Goal: Communication & Community: Answer question/provide support

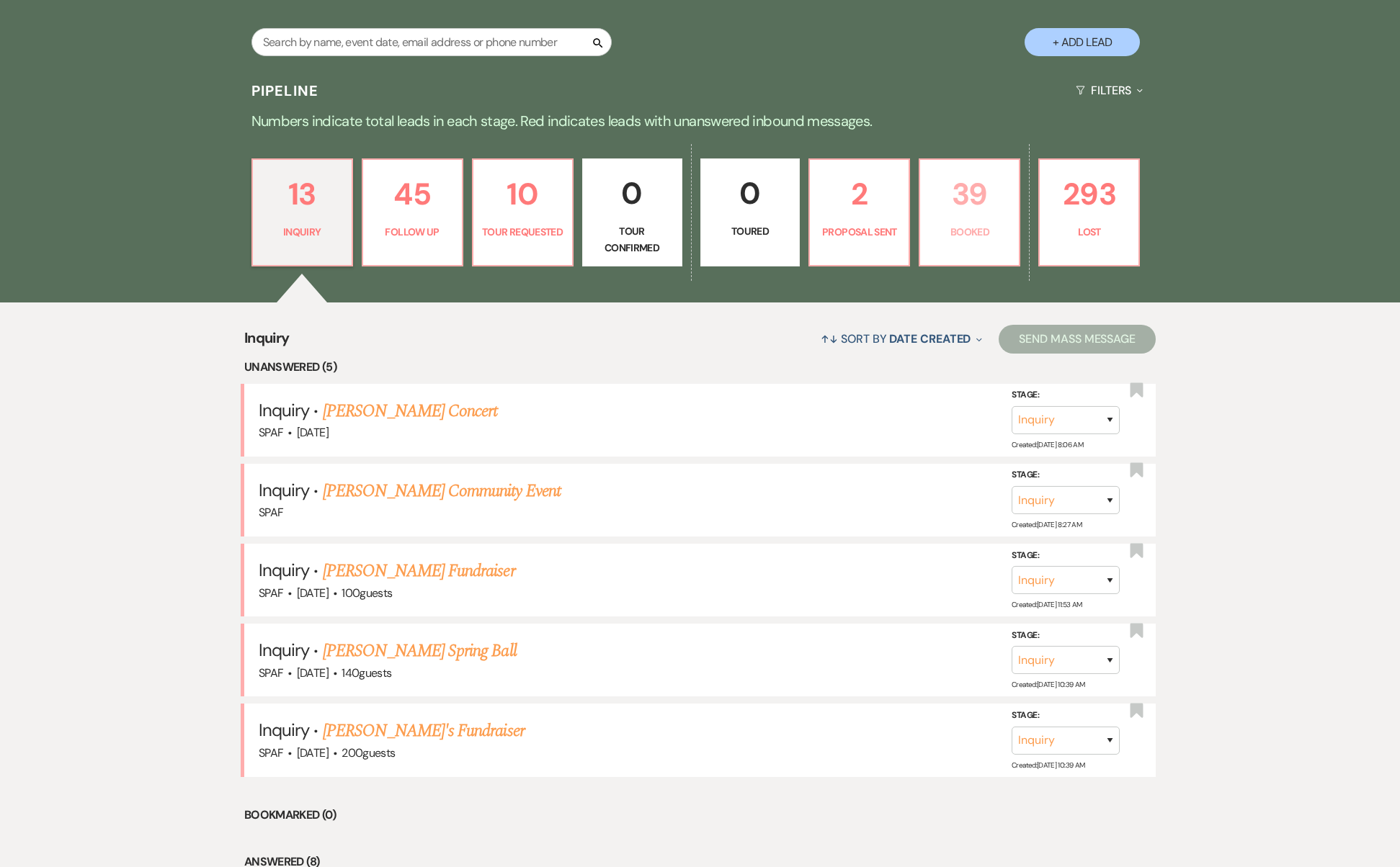
click at [972, 175] on p "39" at bounding box center [968, 194] width 81 height 49
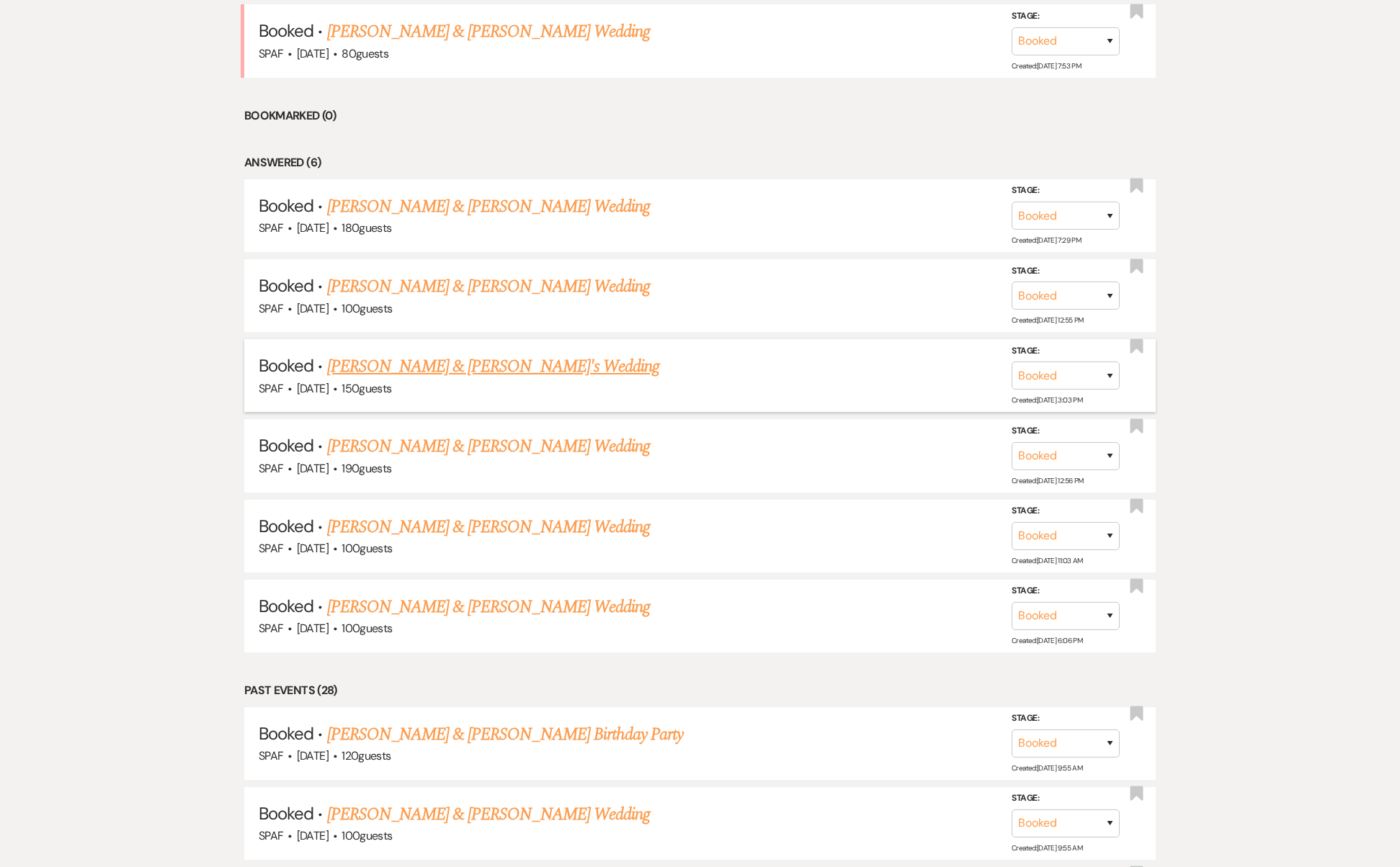
scroll to position [1011, 0]
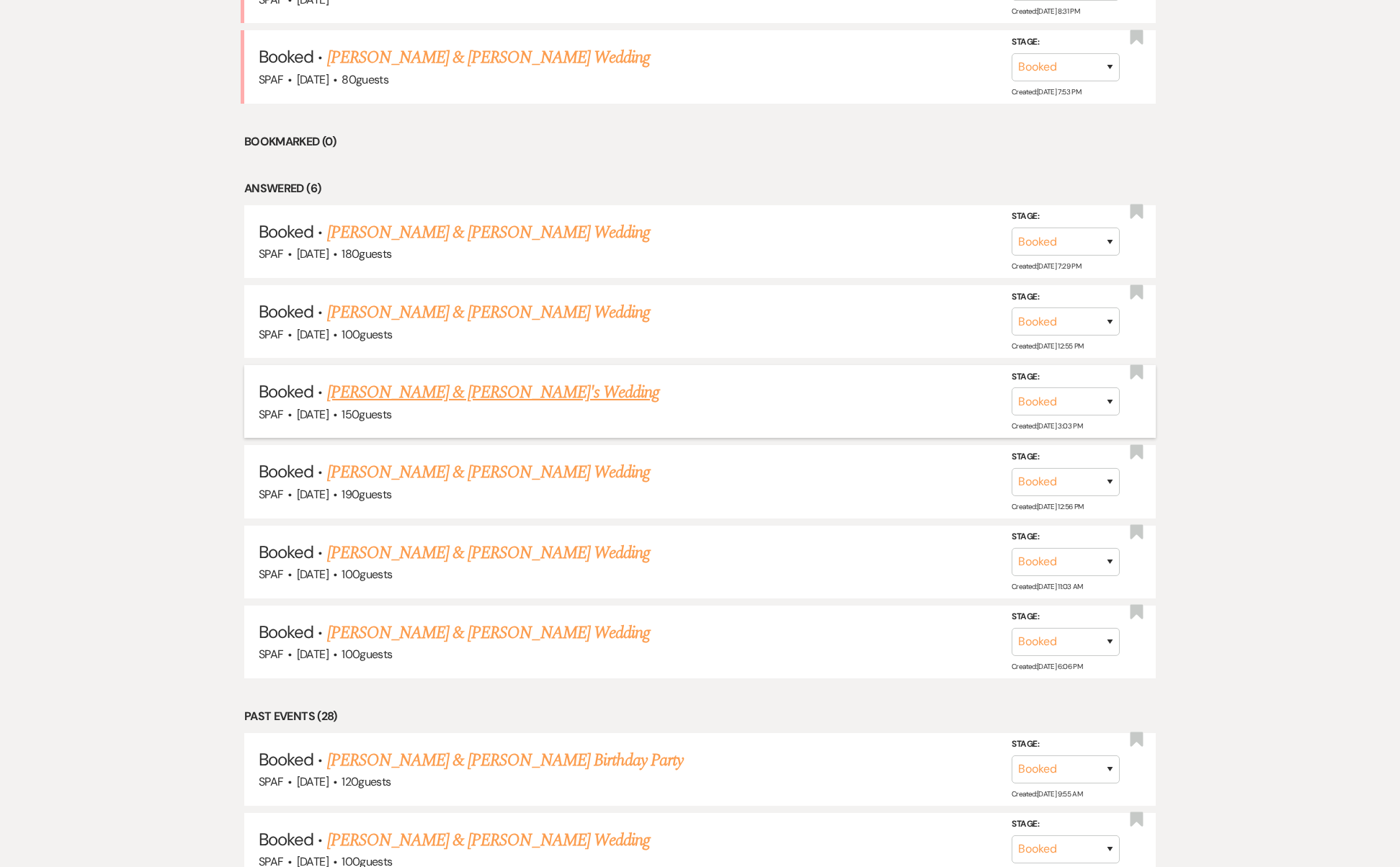
click at [468, 380] on link "[PERSON_NAME] & [PERSON_NAME]'s Wedding" at bounding box center [493, 392] width 332 height 26
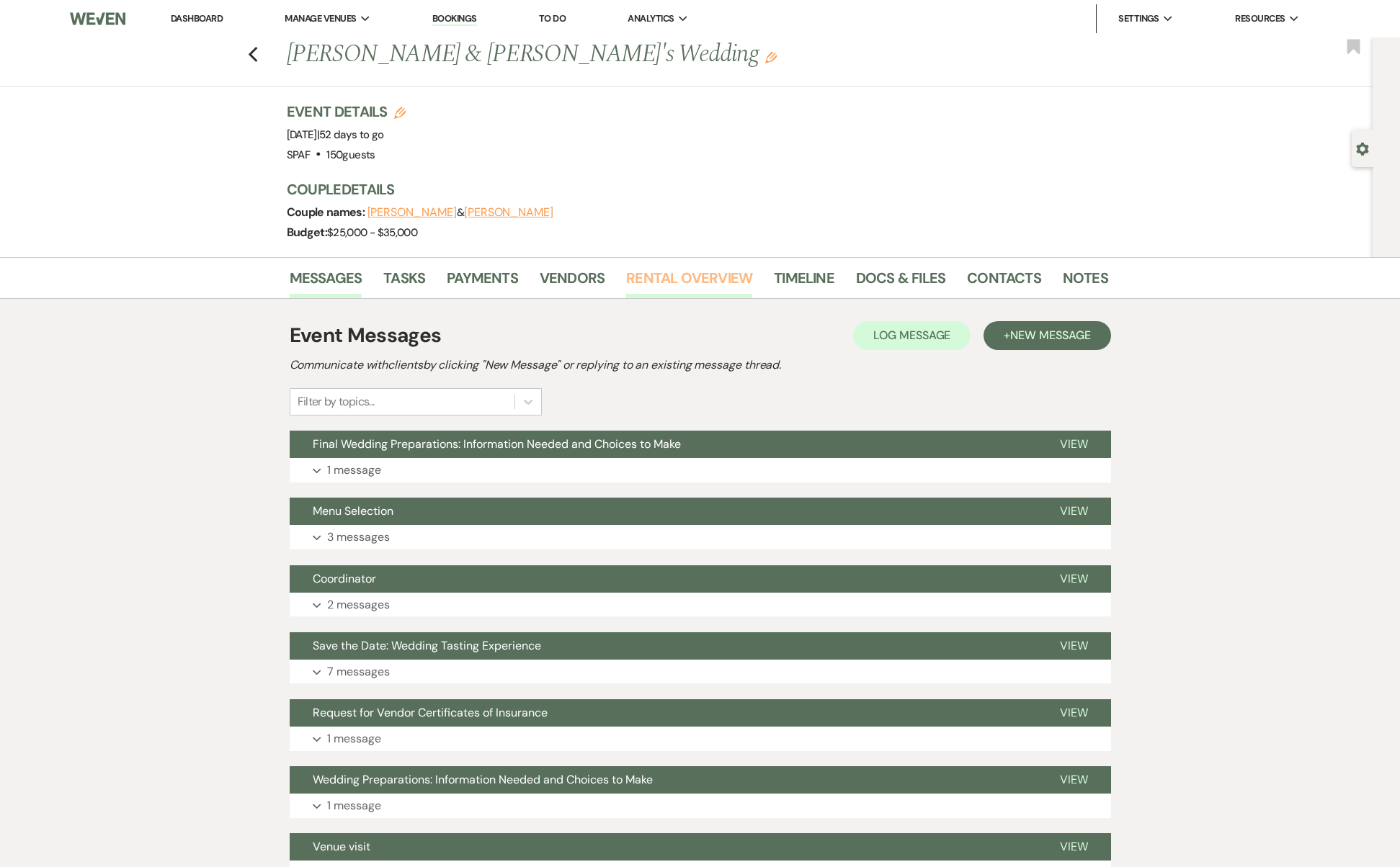
click at [720, 280] on link "Rental Overview" at bounding box center [689, 282] width 126 height 32
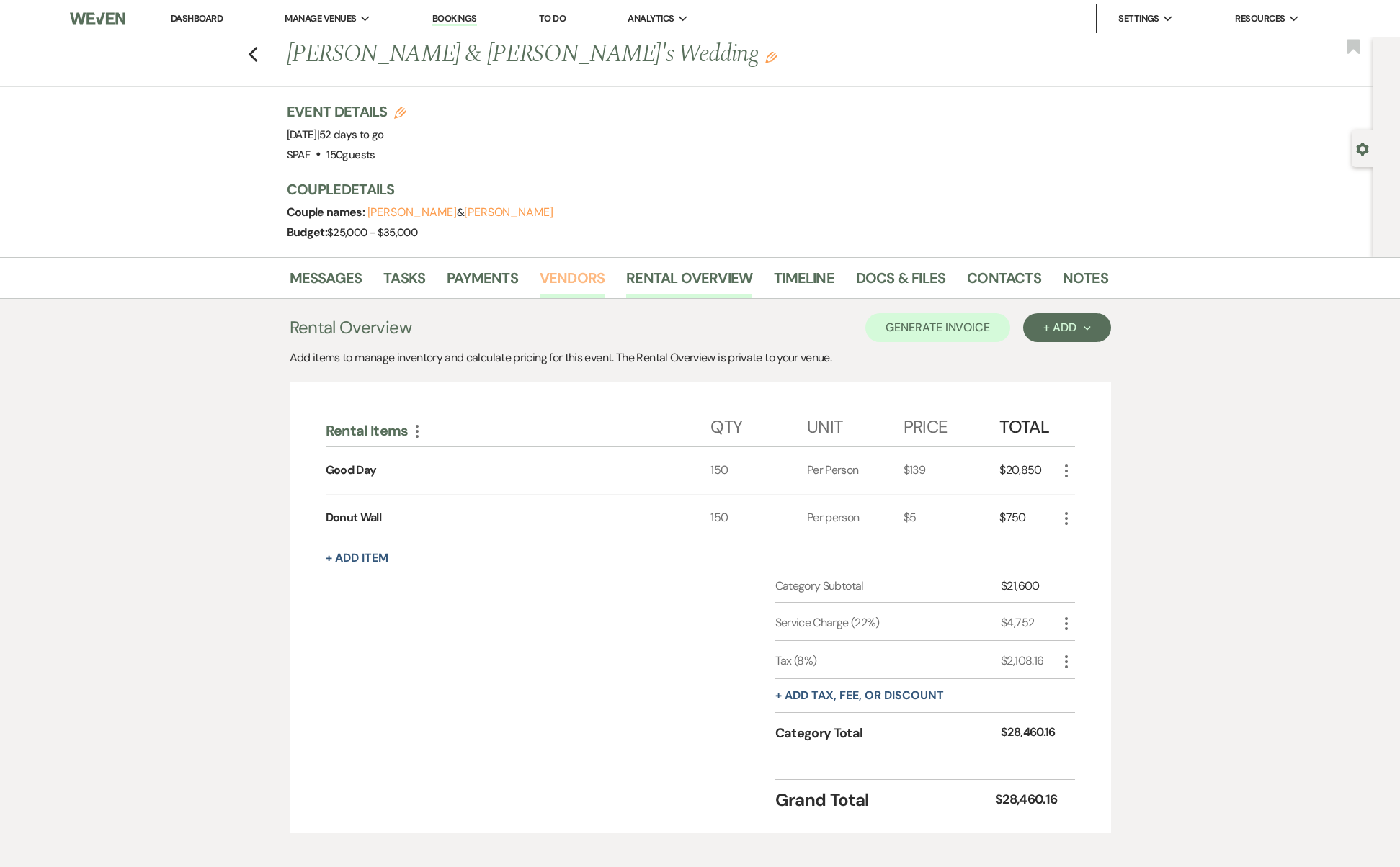
click at [578, 284] on link "Vendors" at bounding box center [572, 282] width 65 height 32
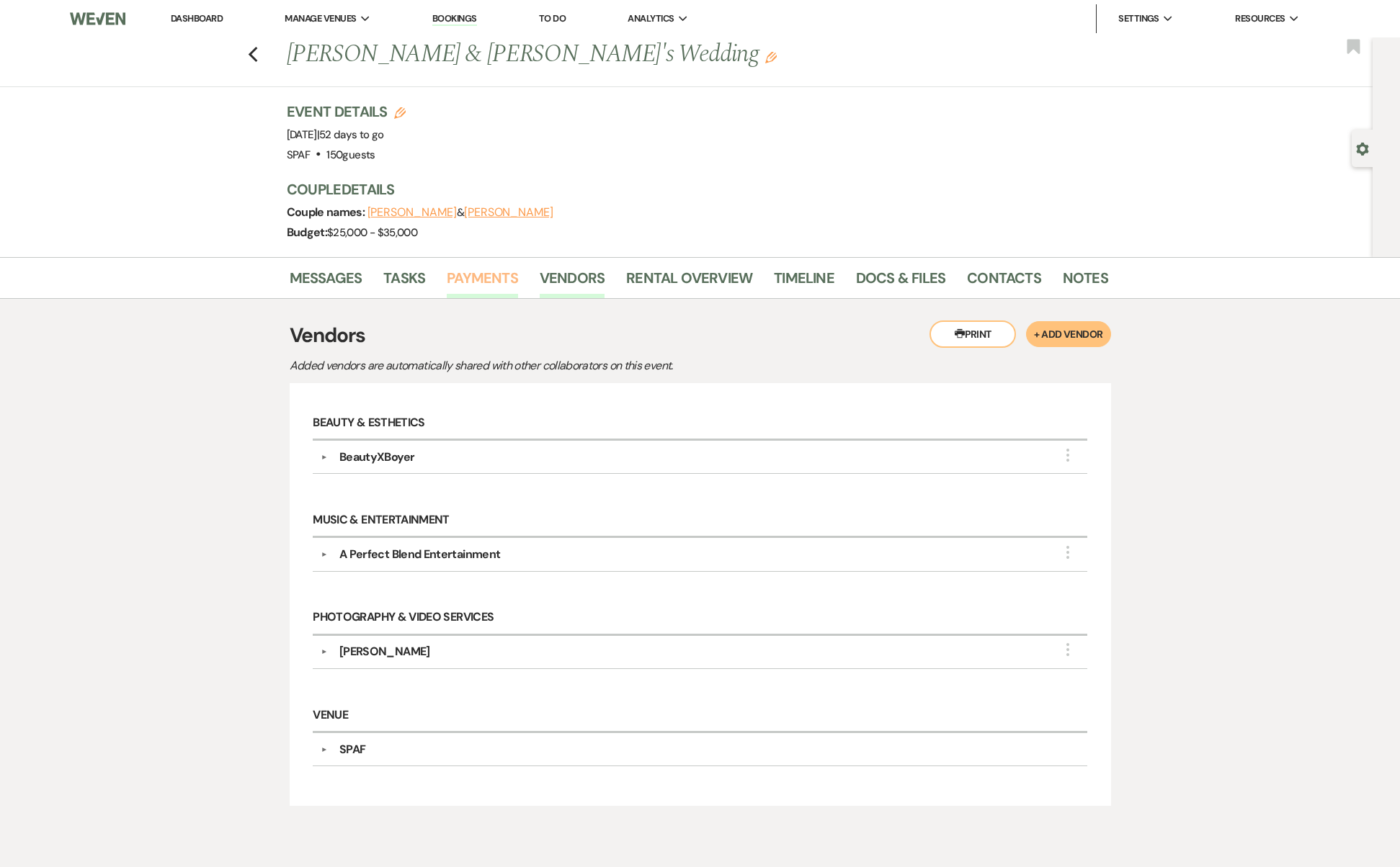
click at [476, 275] on link "Payments" at bounding box center [482, 282] width 72 height 32
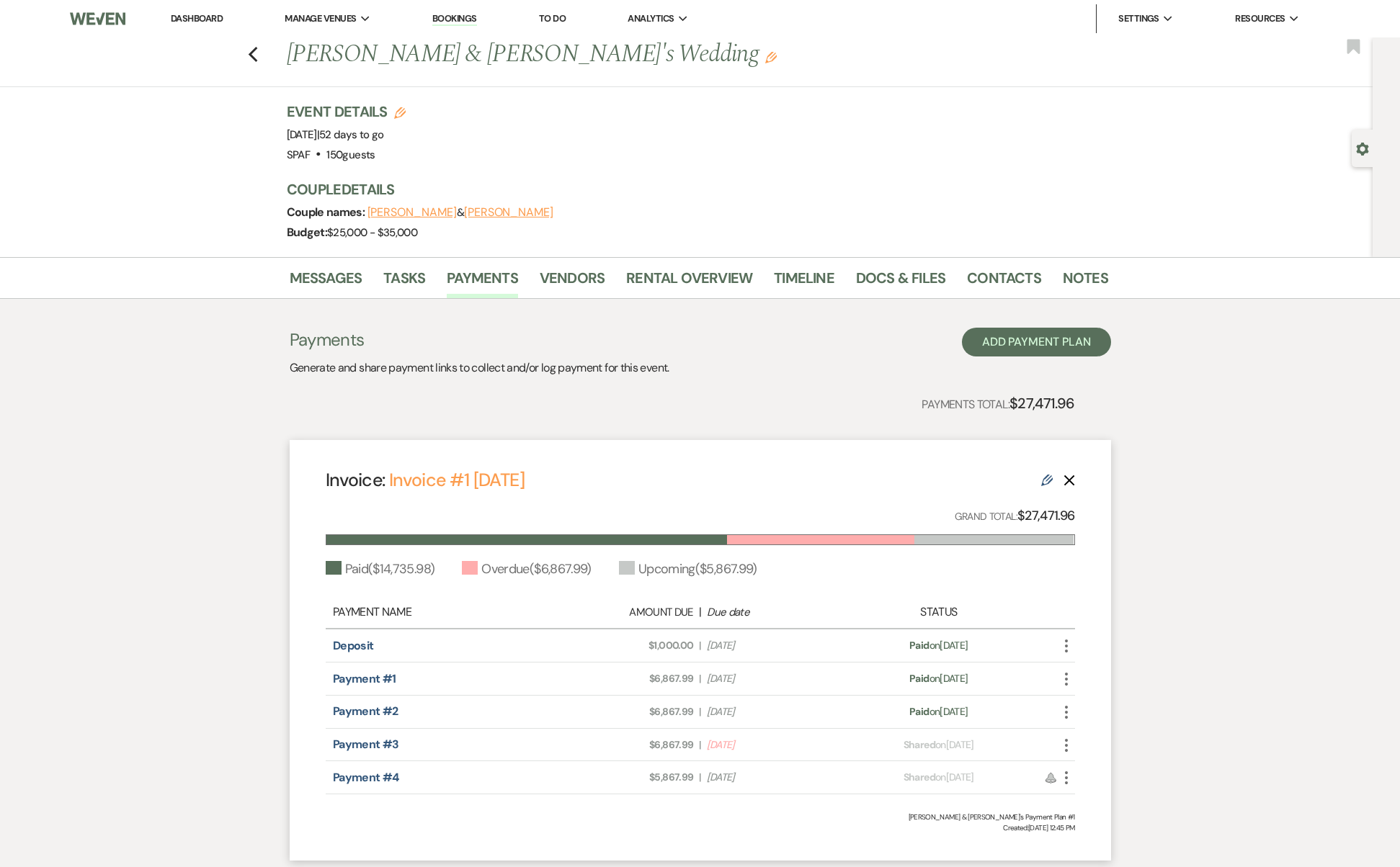
scroll to position [98, 0]
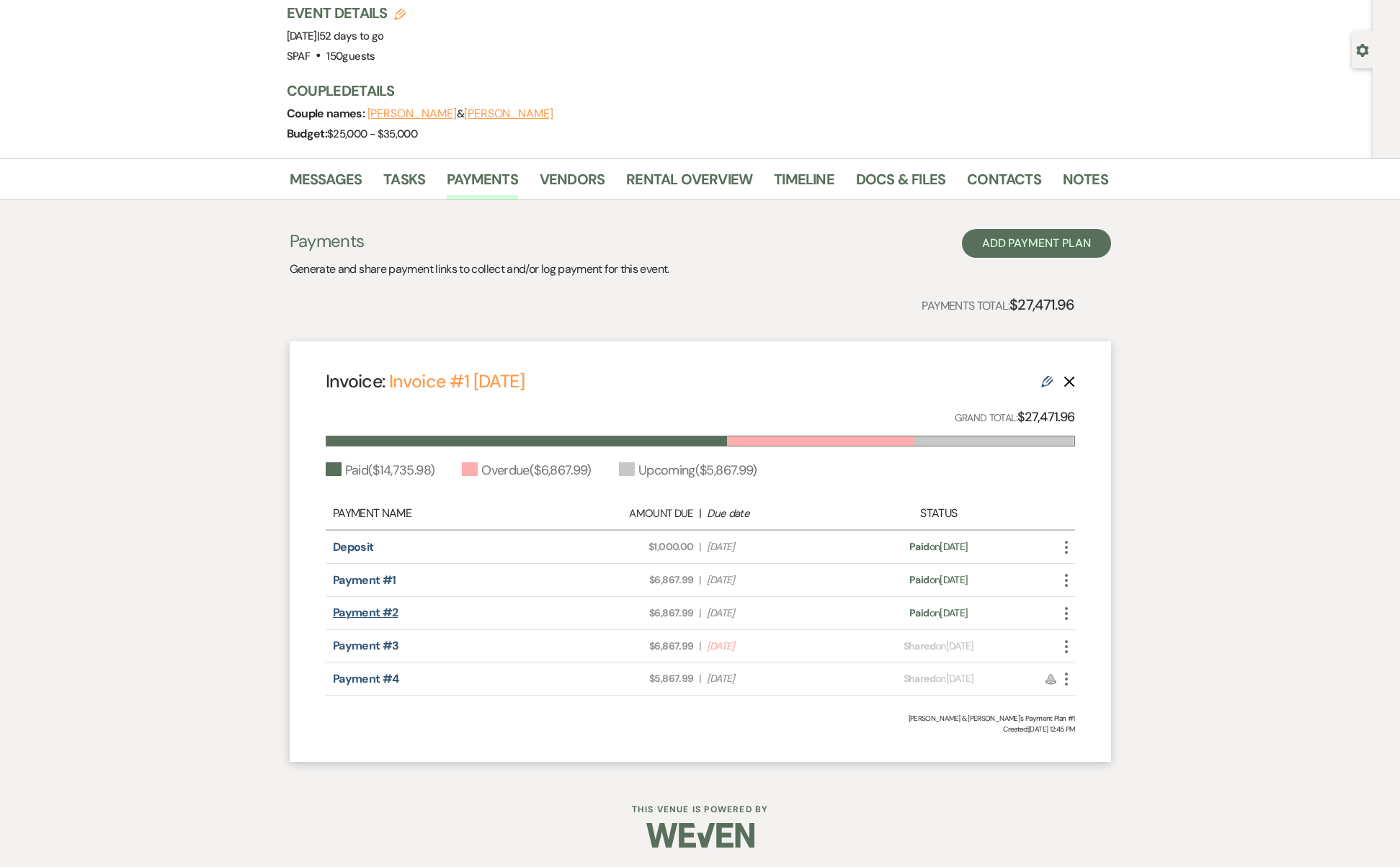
click at [352, 610] on link "Payment #2" at bounding box center [365, 613] width 66 height 15
click at [1066, 617] on use "button" at bounding box center [1066, 614] width 3 height 13
click at [1130, 707] on link "Pencil Edit" at bounding box center [1130, 715] width 145 height 25
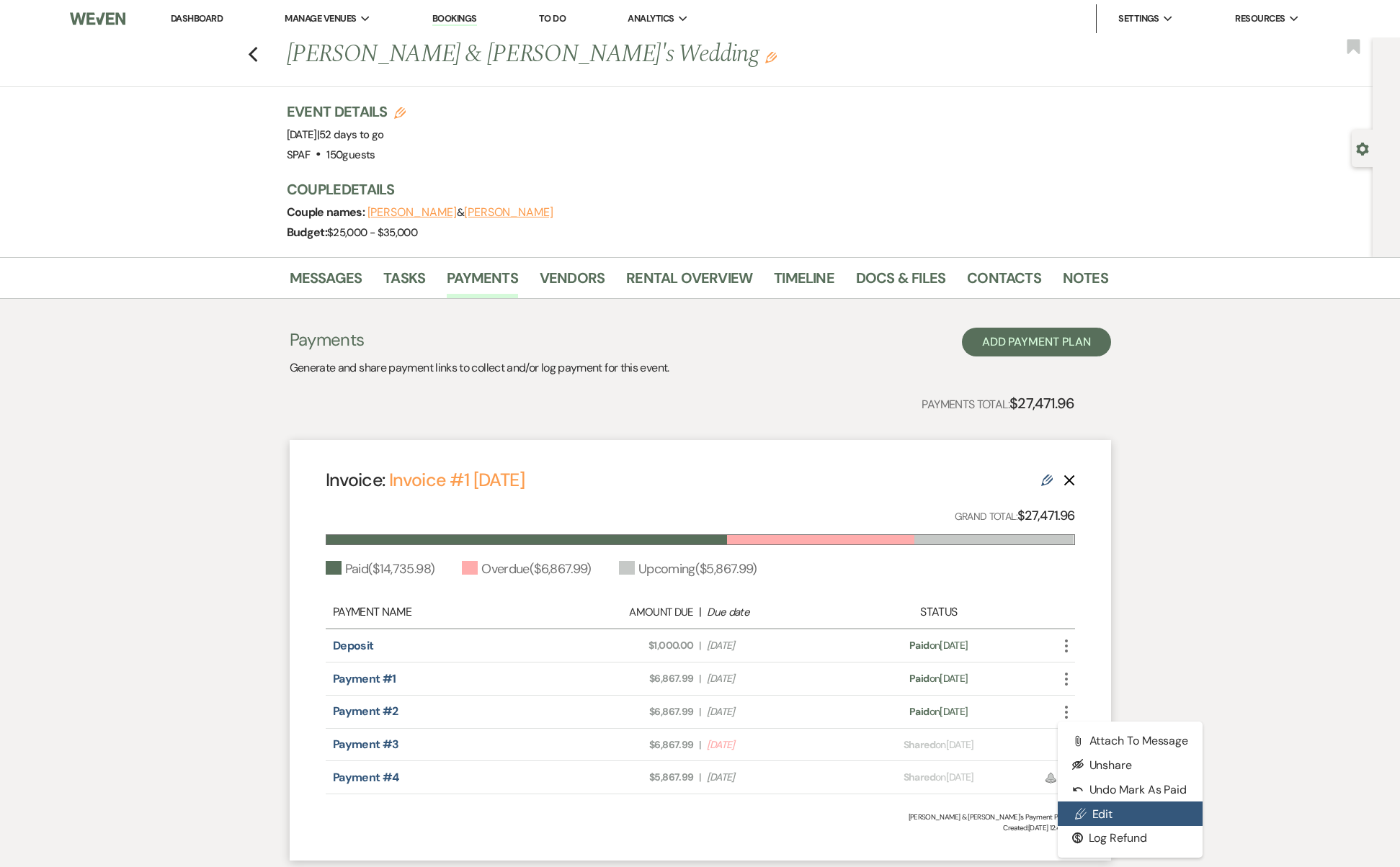
select select "13362"
select select "1"
select select "true"
select select "1"
select select "true"
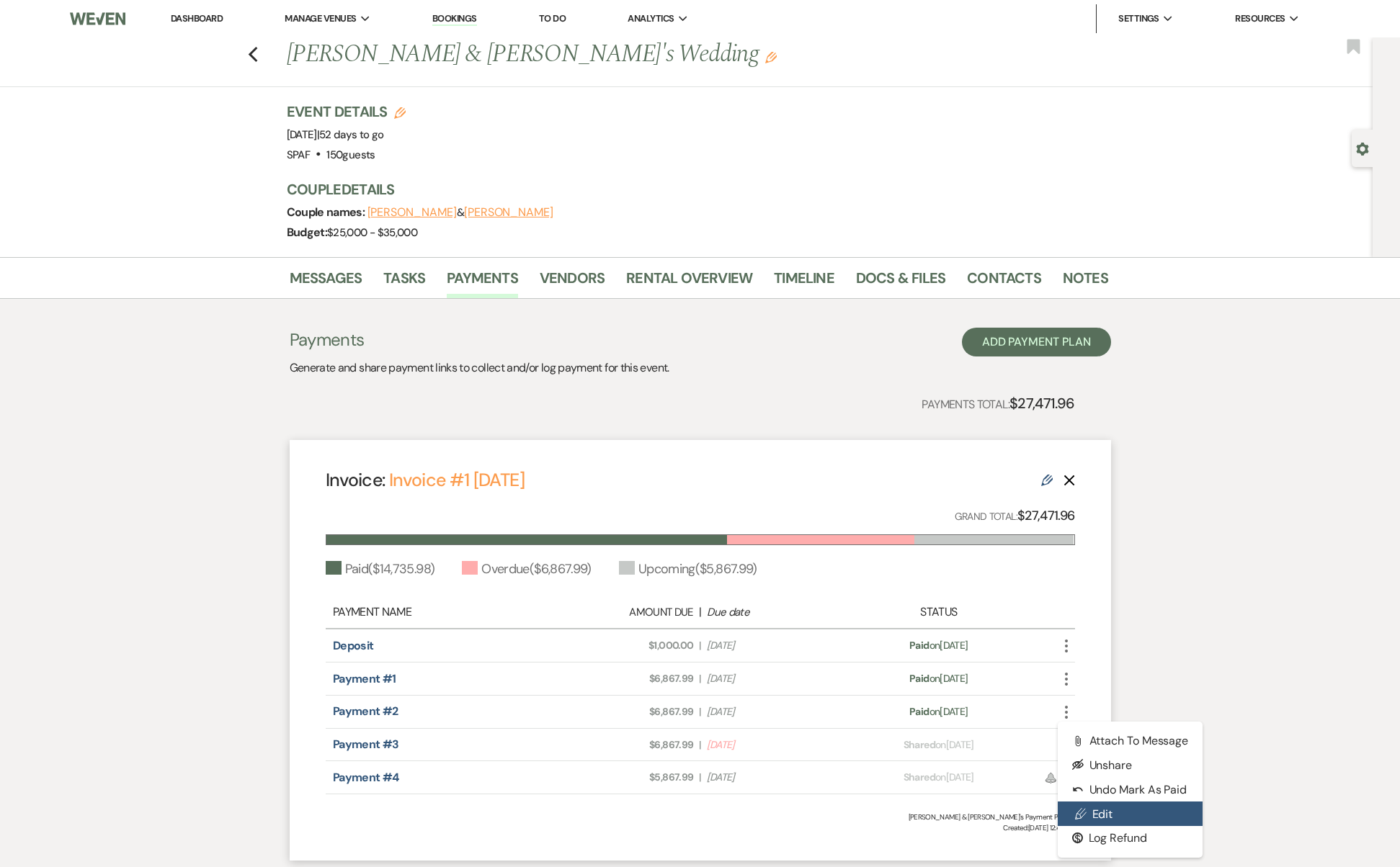
select select "1"
select select "true"
select select "2"
select select "percentage"
select select "true"
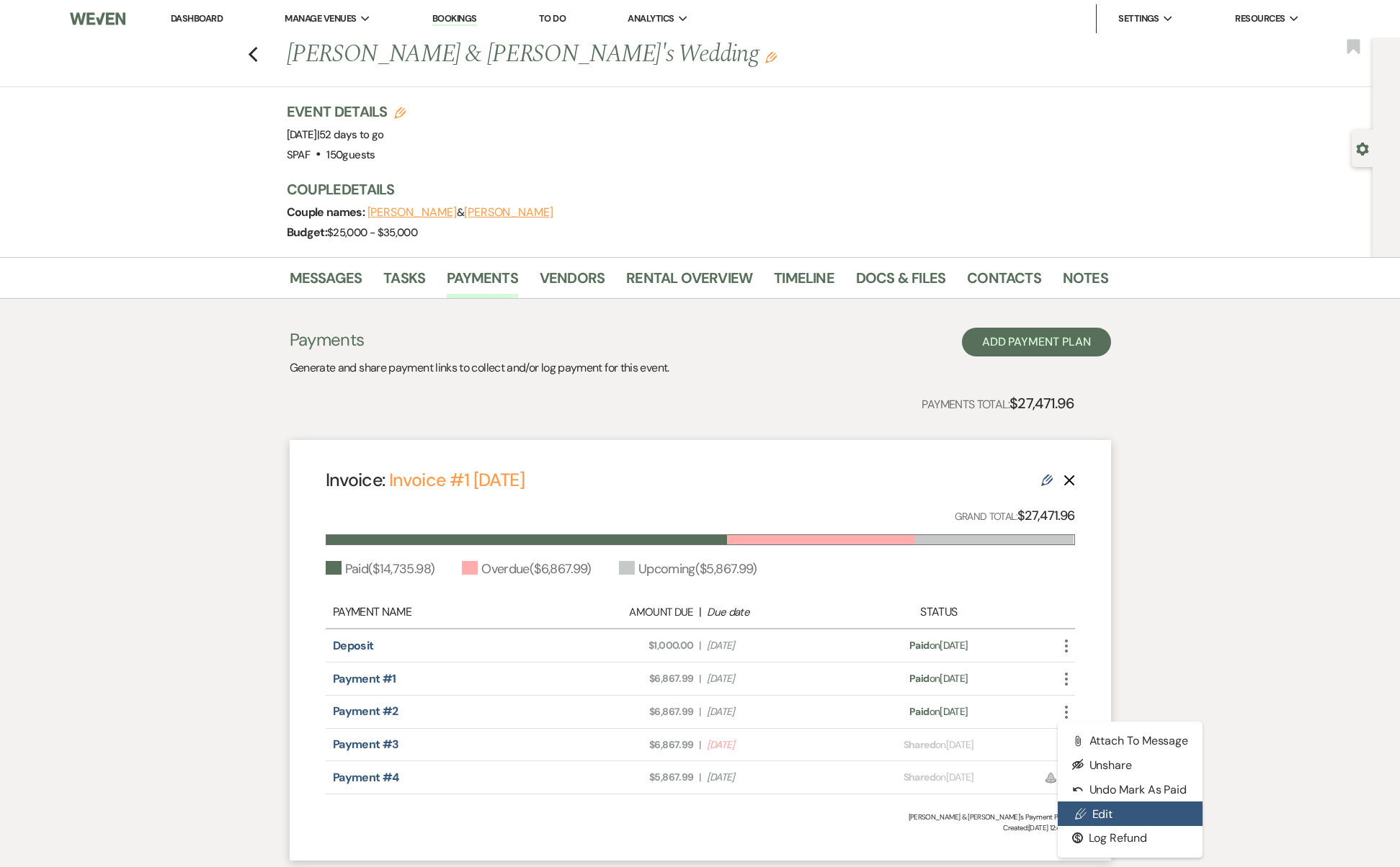
select select "2"
select select "flat"
select select "true"
select select "client"
select select "weeks"
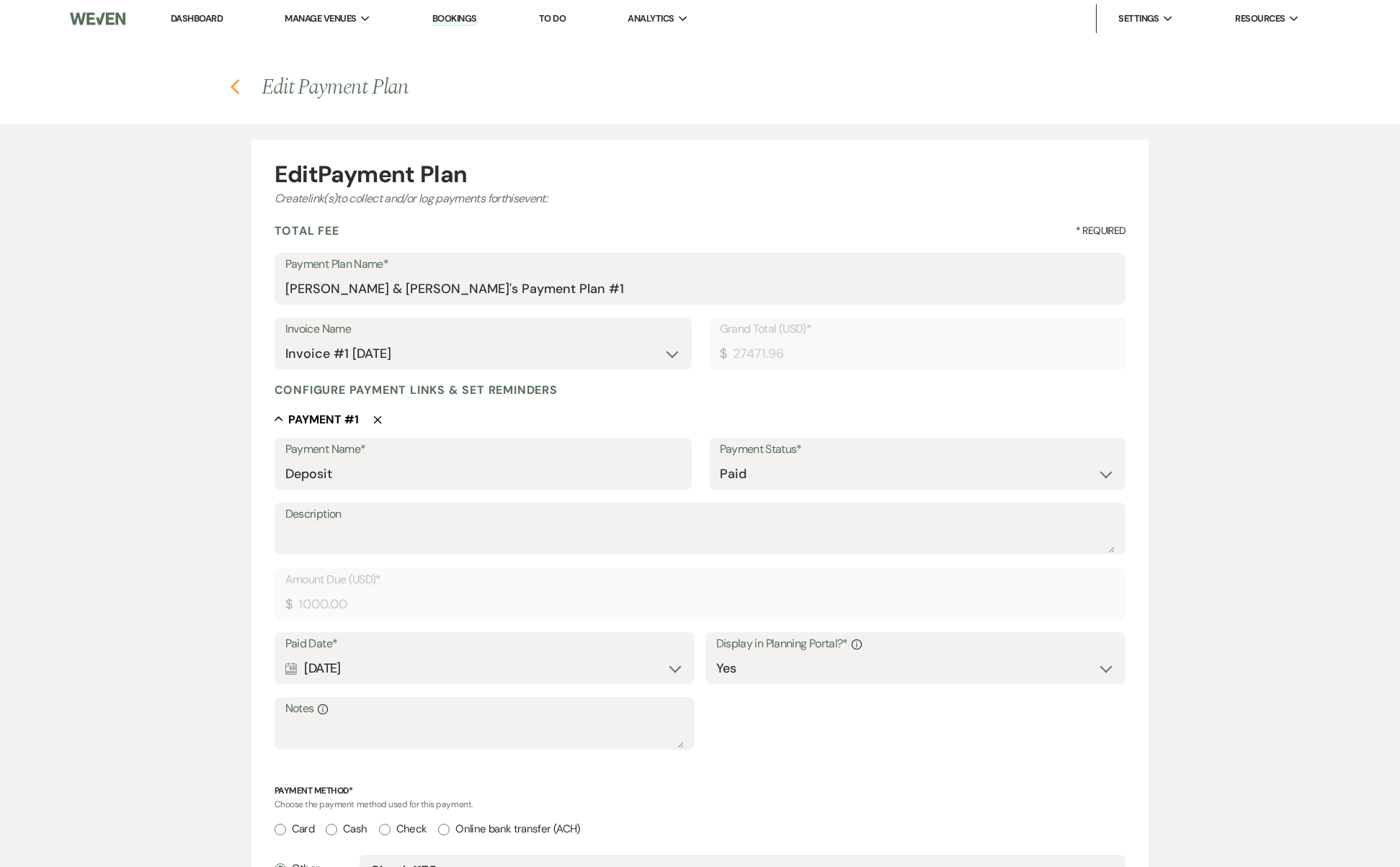
click at [236, 79] on icon "Previous" at bounding box center [235, 87] width 11 height 17
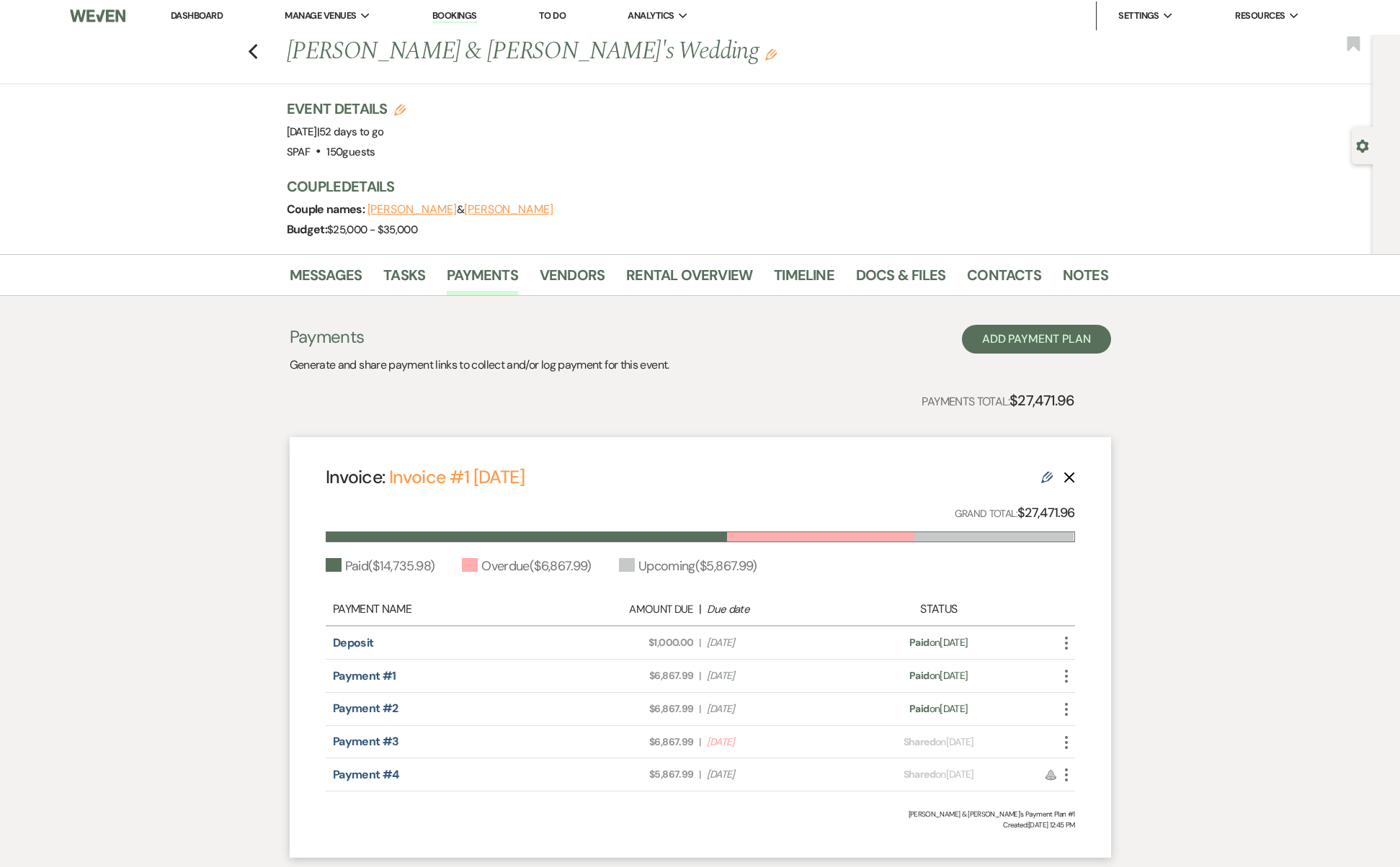
scroll to position [98, 0]
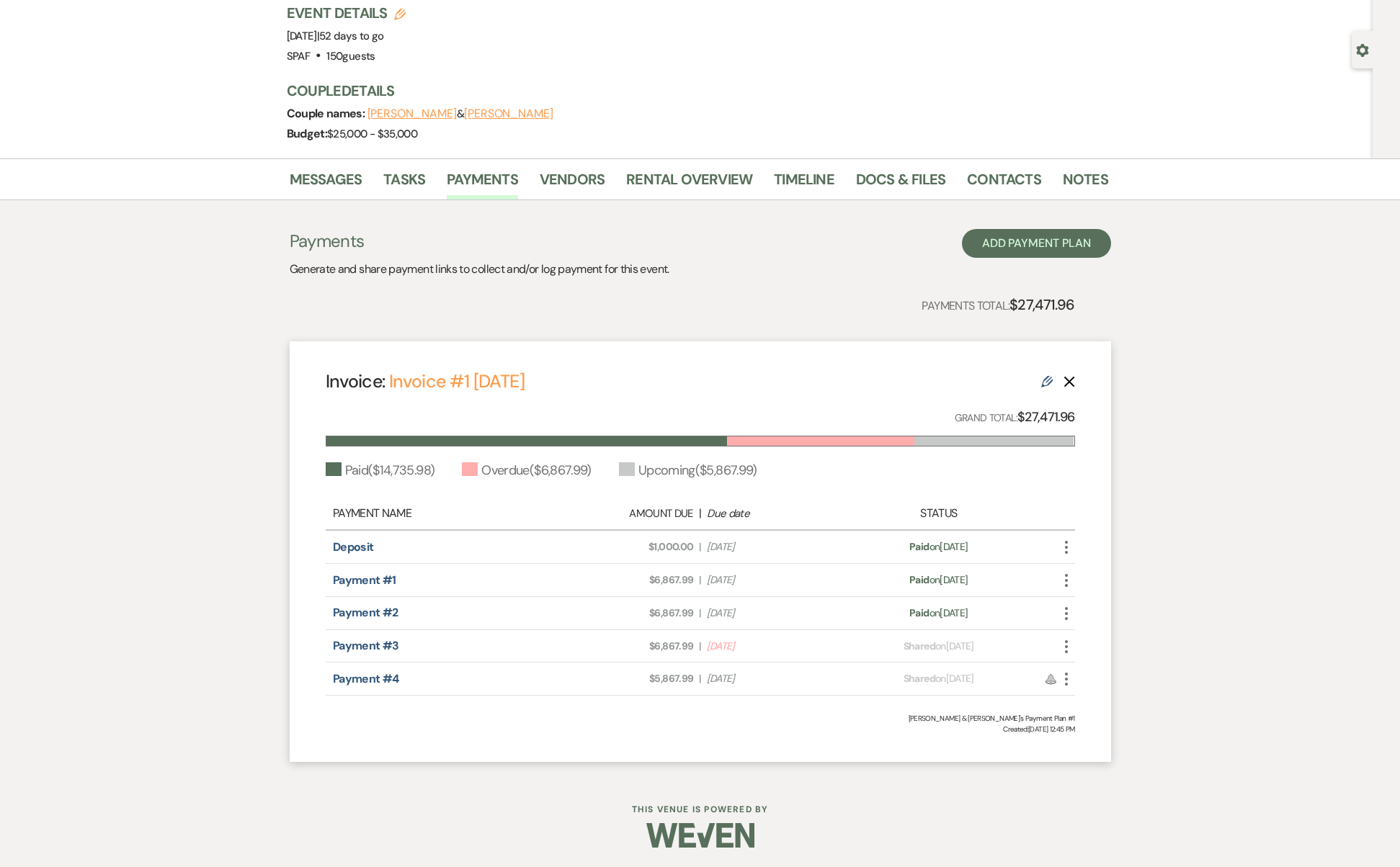
click at [1067, 645] on use "button" at bounding box center [1066, 647] width 3 height 13
click at [1119, 723] on button "Check [PERSON_NAME] [PERSON_NAME] as Paid" at bounding box center [1130, 724] width 145 height 25
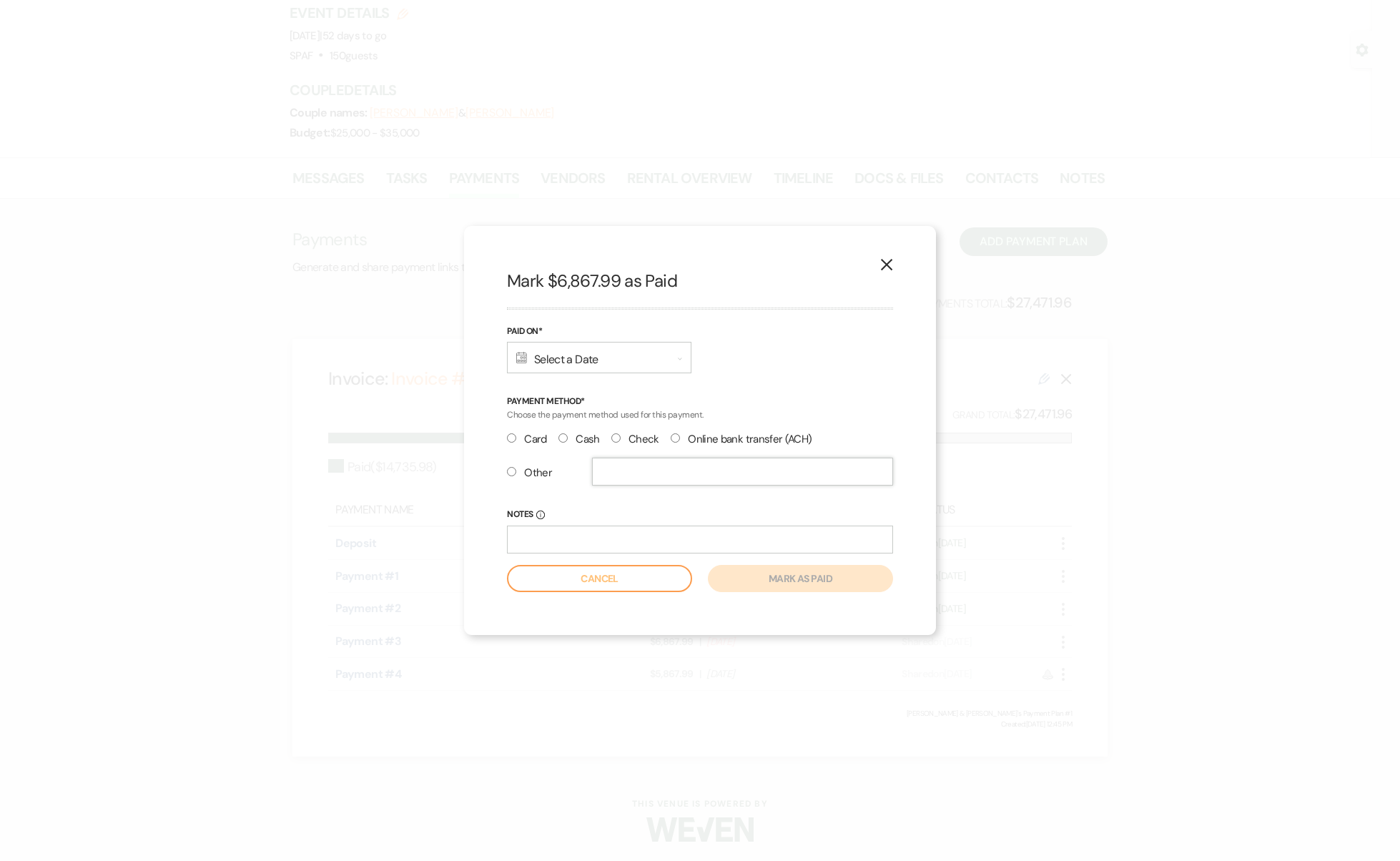
click at [618, 472] on input "text" at bounding box center [743, 471] width 301 height 27
radio input "true"
type input "Check 1178"
click at [650, 352] on div "Calendar Select a Date Expand" at bounding box center [599, 357] width 185 height 31
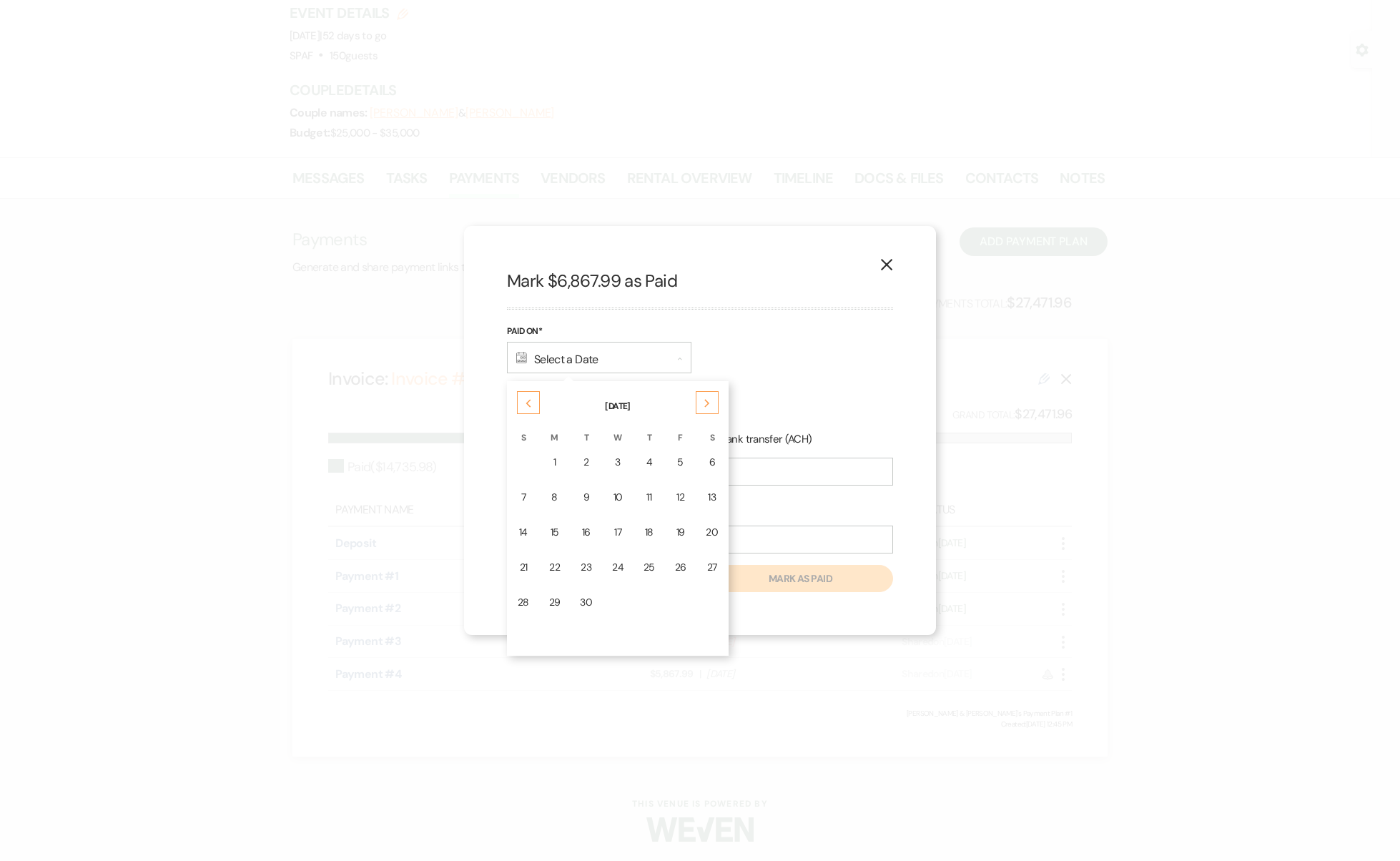
click at [525, 409] on div "Previous" at bounding box center [528, 403] width 23 height 23
click at [722, 498] on td "9" at bounding box center [712, 497] width 30 height 33
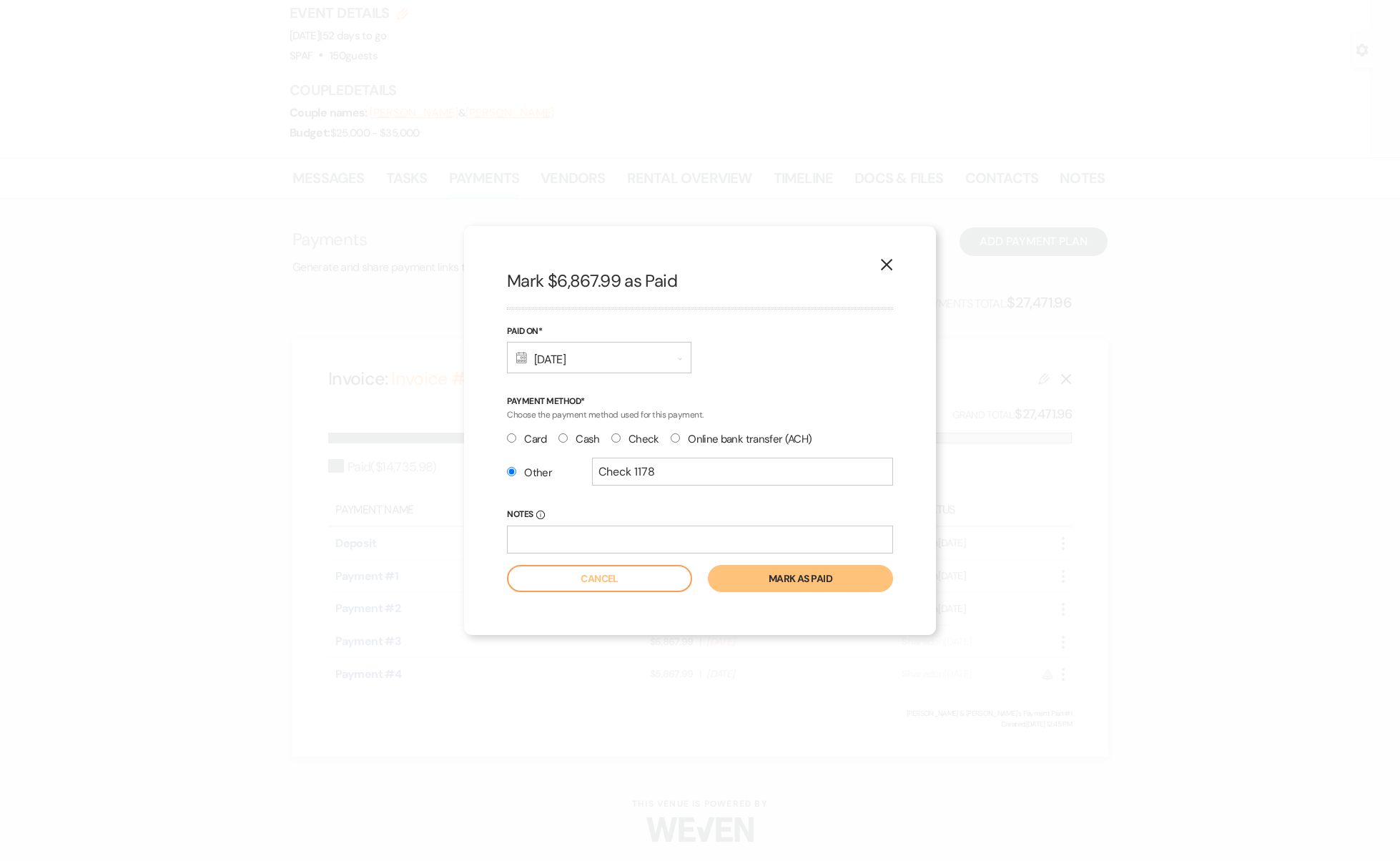
click at [749, 589] on button "Mark as paid" at bounding box center [800, 578] width 185 height 27
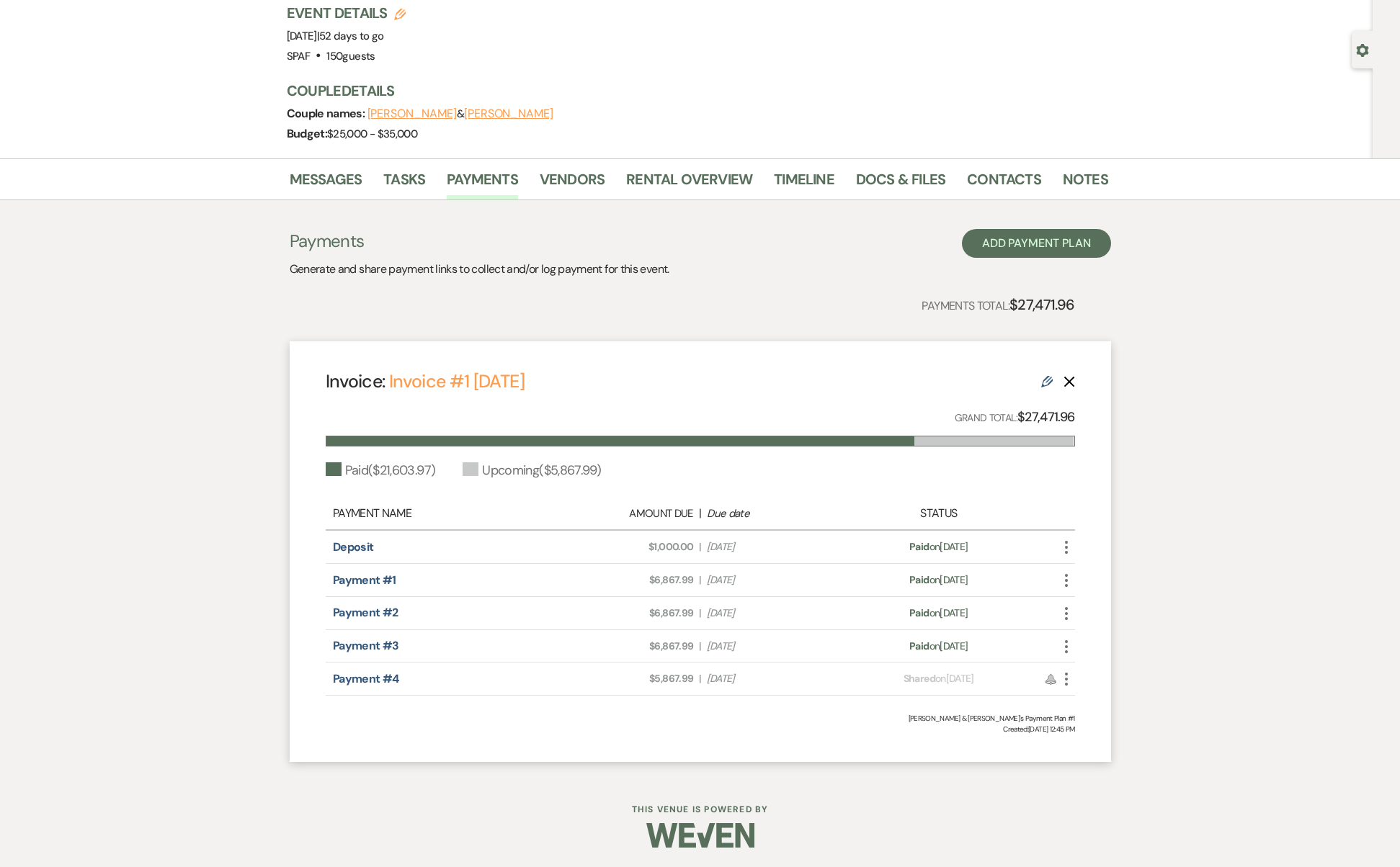
scroll to position [0, 0]
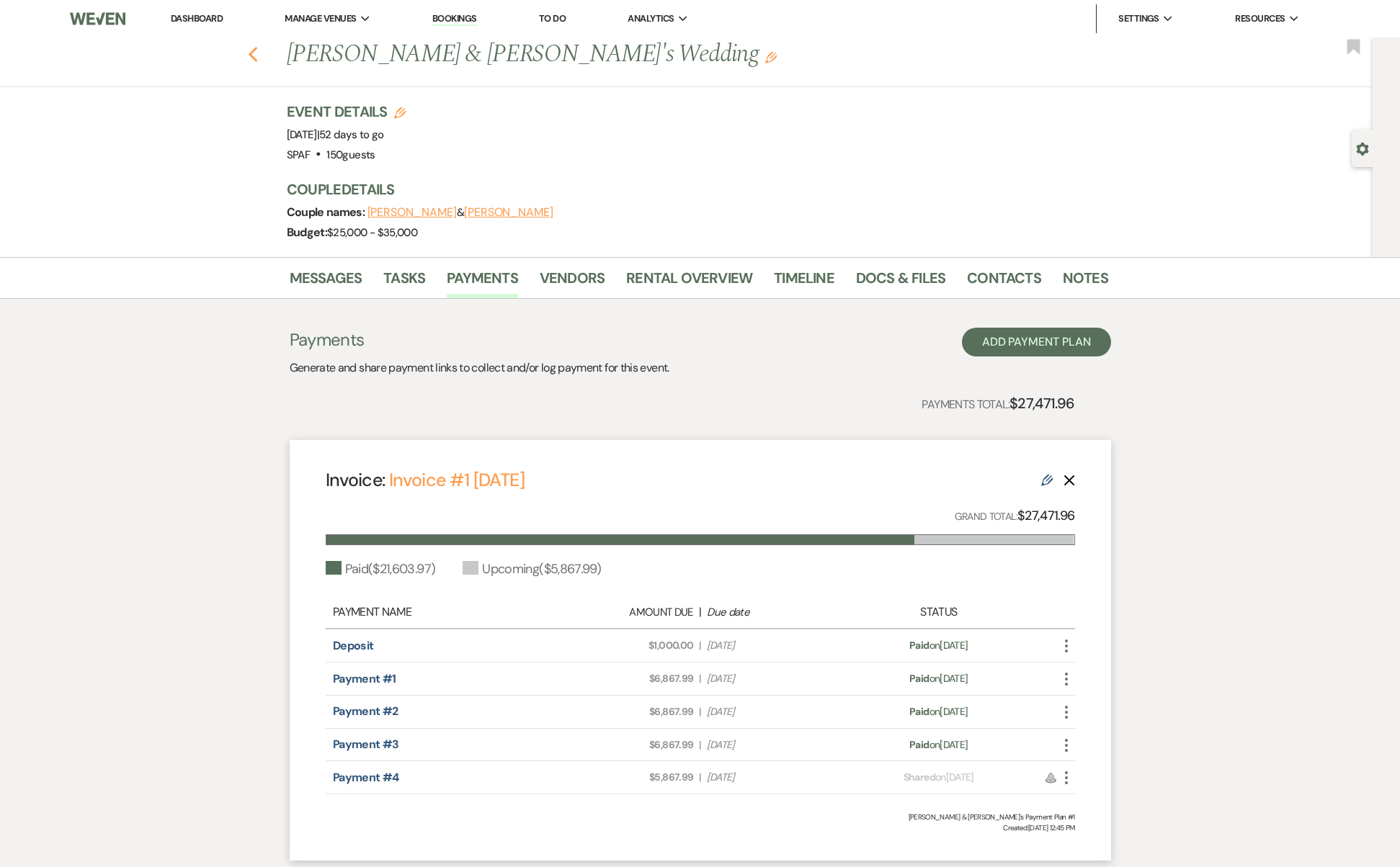
click at [259, 44] on button "Previous" at bounding box center [252, 53] width 11 height 20
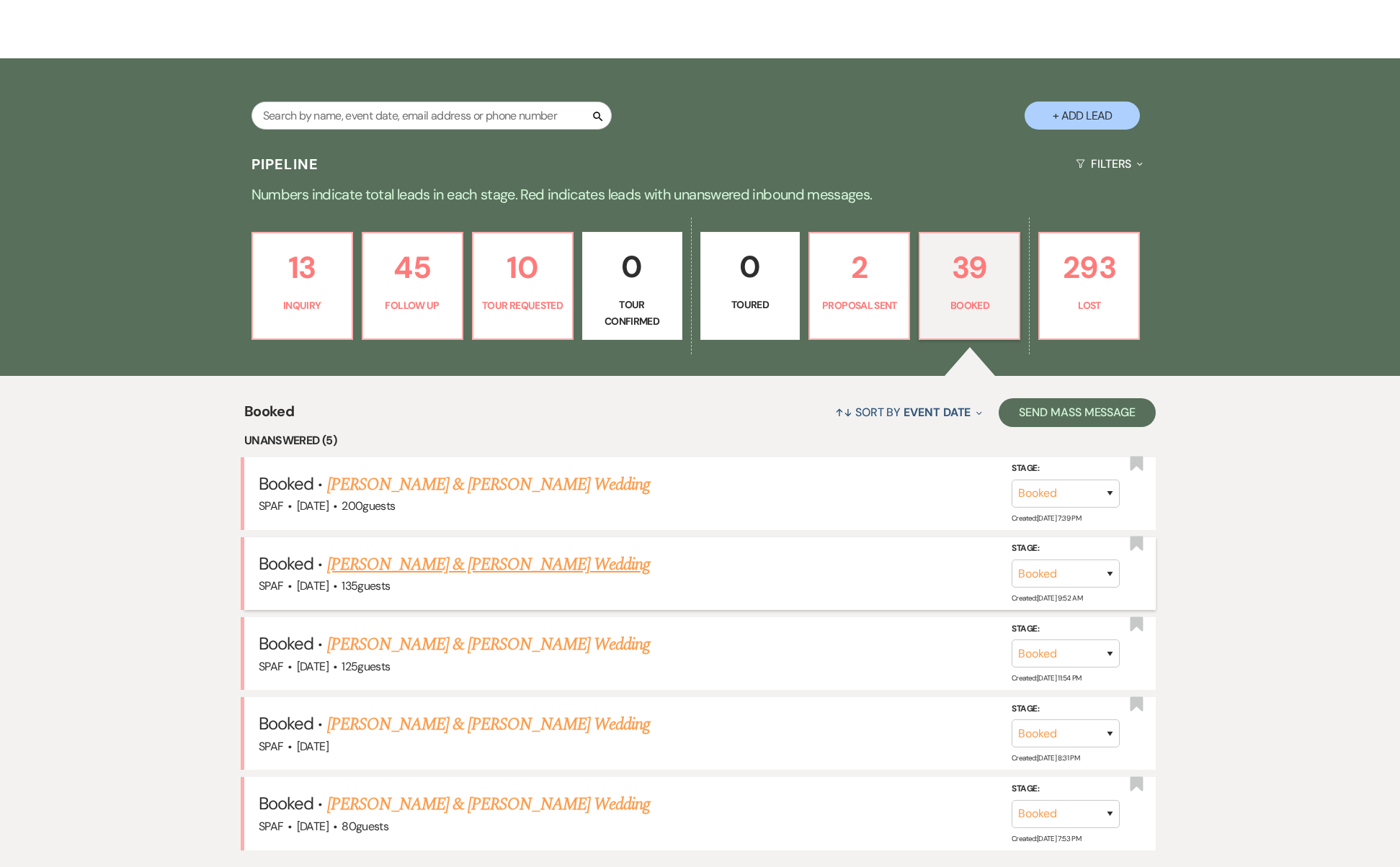
scroll to position [426, 0]
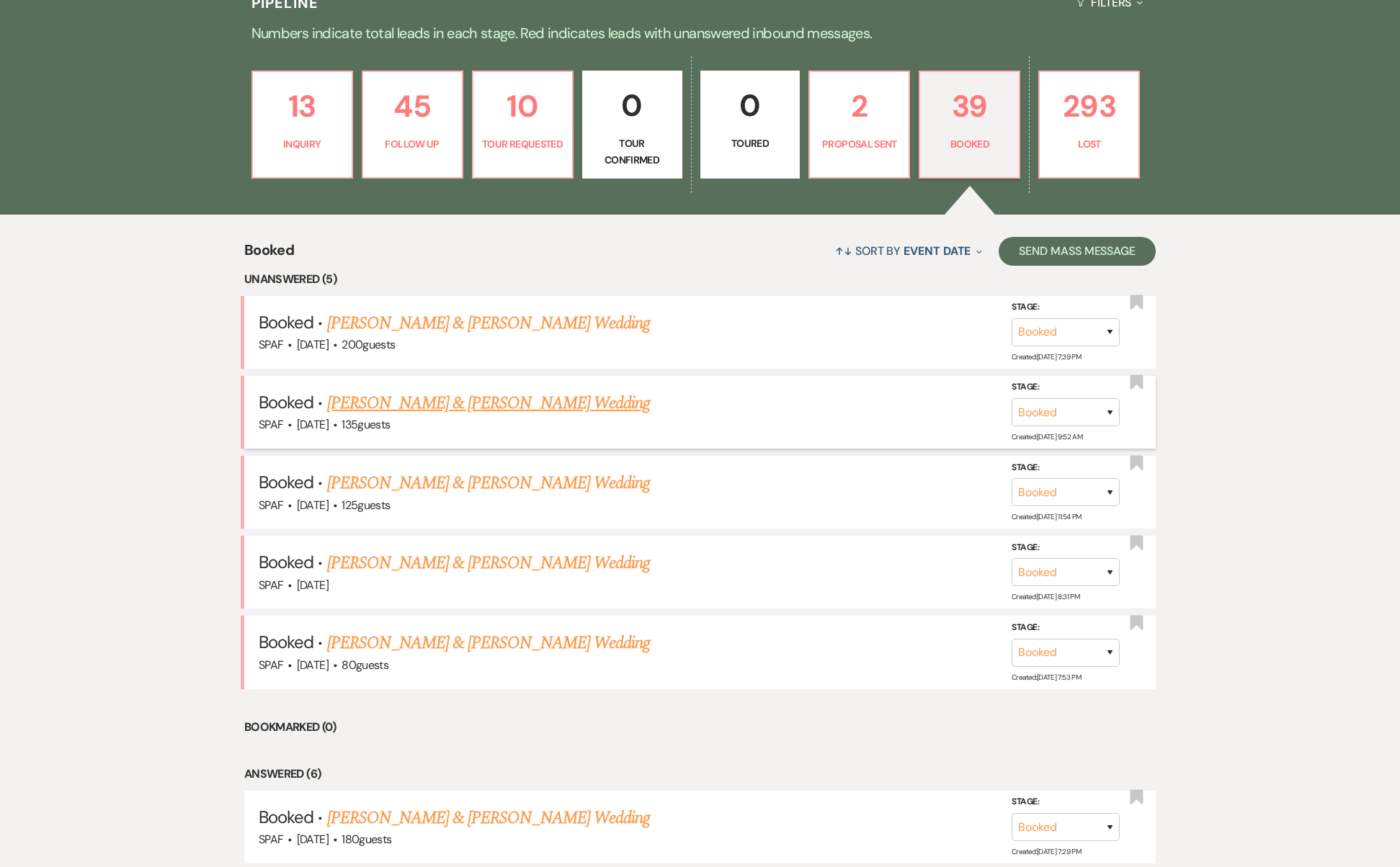
click at [502, 391] on link "[PERSON_NAME] & [PERSON_NAME] Wedding" at bounding box center [488, 403] width 323 height 26
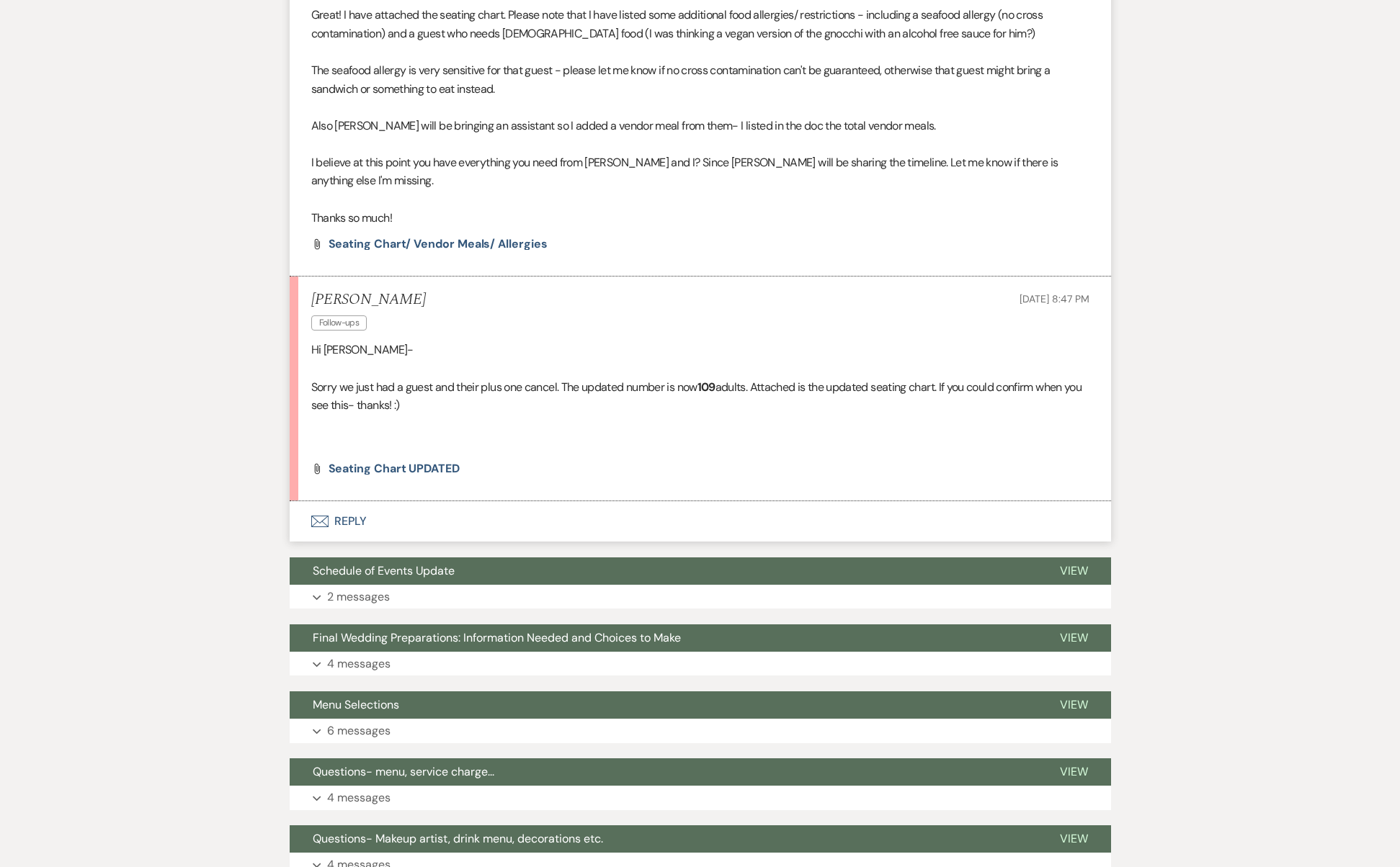
scroll to position [494, 0]
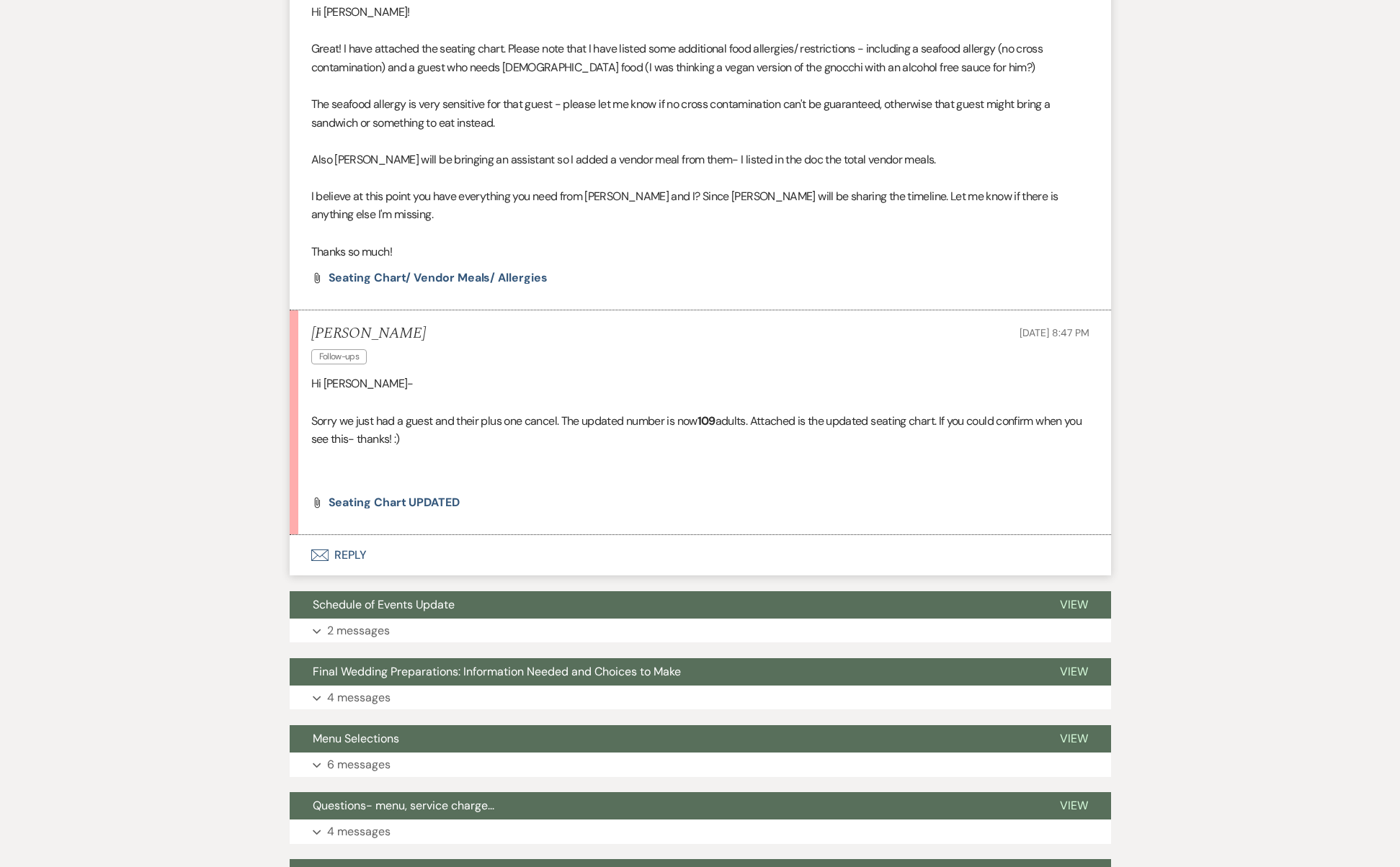
drag, startPoint x: 421, startPoint y: 405, endPoint x: 712, endPoint y: 400, distance: 291.0
click at [712, 412] on p "Sorry we just had a guest and their plus one cancel. The updated number is now …" at bounding box center [700, 430] width 778 height 36
click at [712, 413] on strong "109" at bounding box center [706, 421] width 18 height 15
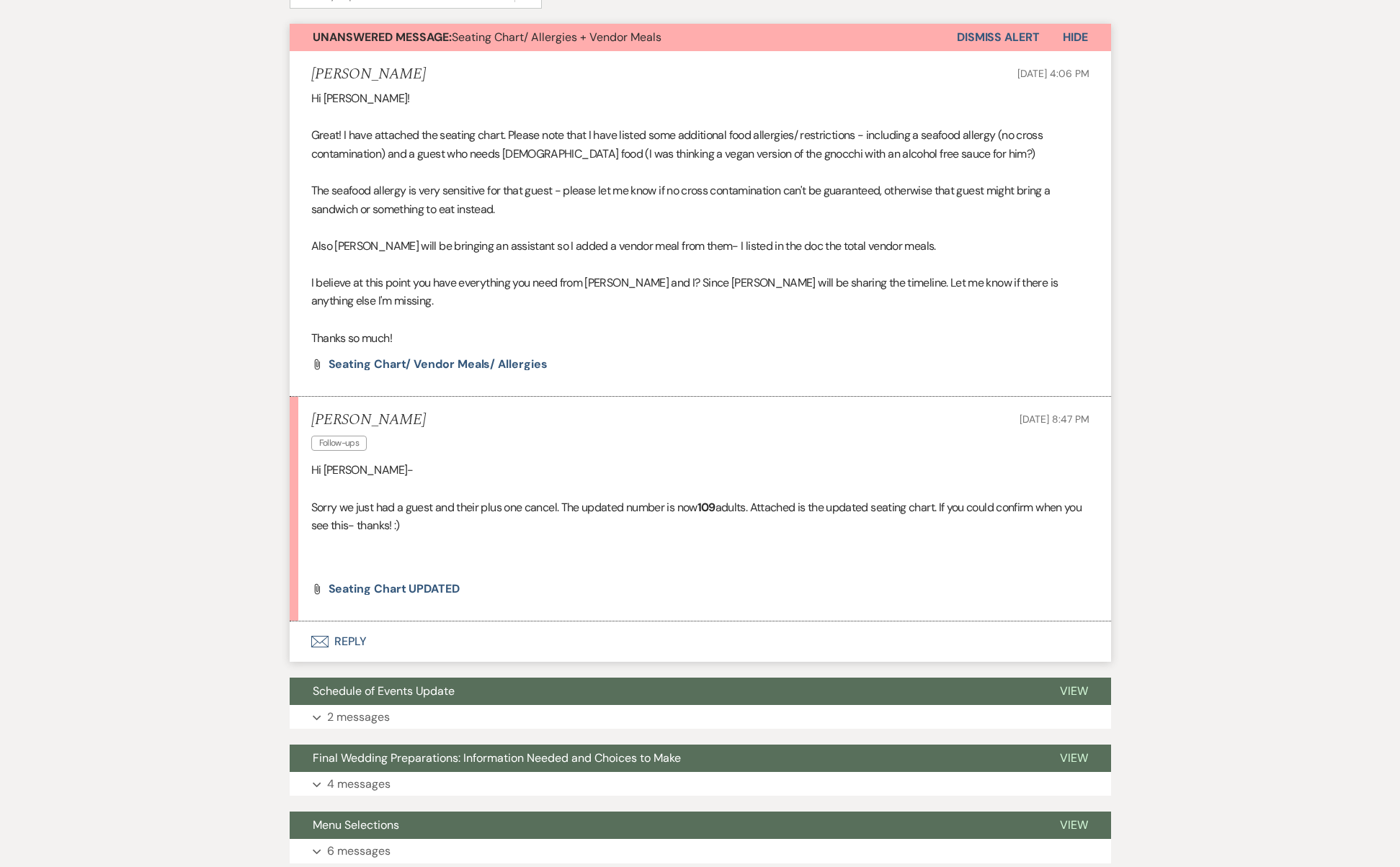
scroll to position [404, 0]
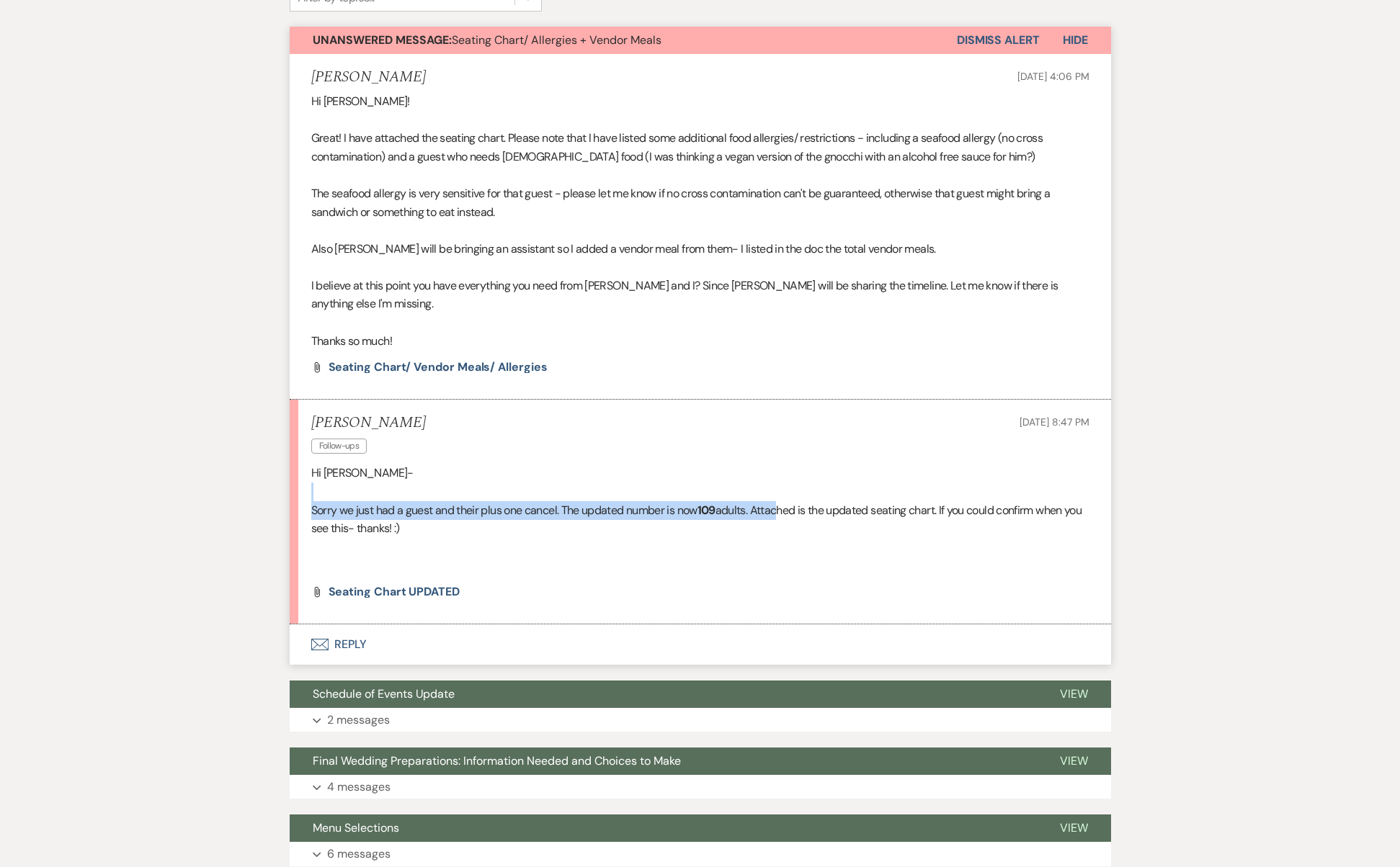
drag, startPoint x: 781, startPoint y: 491, endPoint x: 941, endPoint y: 466, distance: 161.9
click at [941, 466] on div "Hi [PERSON_NAME]- Sorry we just had a guest and their plus one cancel. The upda…" at bounding box center [700, 519] width 778 height 111
click at [941, 482] on p at bounding box center [700, 492] width 778 height 19
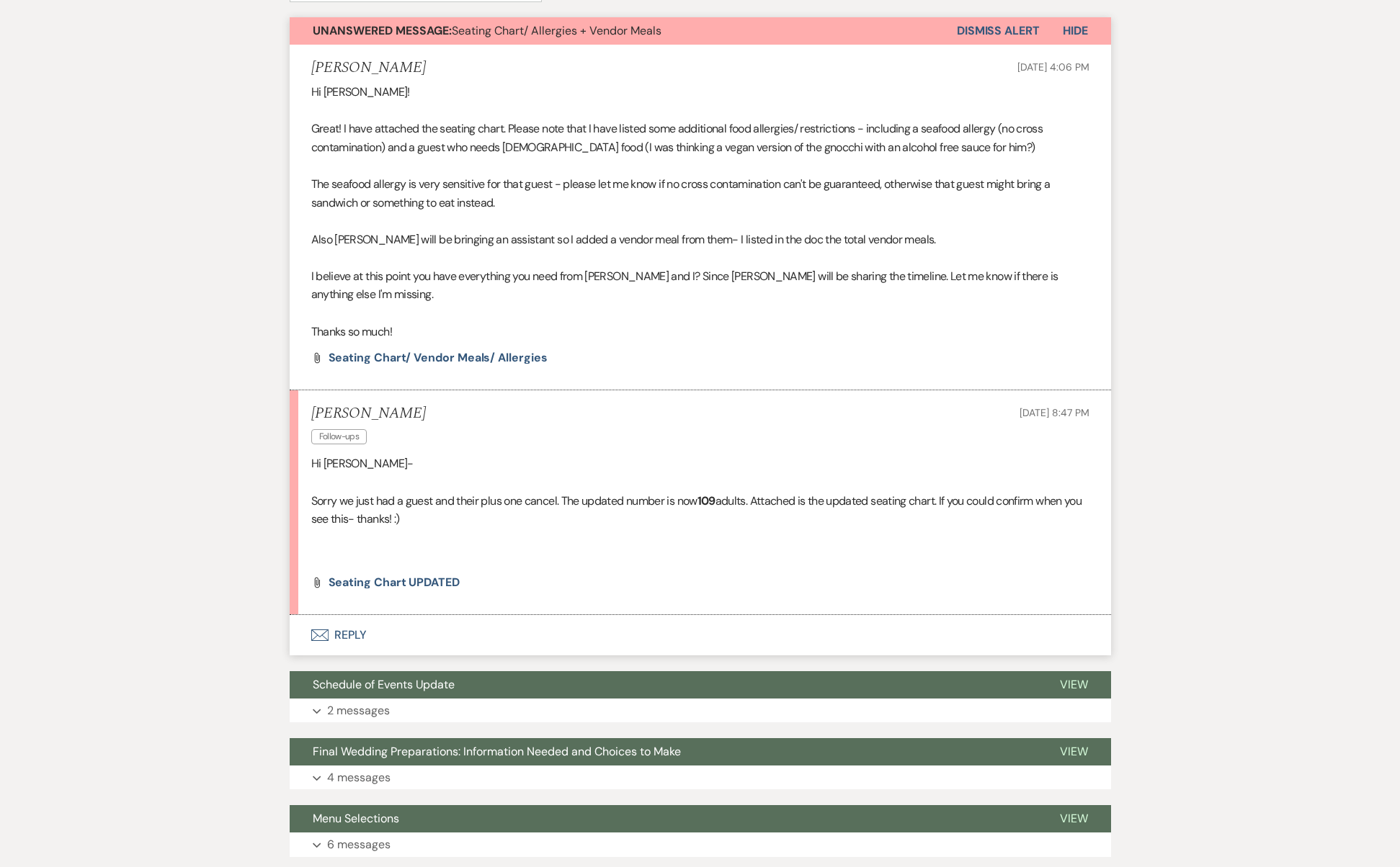
scroll to position [233, 0]
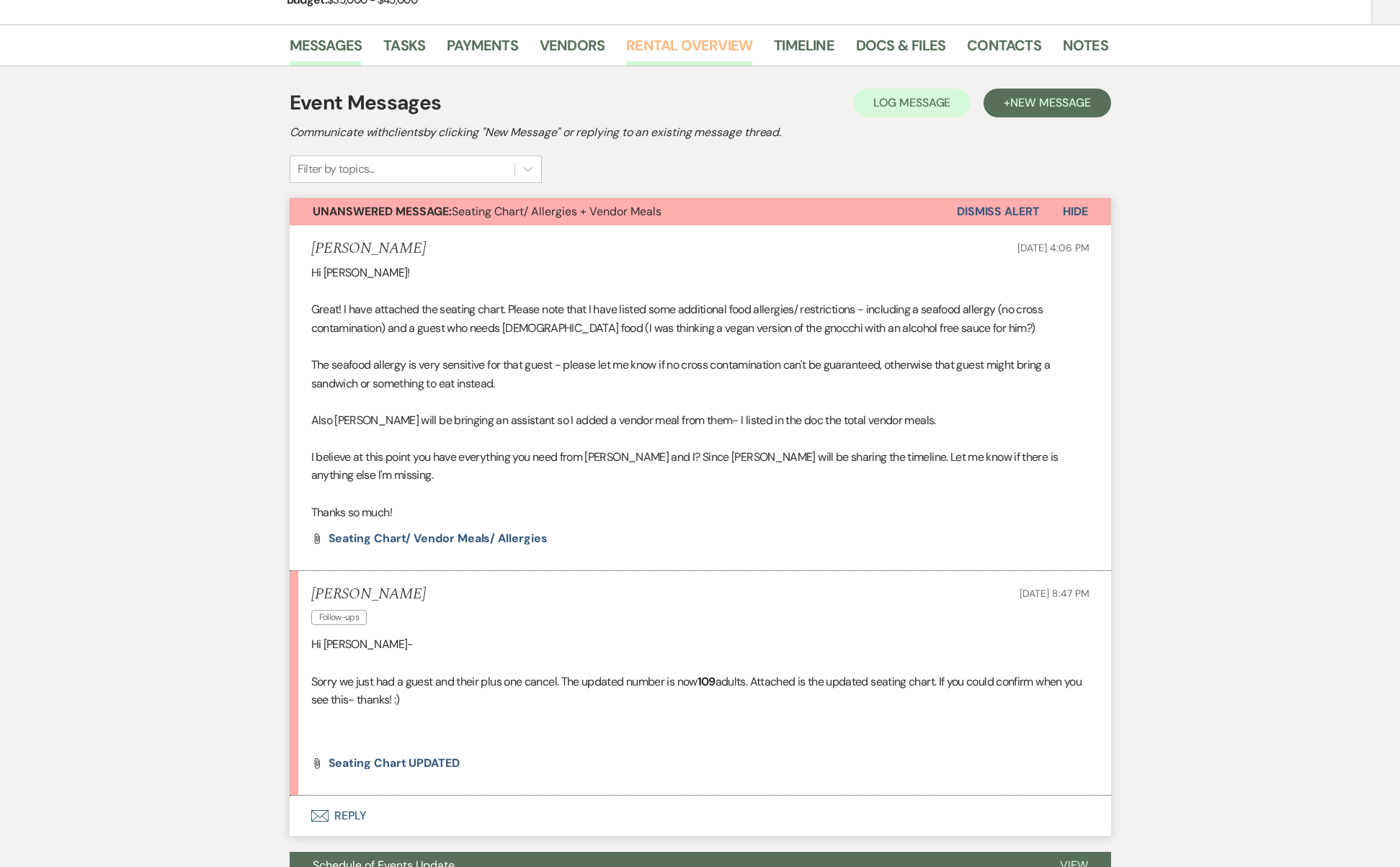
click at [712, 49] on link "Rental Overview" at bounding box center [689, 49] width 126 height 32
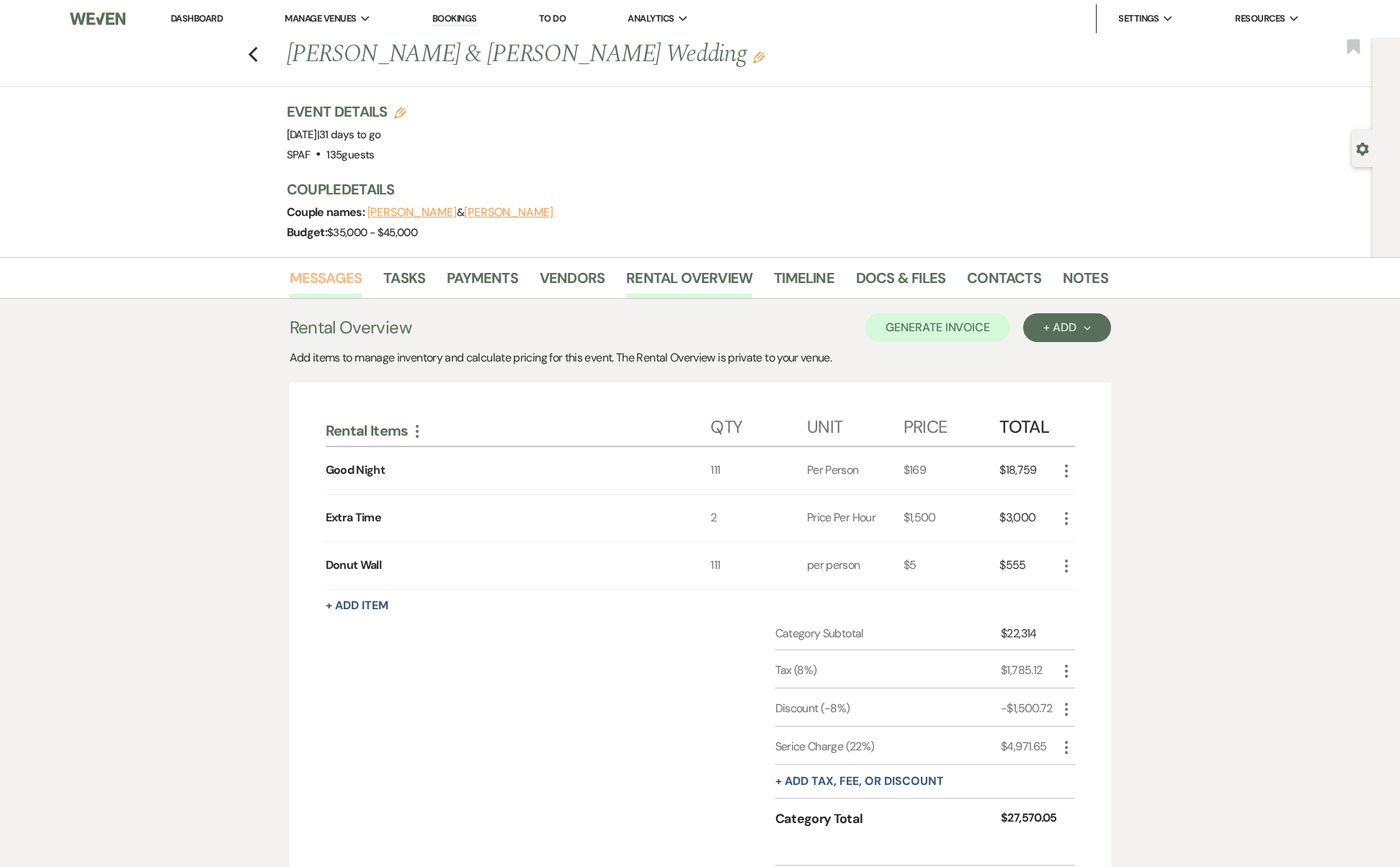
click at [298, 271] on link "Messages" at bounding box center [326, 282] width 73 height 32
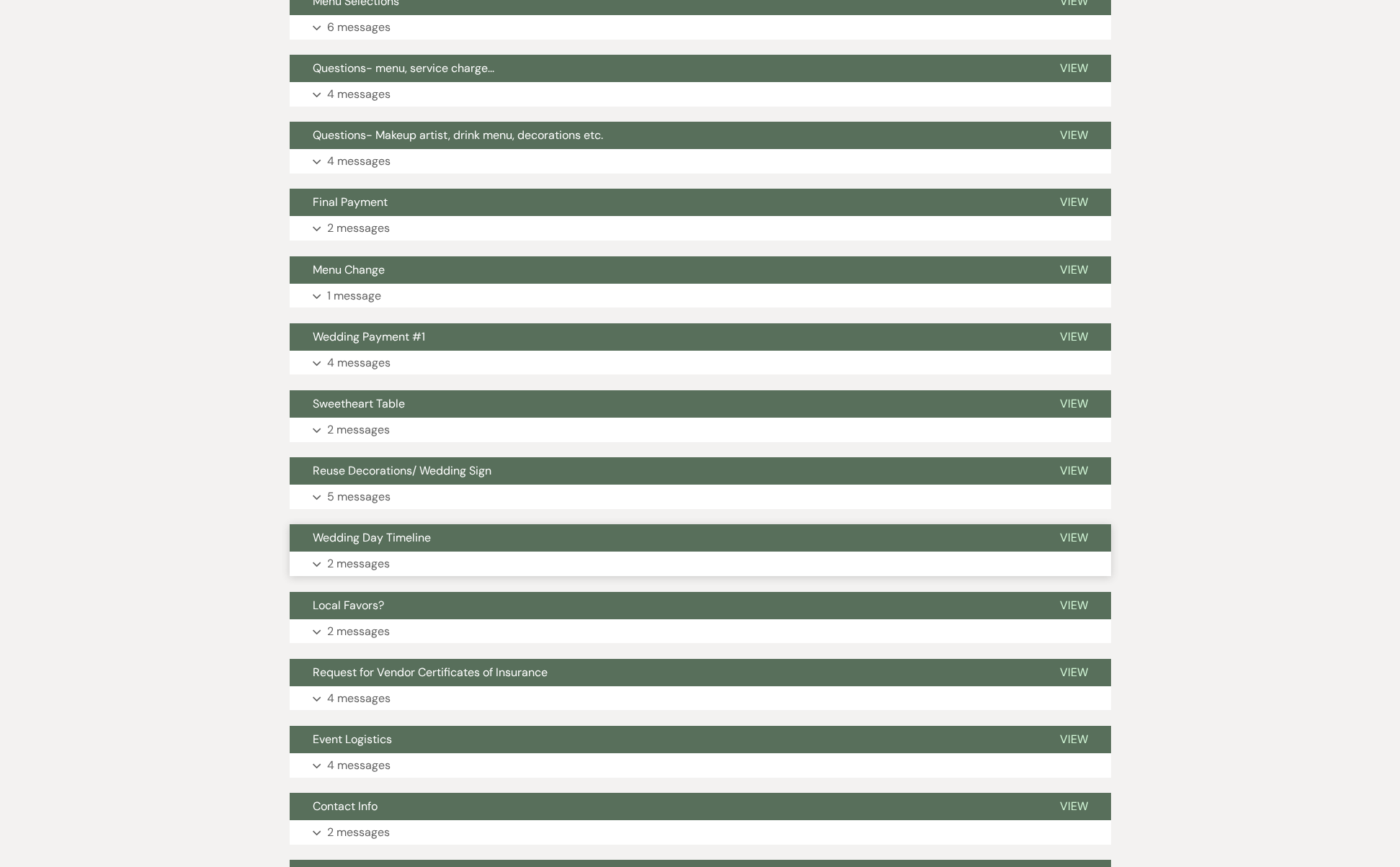
scroll to position [1234, 0]
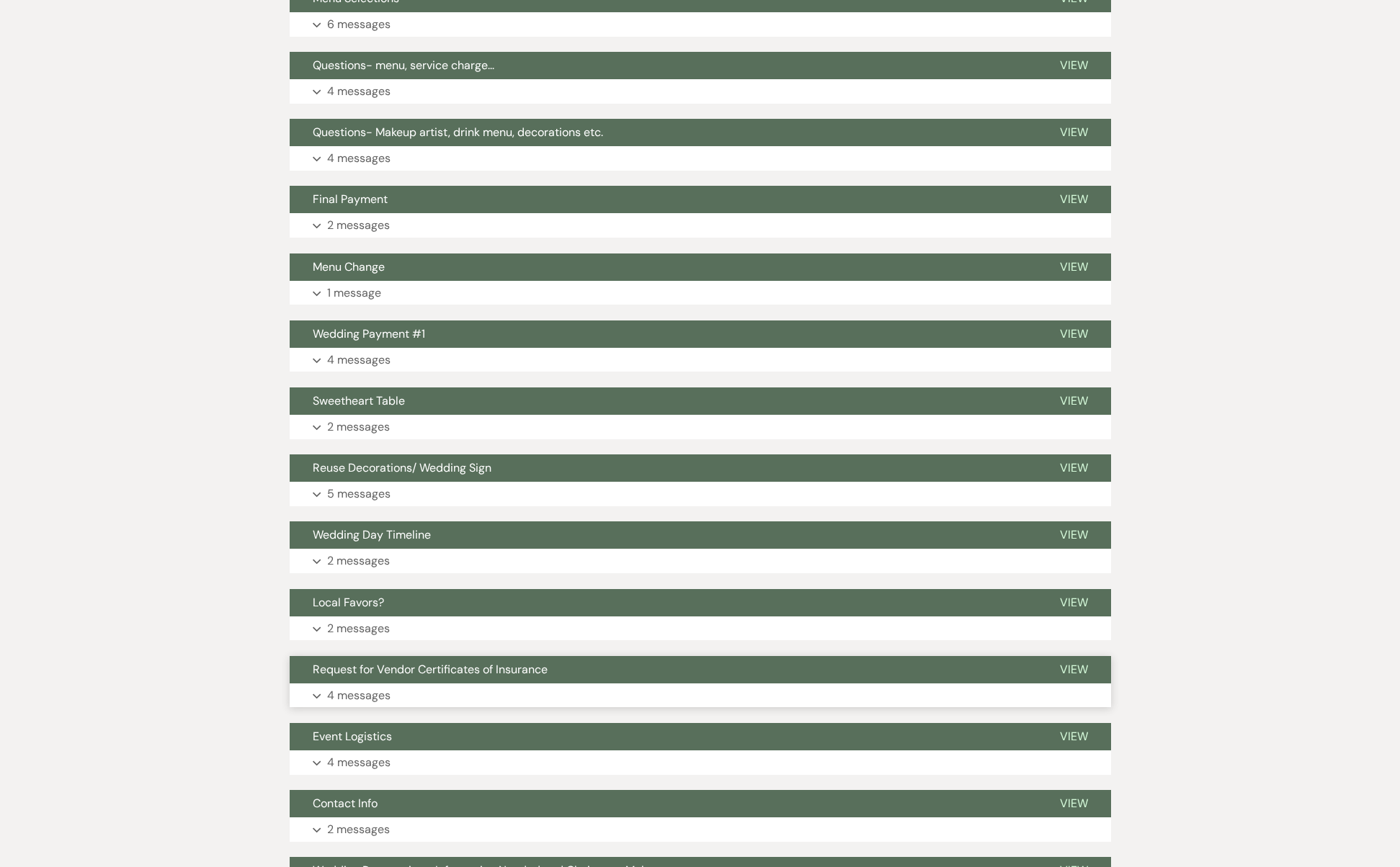
click at [435, 684] on button "Expand 4 messages" at bounding box center [700, 696] width 821 height 25
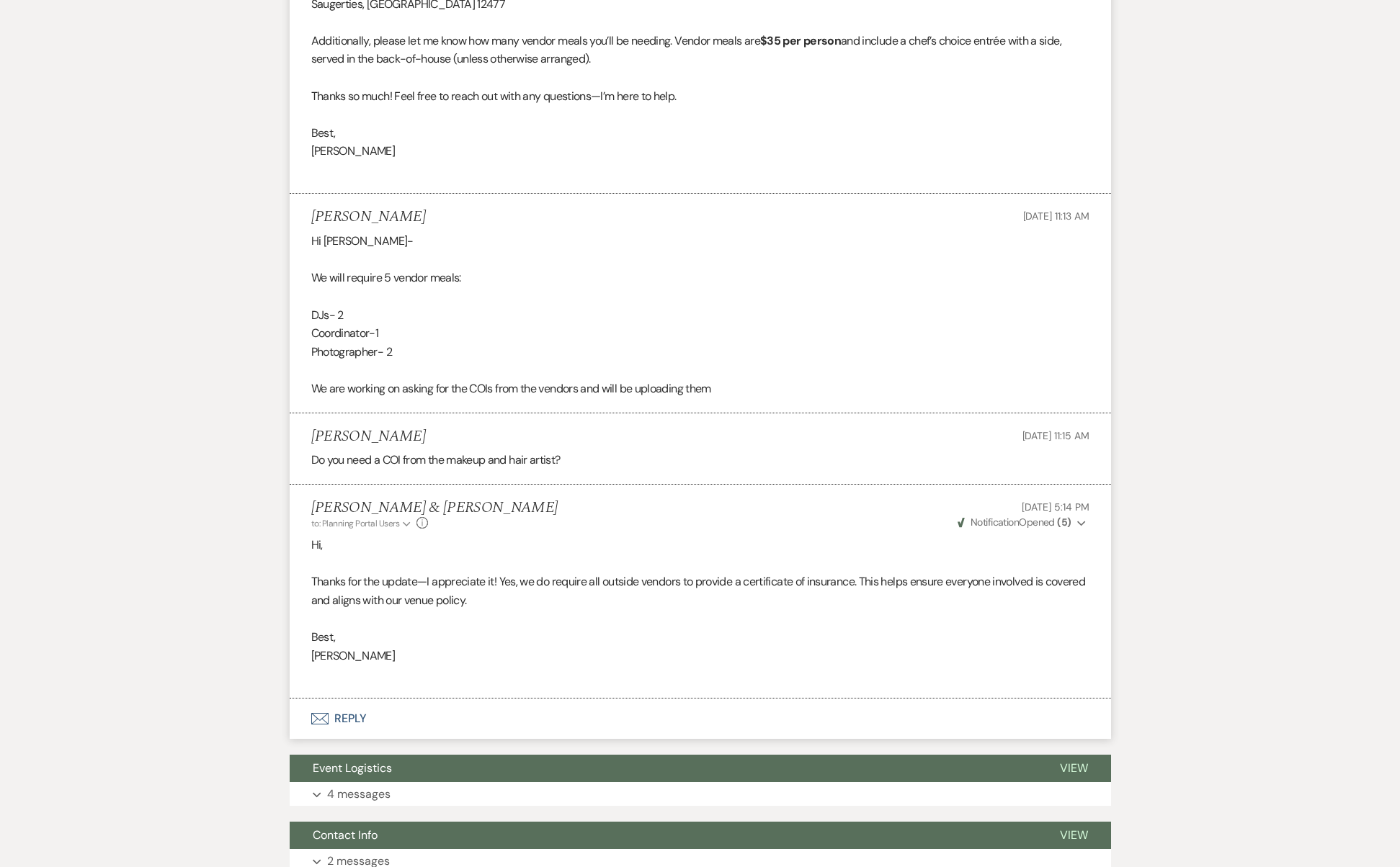
scroll to position [2126, 0]
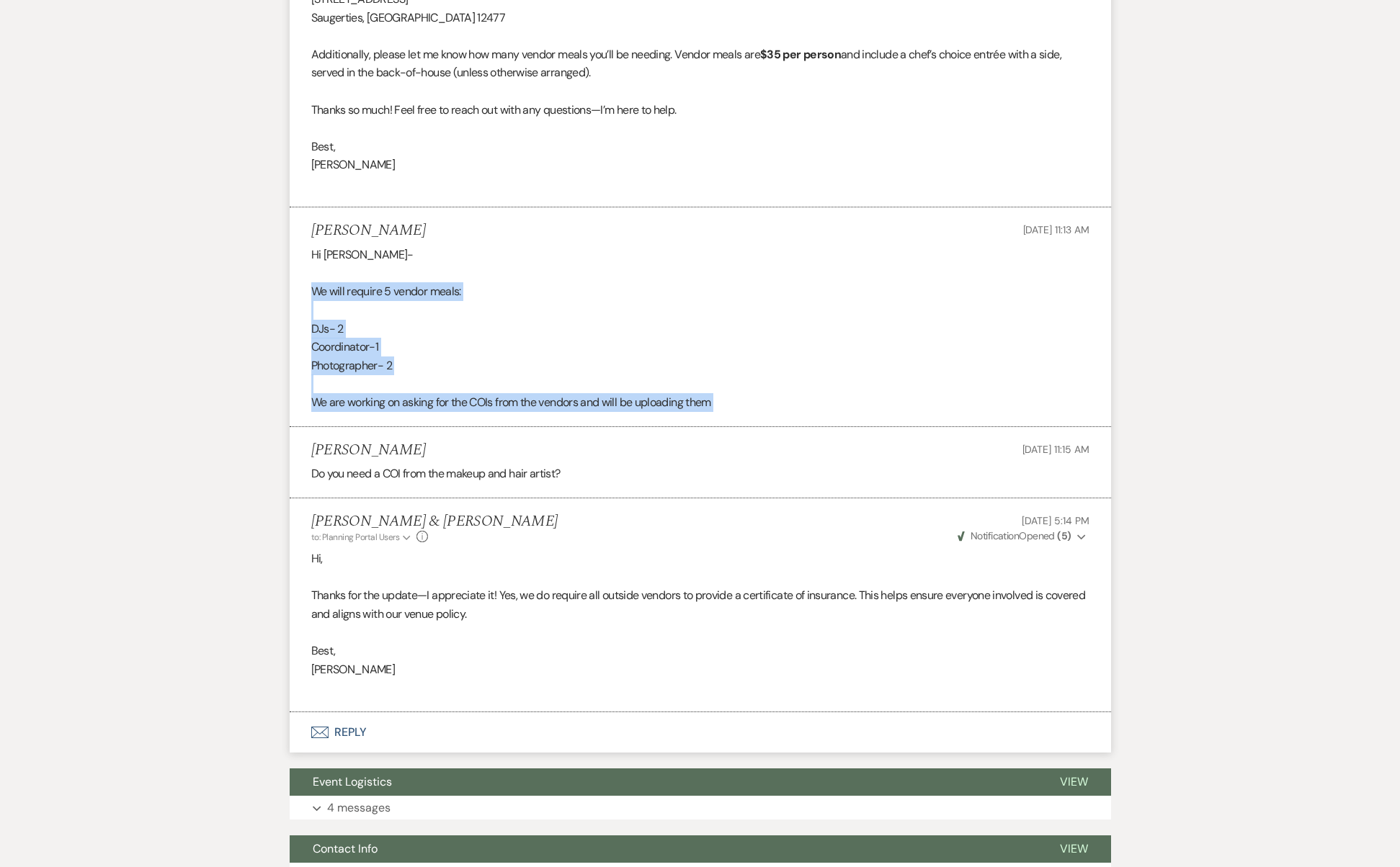
drag, startPoint x: 341, startPoint y: 222, endPoint x: 424, endPoint y: 362, distance: 162.8
click at [424, 362] on ul "[PERSON_NAME] & [PERSON_NAME] to: Planning Portal Users Expand Info [DATE] 1:56…" at bounding box center [700, 251] width 821 height 921
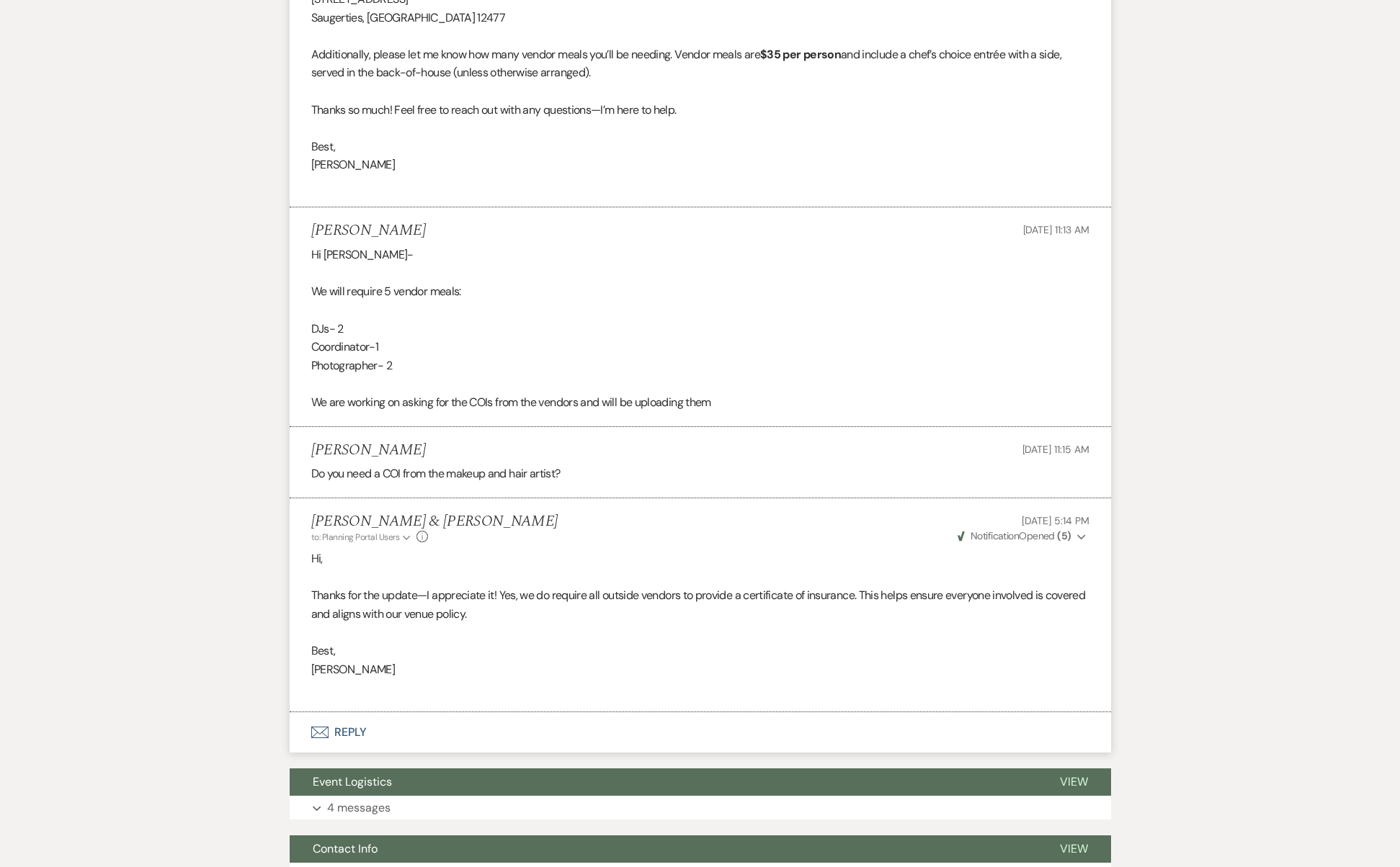
click at [424, 427] on li "[PERSON_NAME] [DATE] 11:15 AM Do you need a COI from the makeup and hair artist?" at bounding box center [700, 462] width 821 height 72
drag, startPoint x: 467, startPoint y: 342, endPoint x: 381, endPoint y: 250, distance: 125.9
click at [381, 250] on div "Hi [PERSON_NAME]- We will require 5 vendor meals: DJs- 2 Coordinator-1 Photogra…" at bounding box center [700, 328] width 778 height 165
click at [401, 301] on p at bounding box center [700, 310] width 778 height 19
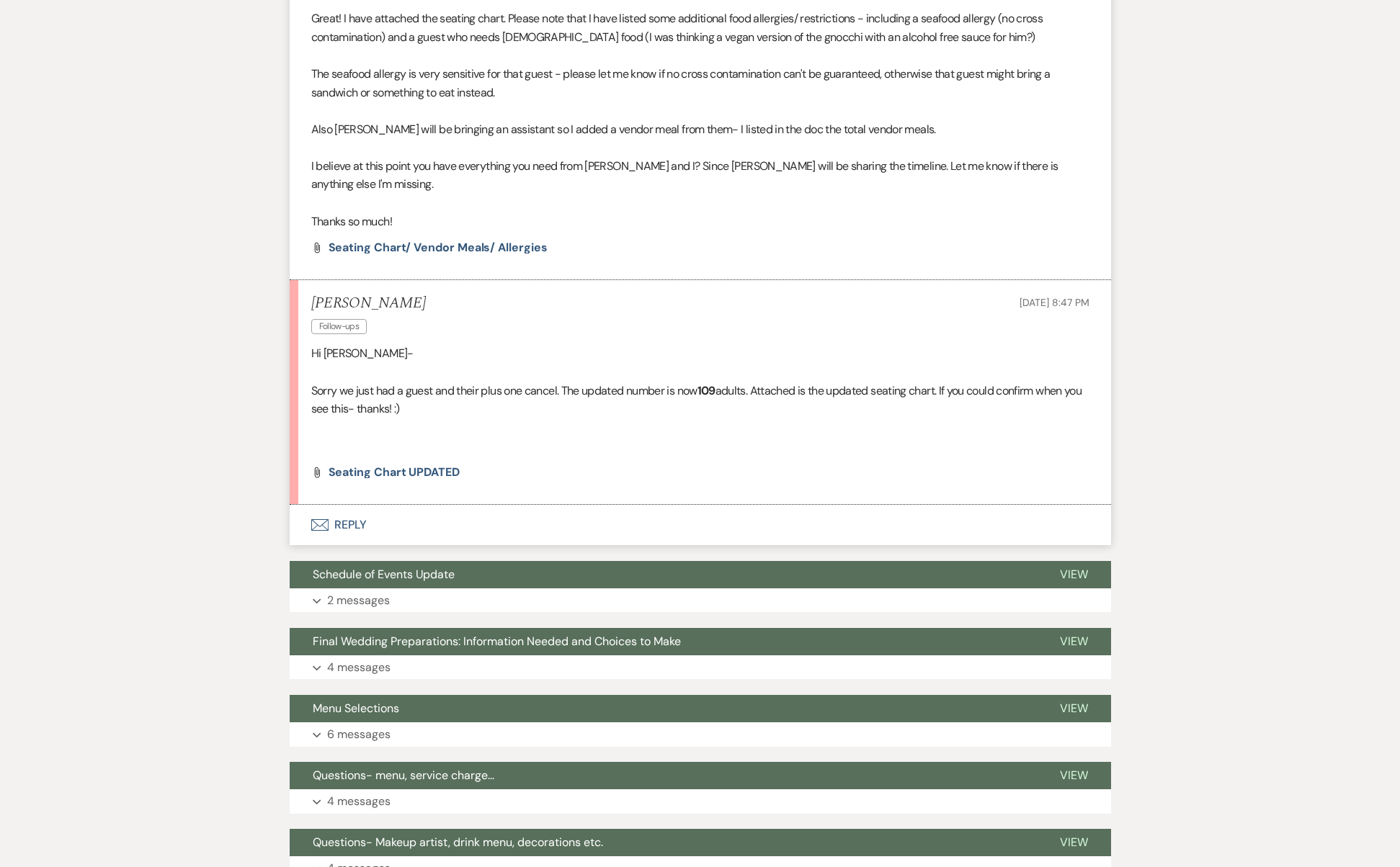
scroll to position [0, 0]
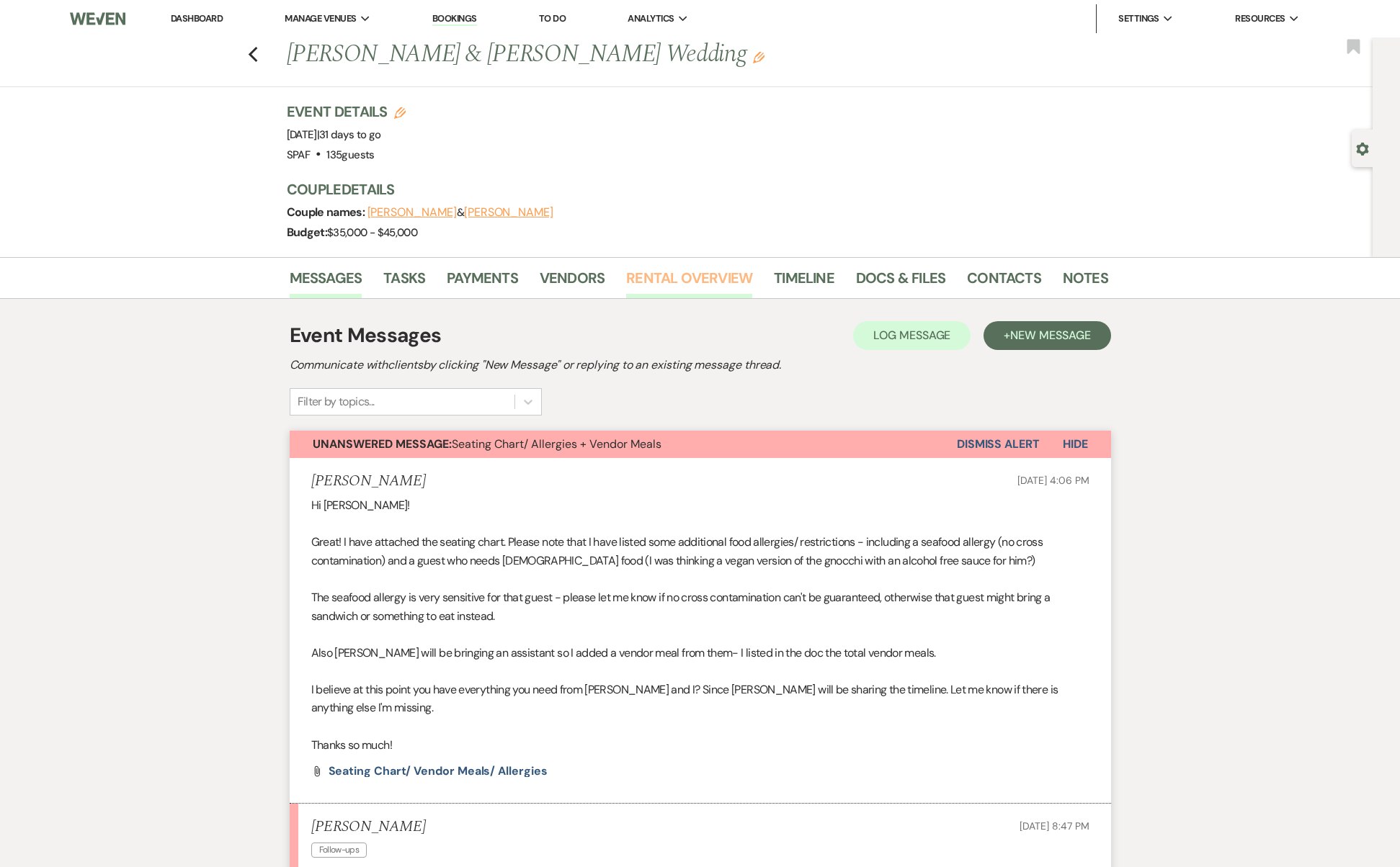
click at [658, 286] on link "Rental Overview" at bounding box center [689, 282] width 126 height 32
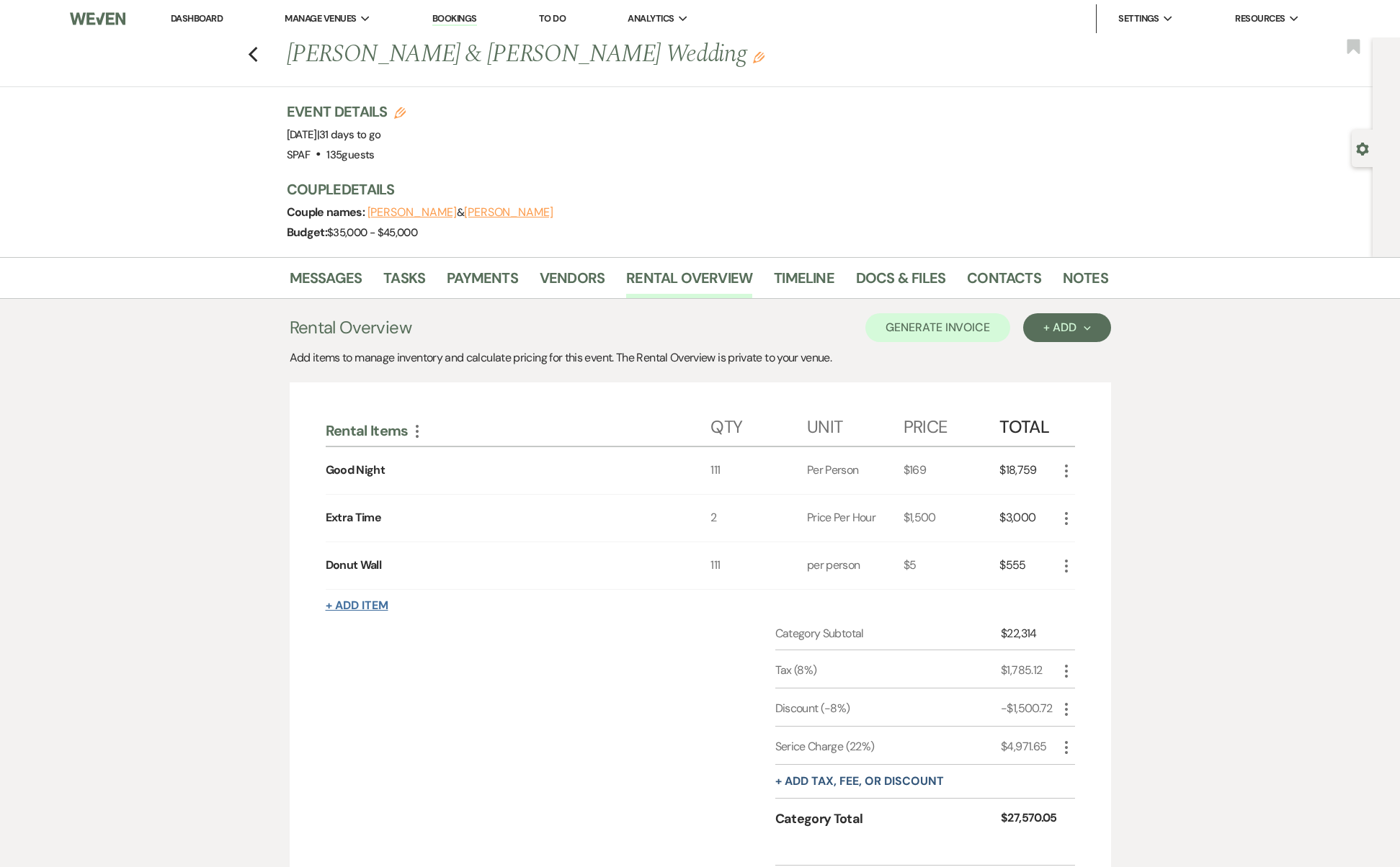
click at [381, 601] on button "+ Add Item" at bounding box center [357, 605] width 63 height 11
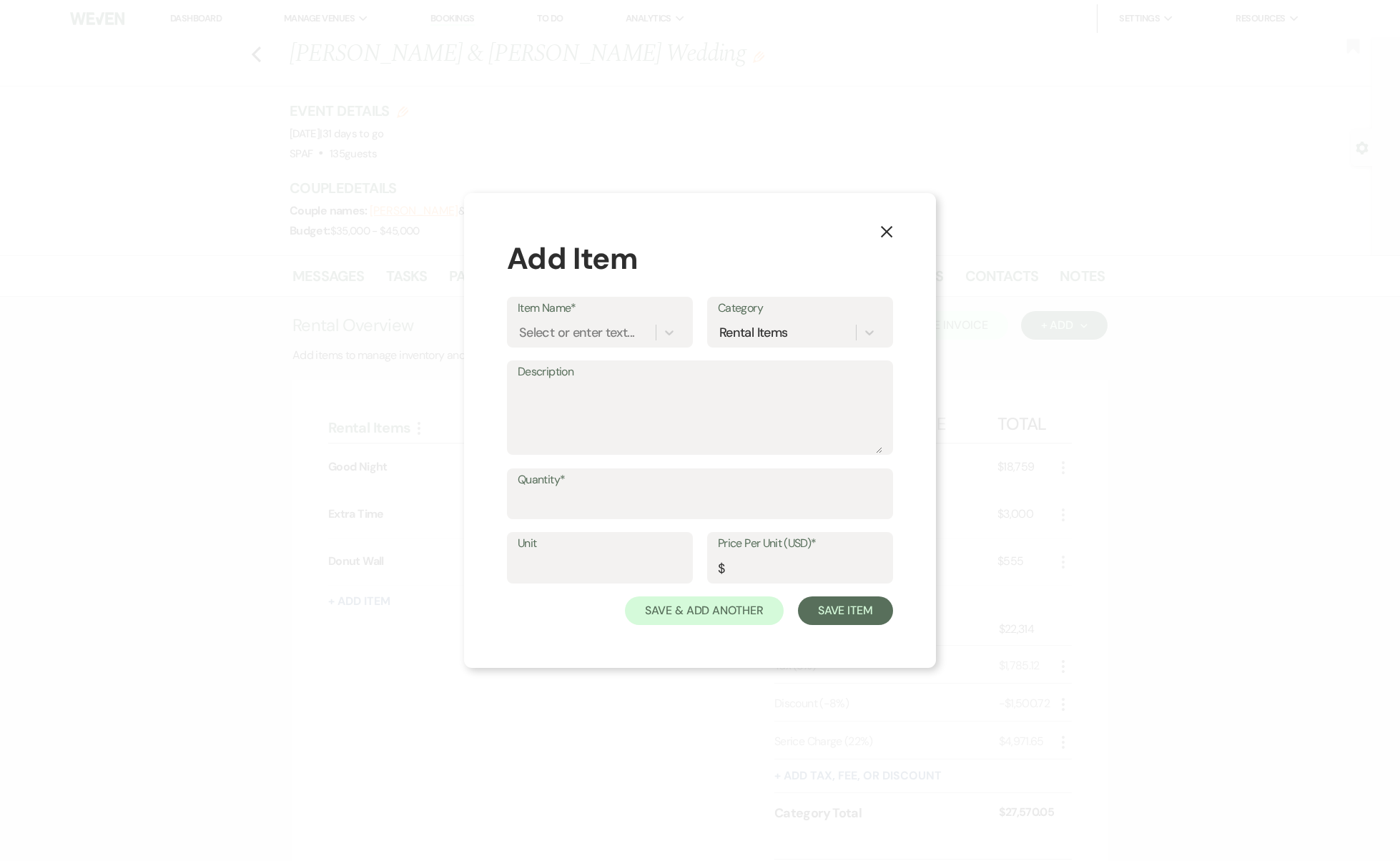
click at [622, 315] on label "Item Name*" at bounding box center [599, 309] width 164 height 21
click at [520, 322] on input "Item Name*" at bounding box center [520, 332] width 2 height 19
click at [627, 342] on div "Select or enter text..." at bounding box center [576, 332] width 115 height 19
click at [627, 337] on div "Select or enter text..." at bounding box center [576, 332] width 115 height 19
type input "Vendor Meals"
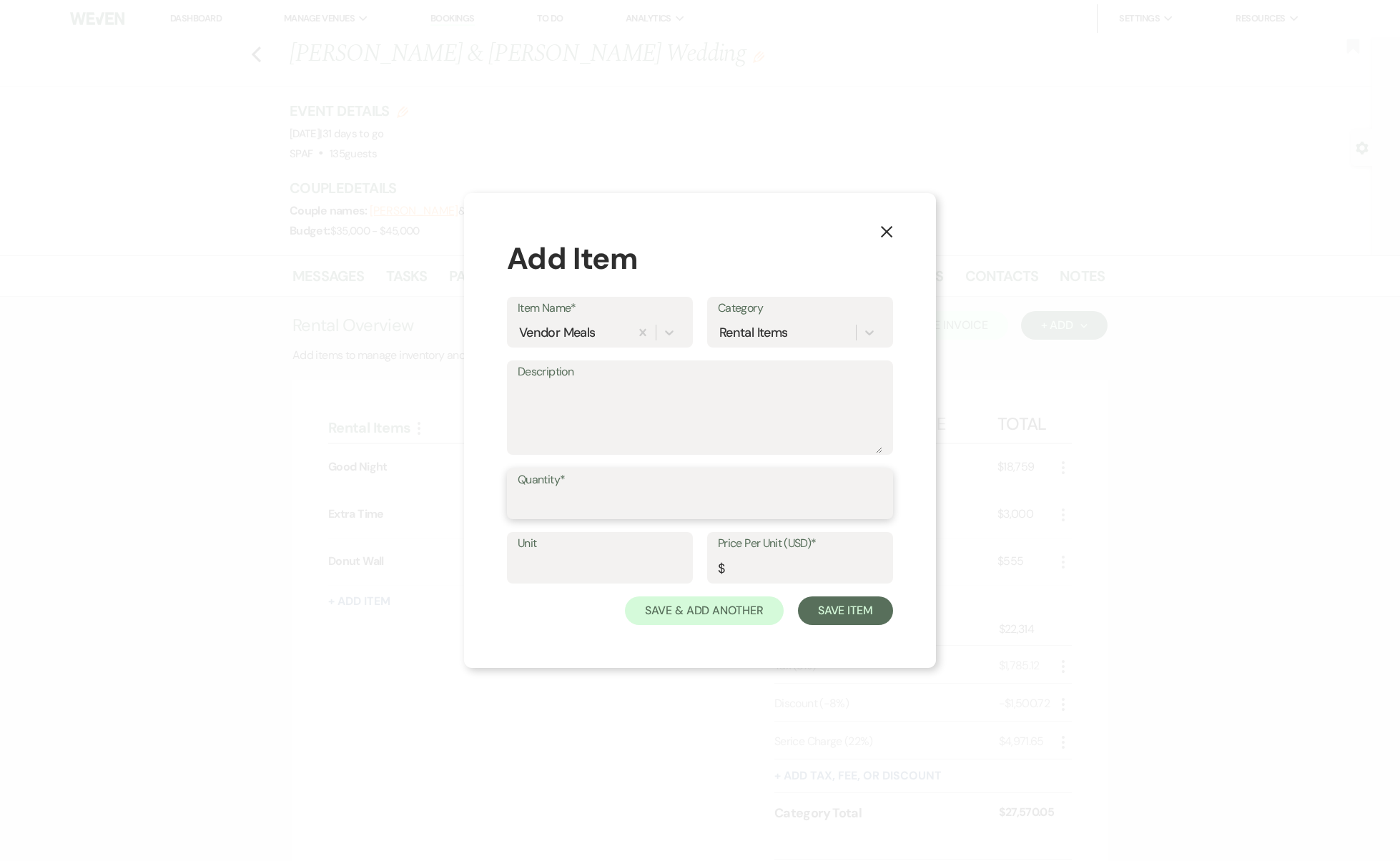
click at [560, 504] on input "Quantity*" at bounding box center [700, 504] width 365 height 27
type input "5"
click at [559, 585] on div "Unit Price Per Unit (USD)* $" at bounding box center [700, 564] width 386 height 64
click at [553, 568] on input "Unit" at bounding box center [599, 568] width 164 height 27
click at [781, 566] on input "Price Per Unit (USD)*" at bounding box center [799, 568] width 164 height 27
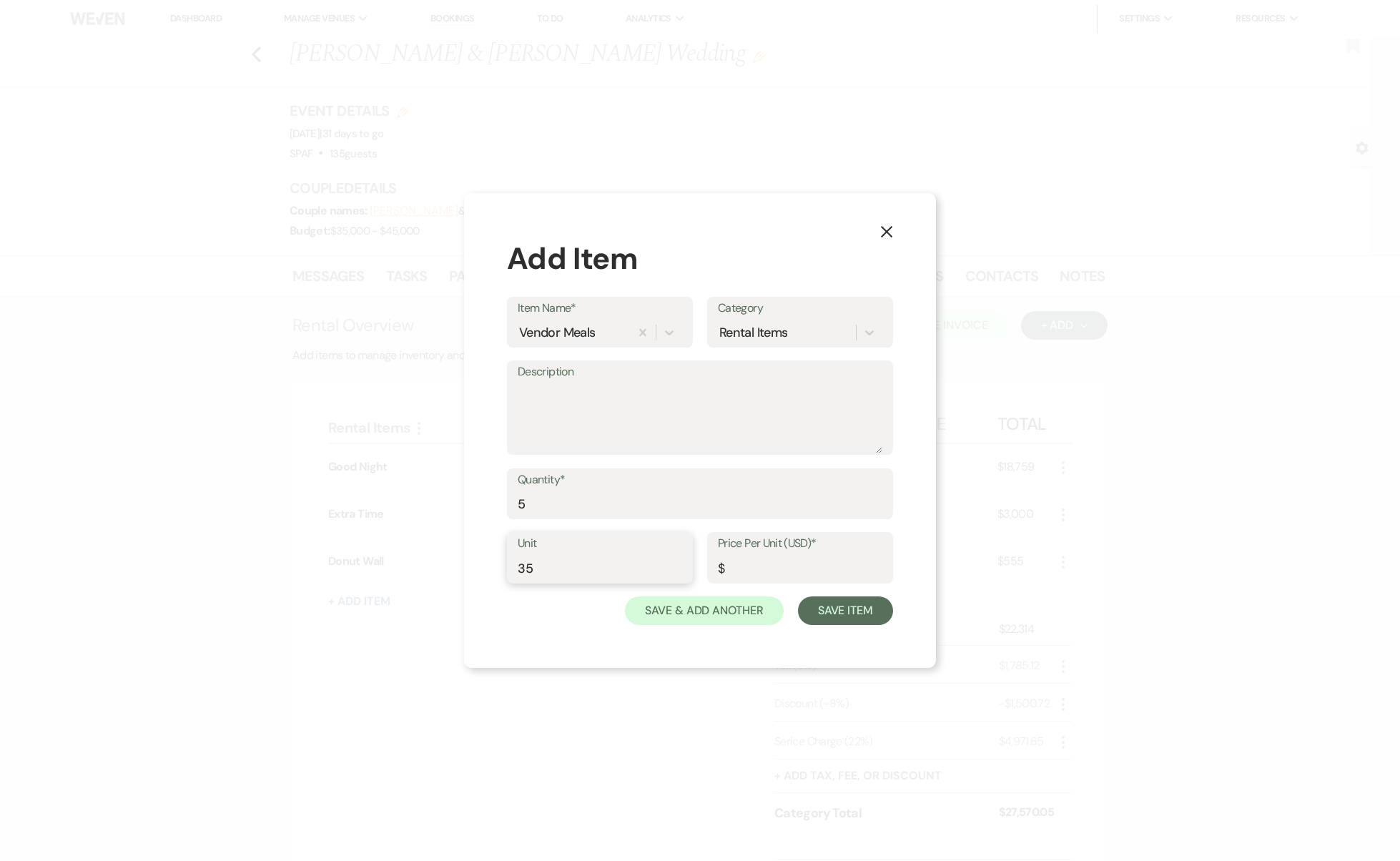
drag, startPoint x: 569, startPoint y: 565, endPoint x: 550, endPoint y: 569, distance: 19.4
click at [550, 569] on input "35" at bounding box center [599, 568] width 164 height 27
type input "3"
type input "per person"
type input "5"
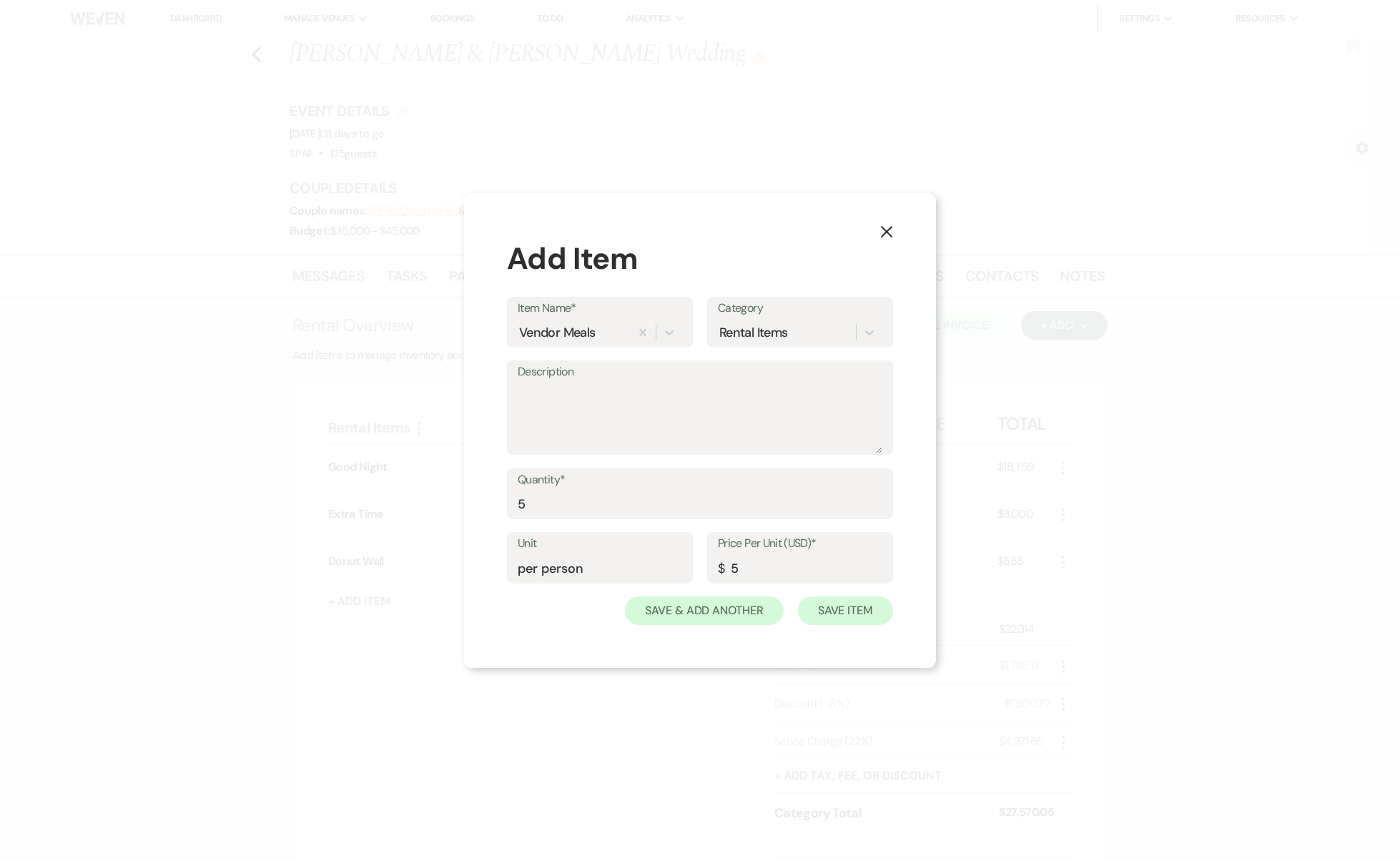
click at [856, 620] on button "Save Item" at bounding box center [845, 611] width 95 height 28
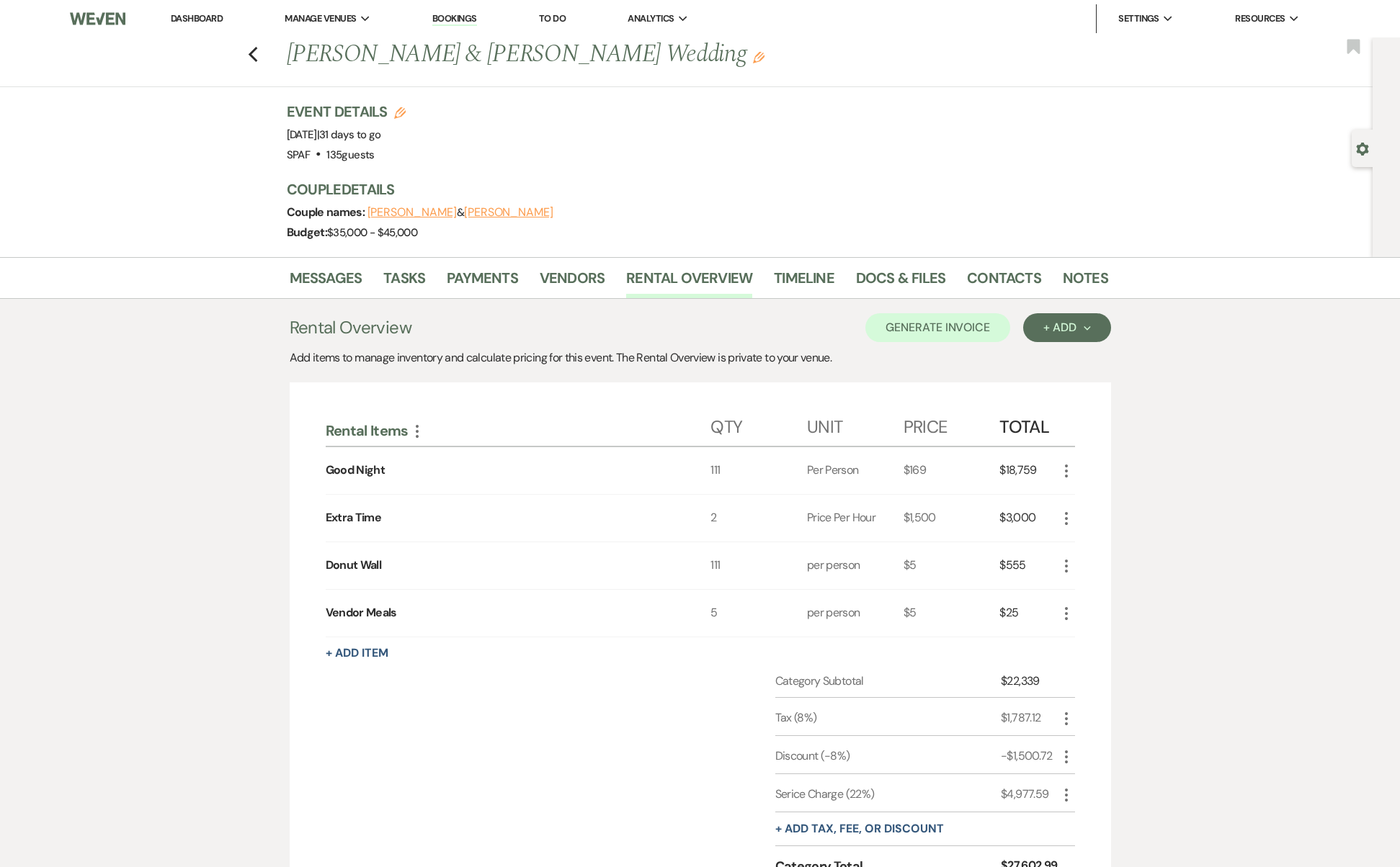
click at [1060, 609] on icon "More" at bounding box center [1066, 614] width 17 height 17
click at [1075, 644] on icon "Pencil" at bounding box center [1077, 641] width 9 height 11
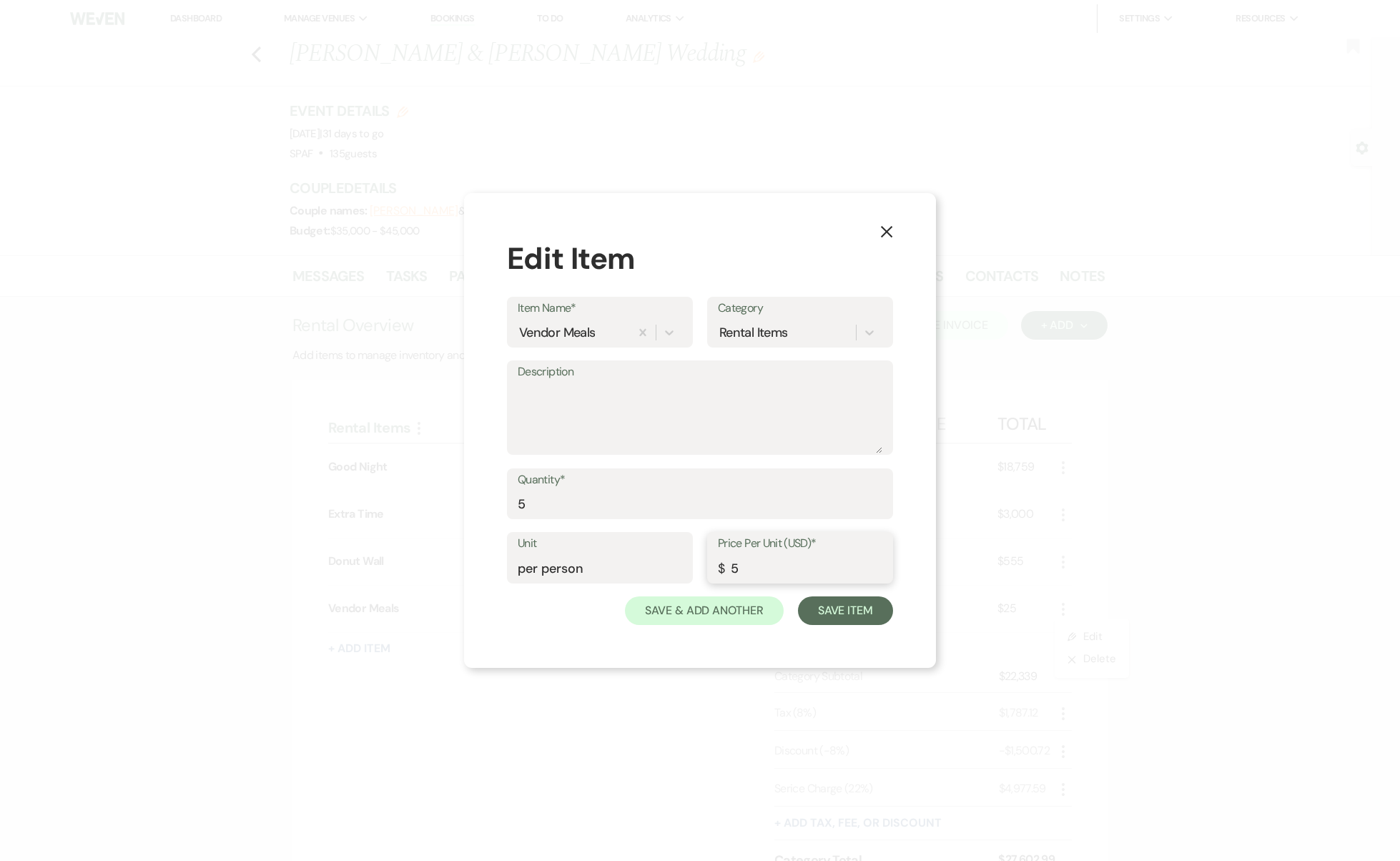
click at [732, 558] on input "5" at bounding box center [799, 568] width 164 height 27
type input "35"
click at [831, 600] on button "Save Item" at bounding box center [845, 611] width 95 height 28
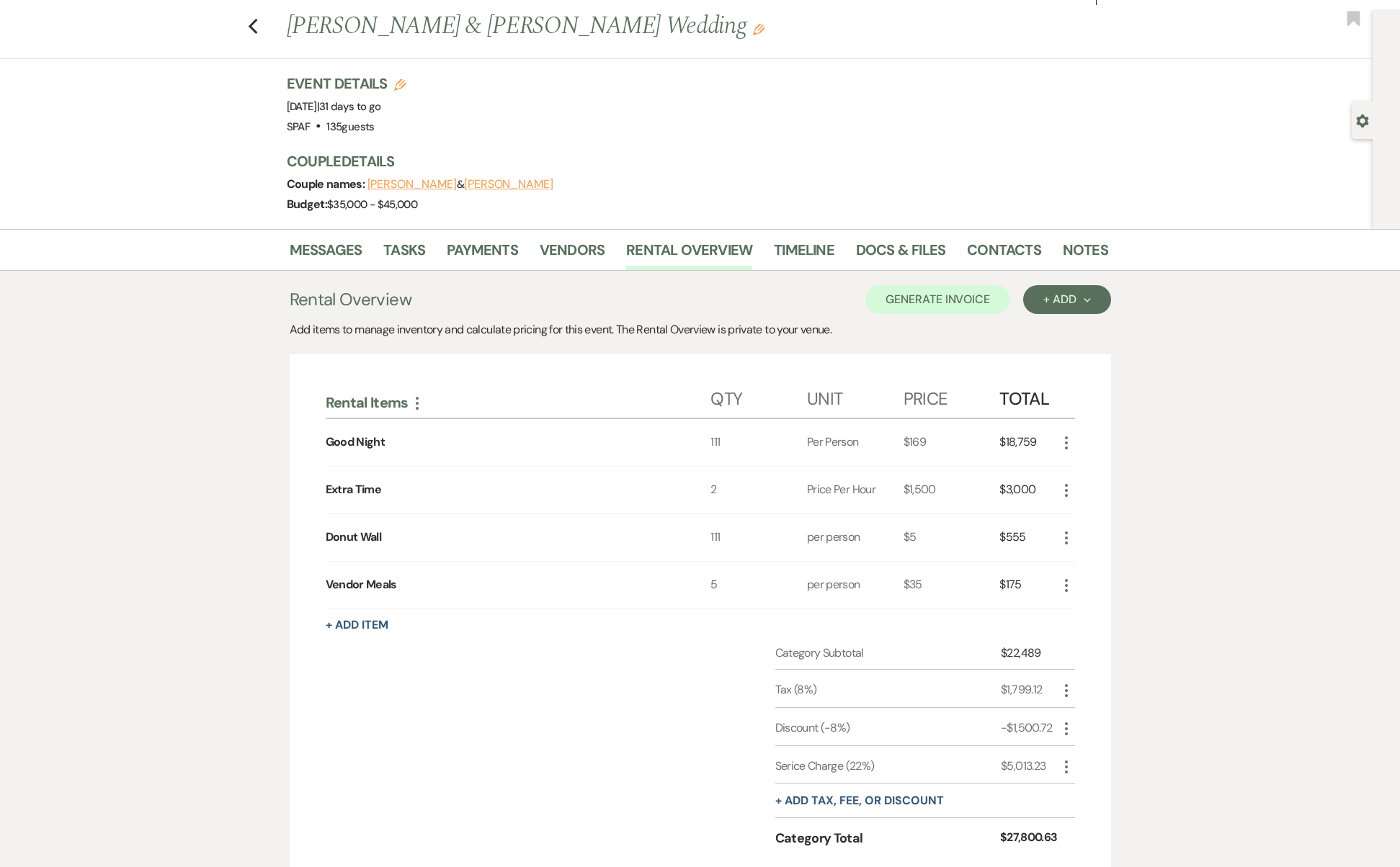
scroll to position [124, 0]
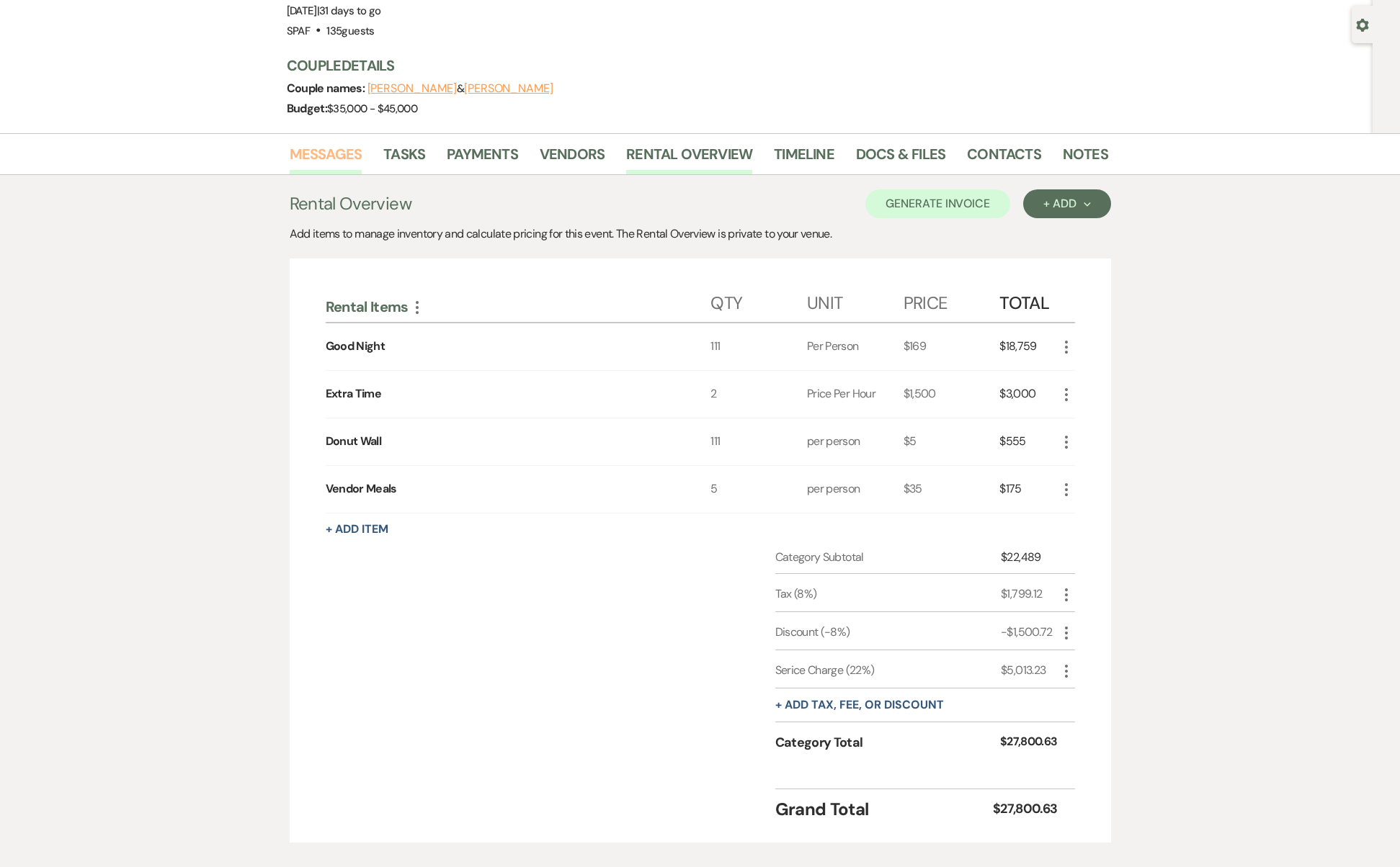
click at [337, 160] on link "Messages" at bounding box center [326, 158] width 73 height 32
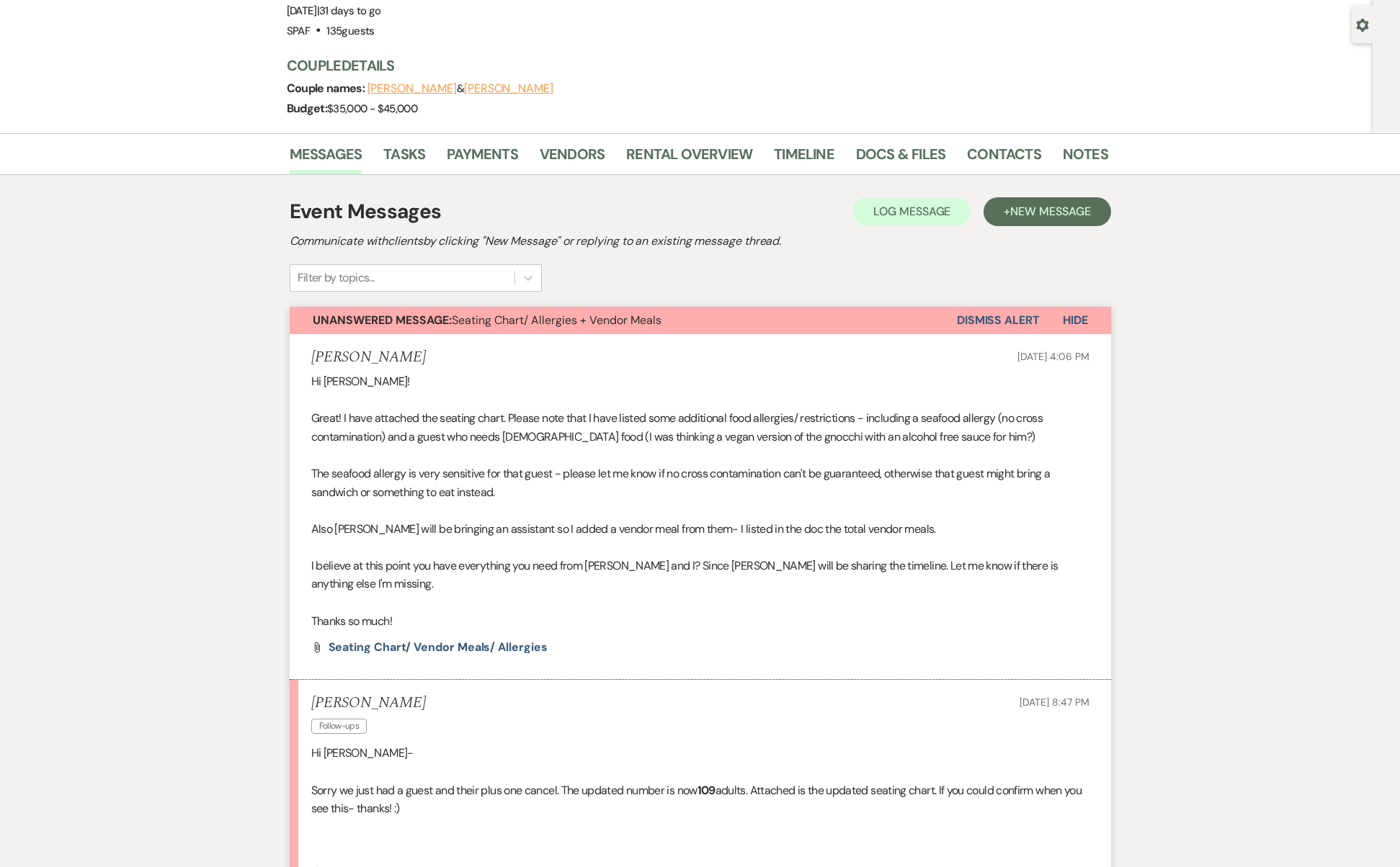
scroll to position [499, 0]
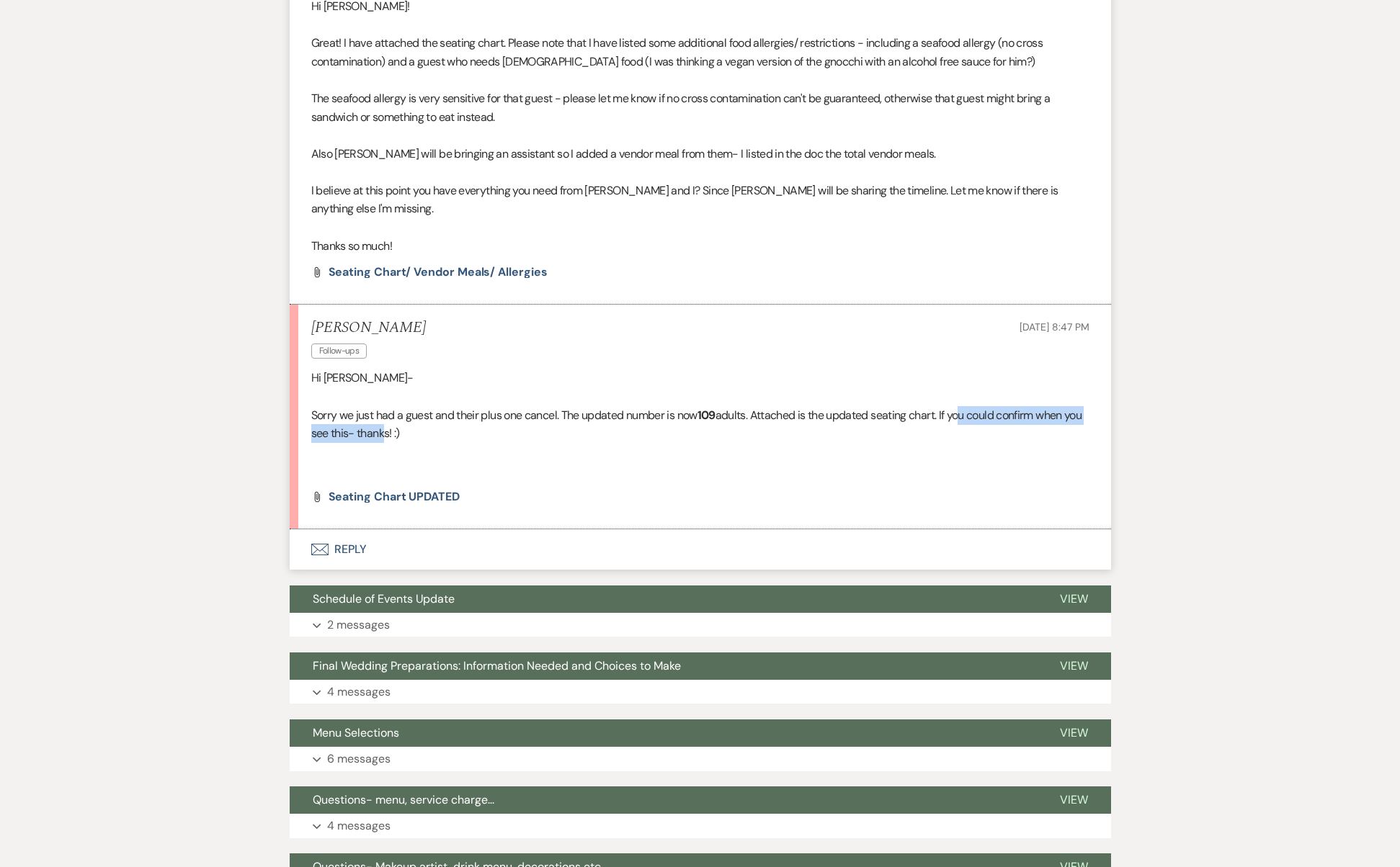
drag, startPoint x: 399, startPoint y: 400, endPoint x: 966, endPoint y: 394, distance: 567.0
click at [966, 406] on p "Sorry we just had a guest and their plus one cancel. The updated number is now …" at bounding box center [700, 424] width 778 height 36
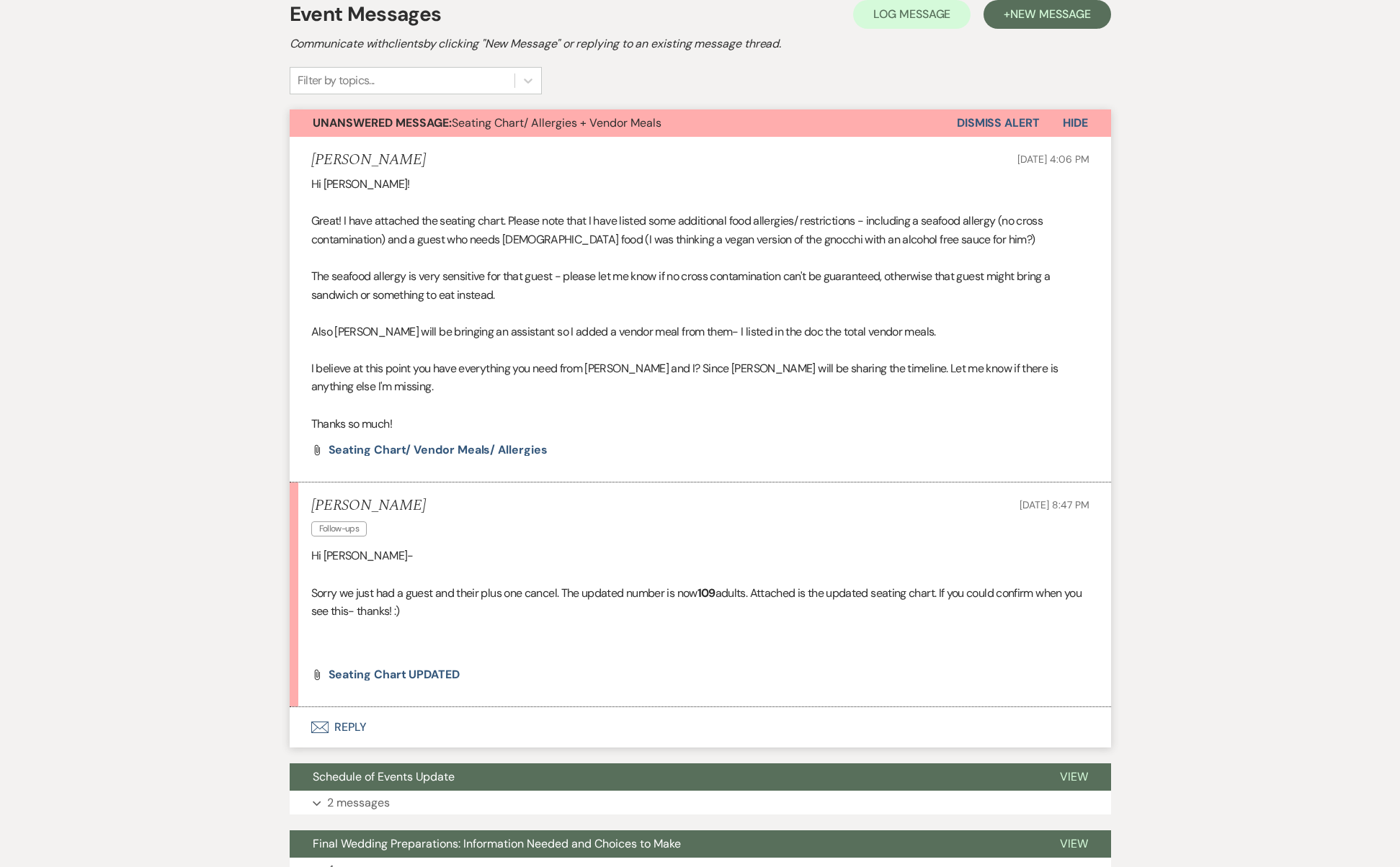
scroll to position [137, 0]
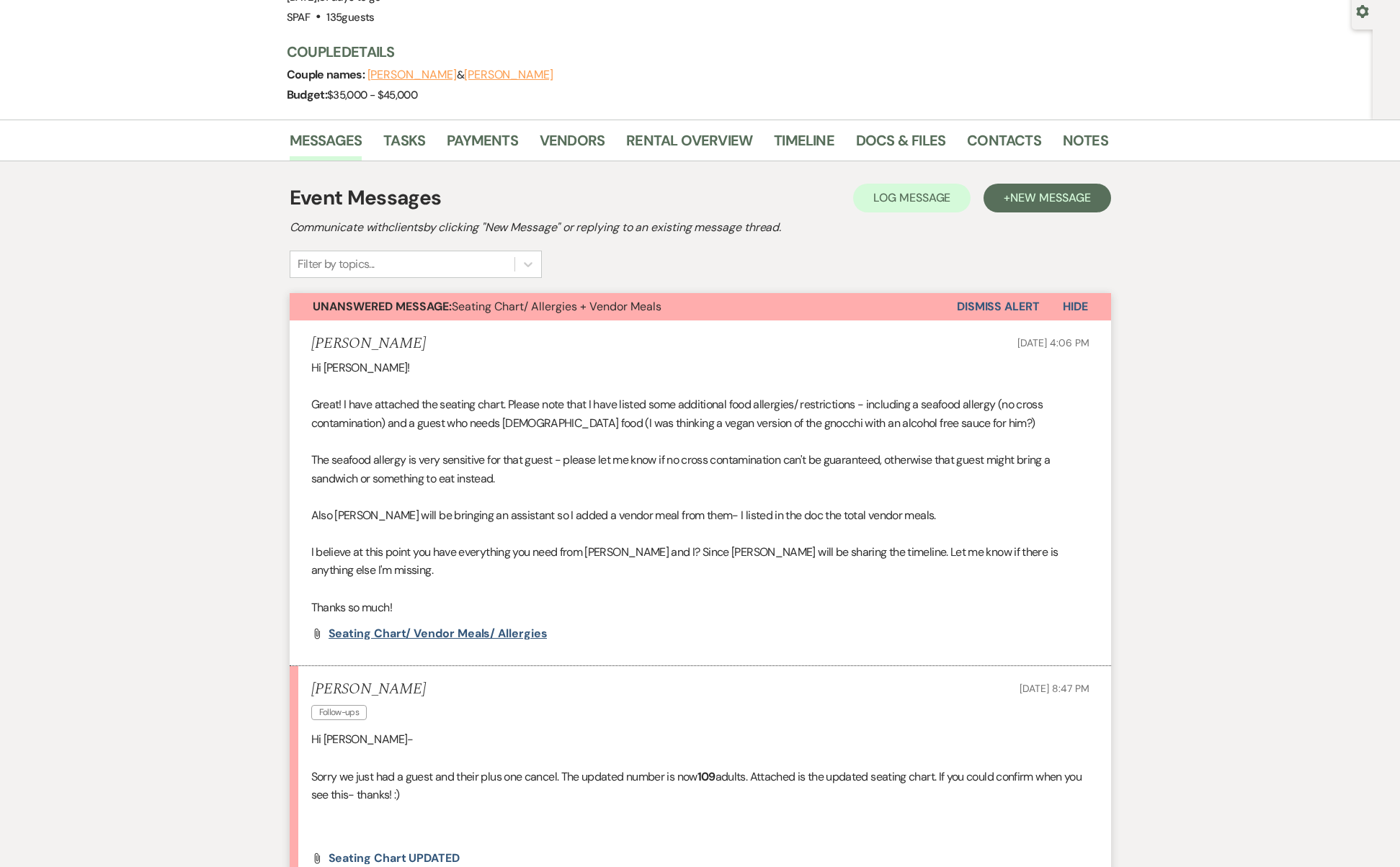
click at [477, 625] on span "Seating Chart/ Vendor Meals/ Allergies" at bounding box center [437, 633] width 219 height 15
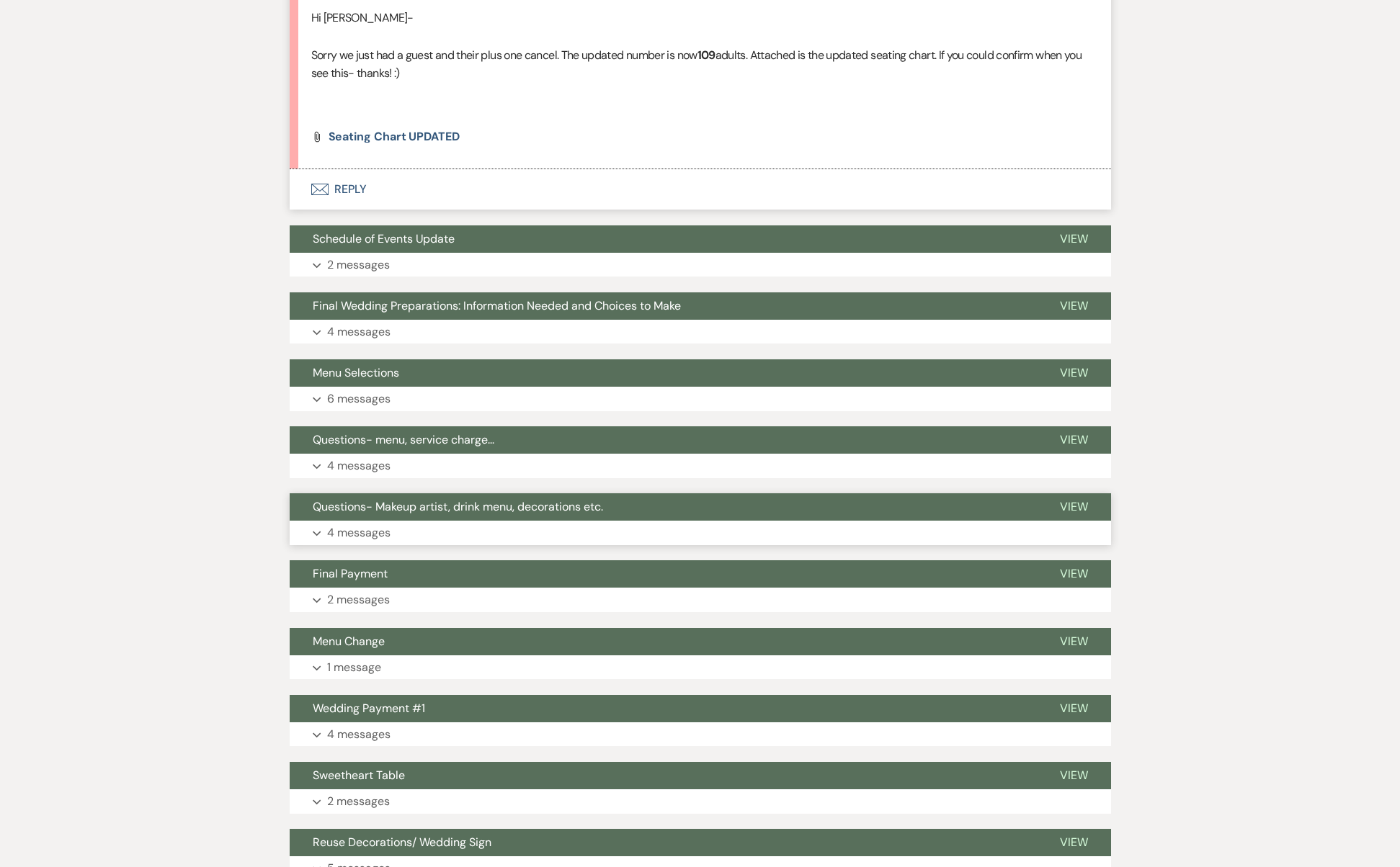
scroll to position [701, 0]
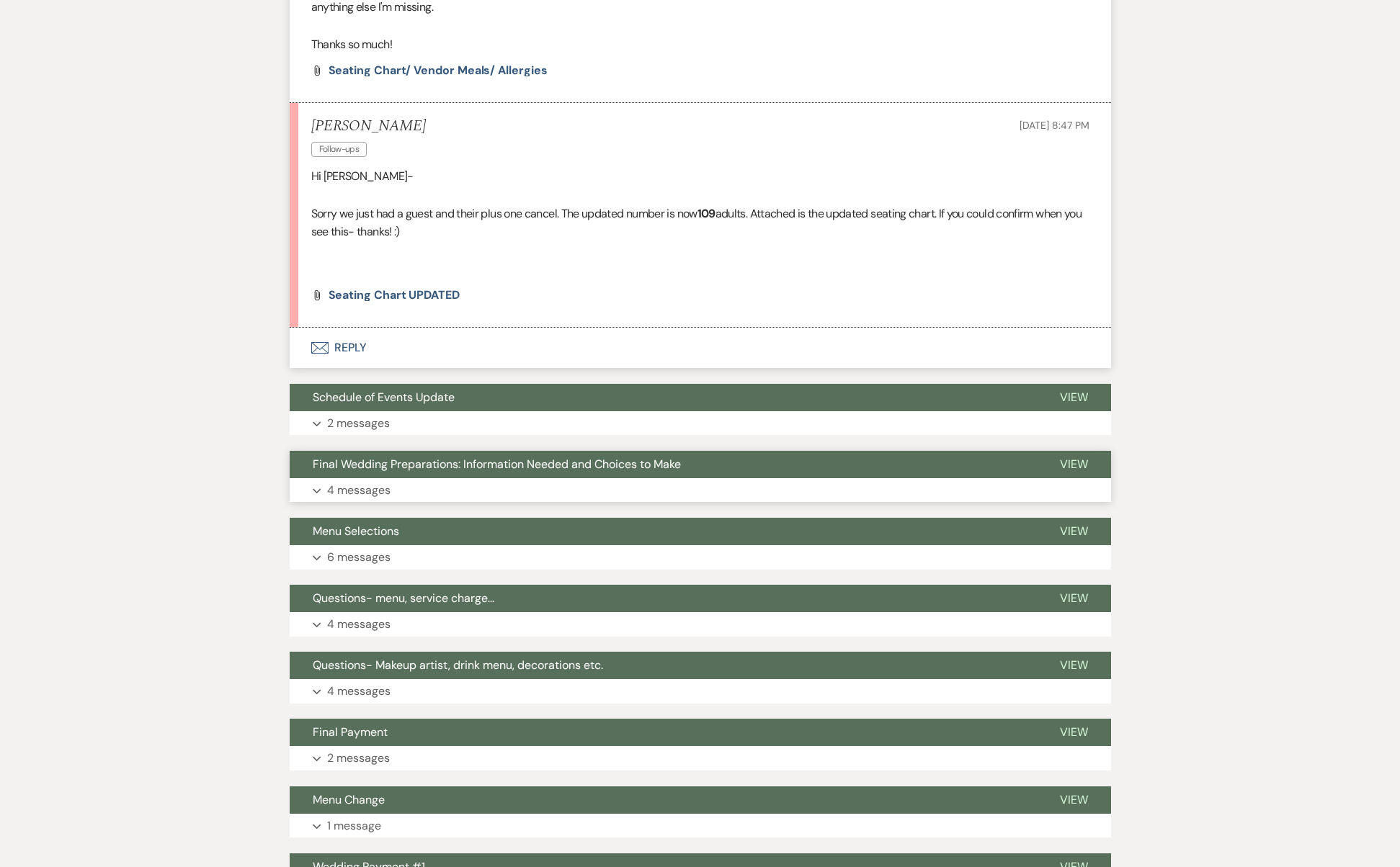
click at [425, 451] on button "Final Wedding Preparations: Information Needed and Choices to Make" at bounding box center [663, 464] width 747 height 28
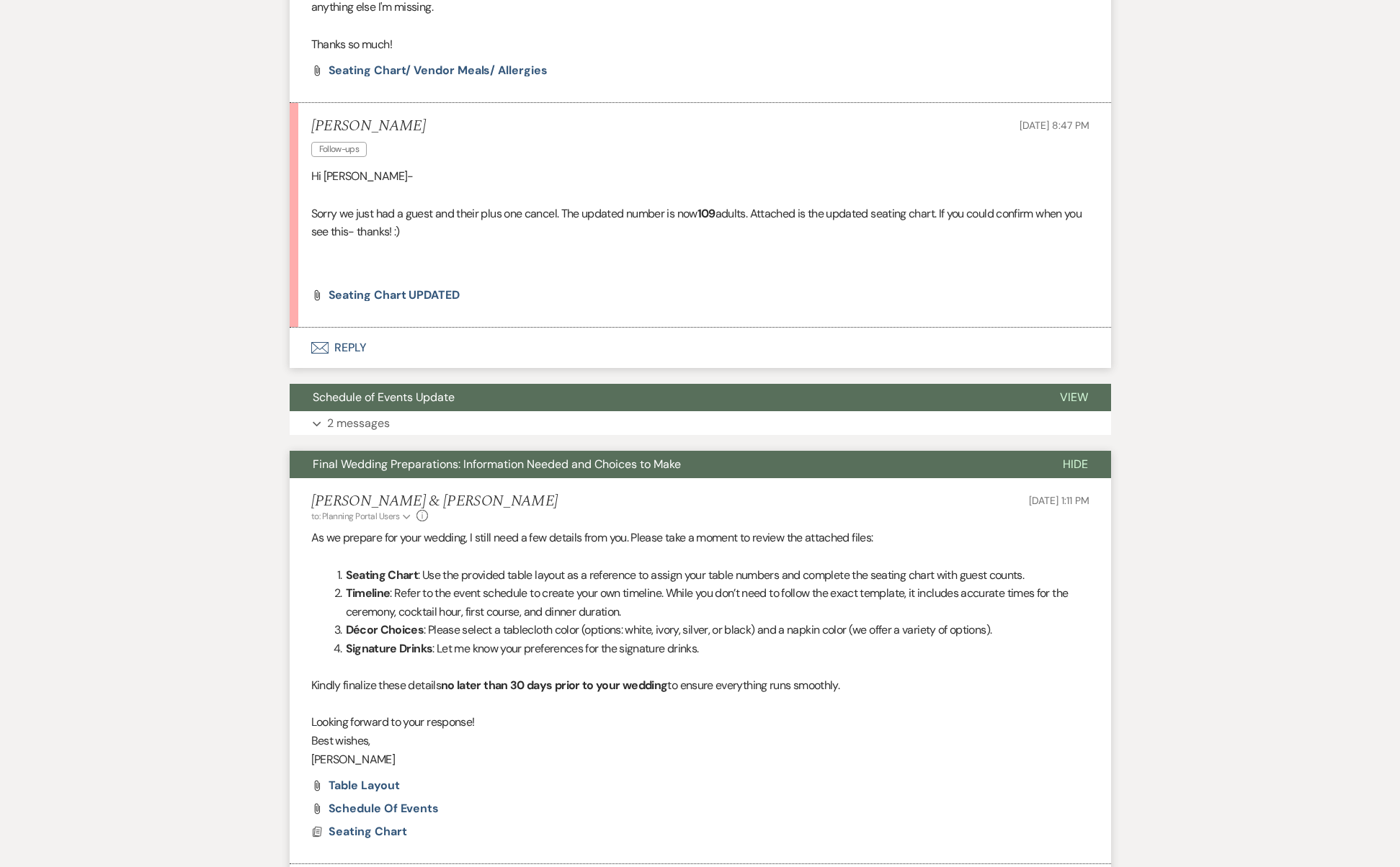
click at [423, 456] on span "Final Wedding Preparations: Information Needed and Choices to Make" at bounding box center [496, 464] width 368 height 15
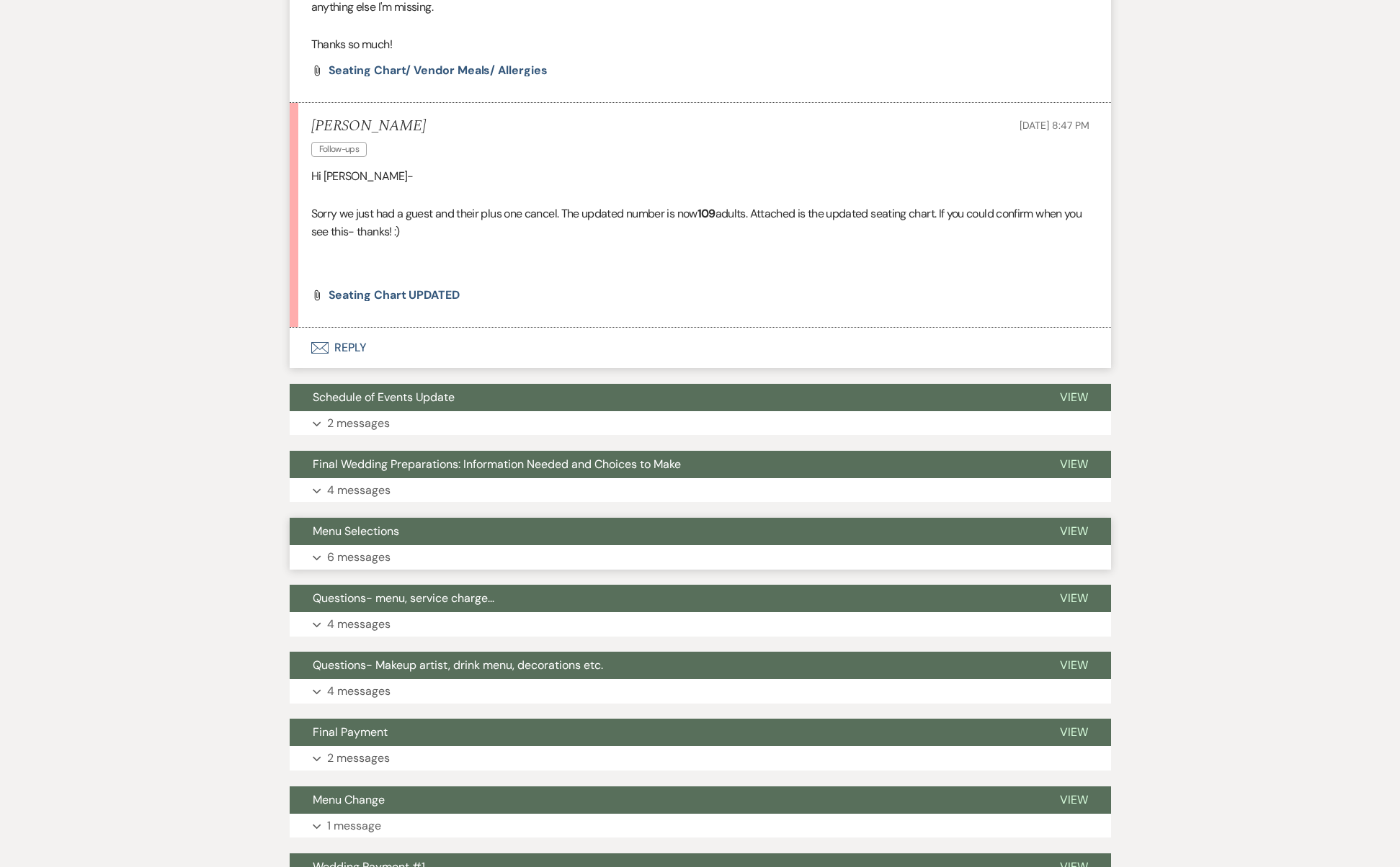
click at [428, 518] on button "Menu Selections" at bounding box center [663, 531] width 747 height 28
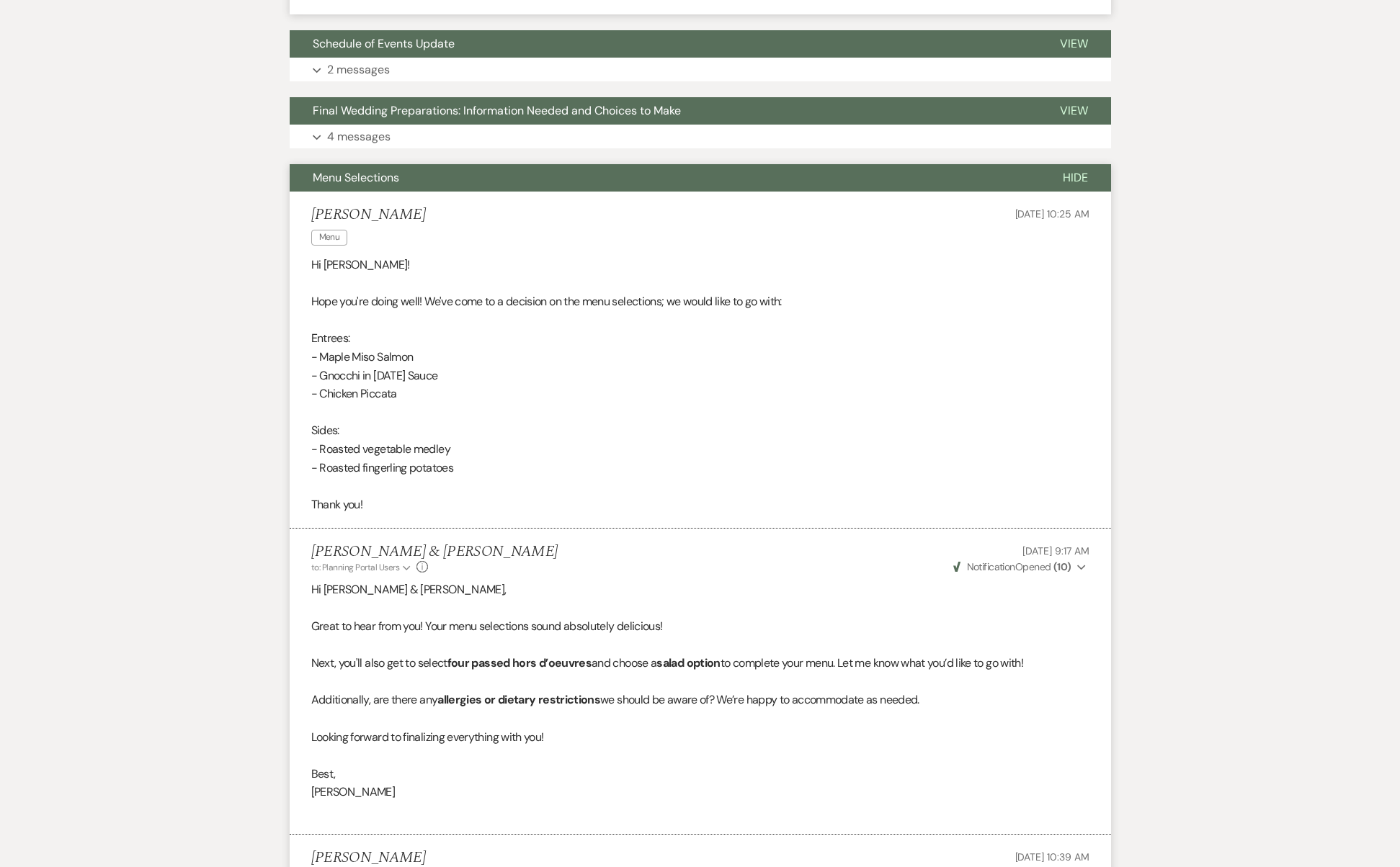
scroll to position [893, 0]
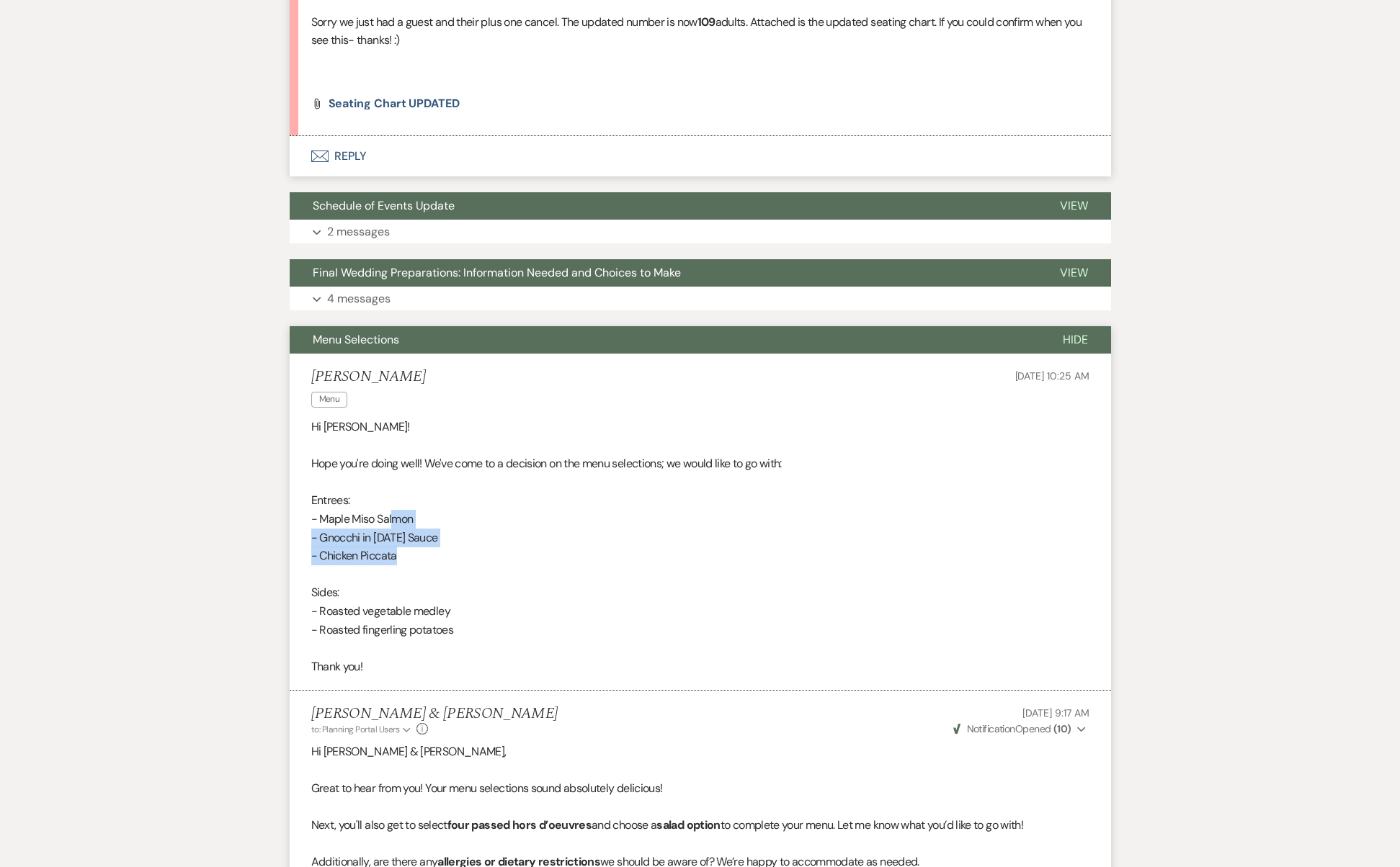
drag, startPoint x: 395, startPoint y: 482, endPoint x: 412, endPoint y: 522, distance: 43.5
click at [412, 522] on div "Hi [PERSON_NAME]! Hope you're doing well! We've come to a decision on the menu …" at bounding box center [700, 546] width 778 height 258
click at [412, 547] on p "- Chicken Piccata" at bounding box center [700, 557] width 778 height 19
drag, startPoint x: 409, startPoint y: 522, endPoint x: 420, endPoint y: 610, distance: 88.7
click at [420, 610] on div "Hi [PERSON_NAME]! Hope you're doing well! We've come to a decision on the menu …" at bounding box center [700, 546] width 778 height 258
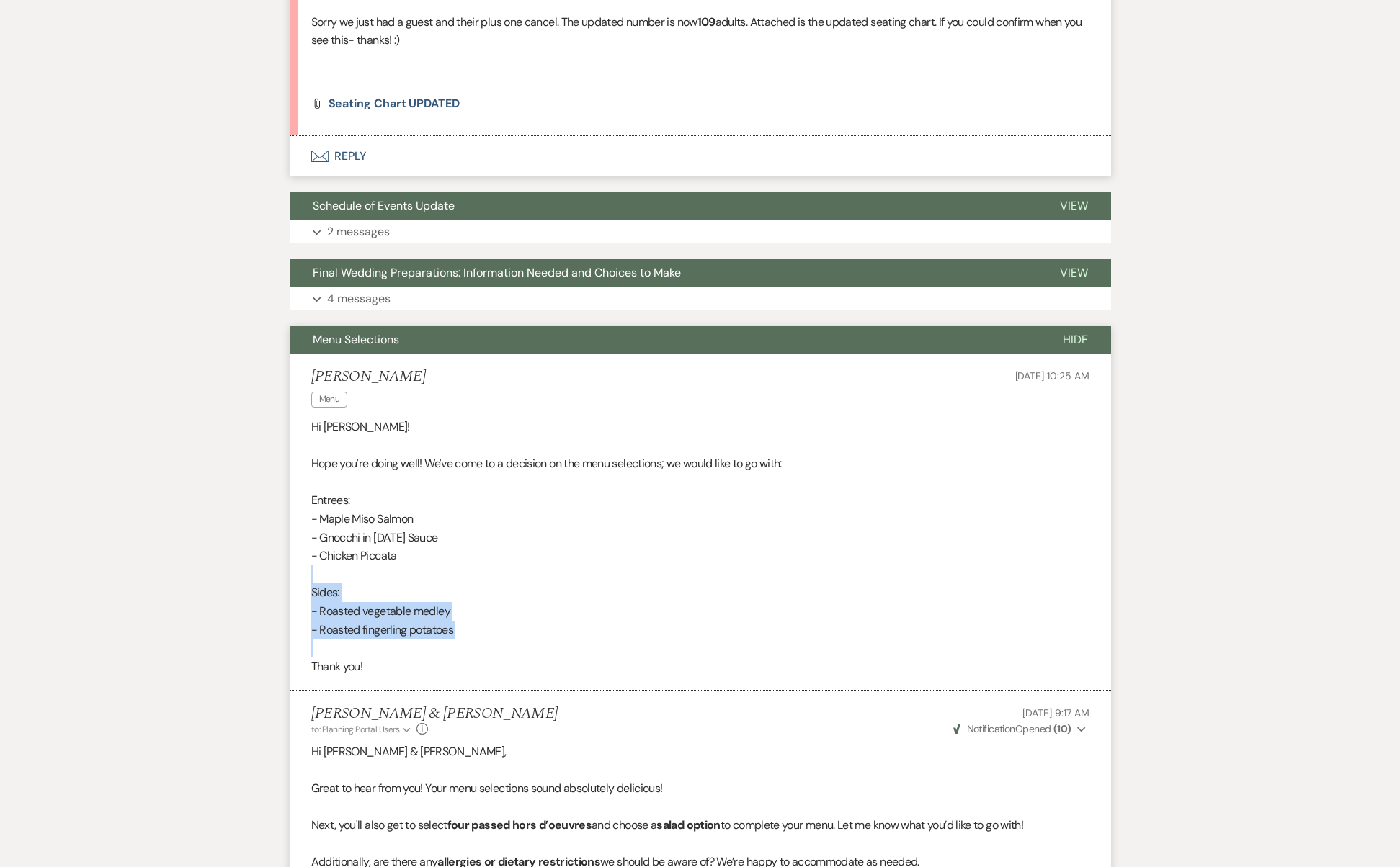
click at [420, 639] on p at bounding box center [700, 648] width 778 height 19
drag, startPoint x: 441, startPoint y: 593, endPoint x: 303, endPoint y: 488, distance: 173.4
click at [303, 488] on li "[PERSON_NAME] Menu [DATE] 10:25 AM Hi [PERSON_NAME]! Hope you're doing well! We…" at bounding box center [700, 521] width 821 height 337
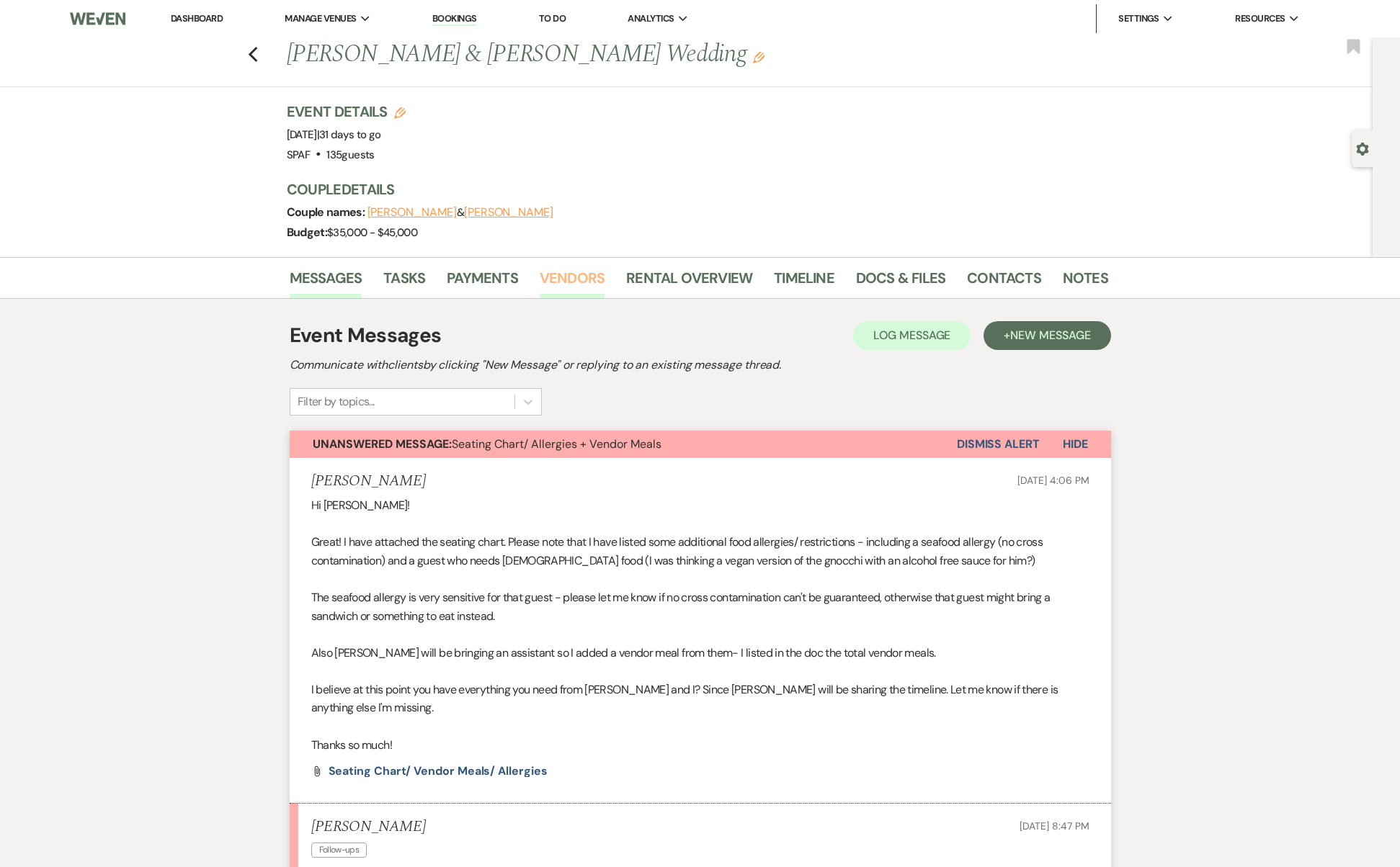
click at [584, 277] on link "Vendors" at bounding box center [572, 282] width 65 height 32
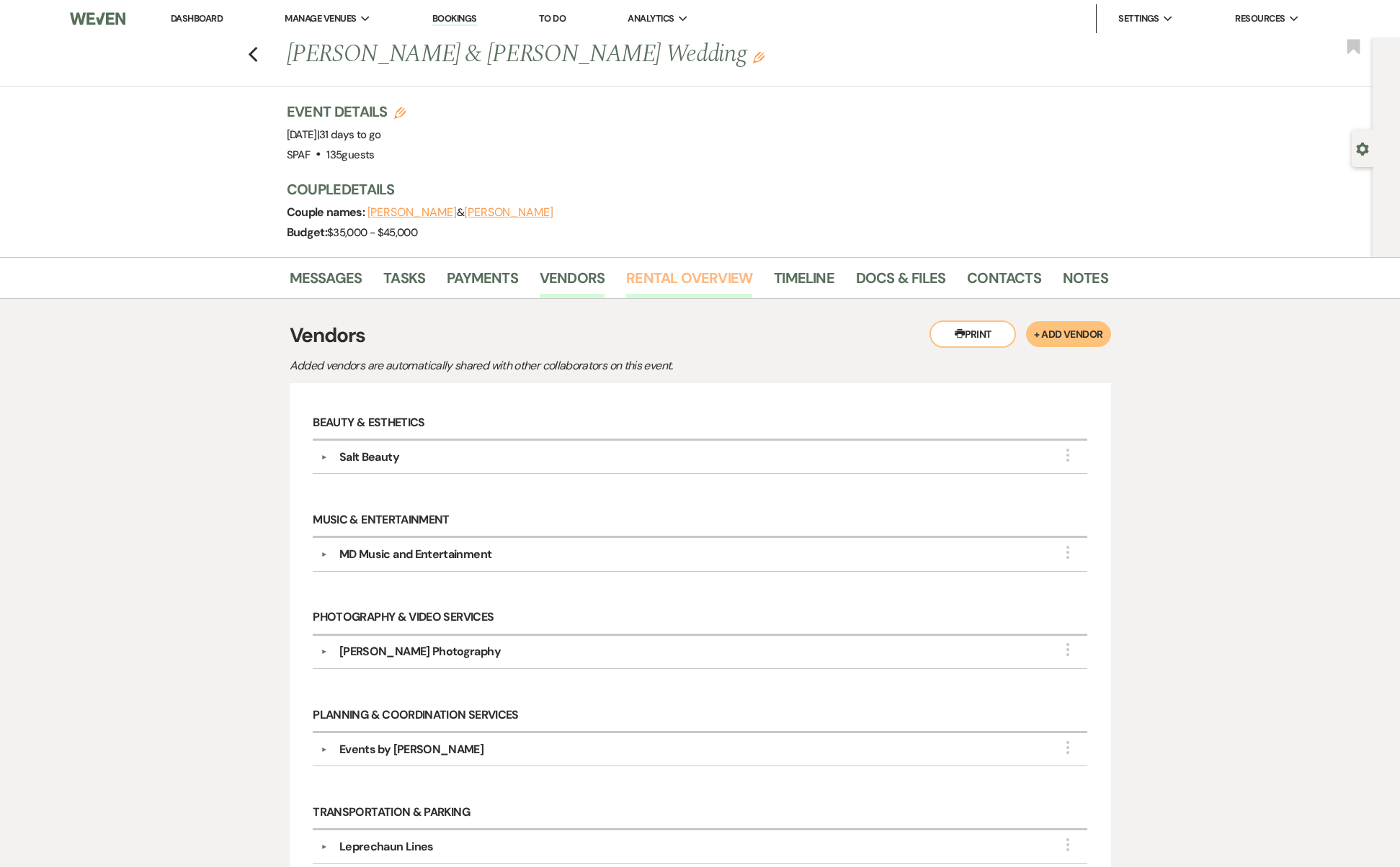
click at [677, 271] on link "Rental Overview" at bounding box center [689, 282] width 126 height 32
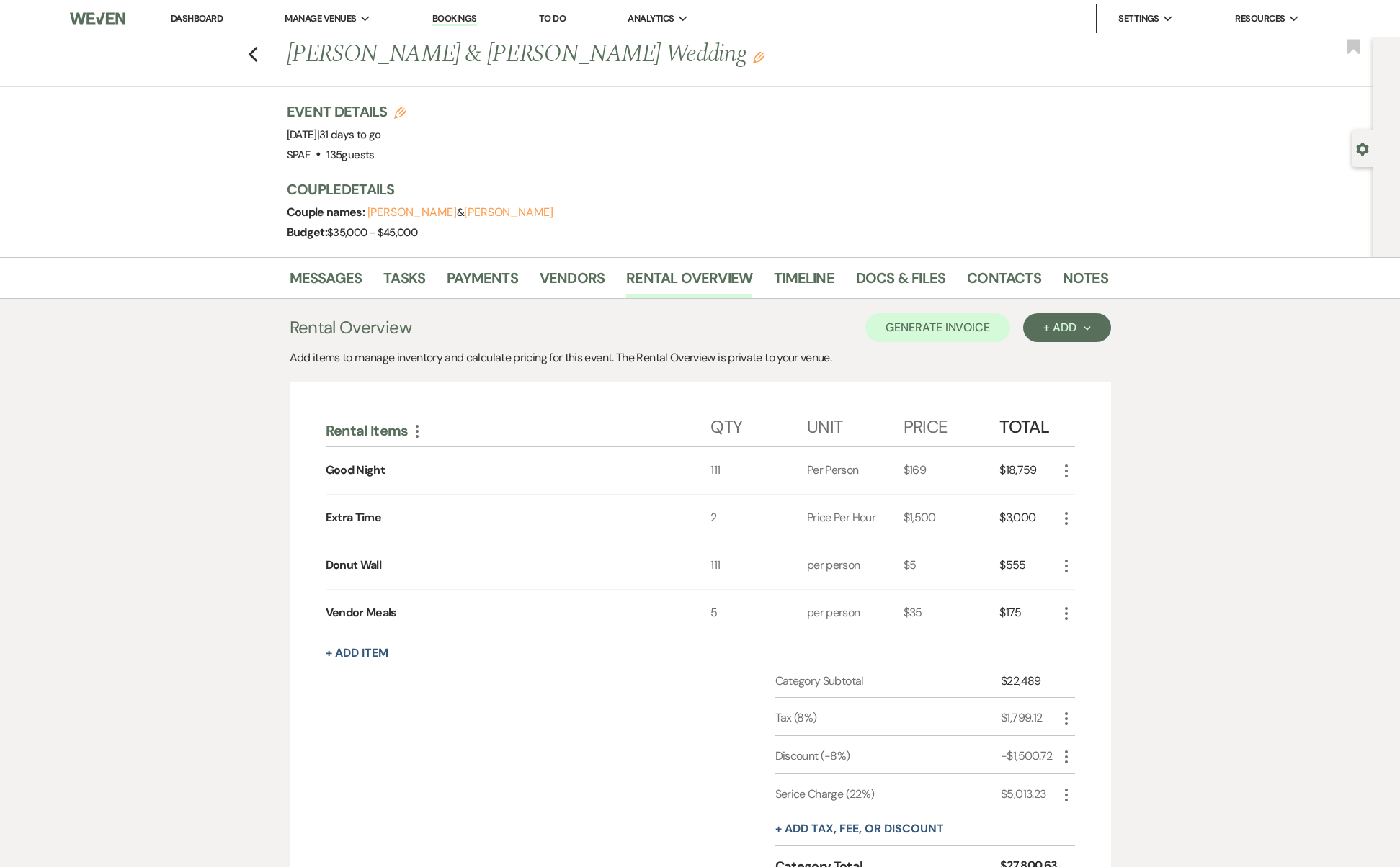
click at [1072, 465] on icon "More" at bounding box center [1066, 471] width 17 height 17
click at [1089, 497] on button "Pencil Edit" at bounding box center [1094, 499] width 74 height 23
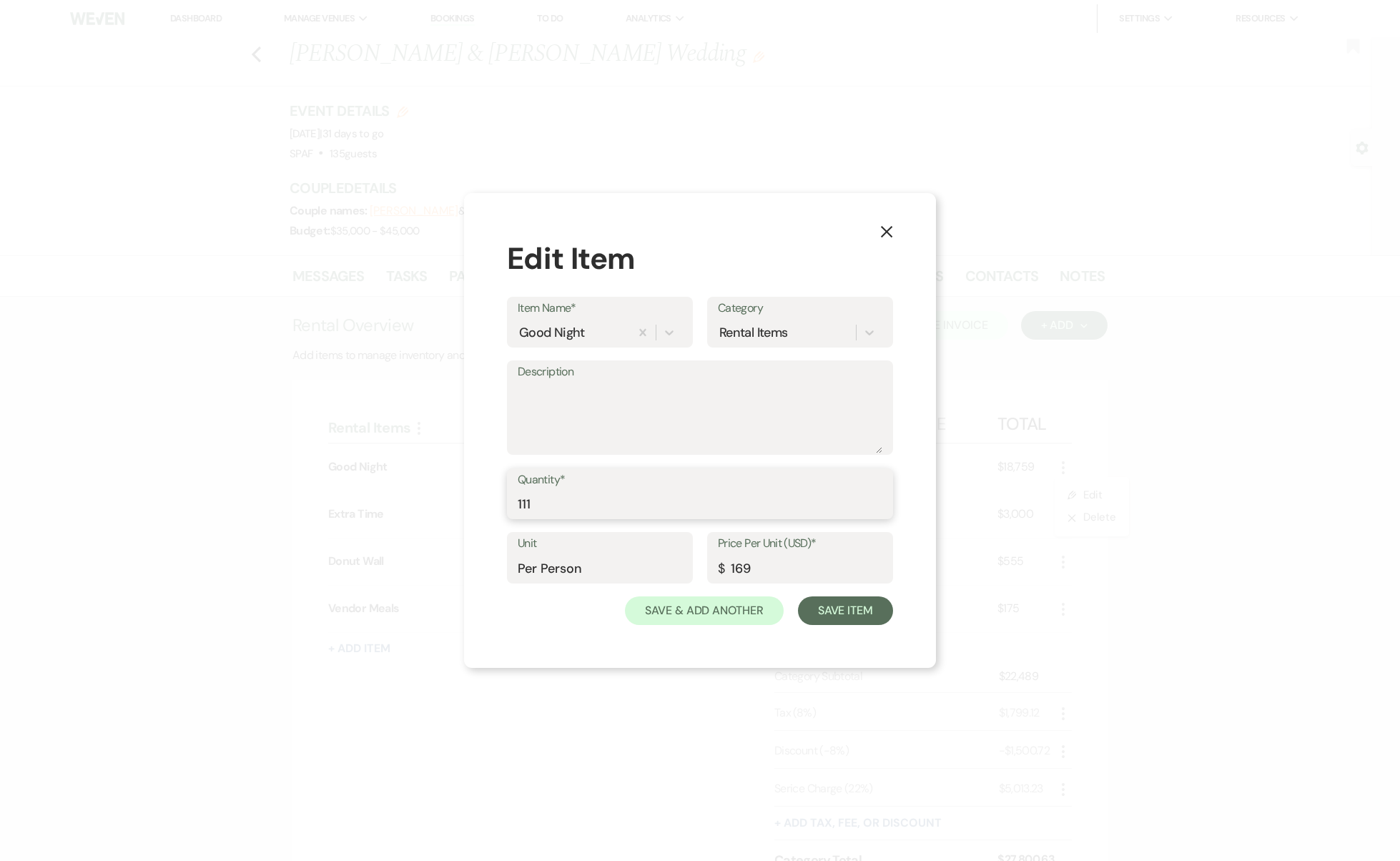
click at [655, 504] on input "111" at bounding box center [700, 504] width 365 height 27
type input "109"
click at [868, 615] on button "Save Item" at bounding box center [845, 611] width 95 height 28
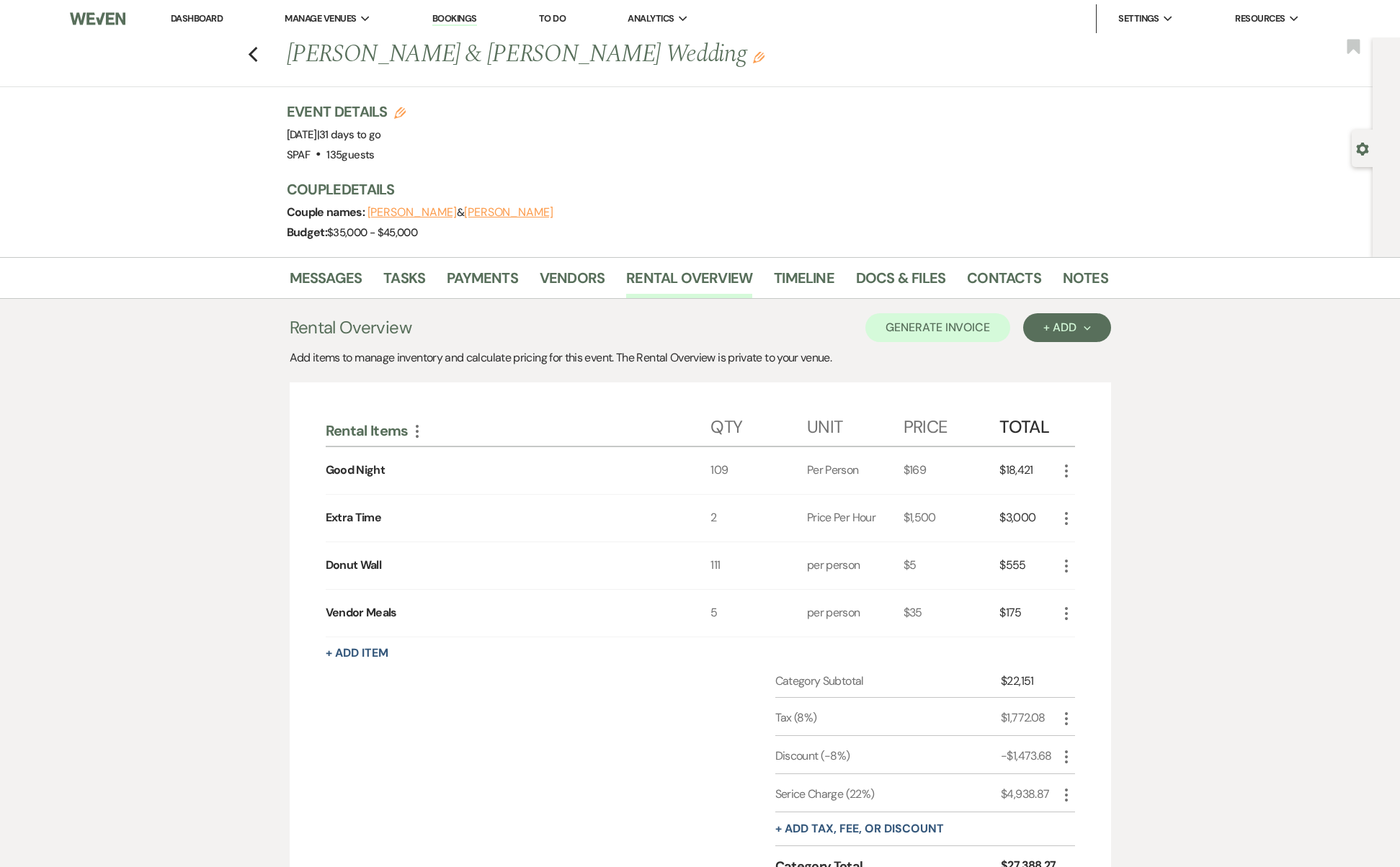
click at [1061, 564] on icon "More" at bounding box center [1066, 566] width 17 height 17
click at [1076, 595] on icon "Pencil" at bounding box center [1077, 593] width 9 height 11
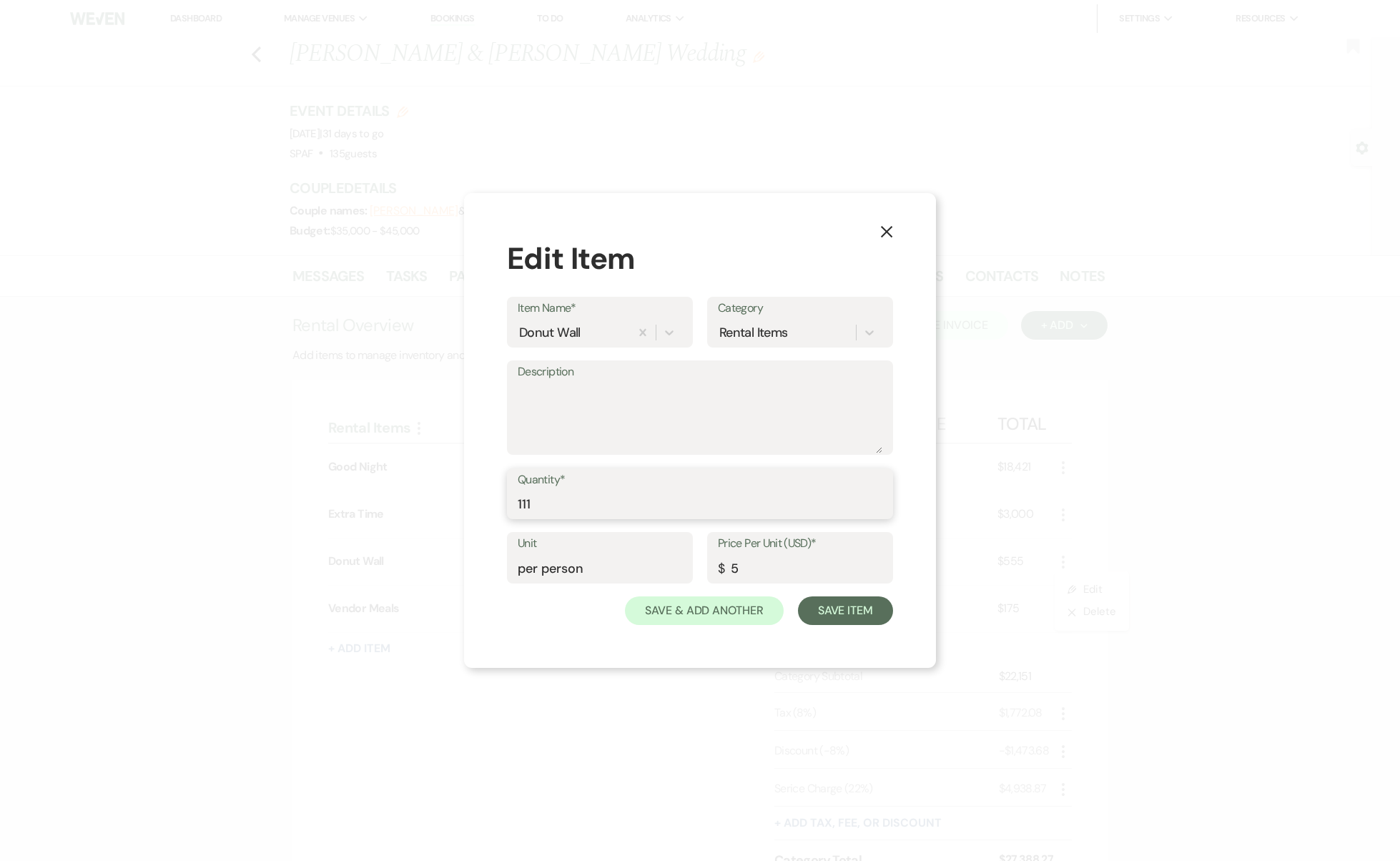
click at [609, 506] on input "111" at bounding box center [700, 504] width 365 height 27
type input "109"
click at [847, 608] on button "Save Item" at bounding box center [845, 611] width 95 height 28
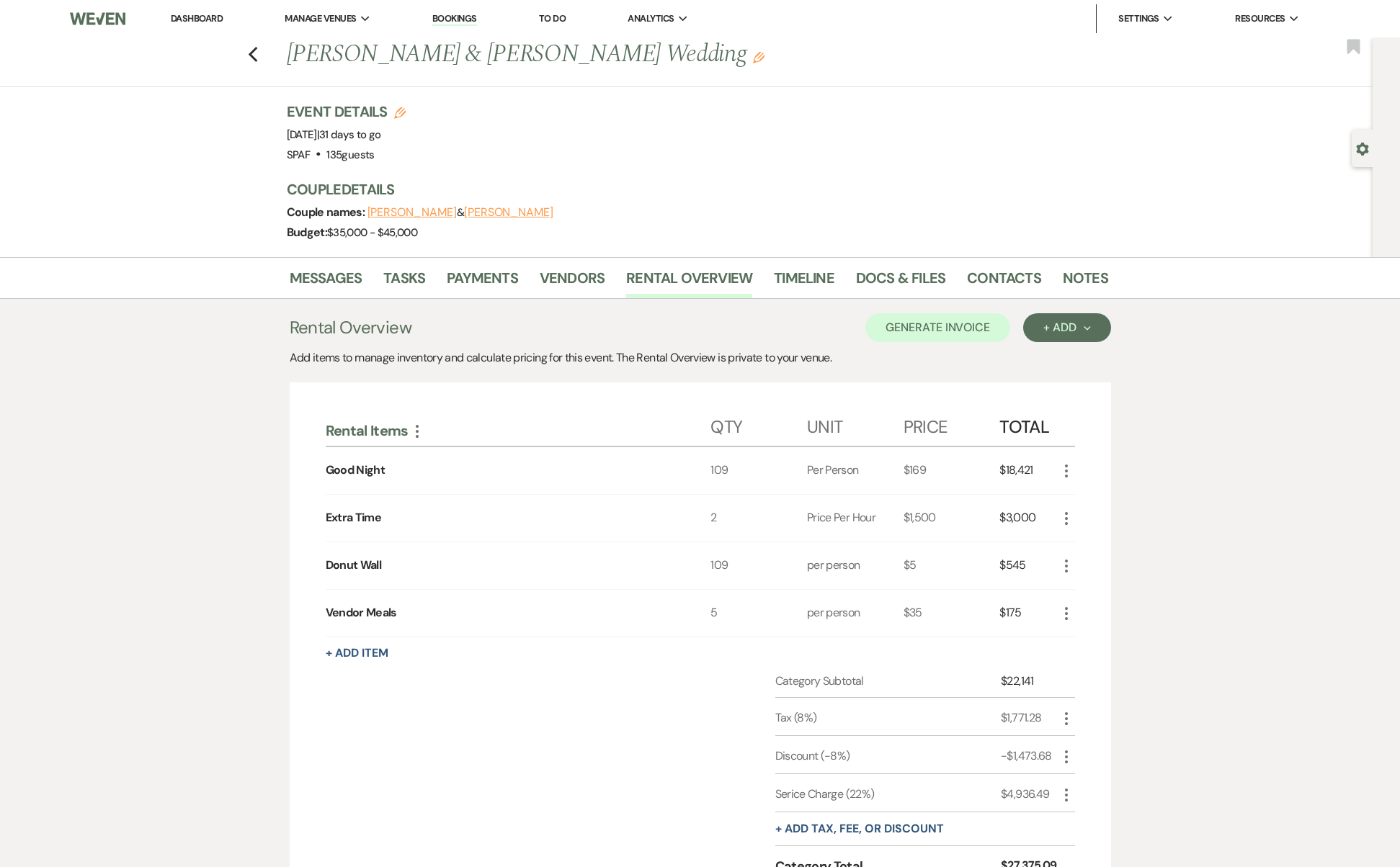
scroll to position [205, 0]
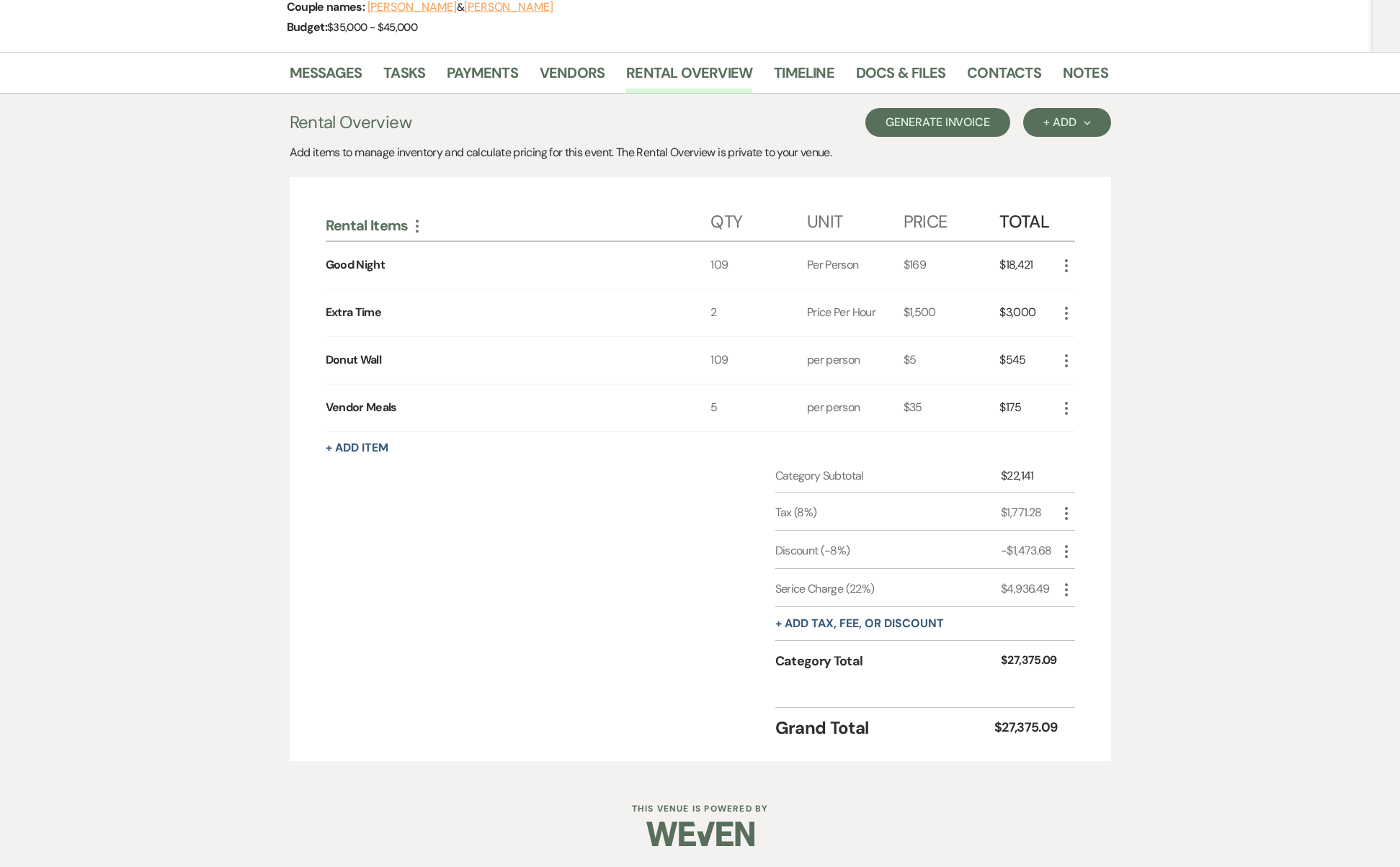
click at [954, 116] on button "Generate Invoice" at bounding box center [938, 122] width 145 height 29
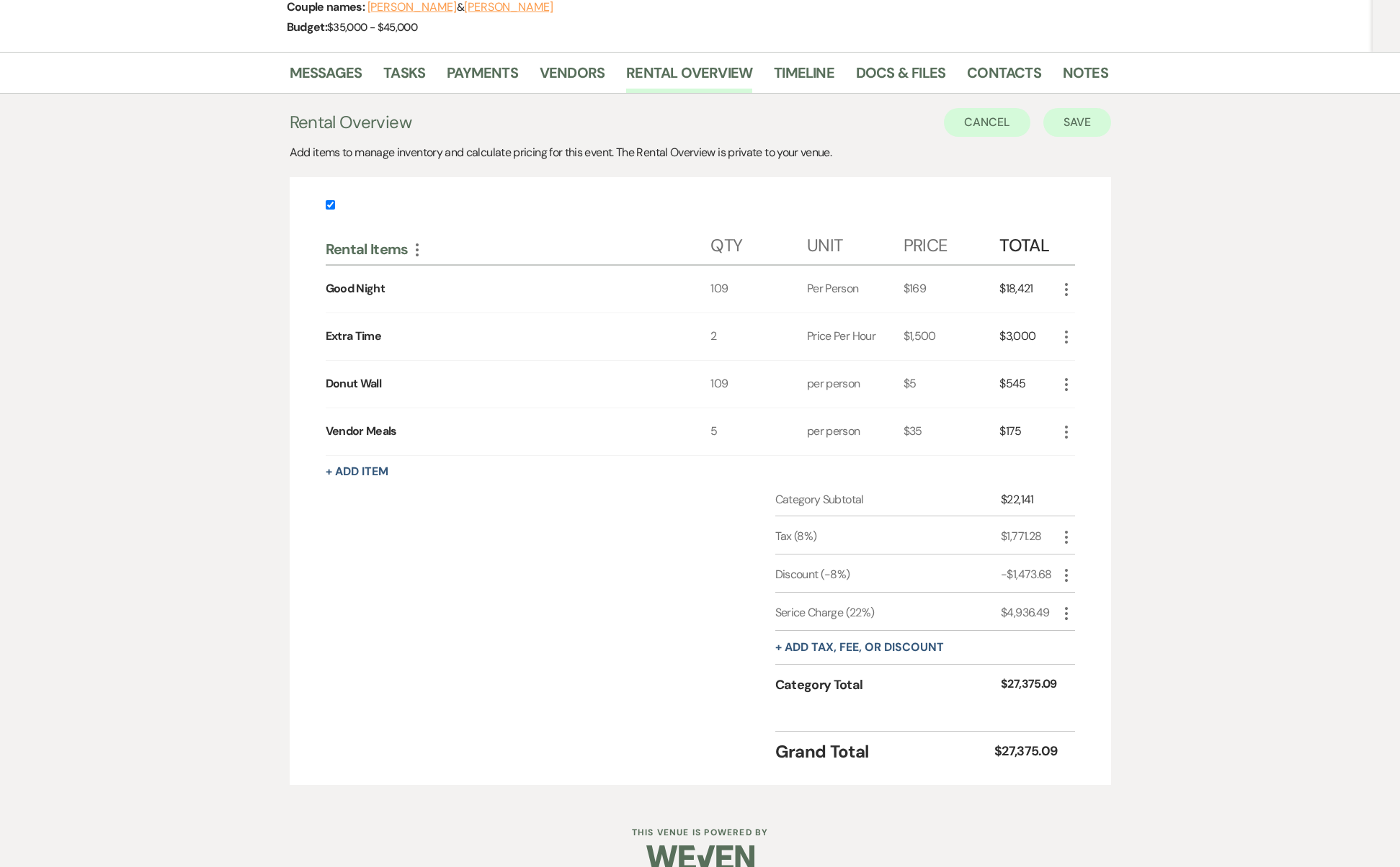
click at [1074, 125] on button "Save" at bounding box center [1076, 122] width 68 height 29
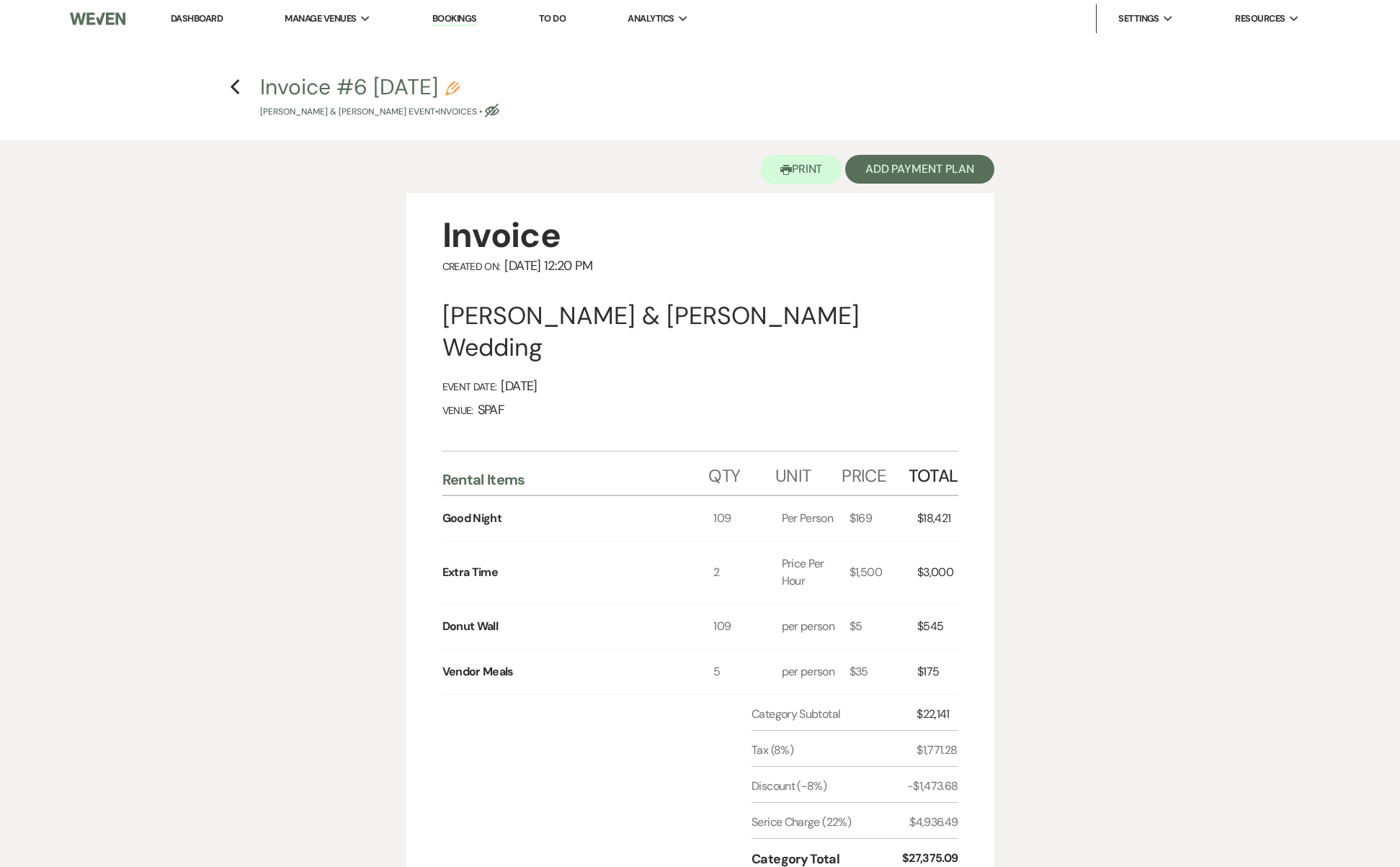
click at [931, 154] on div "Printer Print Add Payment Plan" at bounding box center [700, 166] width 588 height 53
click at [933, 162] on button "Add Payment Plan" at bounding box center [920, 169] width 149 height 29
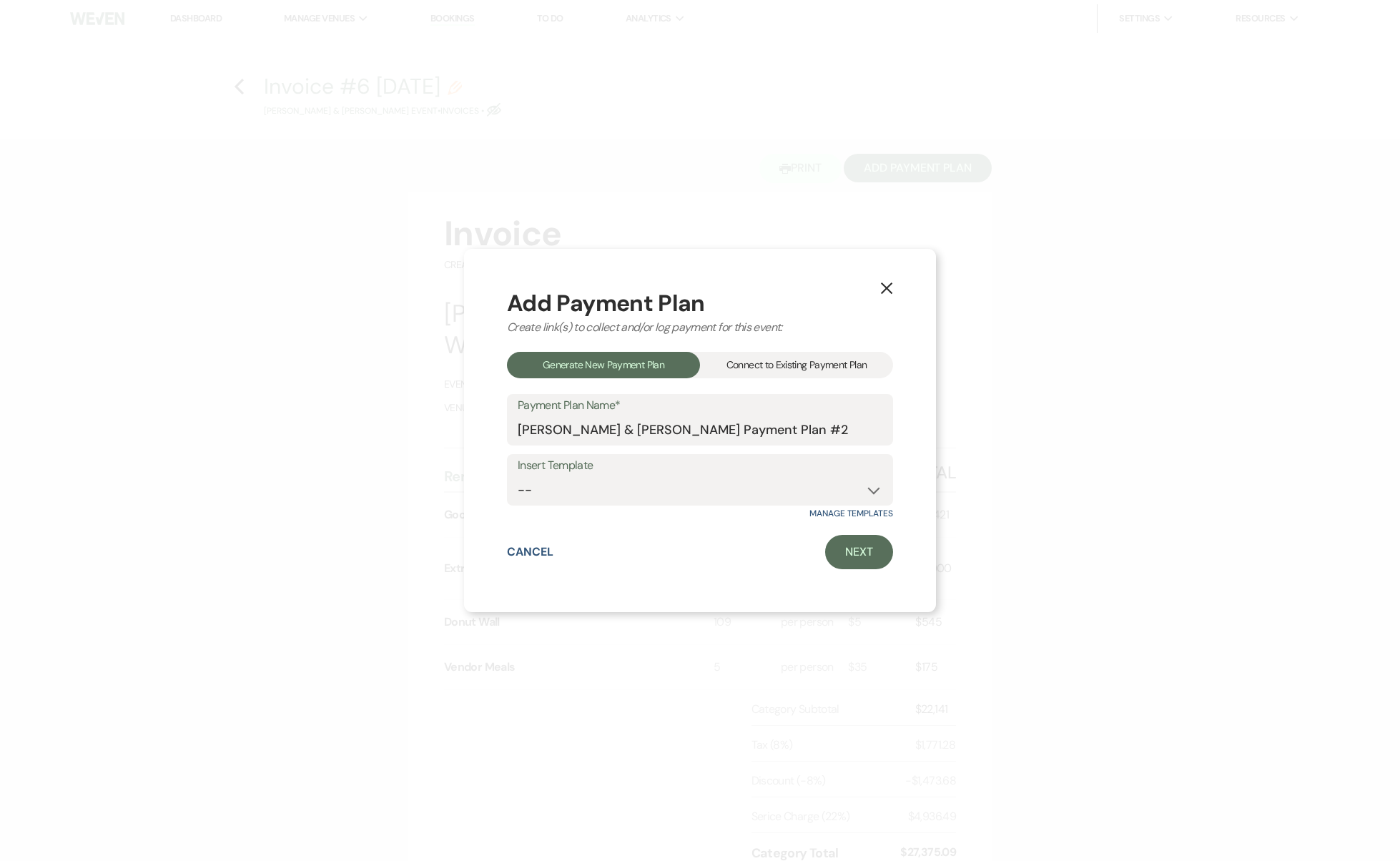
click at [804, 392] on div "Add Payment Plan Create link(s) to collect and/or log payment for this event: G…" at bounding box center [700, 430] width 386 height 278
click at [799, 374] on div "Connect to Existing Payment Plan" at bounding box center [796, 365] width 193 height 27
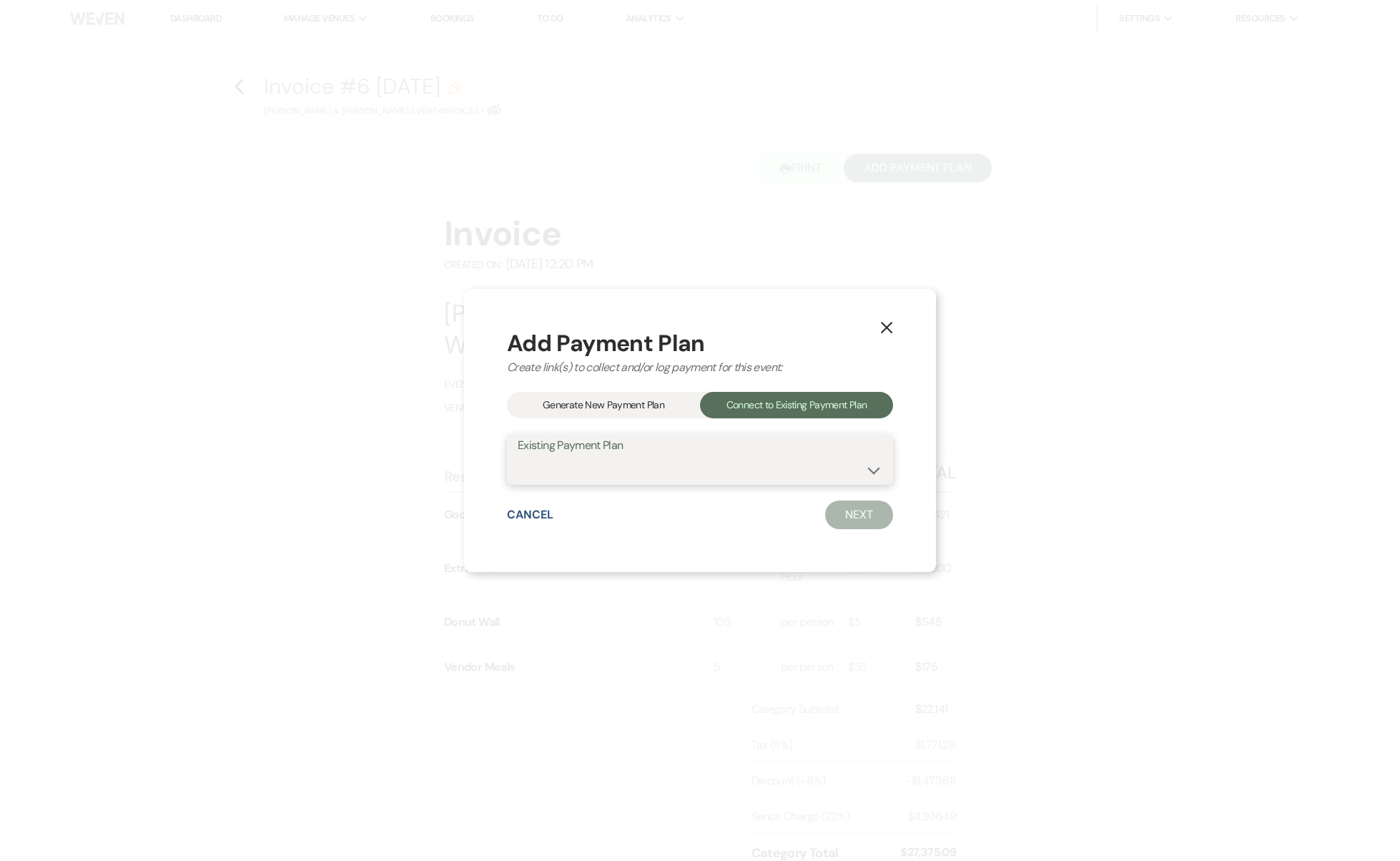
select select "13106"
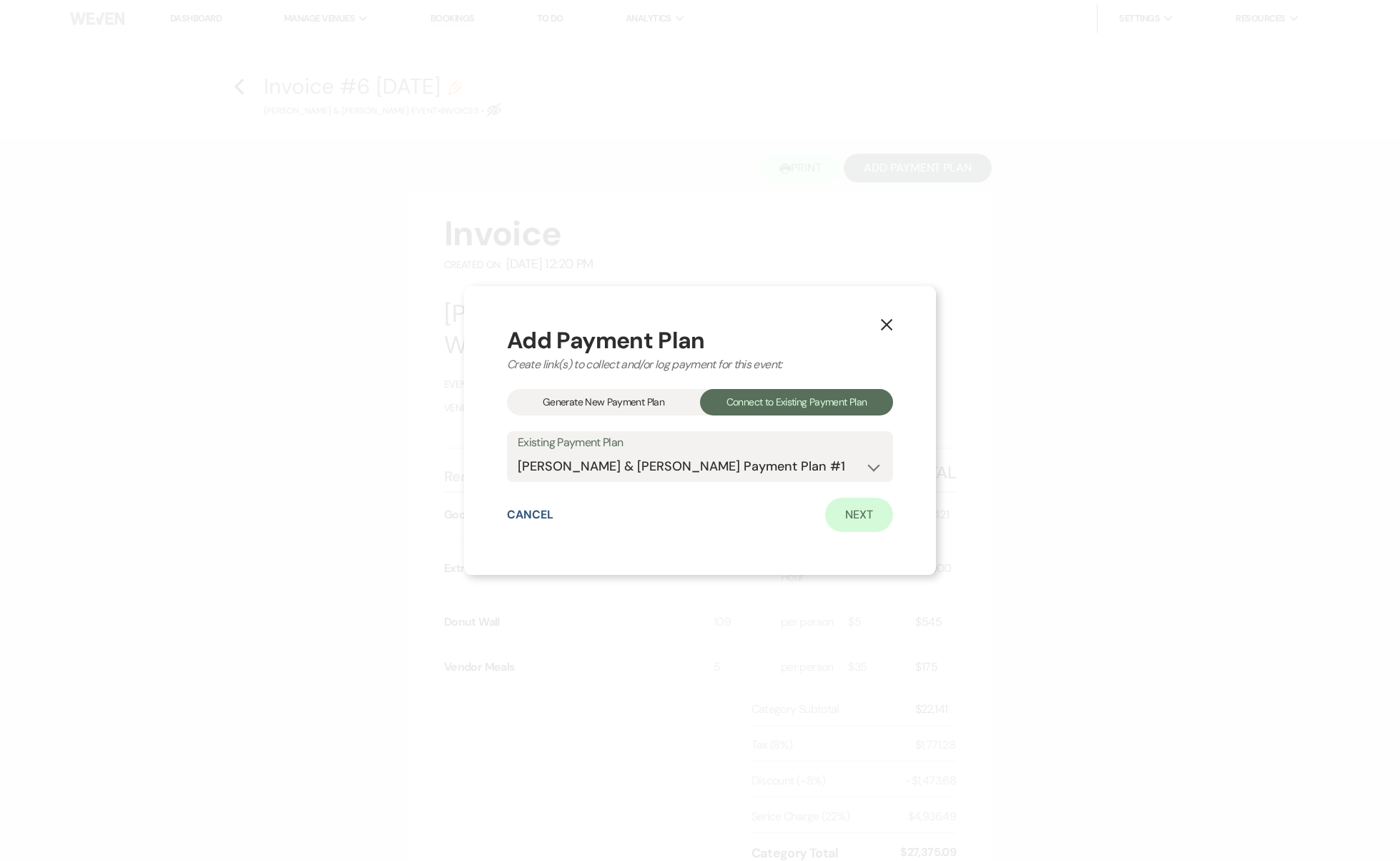
click at [867, 509] on link "Next" at bounding box center [859, 515] width 68 height 34
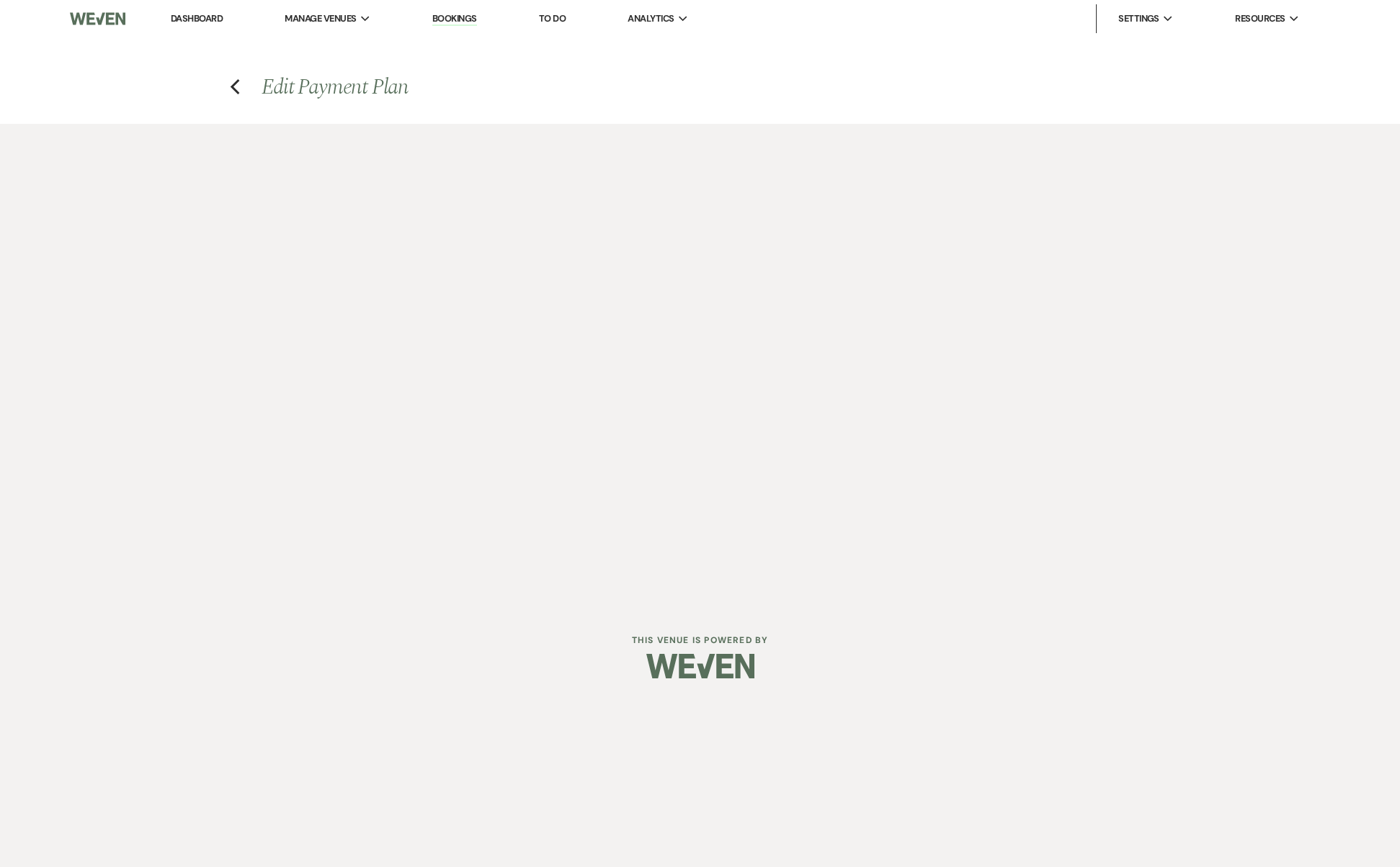
select select "28702"
select select "1"
select select "true"
select select "1"
select select "true"
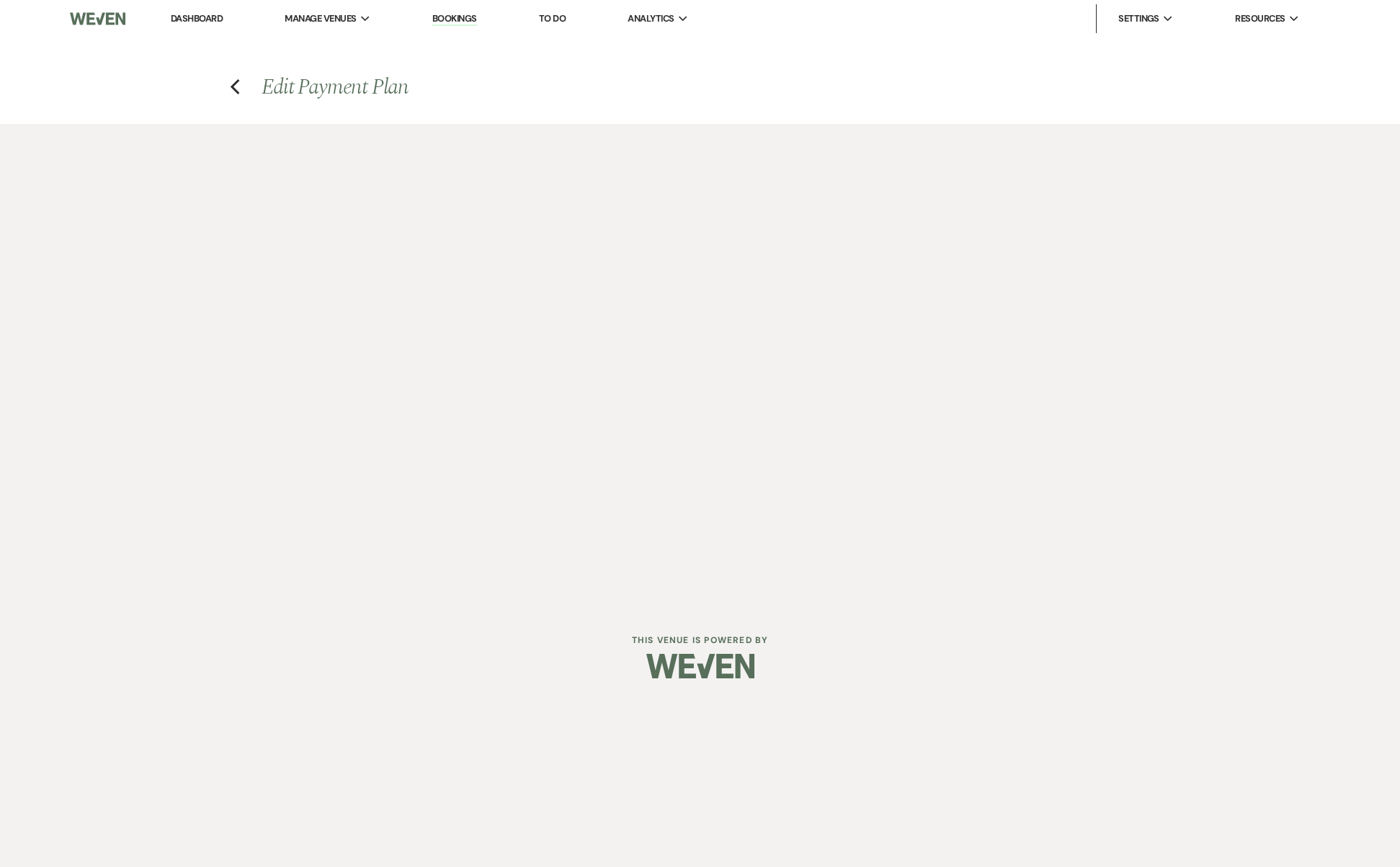
select select "1"
select select "true"
select select "2"
select select "flat"
select select "true"
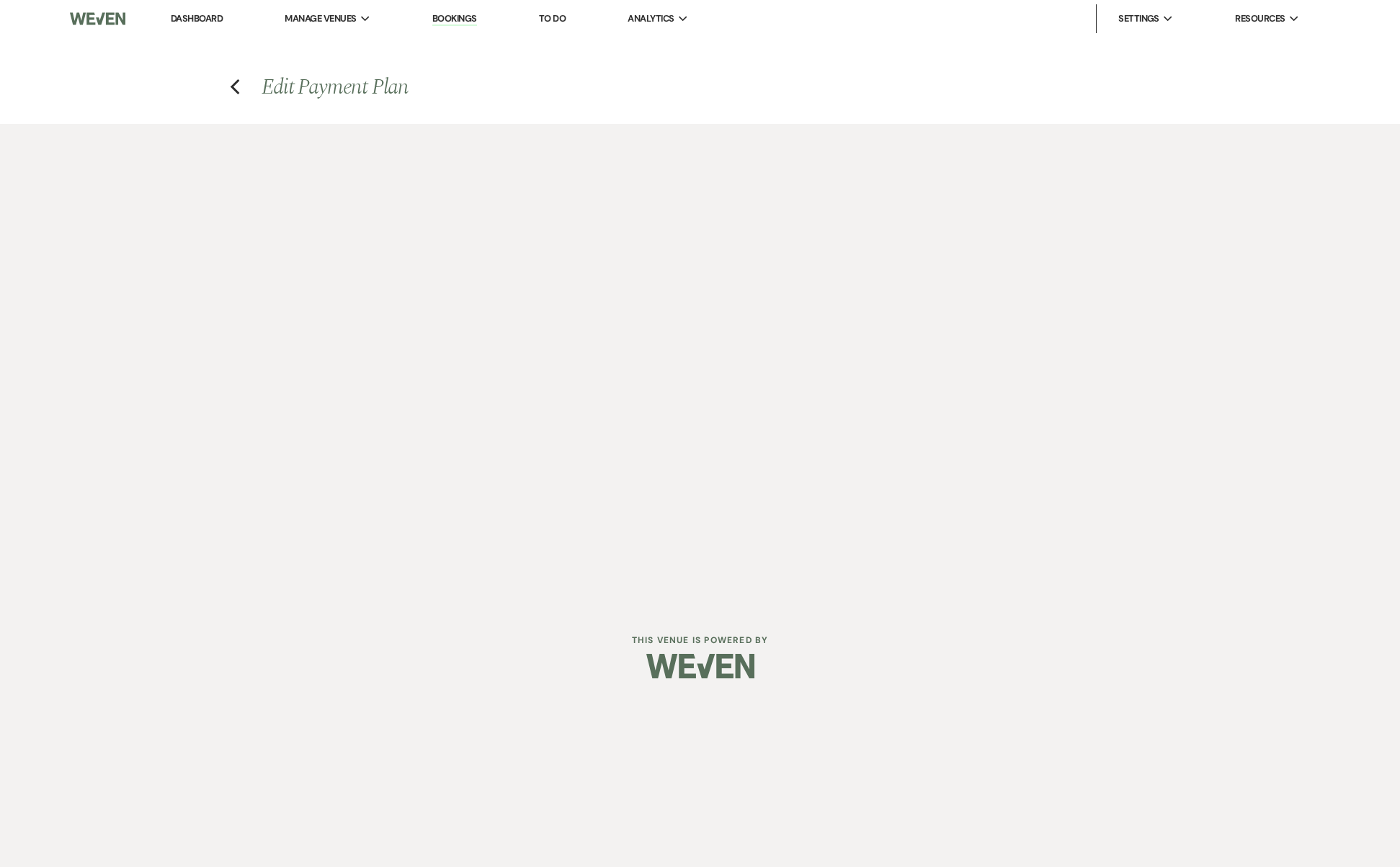
select select "client"
select select "weeks"
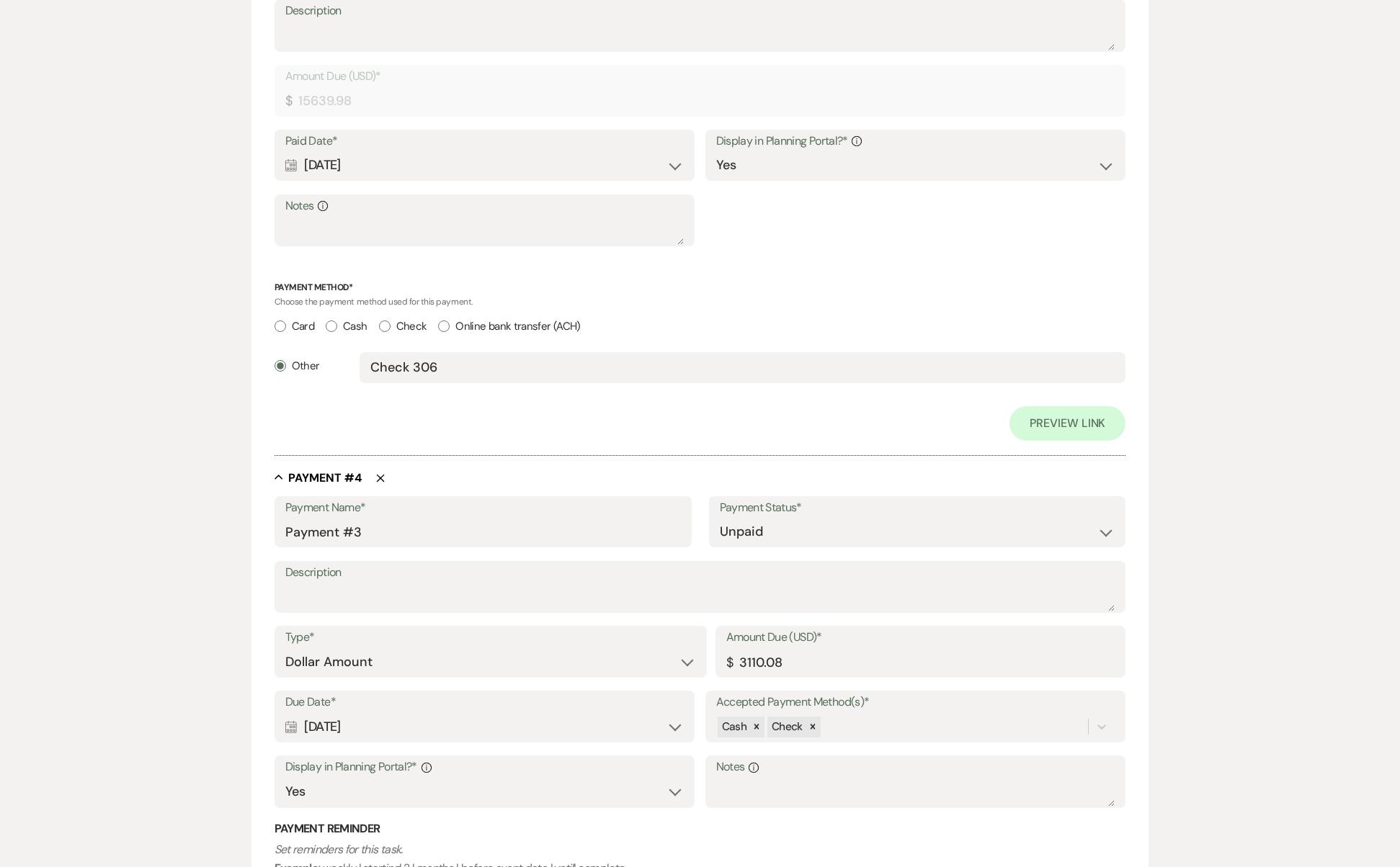
scroll to position [1987, 0]
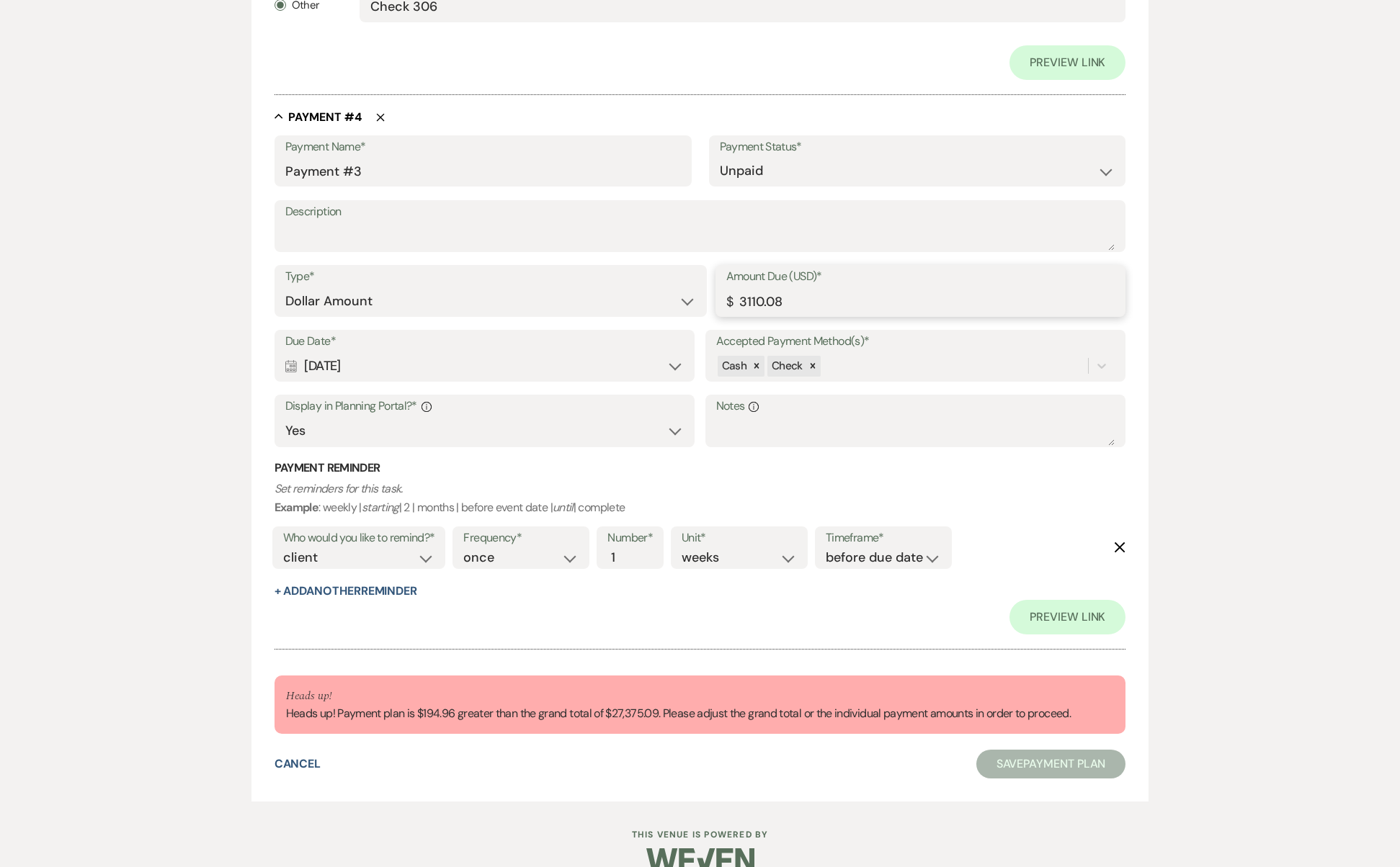
drag, startPoint x: 819, startPoint y: 296, endPoint x: 532, endPoint y: 287, distance: 287.1
click at [532, 287] on div "Type* Dollar Amount Percentage of Grand Total Amount Due (USD)* $ 3110.08" at bounding box center [700, 298] width 852 height 65
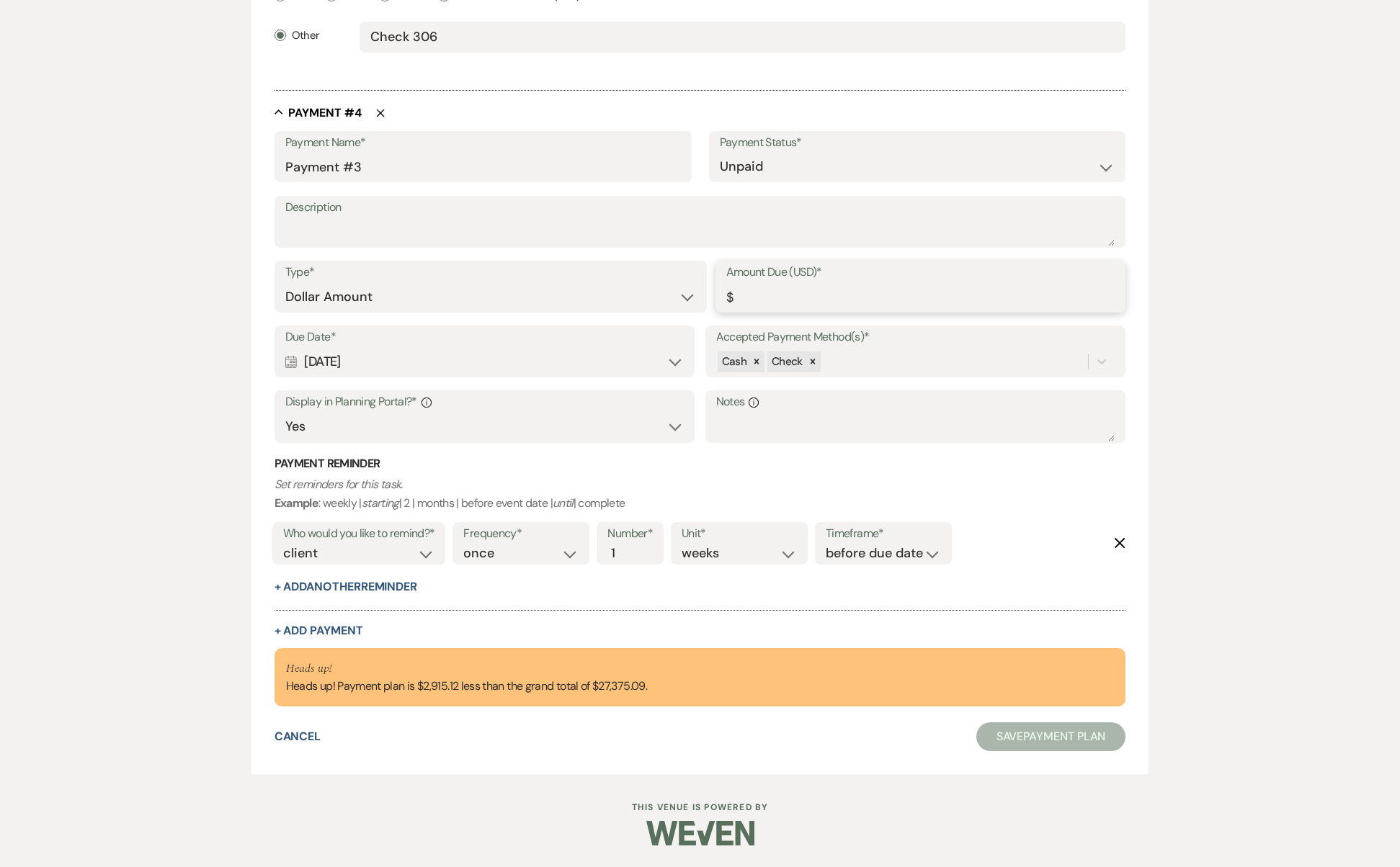
scroll to position [1871, 0]
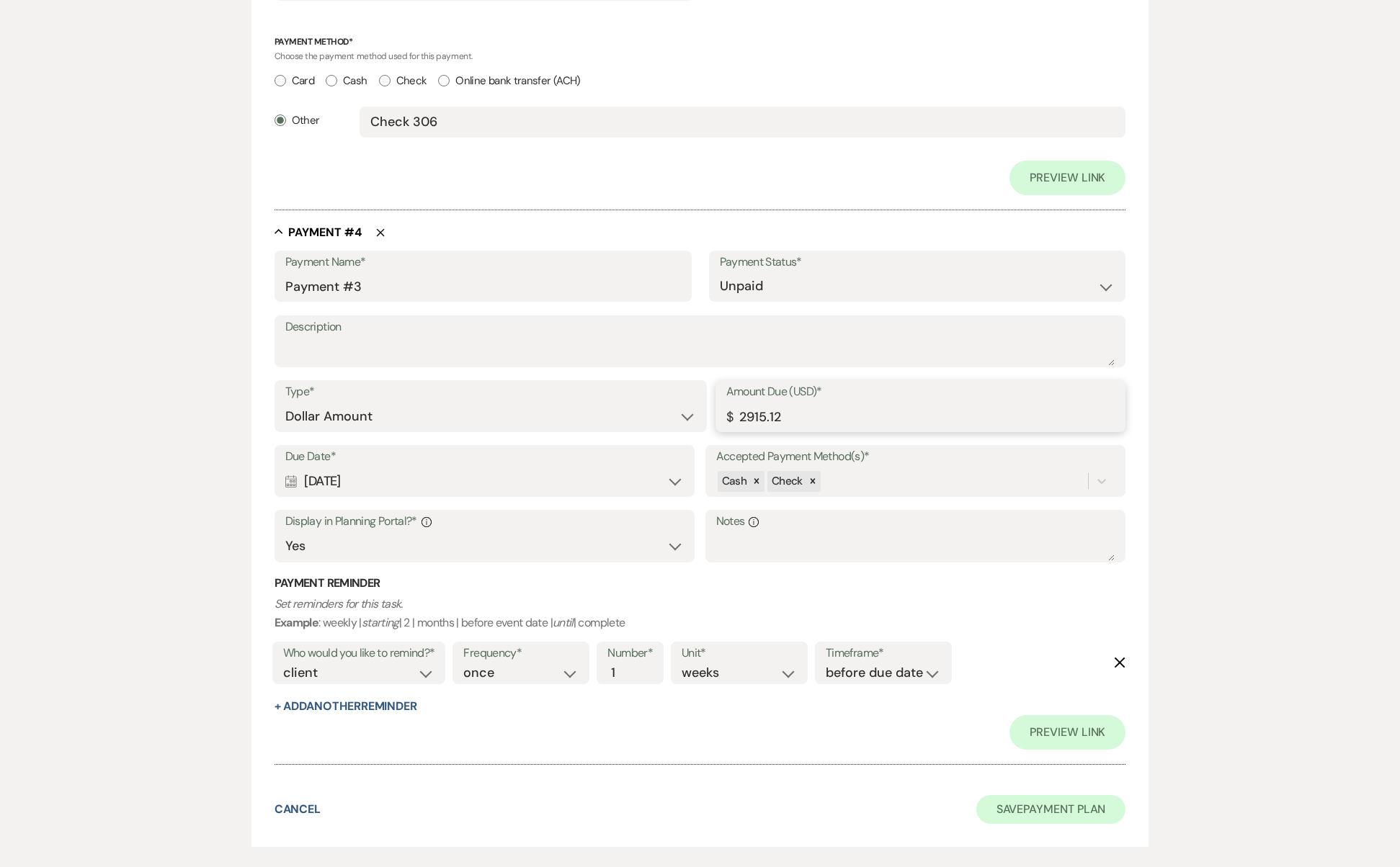
type input "2915.12"
click at [1054, 795] on button "Save Payment Plan" at bounding box center [1050, 810] width 150 height 29
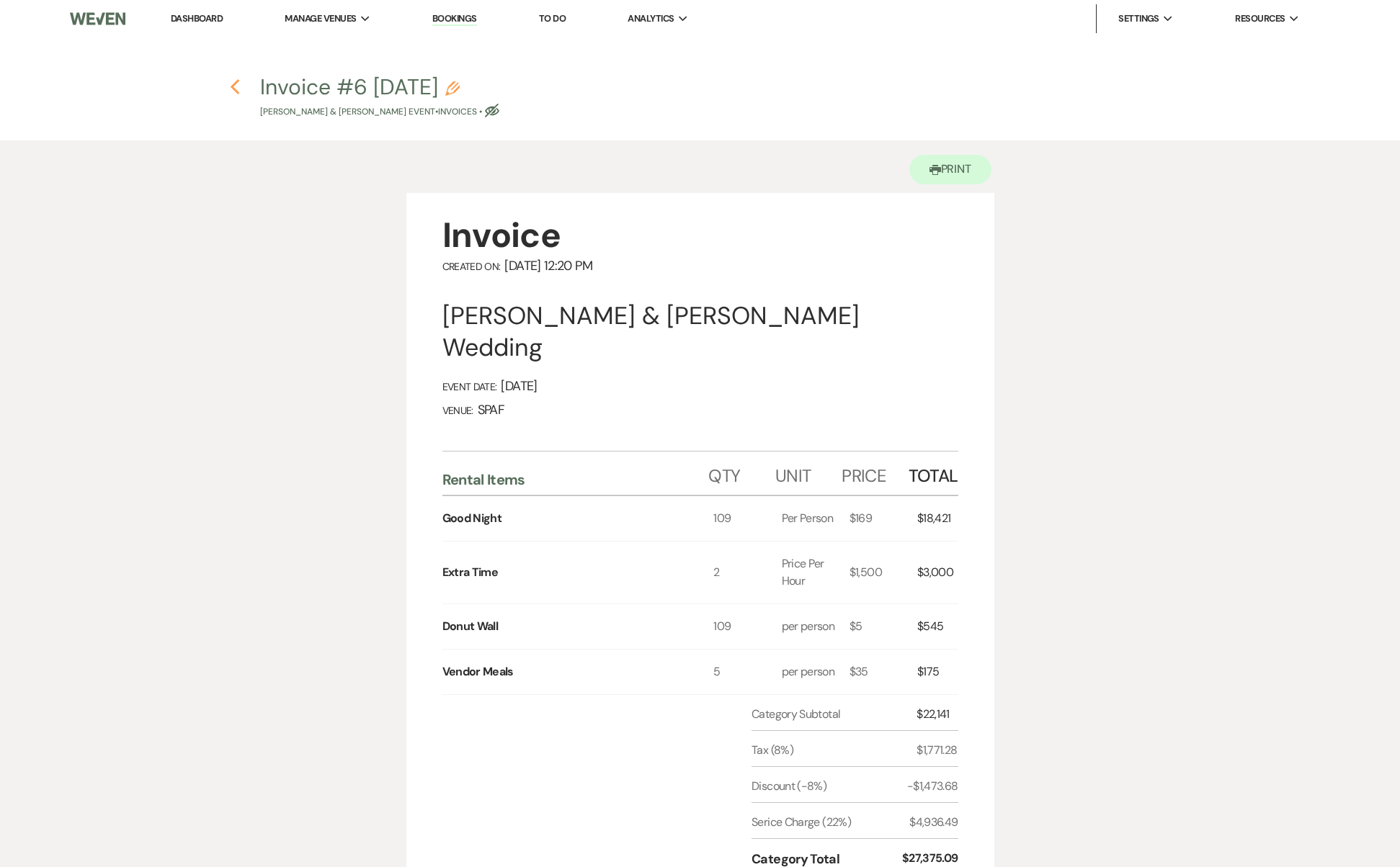
click at [233, 83] on icon "Previous" at bounding box center [235, 87] width 11 height 17
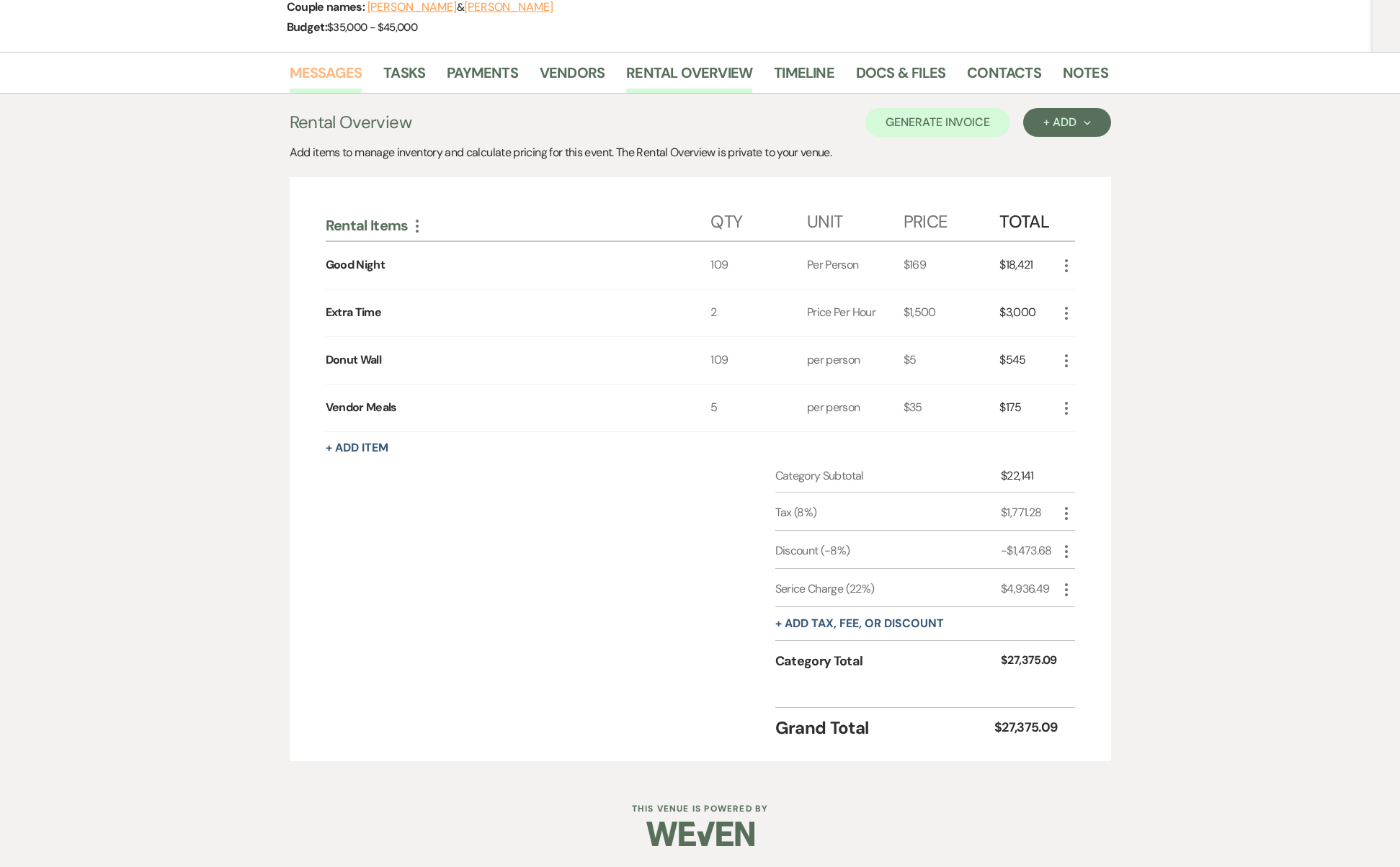
click at [293, 77] on link "Messages" at bounding box center [326, 76] width 73 height 32
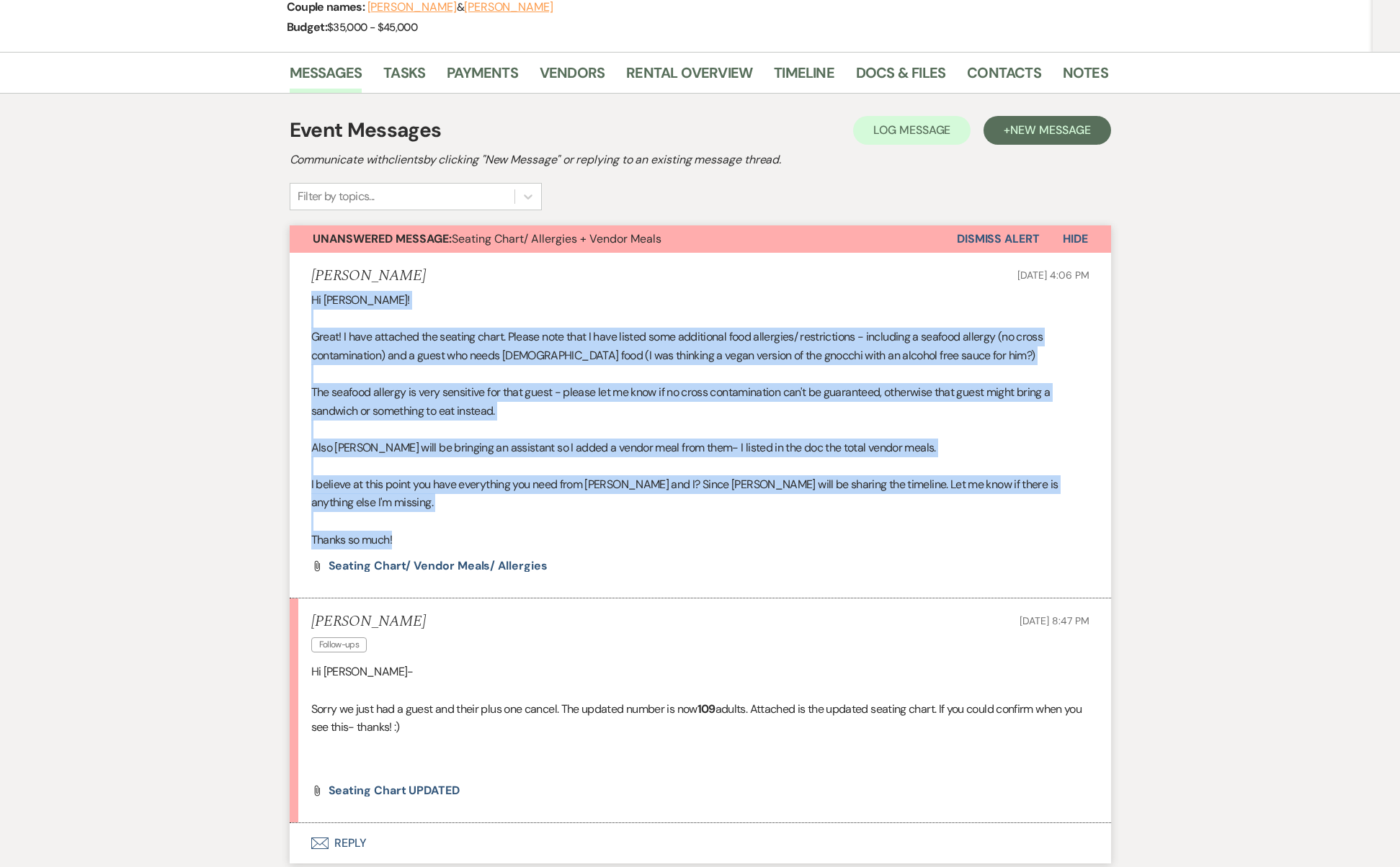
drag, startPoint x: 429, startPoint y: 515, endPoint x: 203, endPoint y: 293, distance: 316.8
copy div "Hi [PERSON_NAME]! Great! I have attached the seating chart. Please note that I …"
drag, startPoint x: 447, startPoint y: 699, endPoint x: 289, endPoint y: 651, distance: 165.1
click at [289, 651] on li "[PERSON_NAME] Follow-ups [DATE] 8:47 PM Hi [PERSON_NAME]- Sorry we just had a g…" at bounding box center [700, 710] width 821 height 224
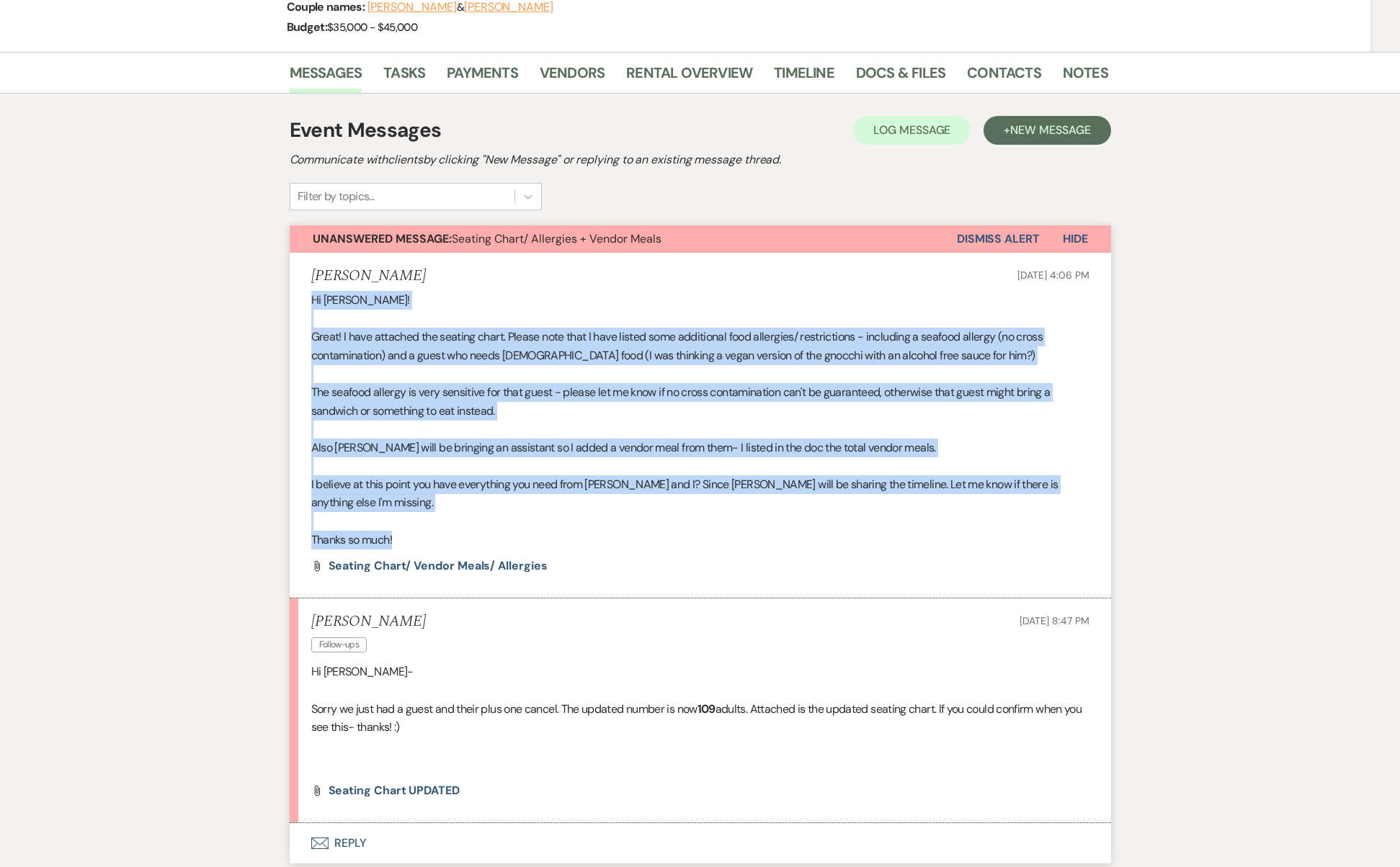
copy div "Hi [PERSON_NAME]- Sorry we just had a guest and their plus one cancel. The upda…"
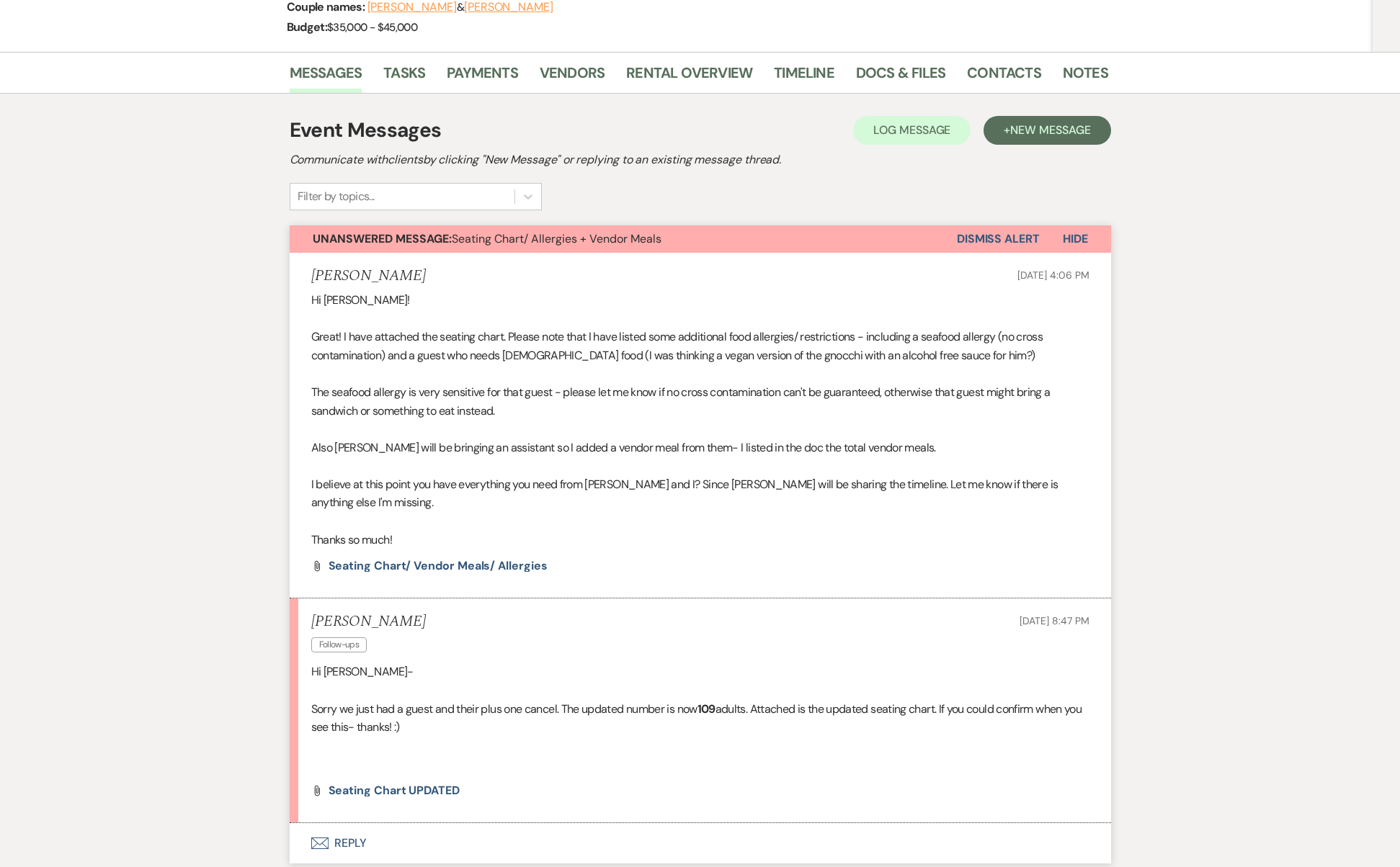
click at [667, 335] on p "Great! I have attached the seating chart. Please note that I have listed some a…" at bounding box center [700, 346] width 778 height 36
drag, startPoint x: 666, startPoint y: 352, endPoint x: 627, endPoint y: 364, distance: 40.8
click at [627, 364] on div "Hi [PERSON_NAME]! Great! I have attached the seating chart. Please note that I …" at bounding box center [700, 420] width 778 height 258
click at [627, 365] on p at bounding box center [700, 374] width 778 height 19
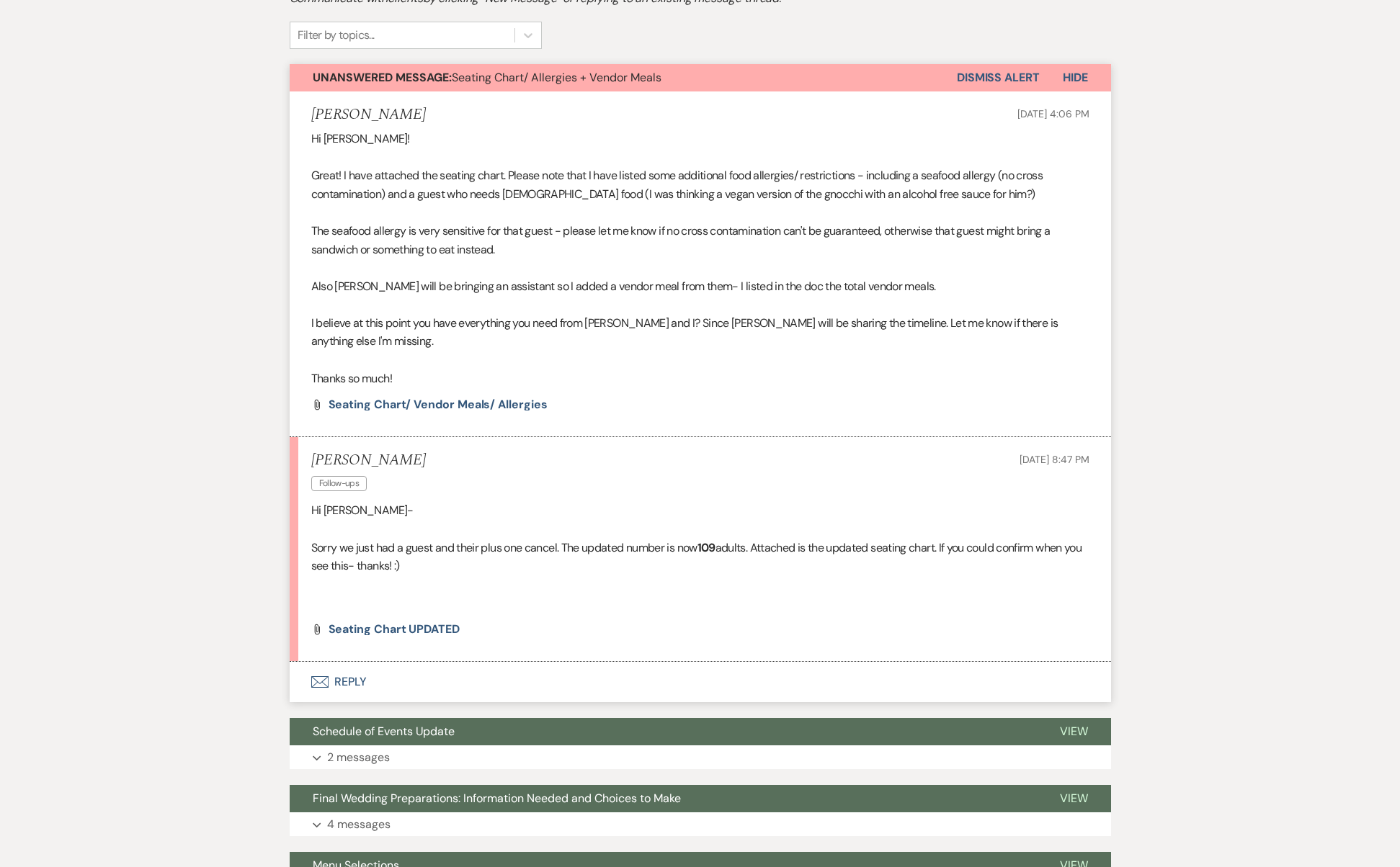
click at [355, 662] on button "Envelope Reply" at bounding box center [700, 682] width 821 height 40
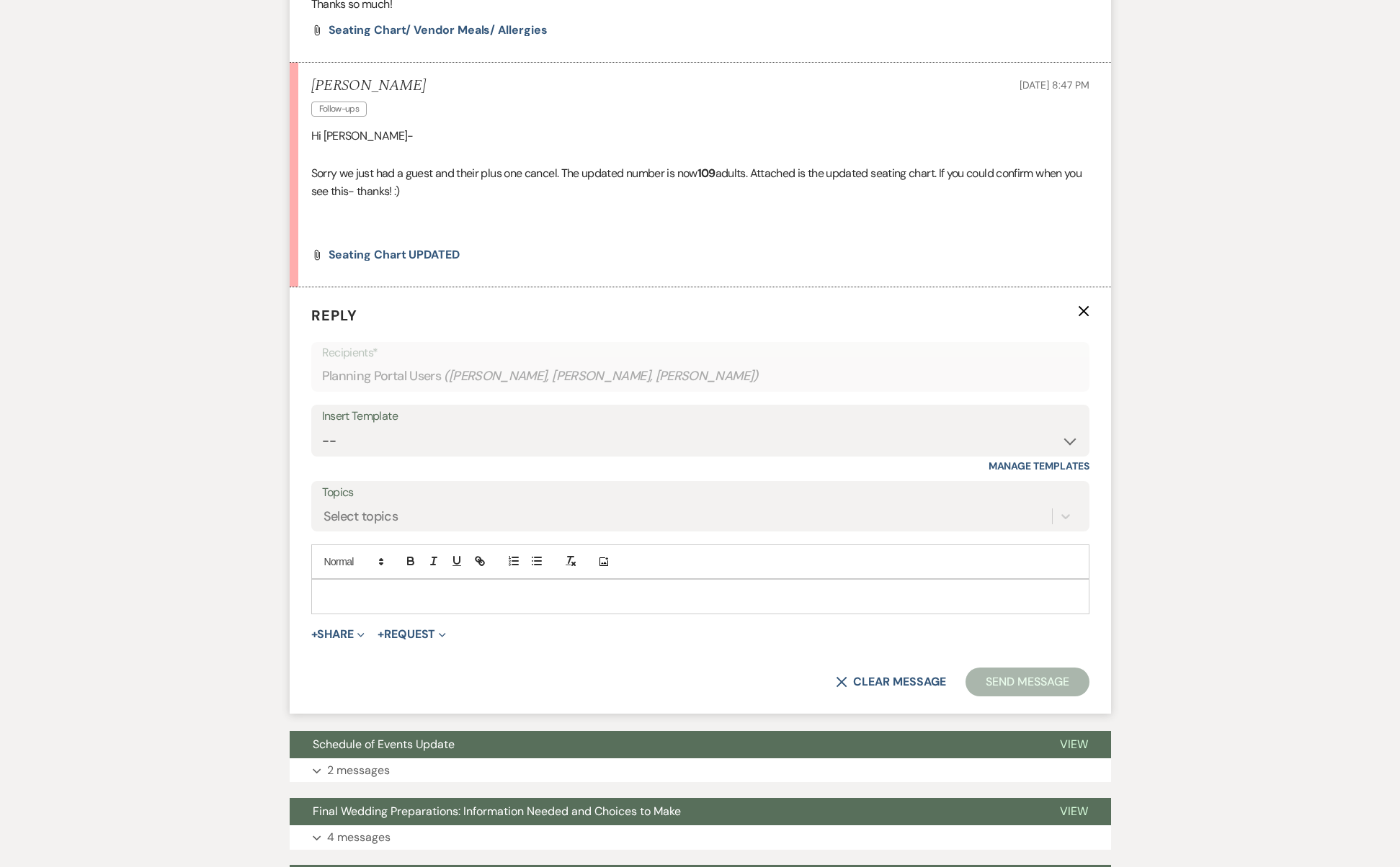
scroll to position [744, 0]
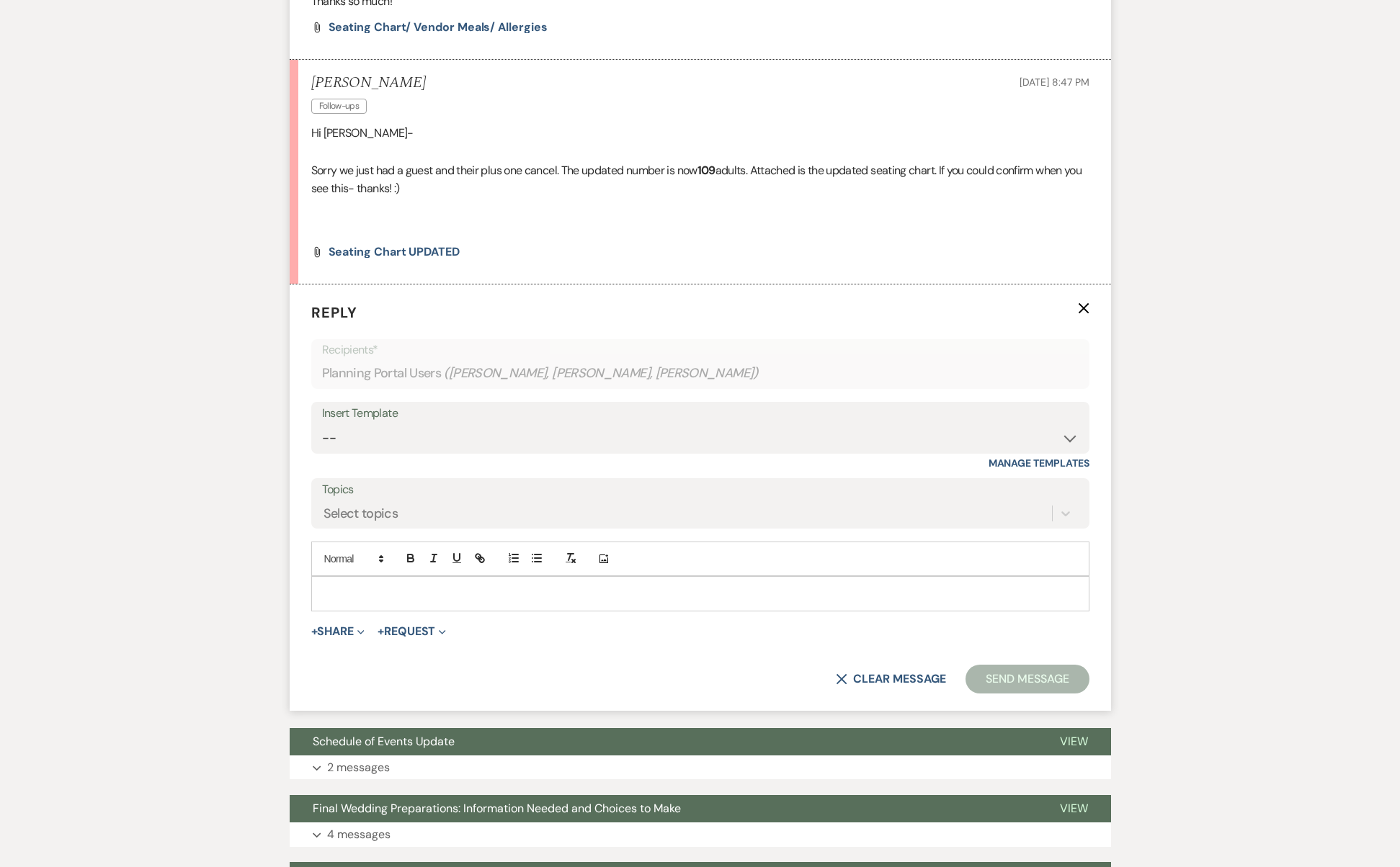
click at [398, 585] on p at bounding box center [700, 593] width 755 height 16
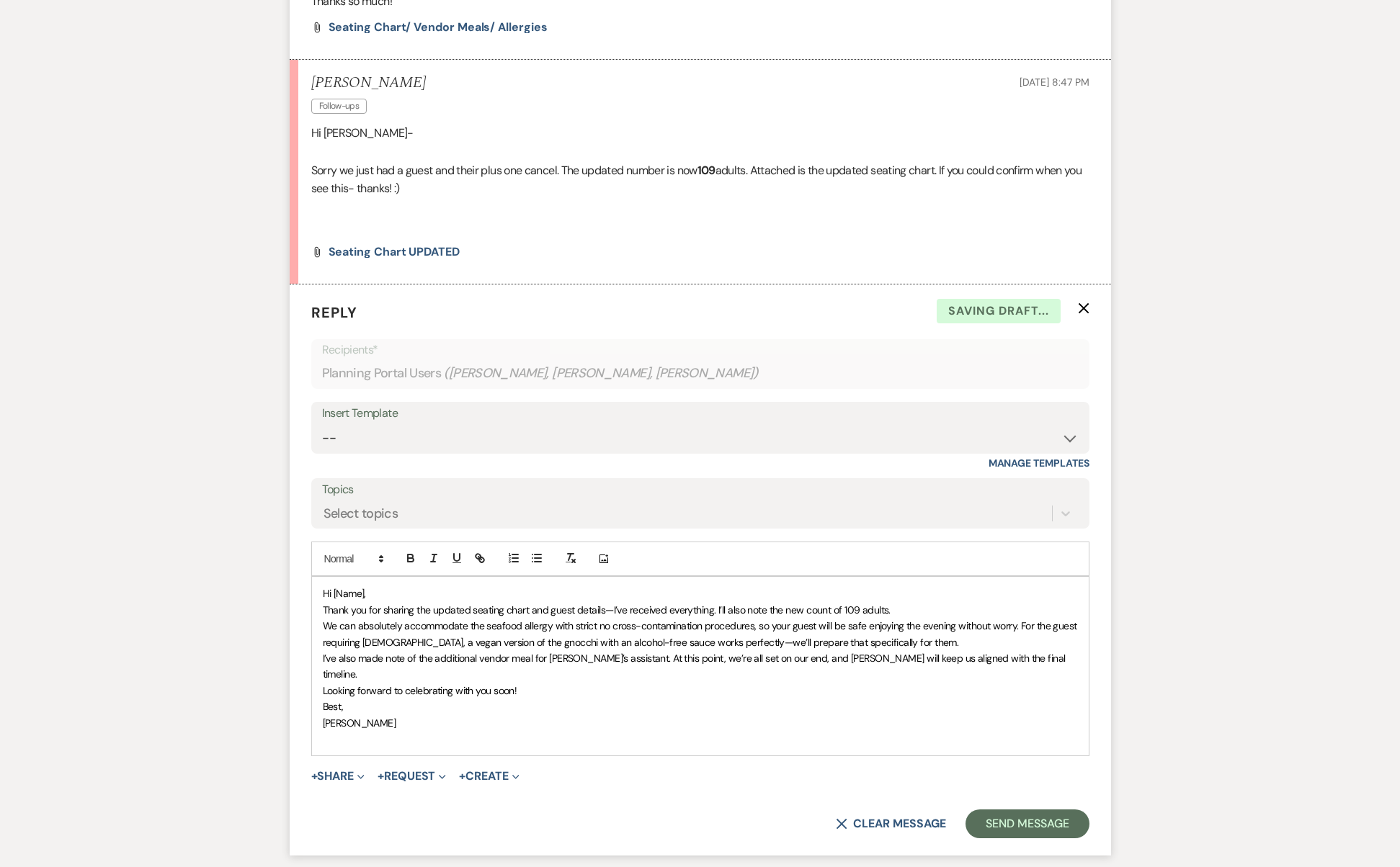
click at [357, 587] on span "Hi [Name]," at bounding box center [344, 594] width 43 height 13
drag, startPoint x: 524, startPoint y: 579, endPoint x: 801, endPoint y: 579, distance: 277.0
click at [801, 603] on span "Thank you for sharing the updated seating chart and guest details—I’ve received…" at bounding box center [606, 610] width 567 height 13
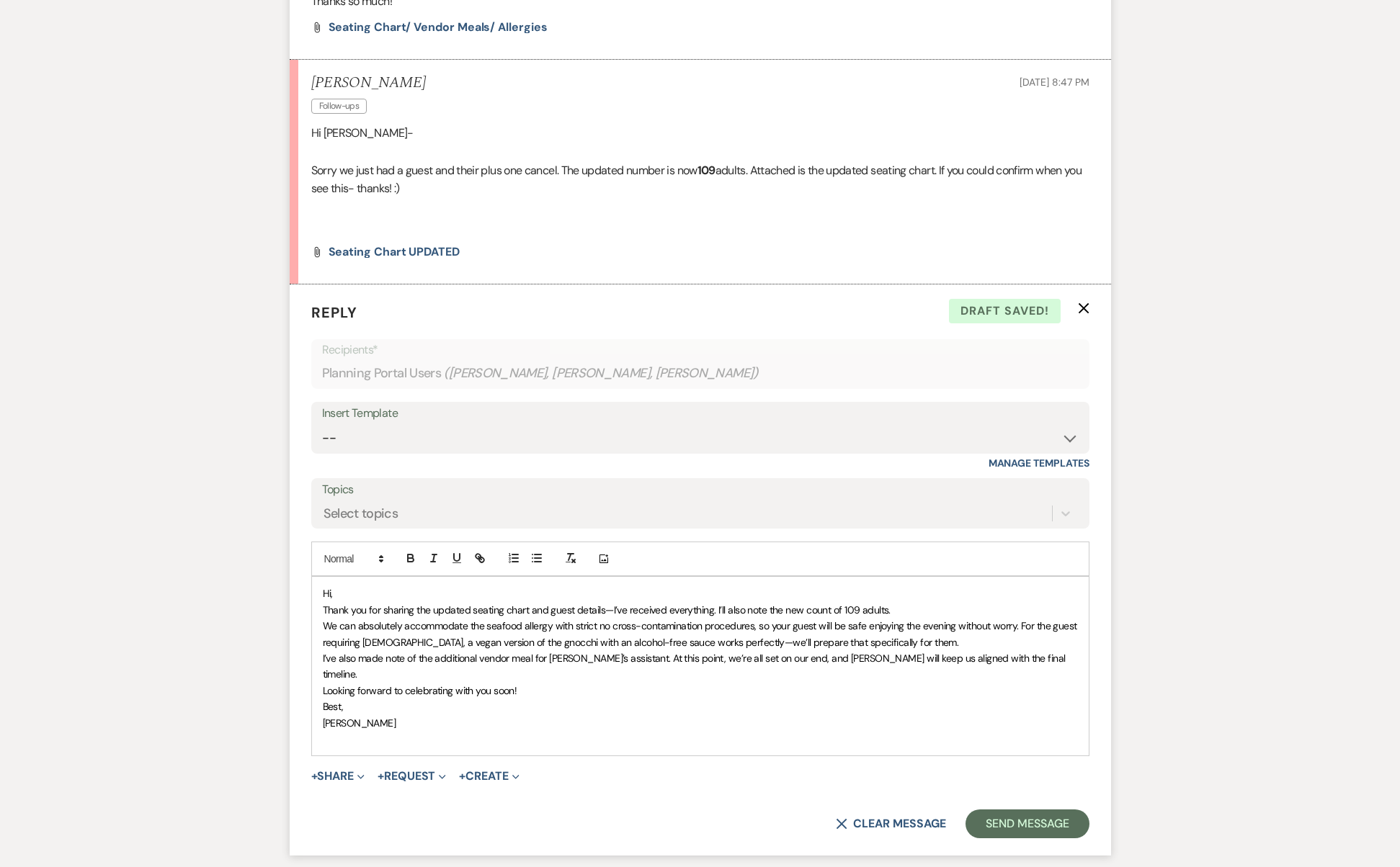
click at [933, 603] on p "Thank you for sharing the updated seating chart and guest details—I’ve received…" at bounding box center [700, 610] width 755 height 16
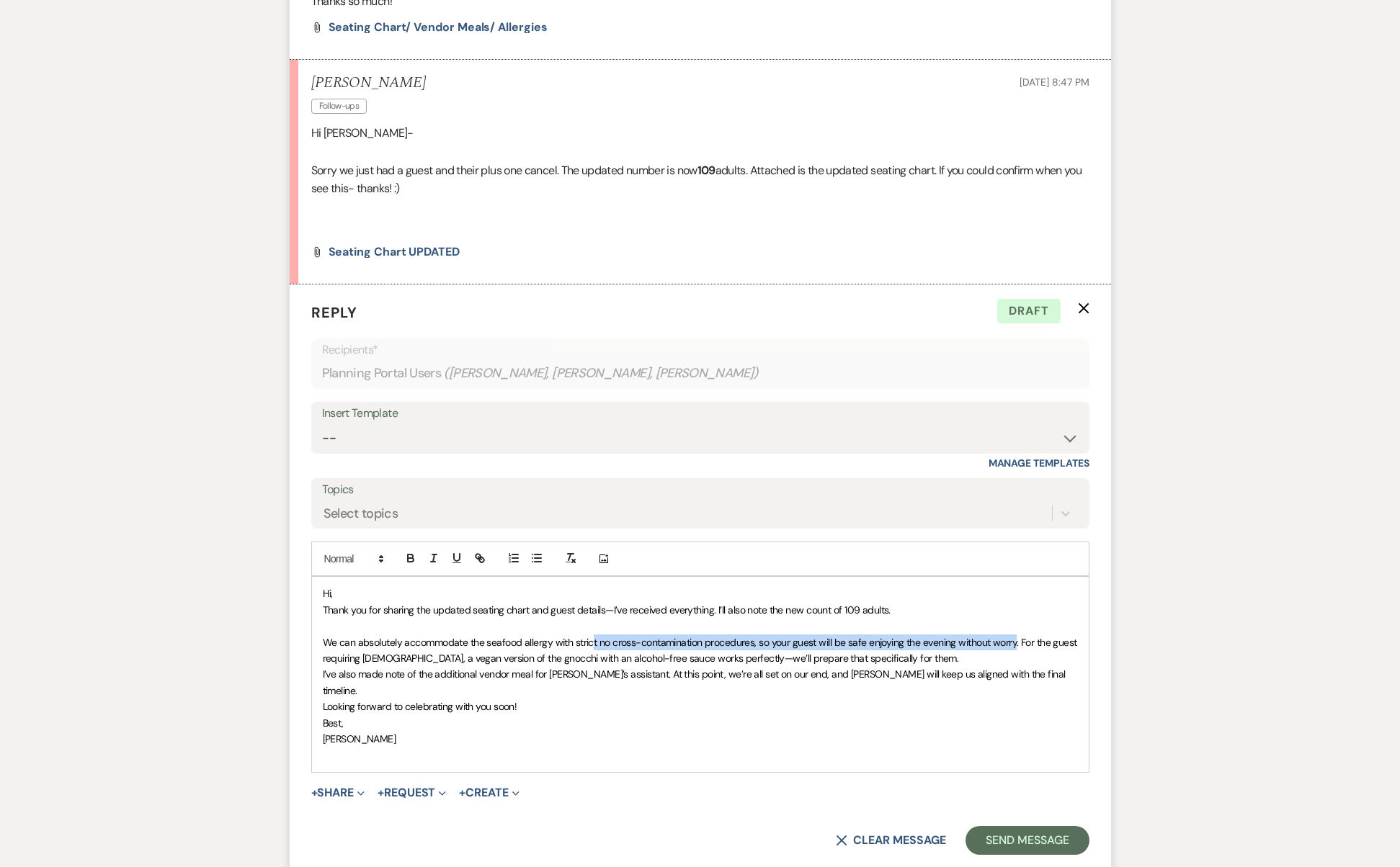
drag, startPoint x: 591, startPoint y: 606, endPoint x: 1015, endPoint y: 608, distance: 424.0
click at [1015, 636] on span "We can absolutely accommodate the seafood allergy with strict no cross-contamin…" at bounding box center [701, 650] width 757 height 29
drag, startPoint x: 463, startPoint y: 628, endPoint x: 386, endPoint y: 620, distance: 77.4
click at [386, 636] on span "We can absolutely accommodate the seafood allergy with strict no cross-contamin…" at bounding box center [701, 650] width 757 height 29
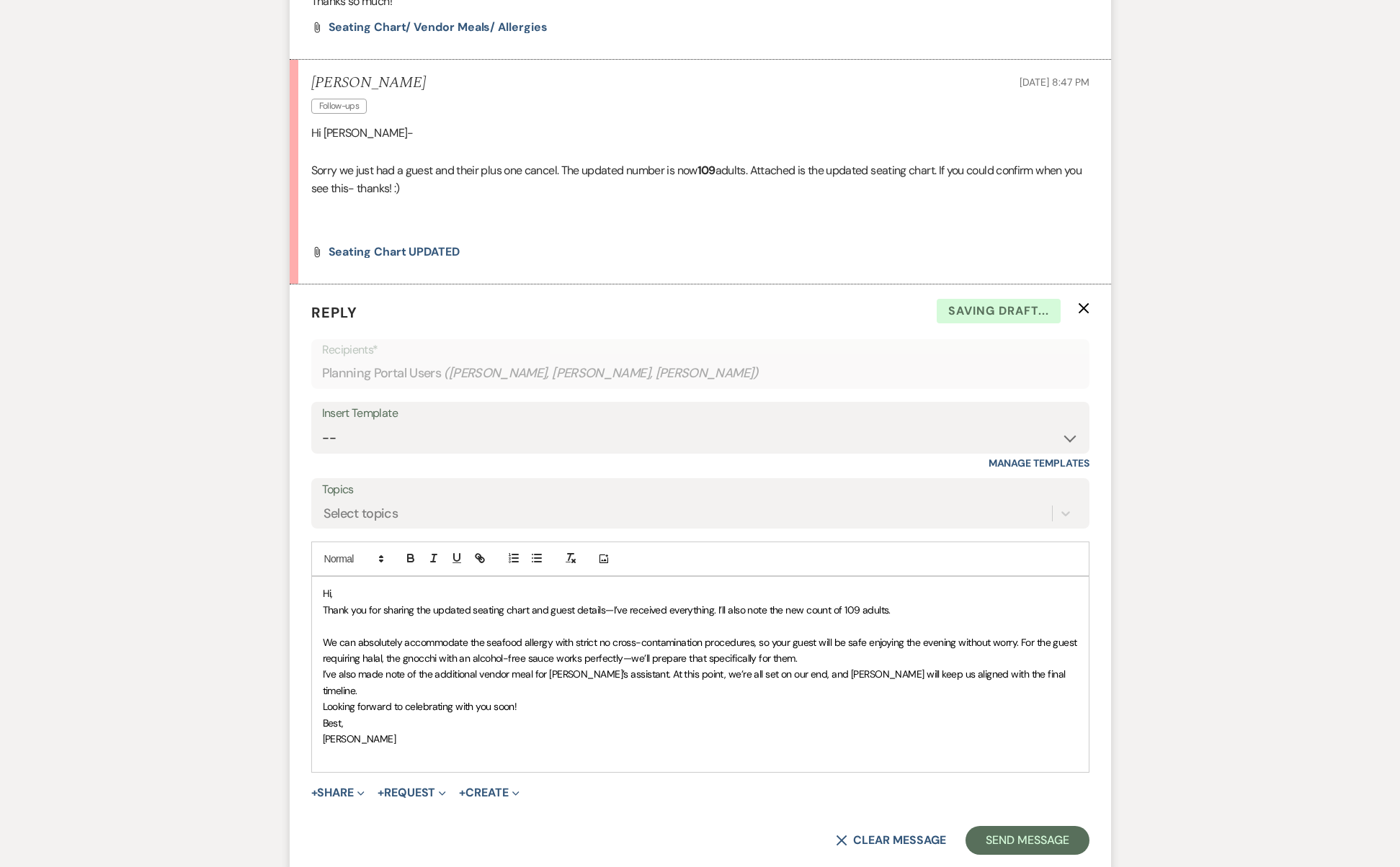
click at [452, 636] on span "We can absolutely accommodate the seafood allergy with strict no cross-contamin…" at bounding box center [701, 650] width 757 height 29
click at [488, 636] on span "We can absolutely accommodate the seafood allergy with strict no cross-contamin…" at bounding box center [701, 650] width 757 height 29
click at [638, 636] on span "We can absolutely accommodate the seafood allergy with strict no cross-contamin…" at bounding box center [701, 650] width 757 height 29
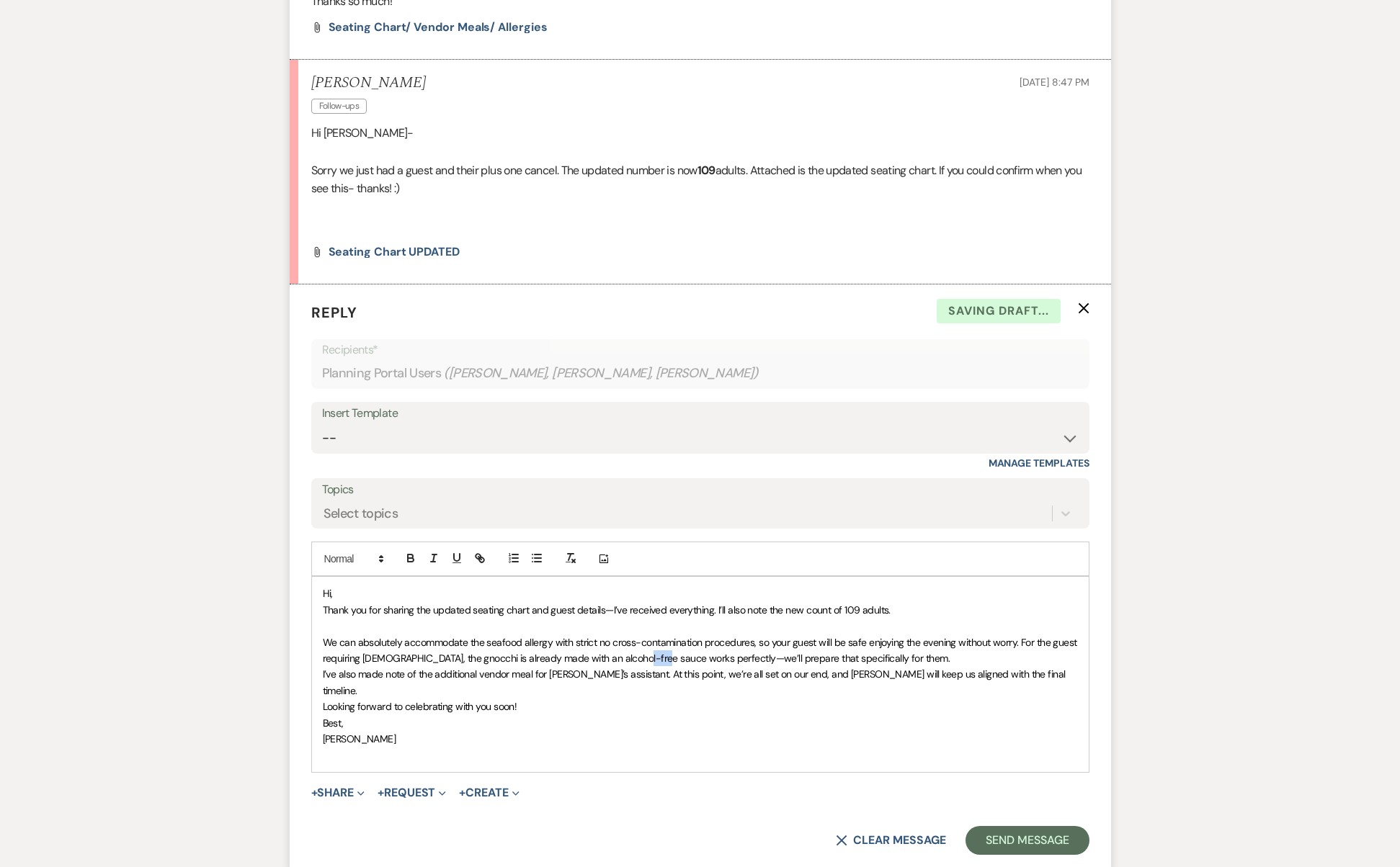
click at [638, 636] on span "We can absolutely accommodate the seafood allergy with strict no cross-contamin…" at bounding box center [701, 650] width 757 height 29
click at [640, 636] on span "We can absolutely accommodate the seafood allergy with strict no cross-contamin…" at bounding box center [701, 650] width 757 height 29
drag, startPoint x: 925, startPoint y: 624, endPoint x: 746, endPoint y: 624, distance: 179.0
click at [746, 635] on p "We can absolutely accommodate the seafood allergy with strict no cross-contamin…" at bounding box center [700, 651] width 755 height 32
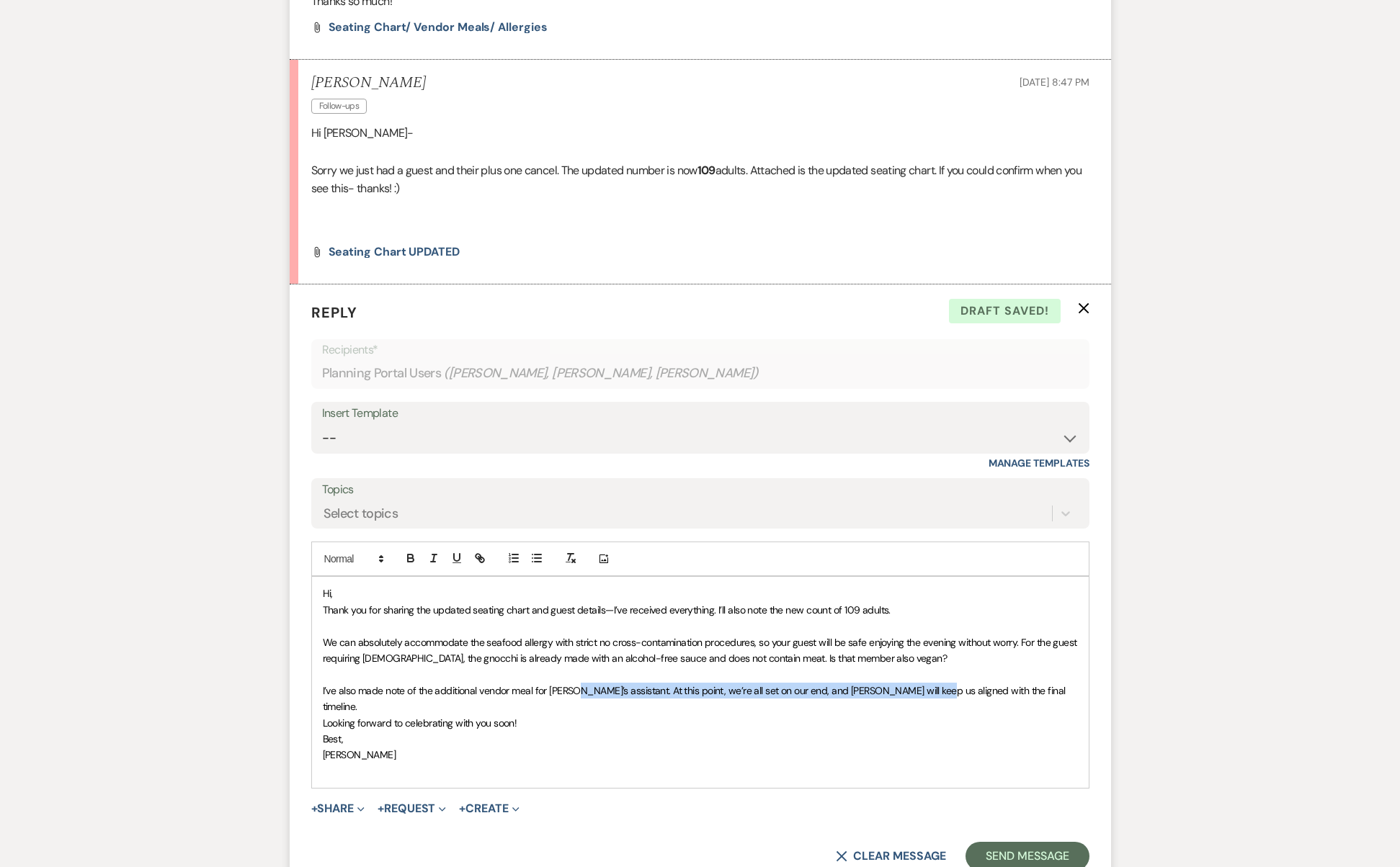
drag, startPoint x: 579, startPoint y: 661, endPoint x: 926, endPoint y: 656, distance: 347.0
click at [926, 685] on span "I’ve also made note of the additional vendor meal for [PERSON_NAME]’s assistant…" at bounding box center [695, 699] width 745 height 29
click at [1031, 683] on p "I’ve also made note of the additional vendor meal for [PERSON_NAME]’s assistant…" at bounding box center [700, 699] width 755 height 32
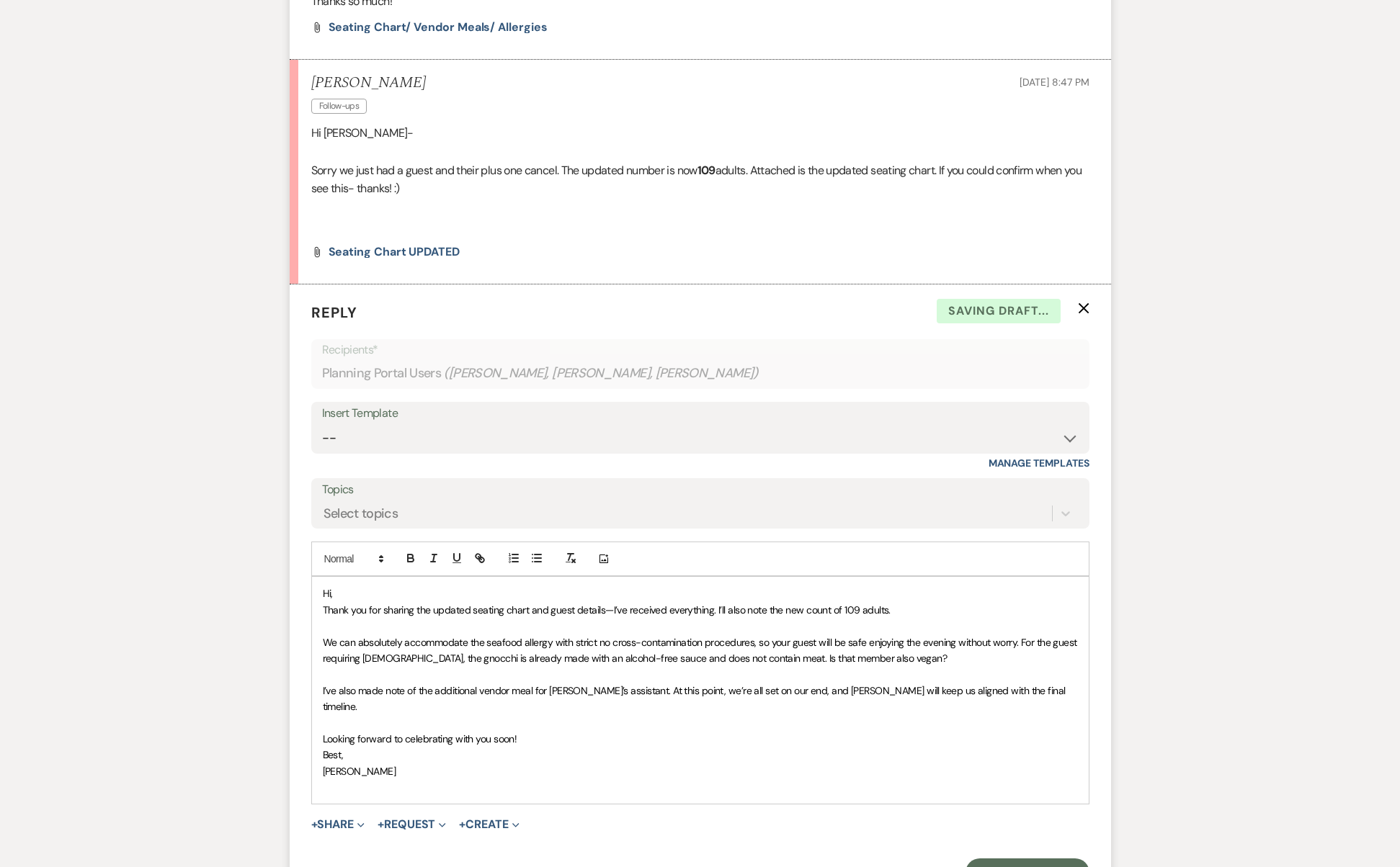
click at [727, 715] on p "﻿" at bounding box center [700, 723] width 755 height 16
click at [652, 731] on p "Looking forward to celebrating with you soon!" at bounding box center [700, 739] width 755 height 16
click at [412, 585] on p "Hi," at bounding box center [700, 593] width 755 height 16
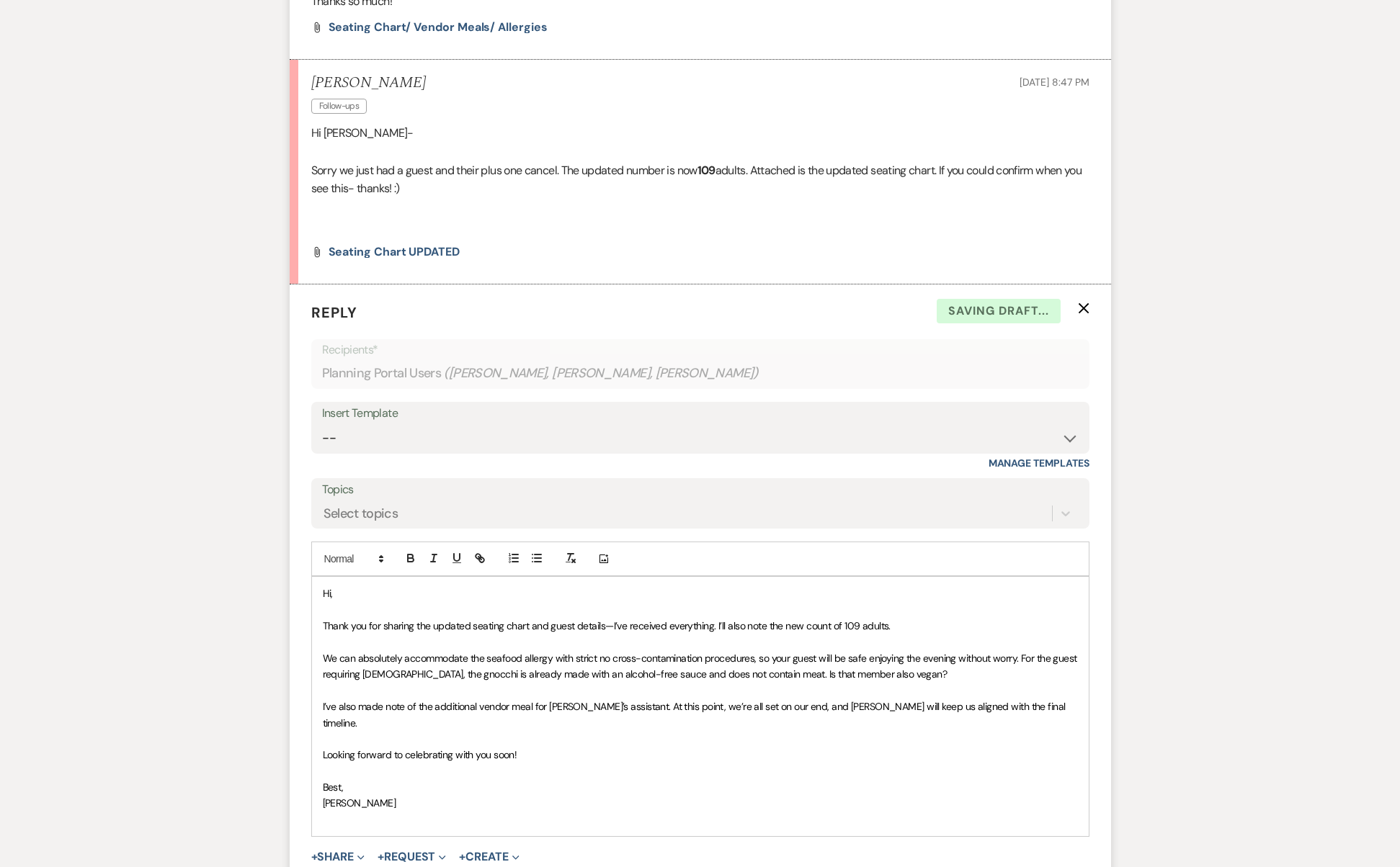
scroll to position [751, 0]
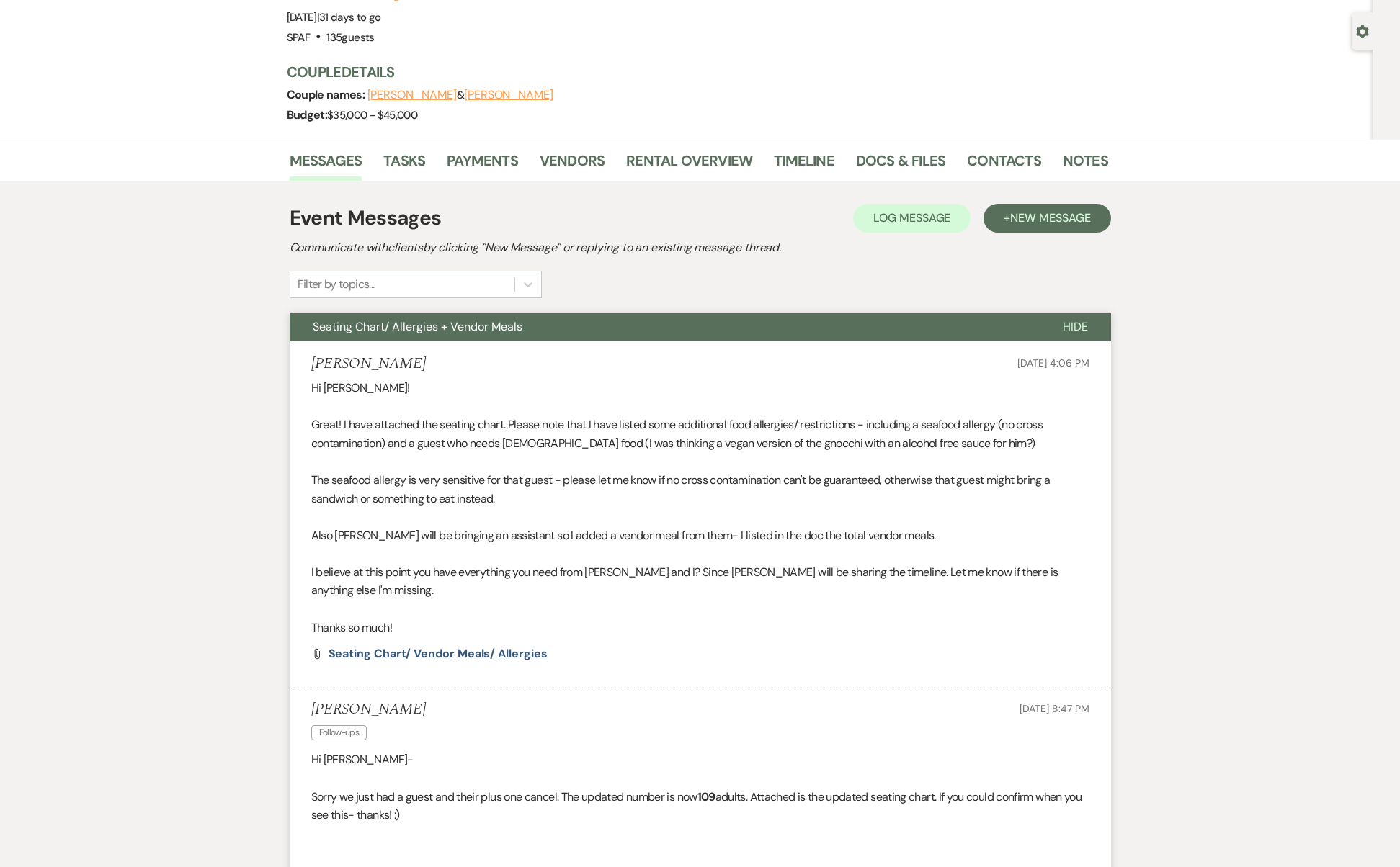
scroll to position [0, 0]
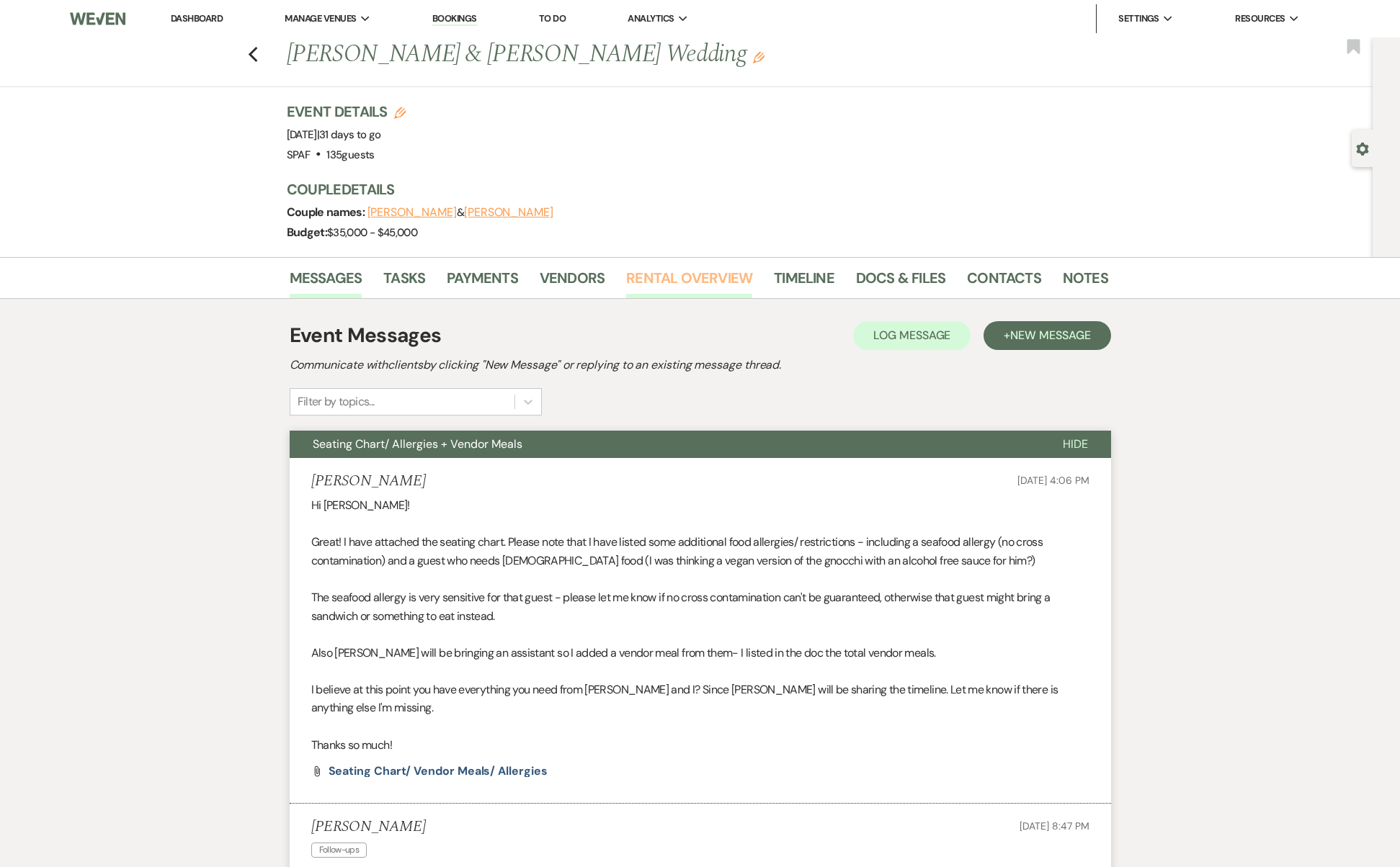
click at [668, 274] on link "Rental Overview" at bounding box center [689, 282] width 126 height 32
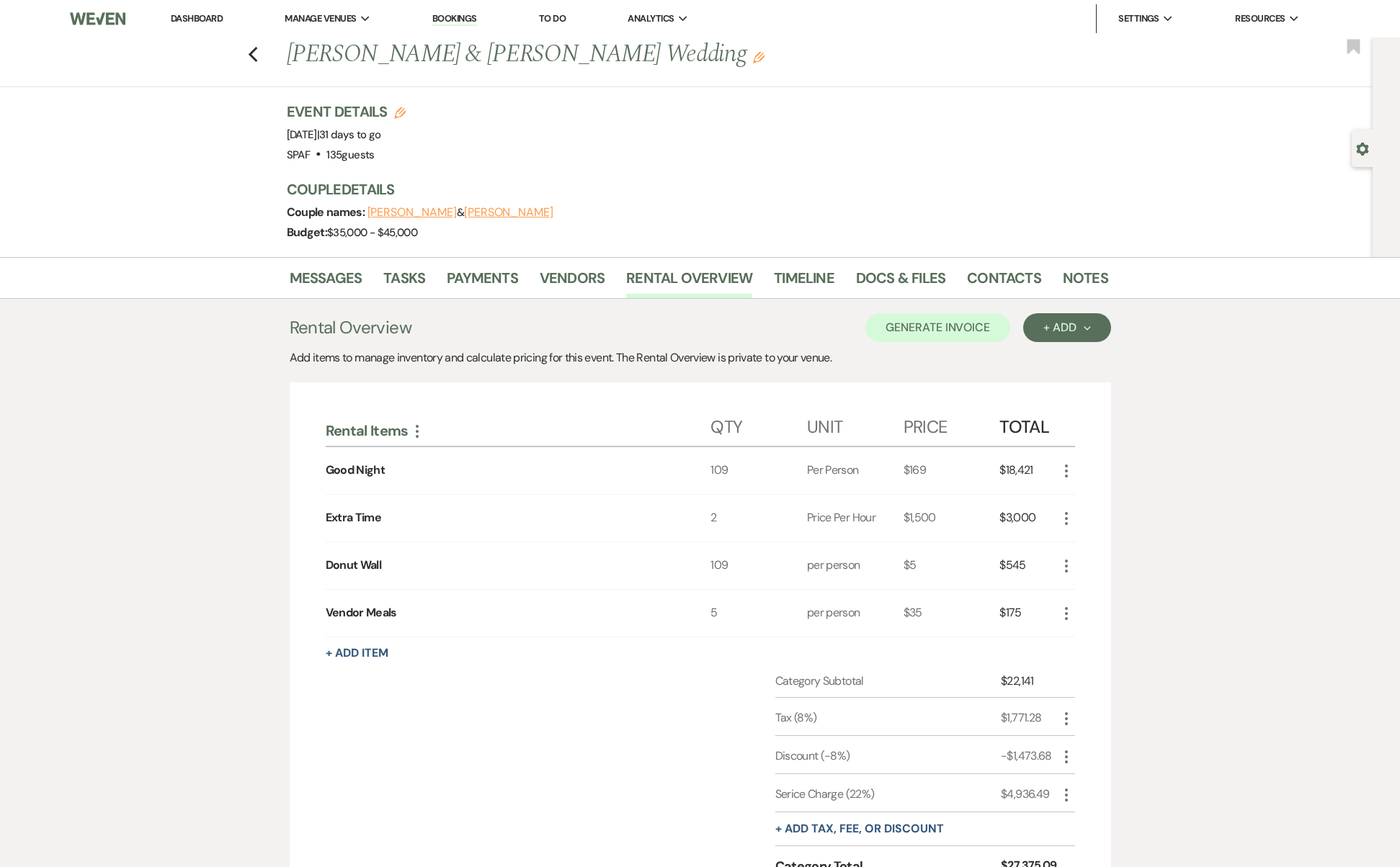
click at [1065, 621] on icon "More" at bounding box center [1066, 614] width 17 height 17
click at [1085, 635] on button "Pencil Edit" at bounding box center [1094, 642] width 74 height 23
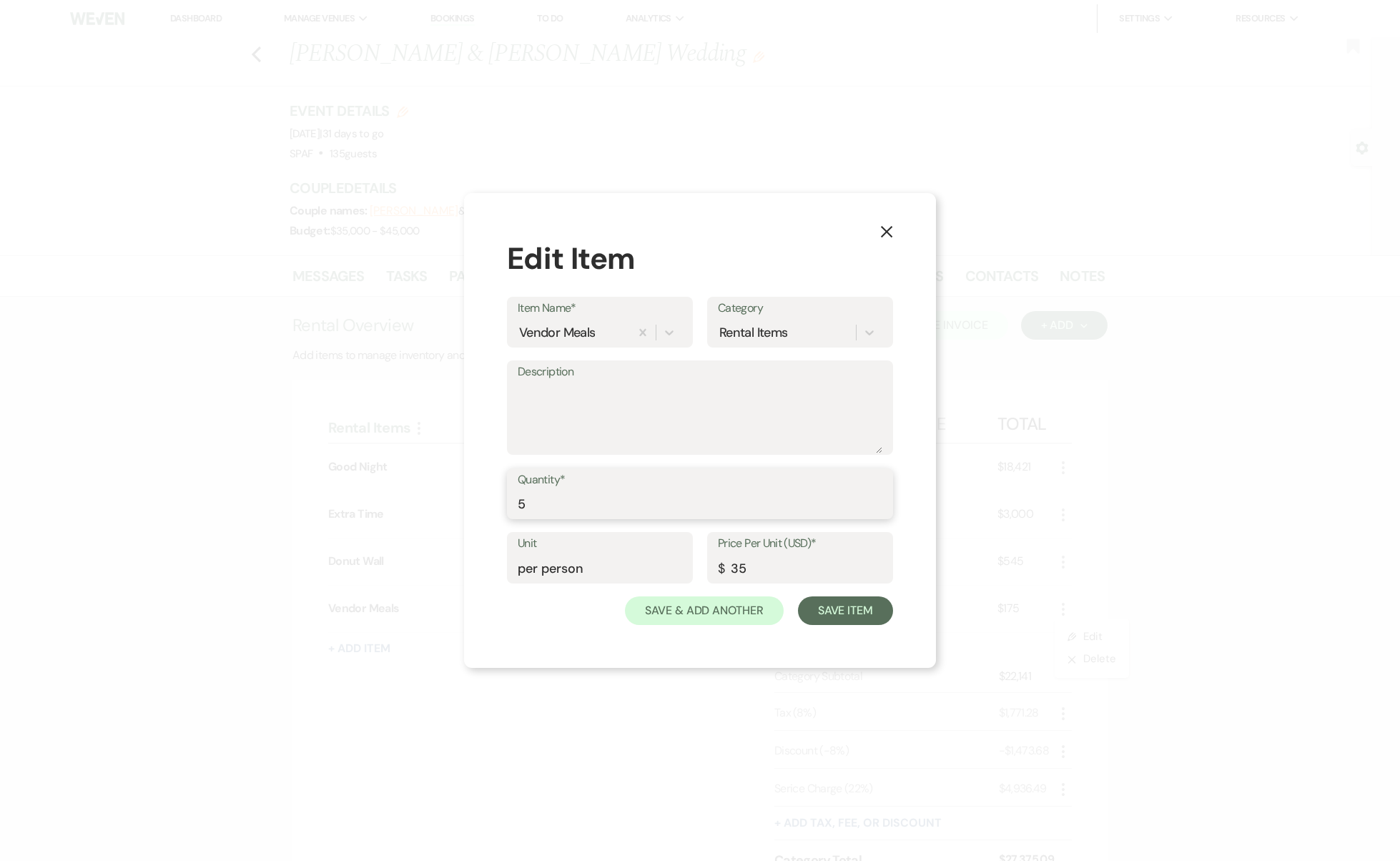
click at [688, 495] on input "5" at bounding box center [700, 504] width 365 height 27
type input "6"
click at [821, 603] on button "Save Item" at bounding box center [845, 611] width 95 height 28
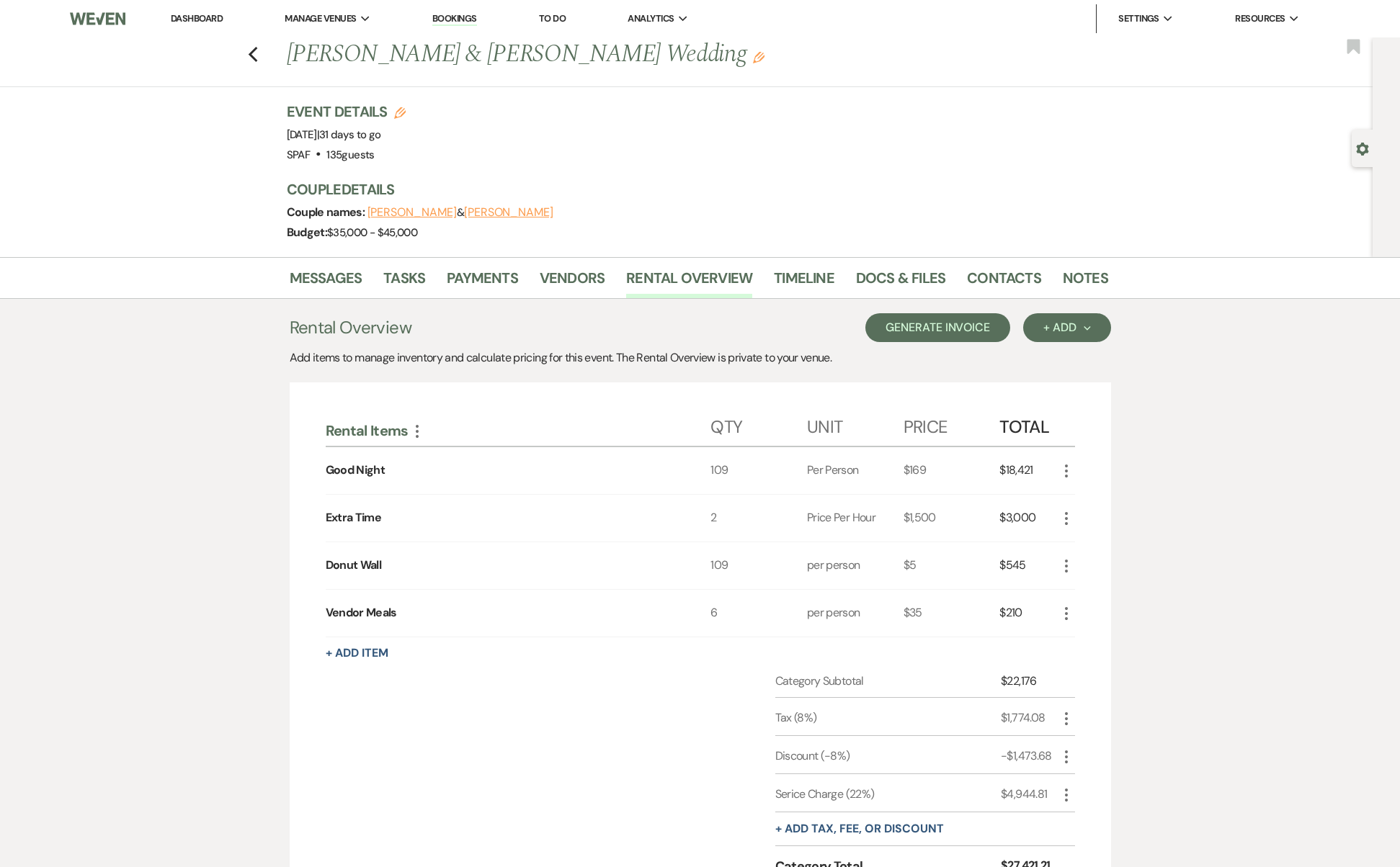
click at [975, 327] on button "Generate Invoice" at bounding box center [938, 328] width 145 height 29
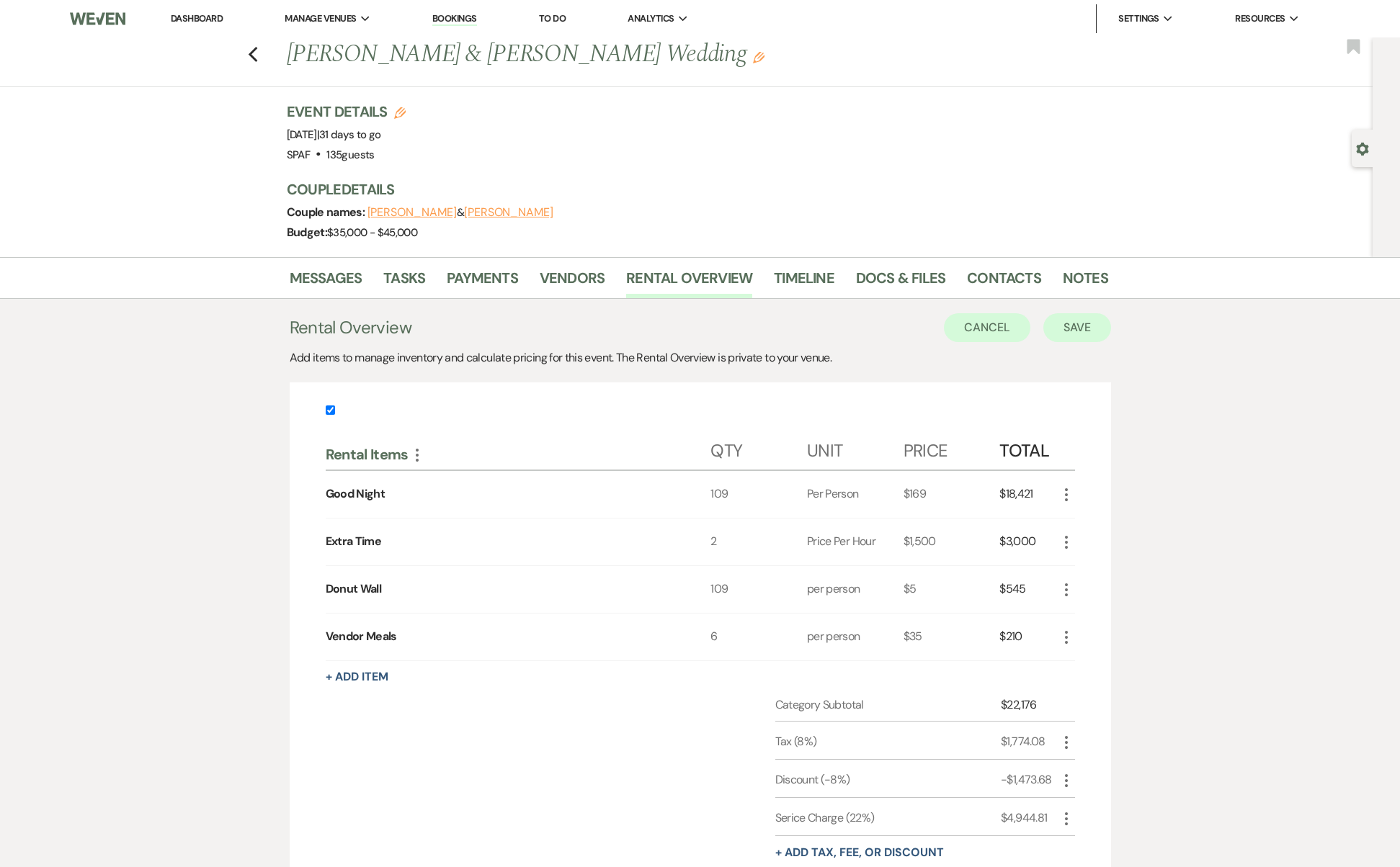
click at [1089, 321] on button "Save" at bounding box center [1076, 328] width 68 height 29
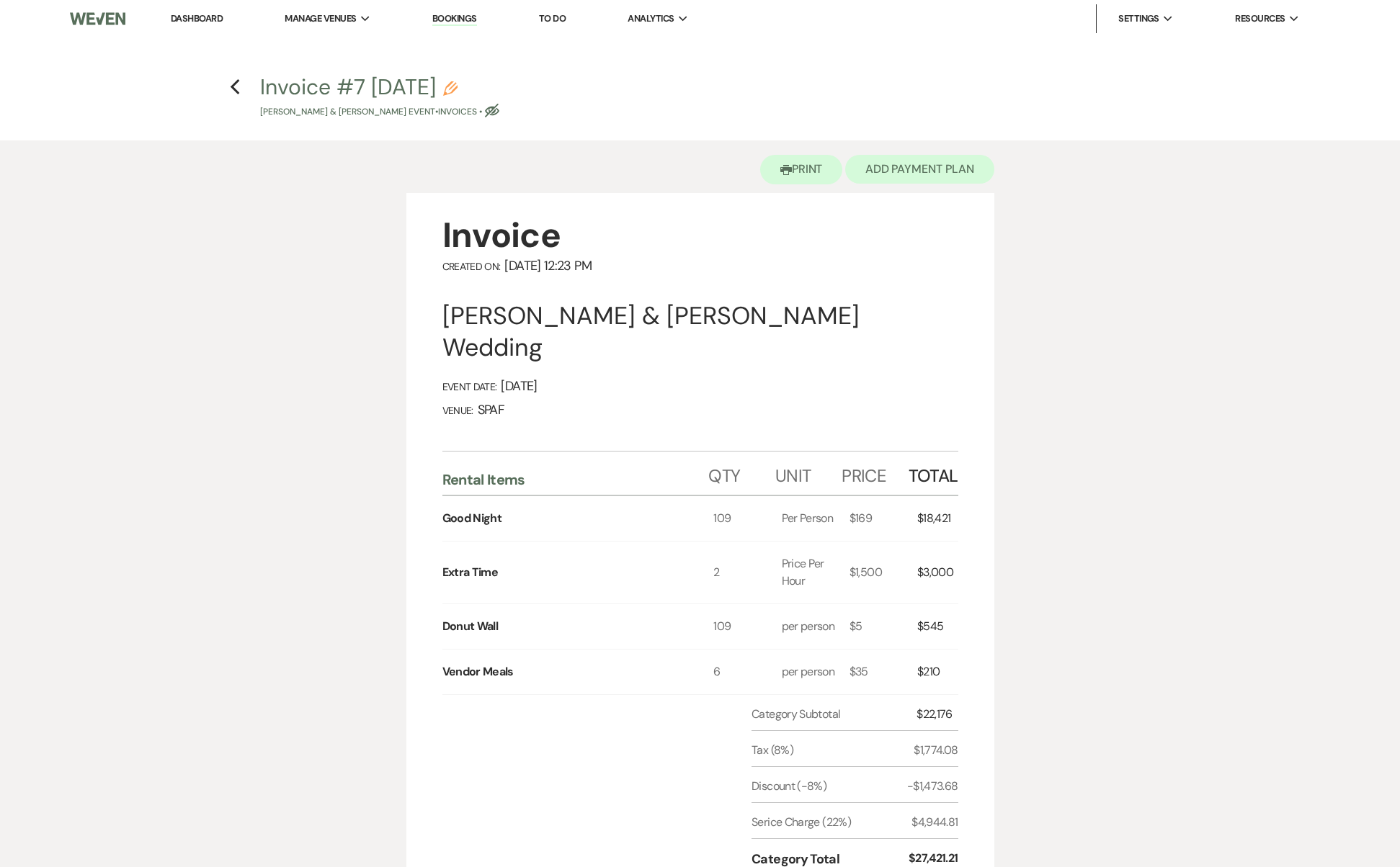
click at [893, 175] on button "Add Payment Plan" at bounding box center [920, 169] width 149 height 29
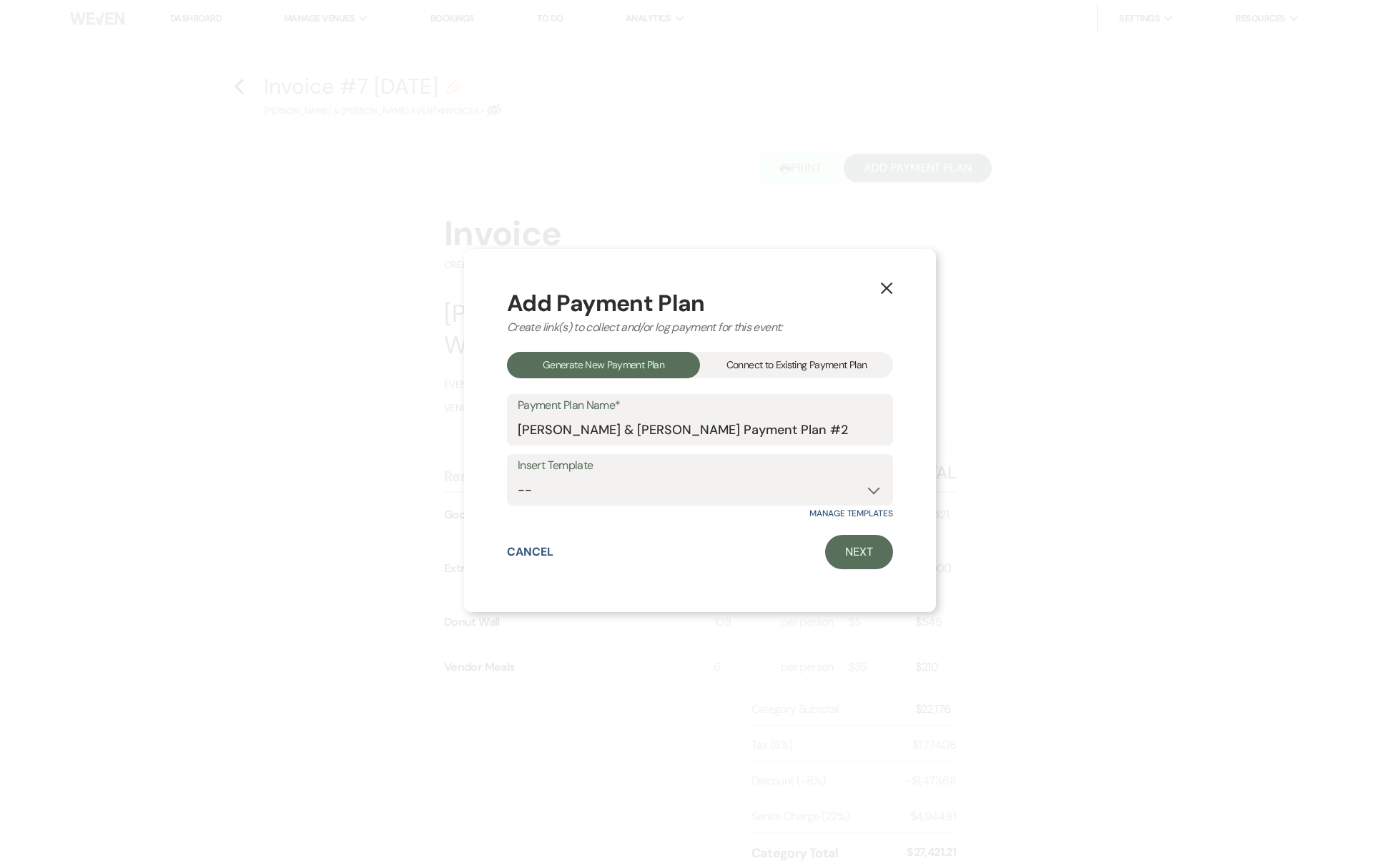
click at [858, 367] on div "Connect to Existing Payment Plan" at bounding box center [796, 365] width 193 height 27
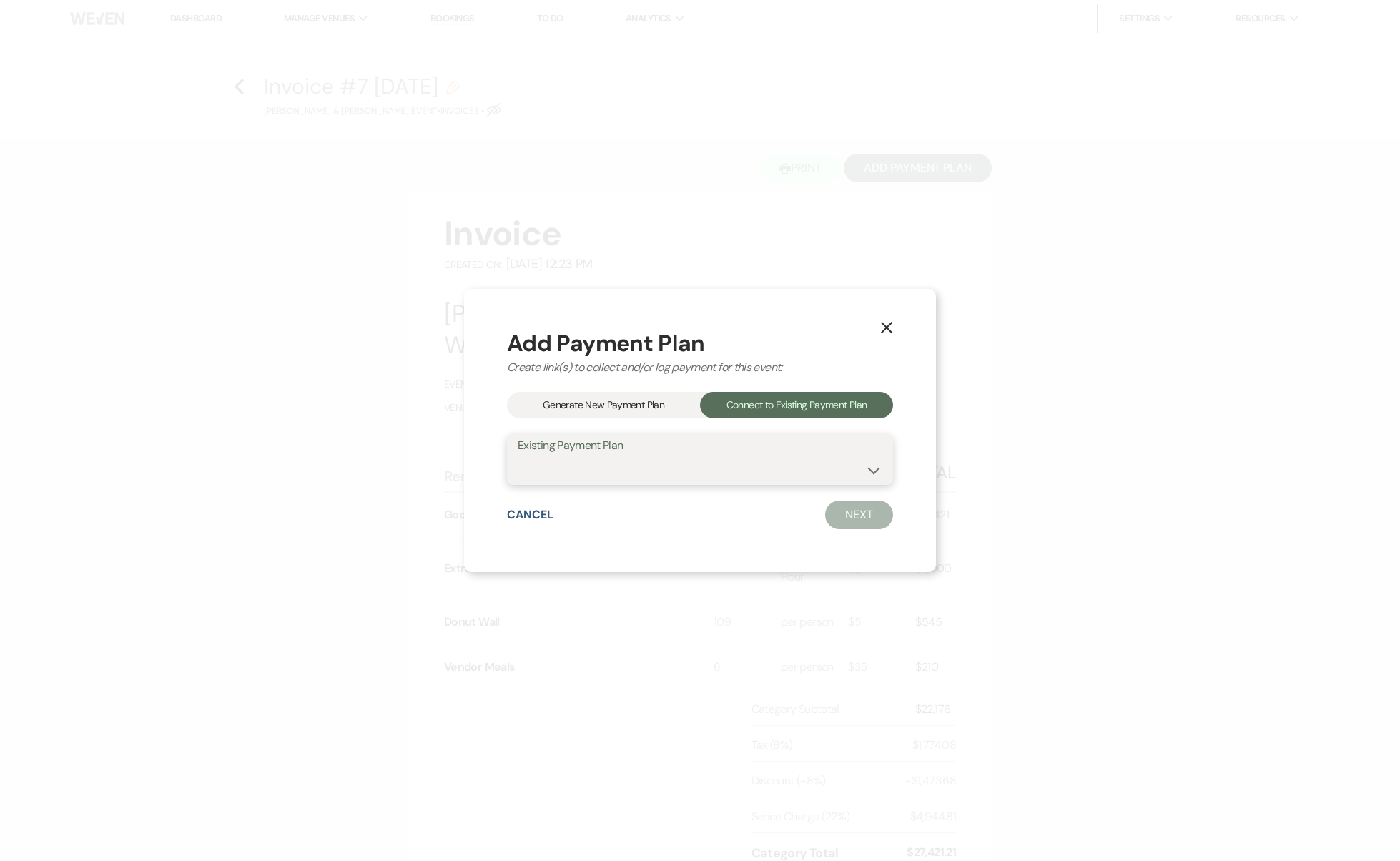
select select "13106"
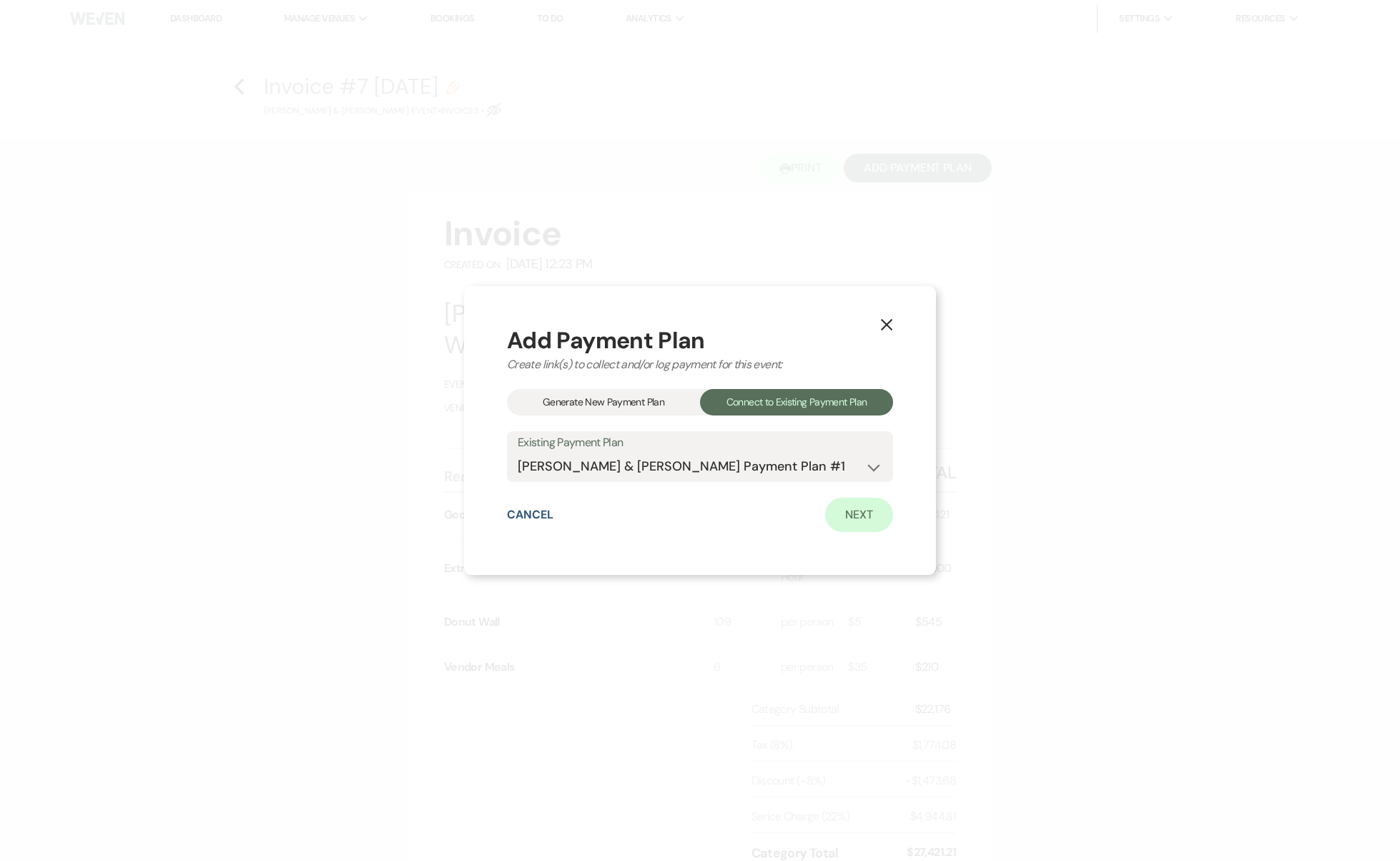
click at [881, 514] on link "Next" at bounding box center [859, 515] width 68 height 34
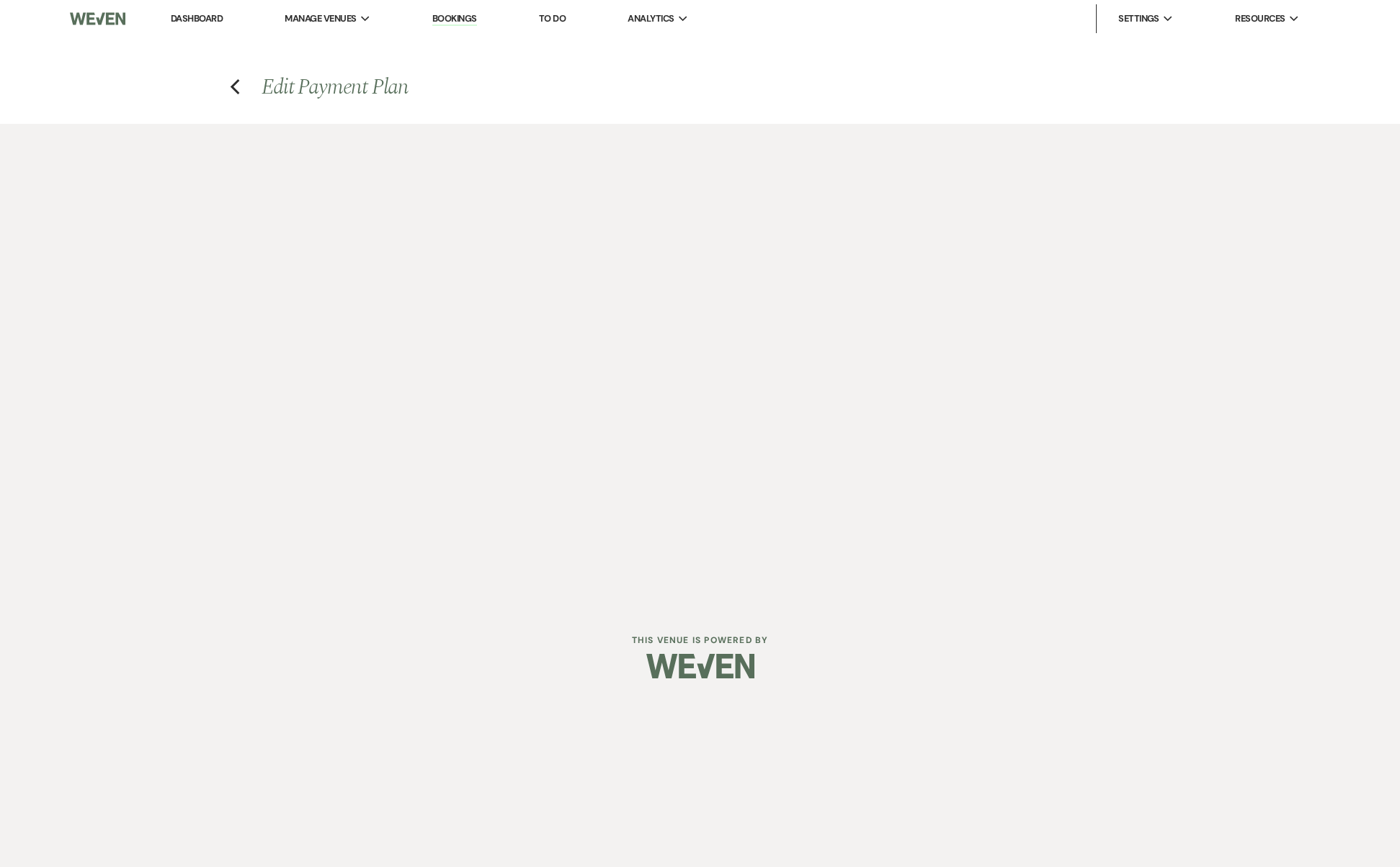
select select "28705"
select select "1"
select select "true"
select select "1"
select select "true"
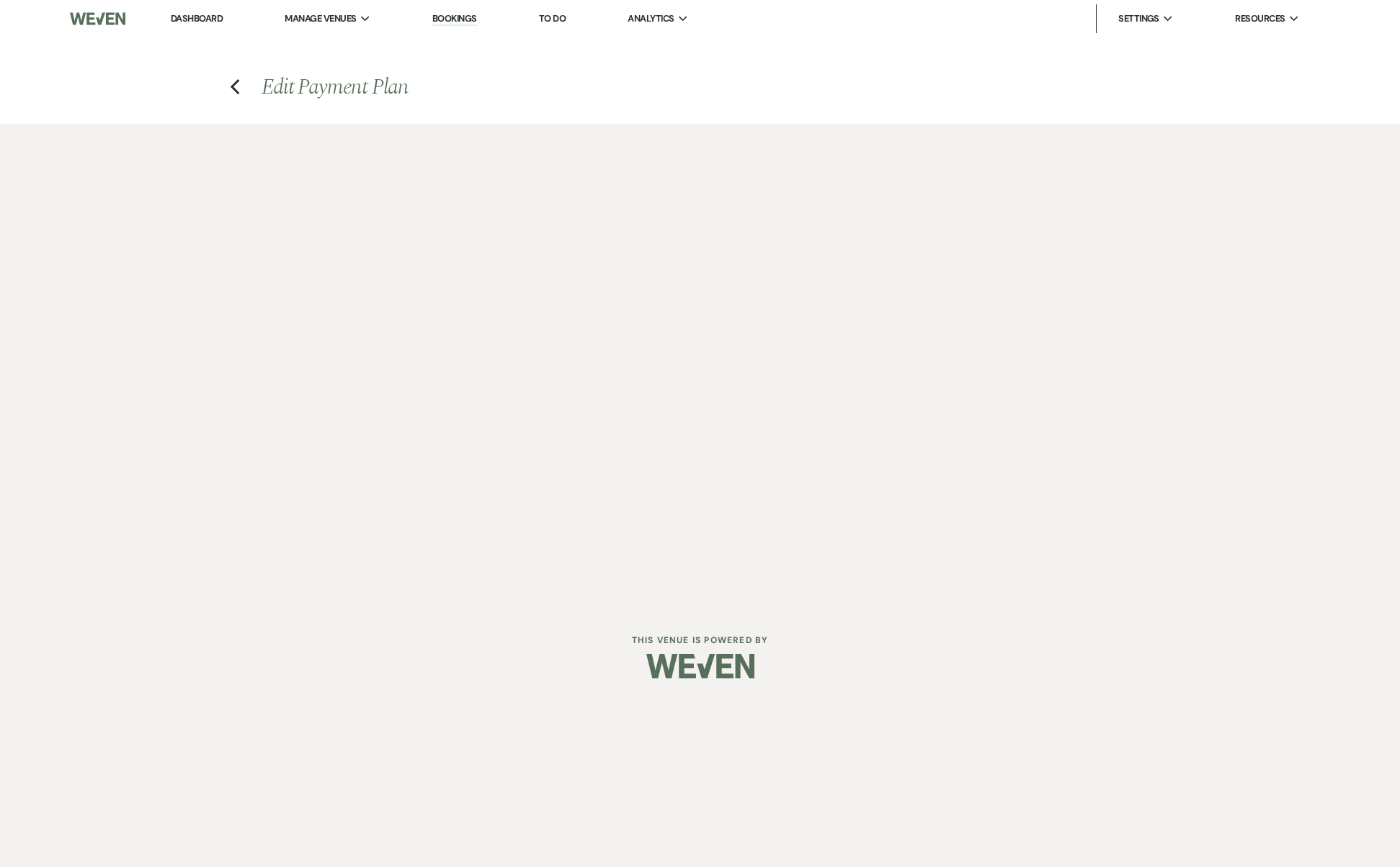
select select "1"
select select "true"
select select "2"
select select "flat"
select select "true"
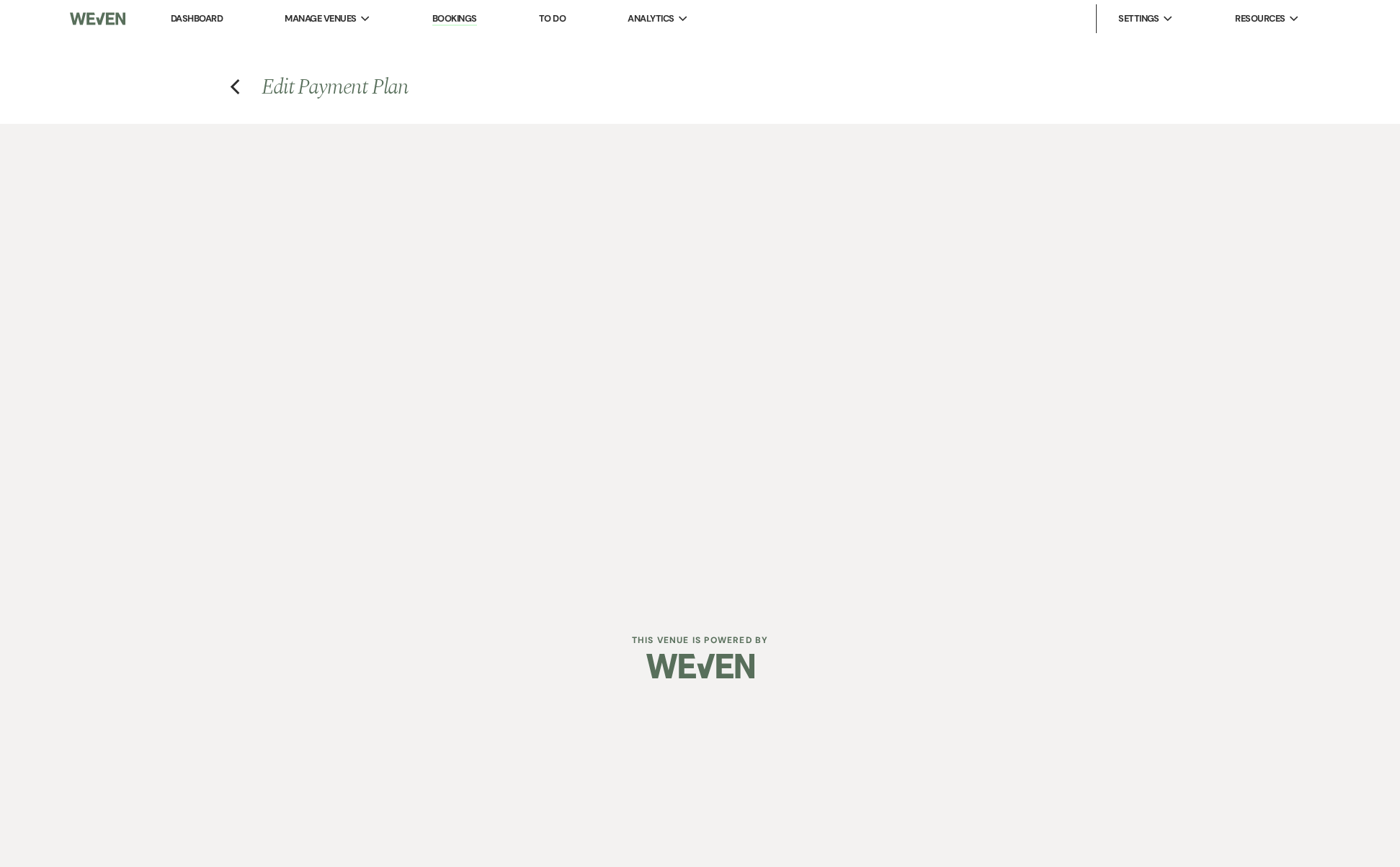
select select "client"
select select "weeks"
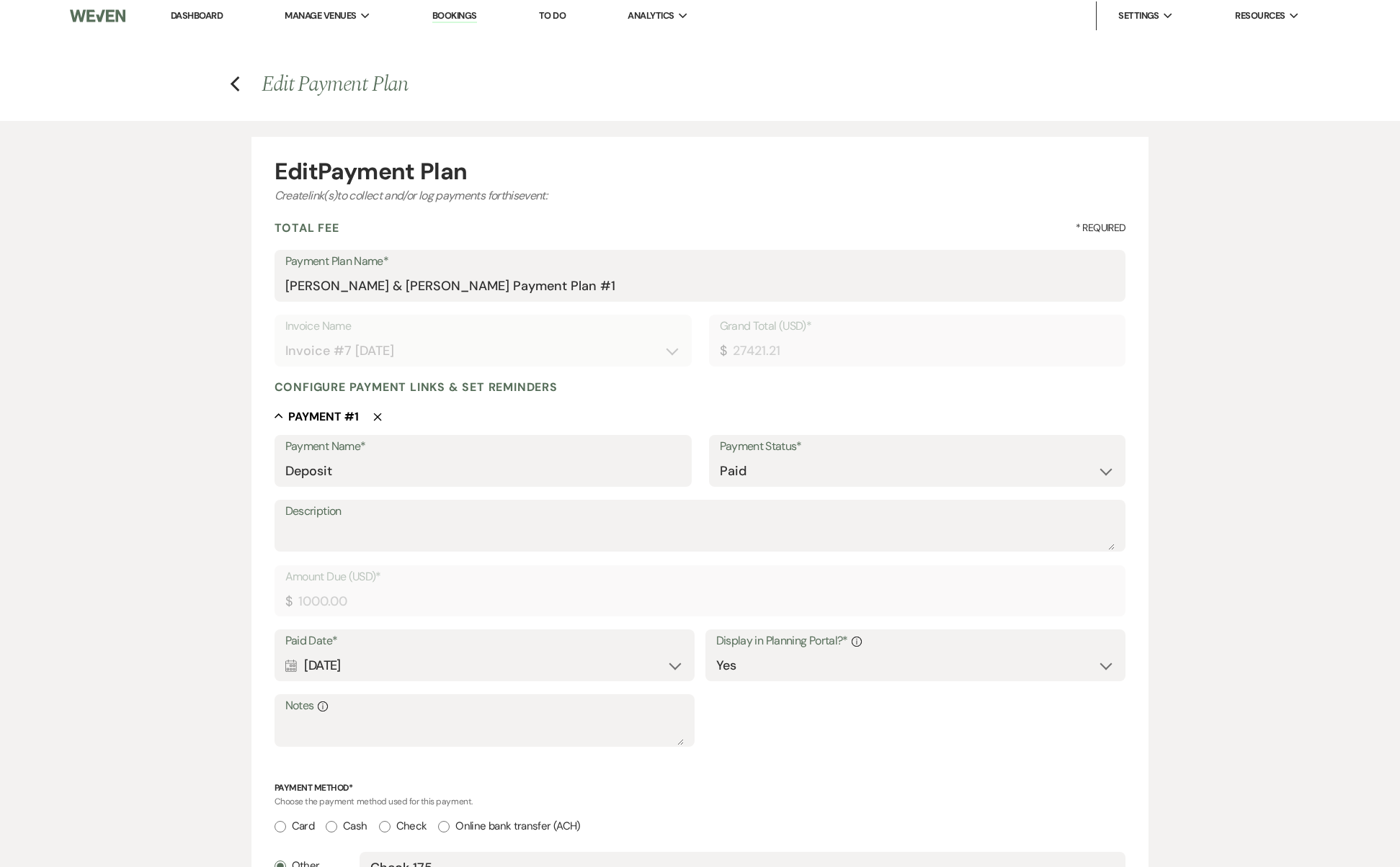
scroll to position [2010, 0]
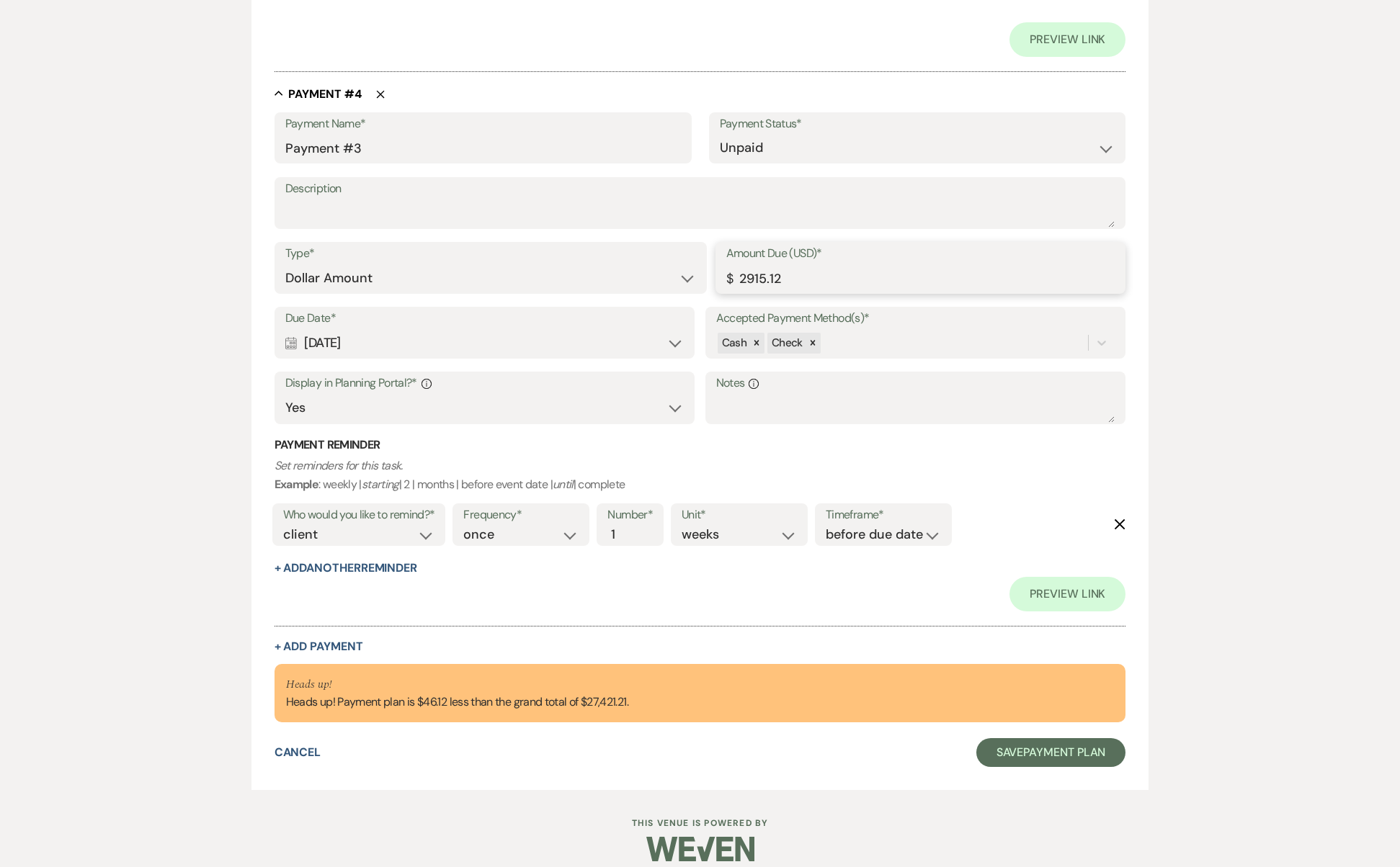
drag, startPoint x: 850, startPoint y: 257, endPoint x: 662, endPoint y: 242, distance: 188.6
click at [662, 242] on div "Type* Dollar Amount Percentage of Grand Total Amount Due (USD)* $ 2915.12" at bounding box center [700, 274] width 852 height 65
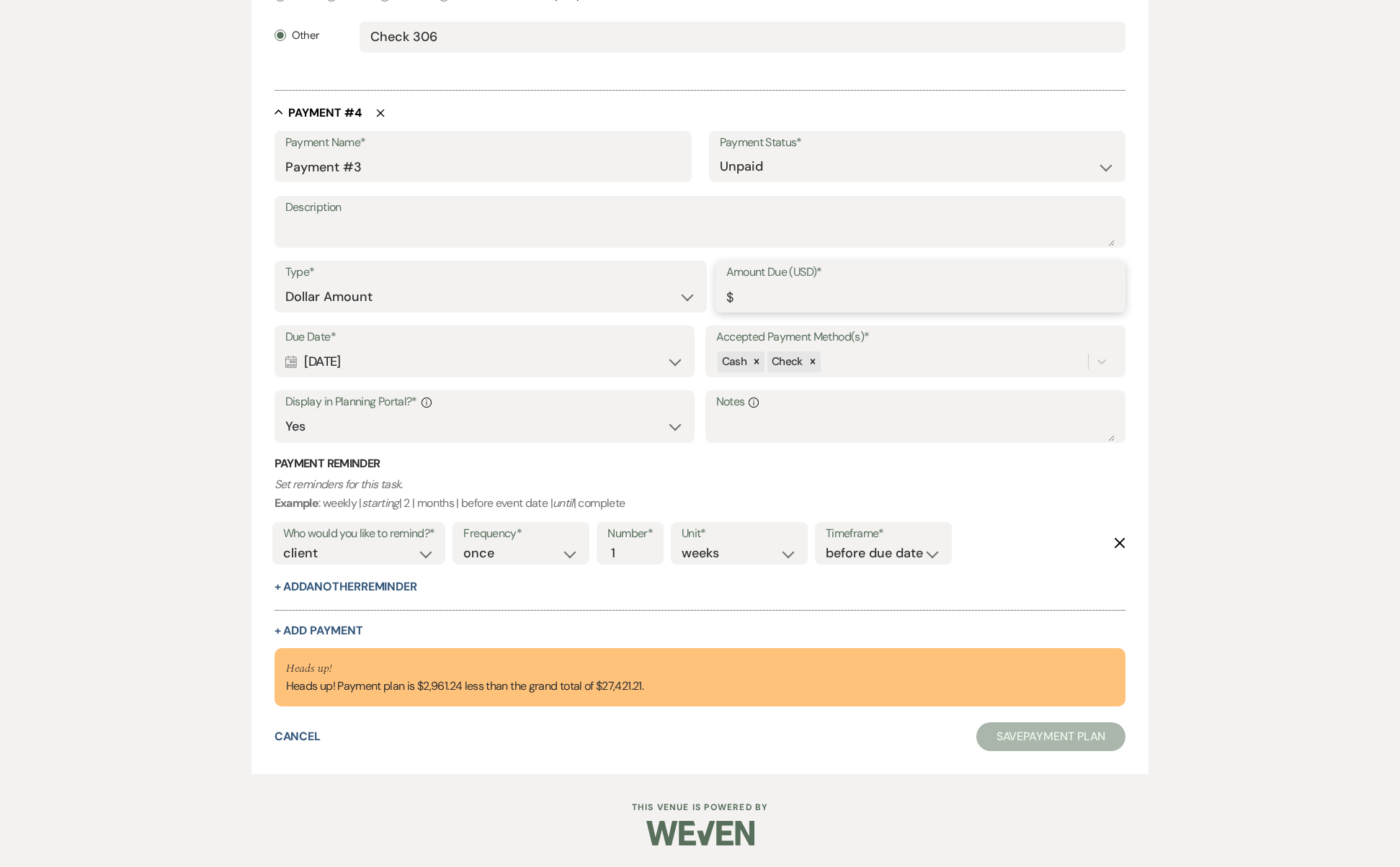
scroll to position [1871, 0]
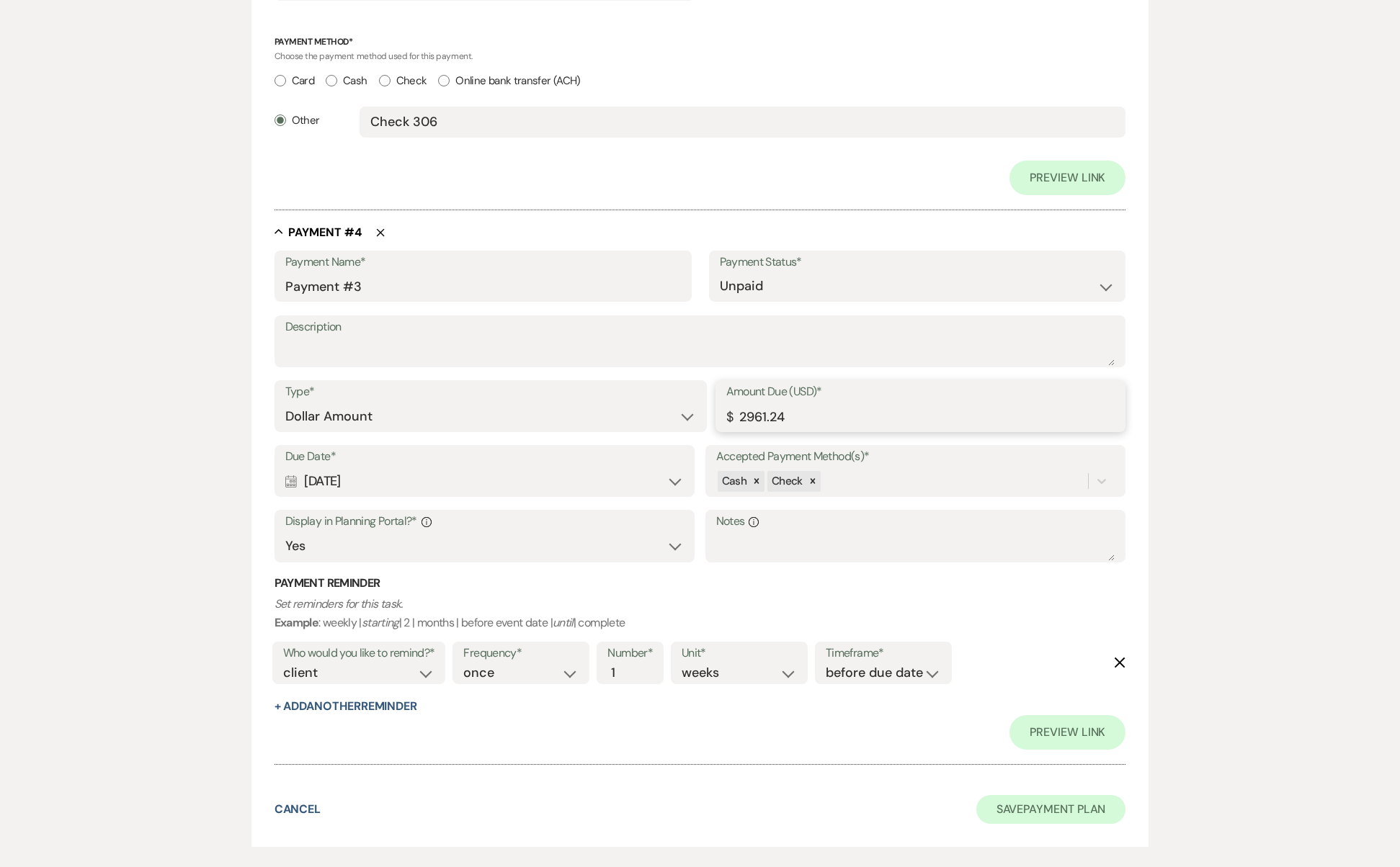
type input "2961.24"
click at [986, 795] on button "Save Payment Plan" at bounding box center [1050, 810] width 150 height 29
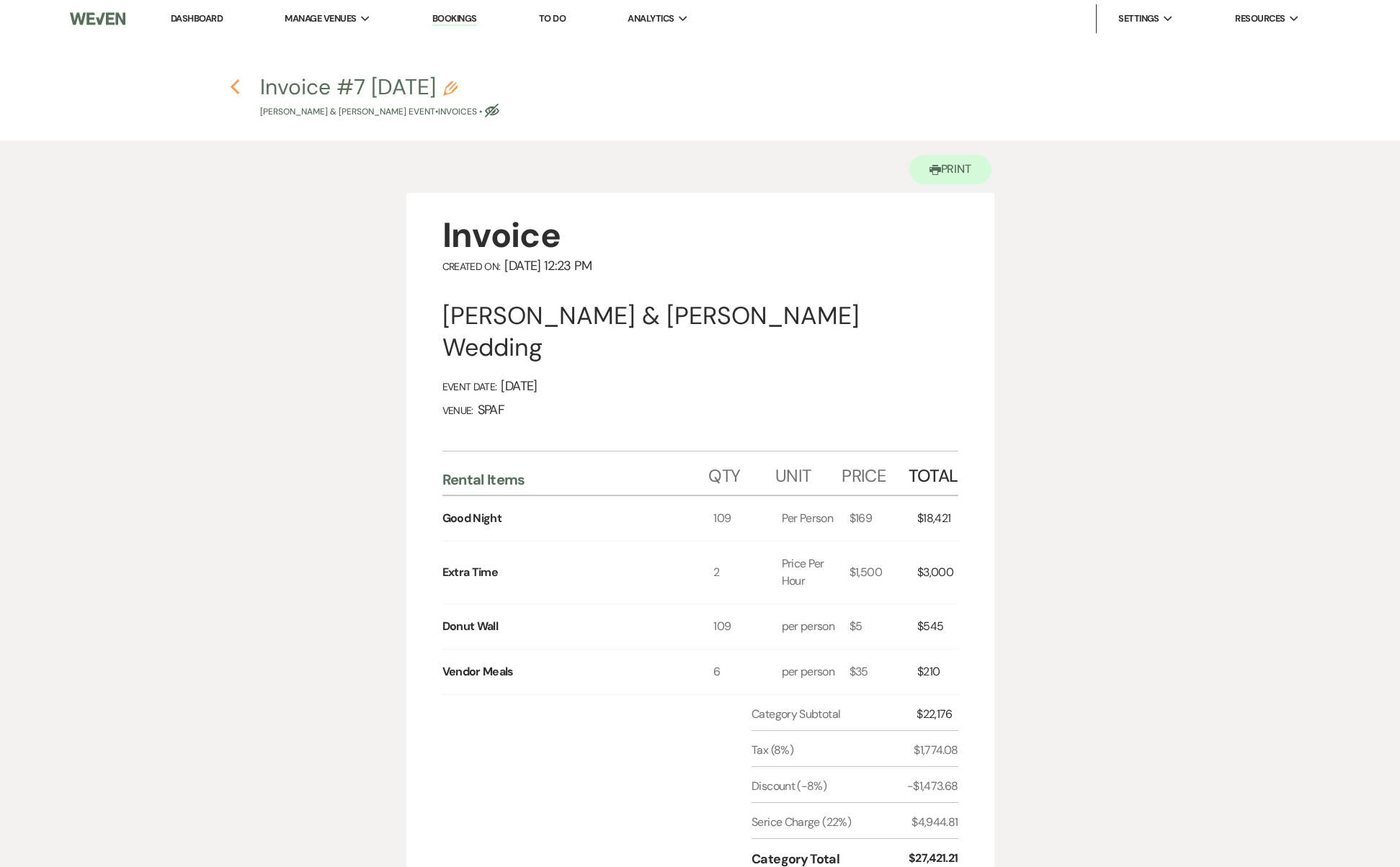
click at [232, 86] on icon "Previous" at bounding box center [235, 87] width 11 height 17
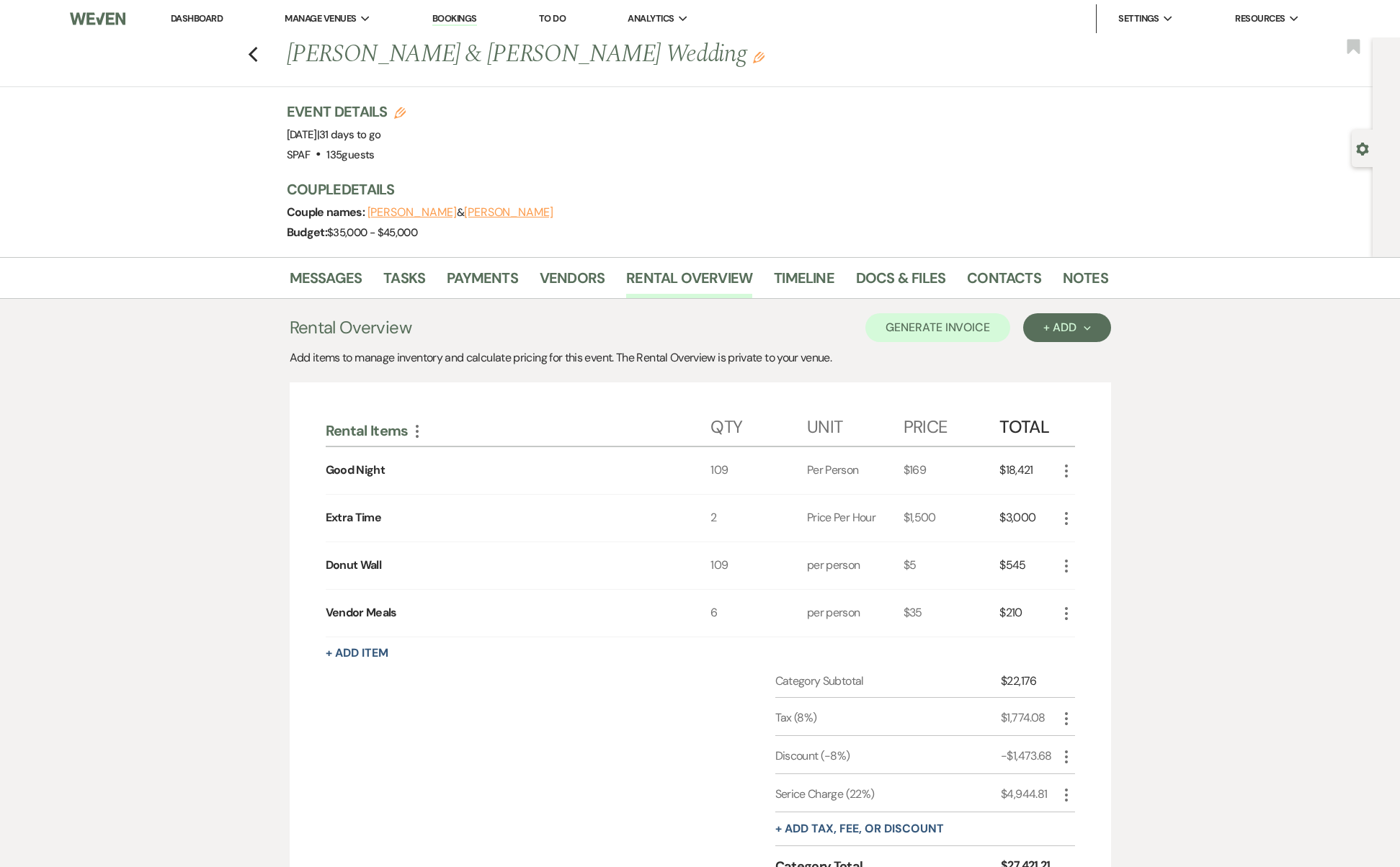
click at [255, 63] on div "Previous [PERSON_NAME] & [PERSON_NAME] Wedding Edit Bookmark" at bounding box center [682, 62] width 1379 height 50
click at [257, 57] on use "button" at bounding box center [252, 54] width 10 height 16
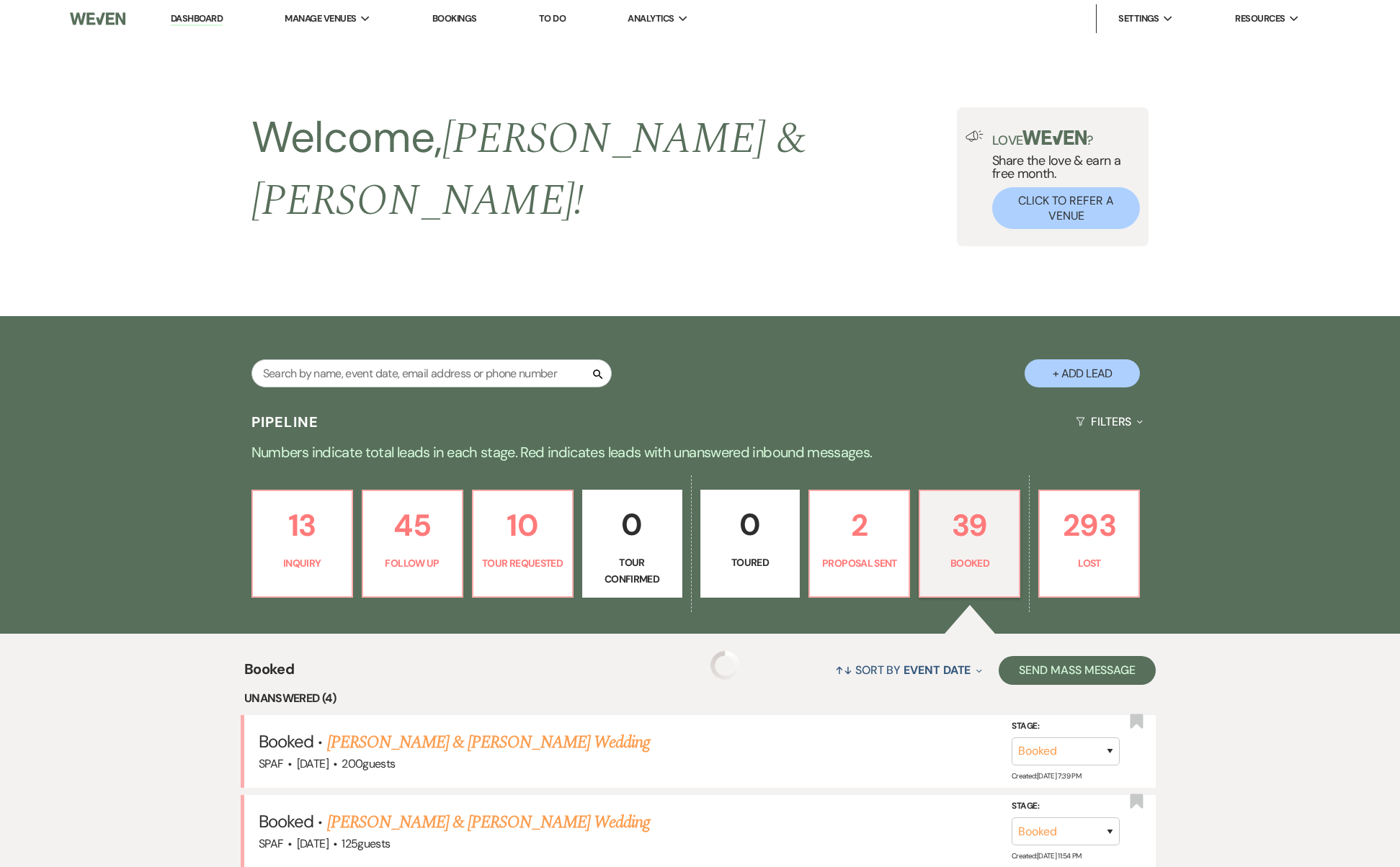
scroll to position [426, 0]
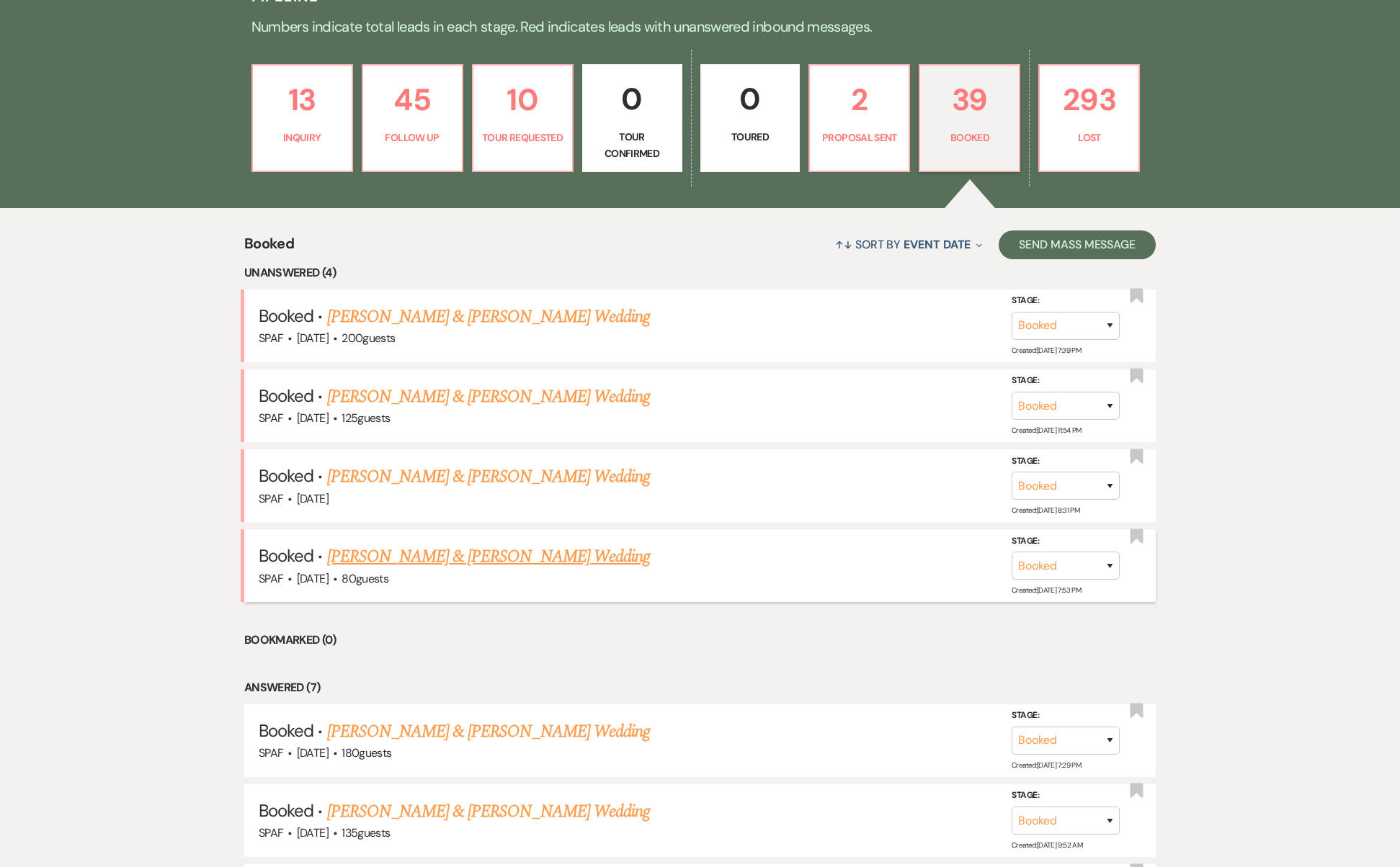
click at [435, 543] on link "[PERSON_NAME] & [PERSON_NAME] Wedding" at bounding box center [488, 556] width 323 height 26
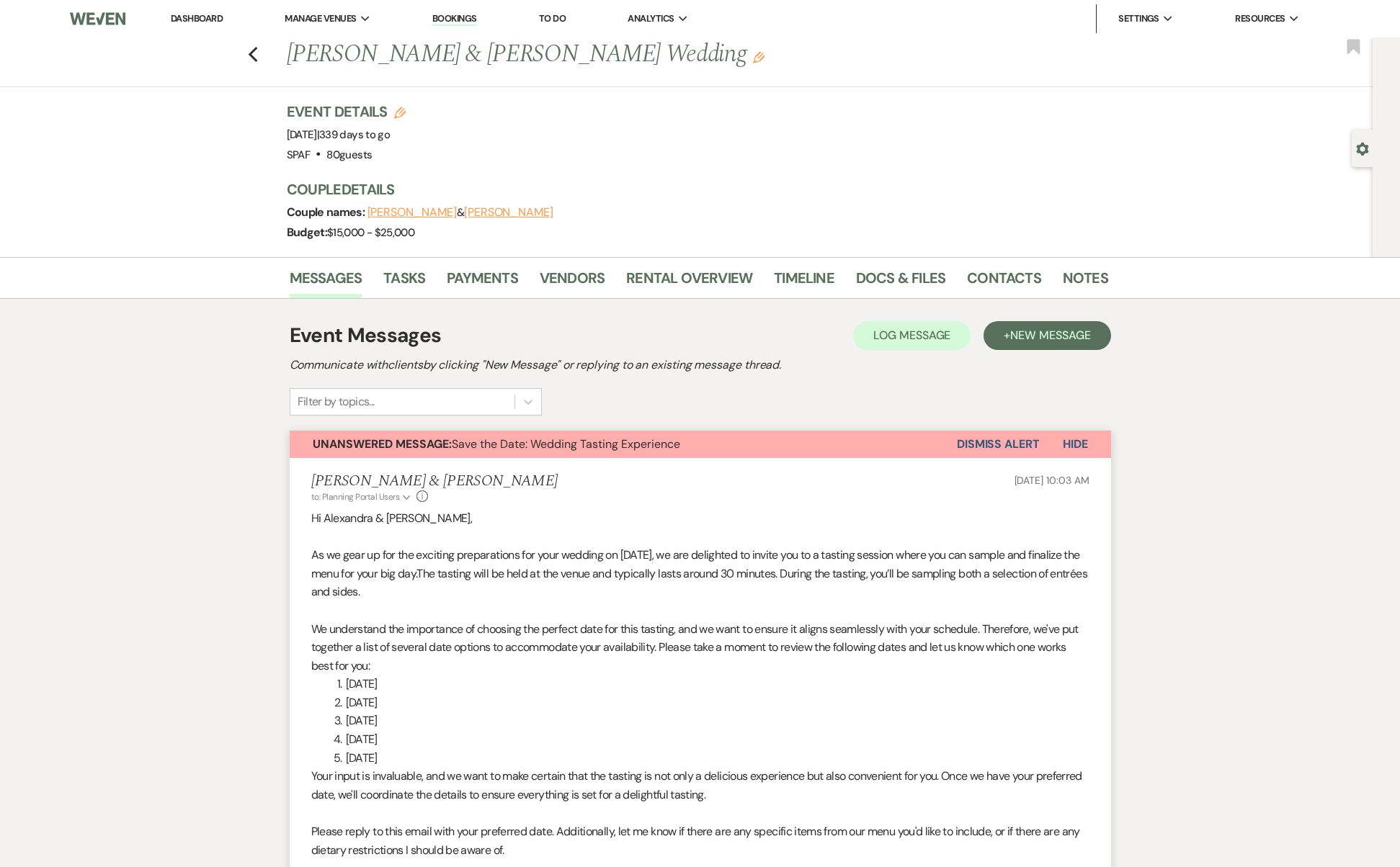
scroll to position [646, 0]
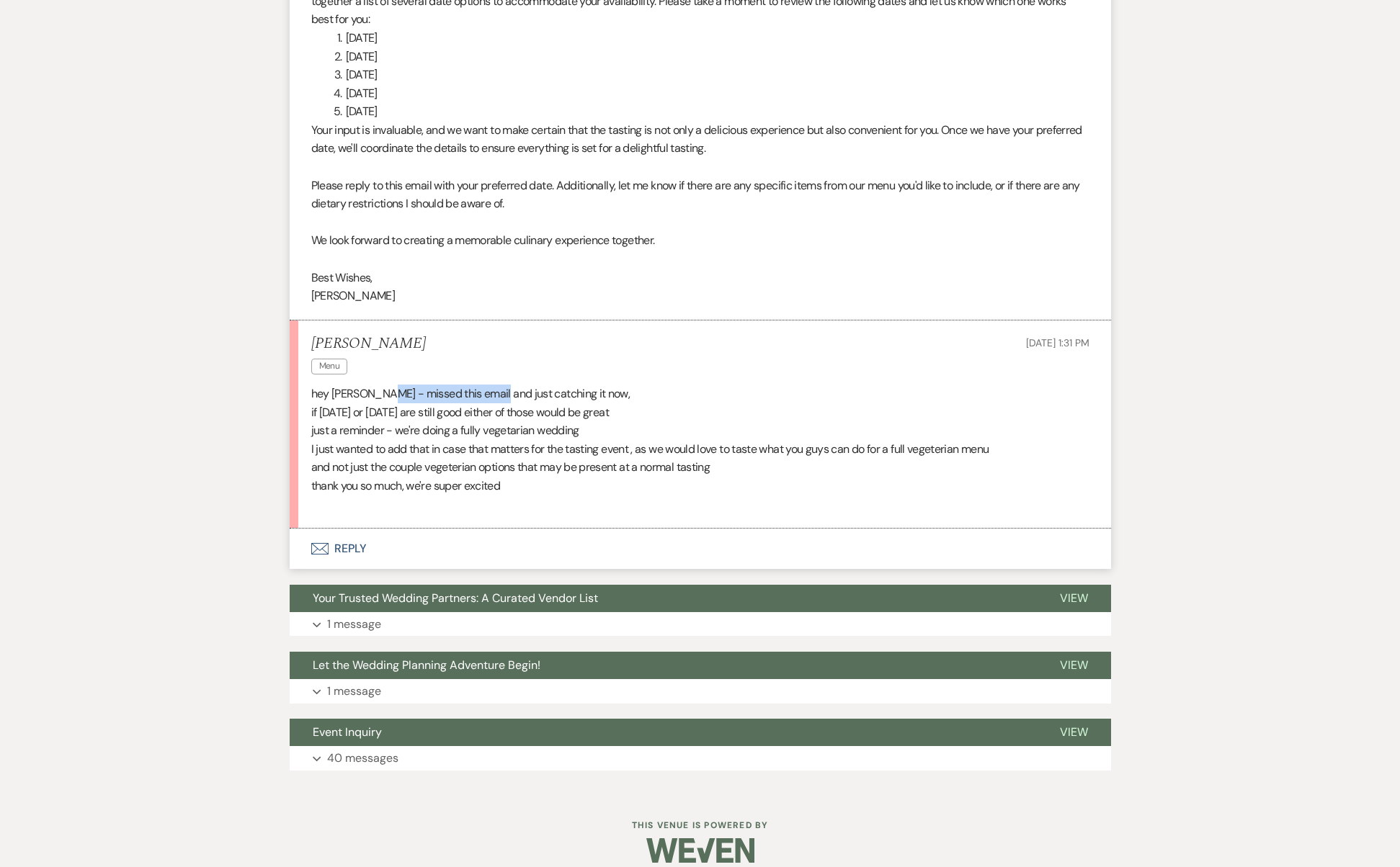
drag, startPoint x: 381, startPoint y: 373, endPoint x: 491, endPoint y: 385, distance: 110.7
click at [491, 385] on p "hey [PERSON_NAME] - missed this email and just catching it now," at bounding box center [700, 394] width 778 height 19
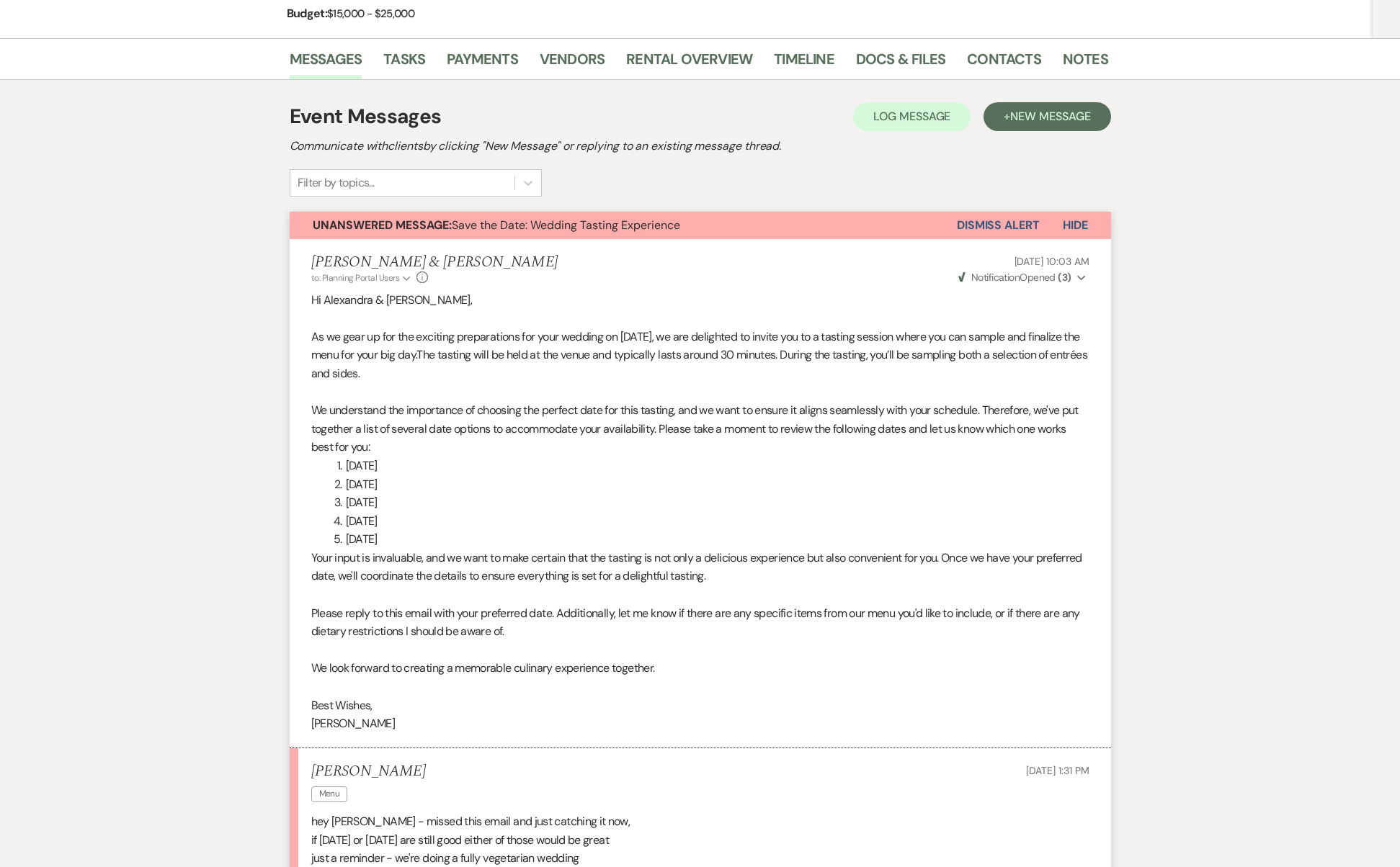
scroll to position [647, 0]
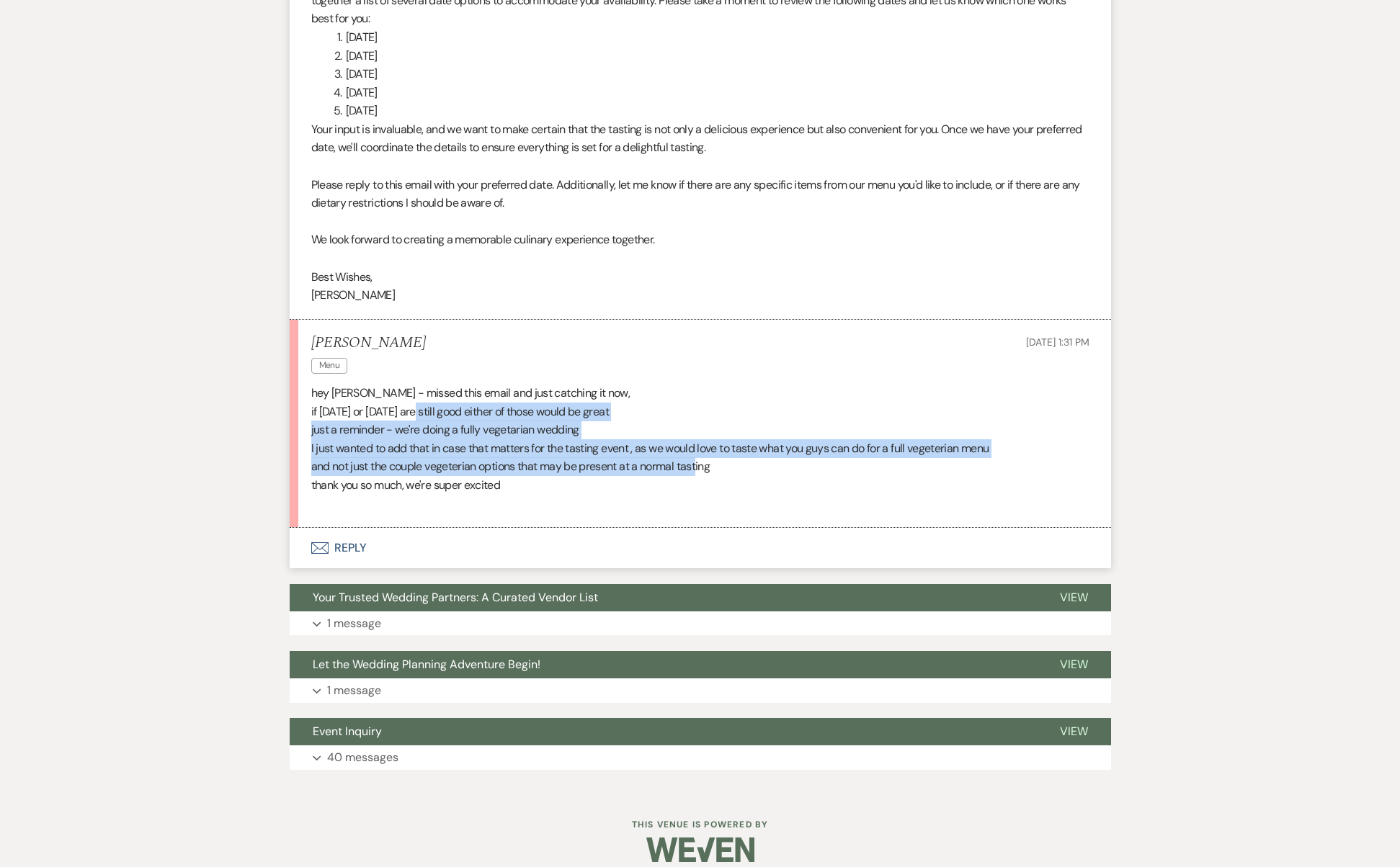
drag, startPoint x: 429, startPoint y: 397, endPoint x: 699, endPoint y: 455, distance: 276.2
click at [699, 455] on div "hey [PERSON_NAME] - missed this email and just catching it now, if [DATE] or [D…" at bounding box center [700, 448] width 778 height 129
click at [699, 457] on p "and not just the couple vegeterian options that may be present at a normal tast…" at bounding box center [700, 467] width 778 height 19
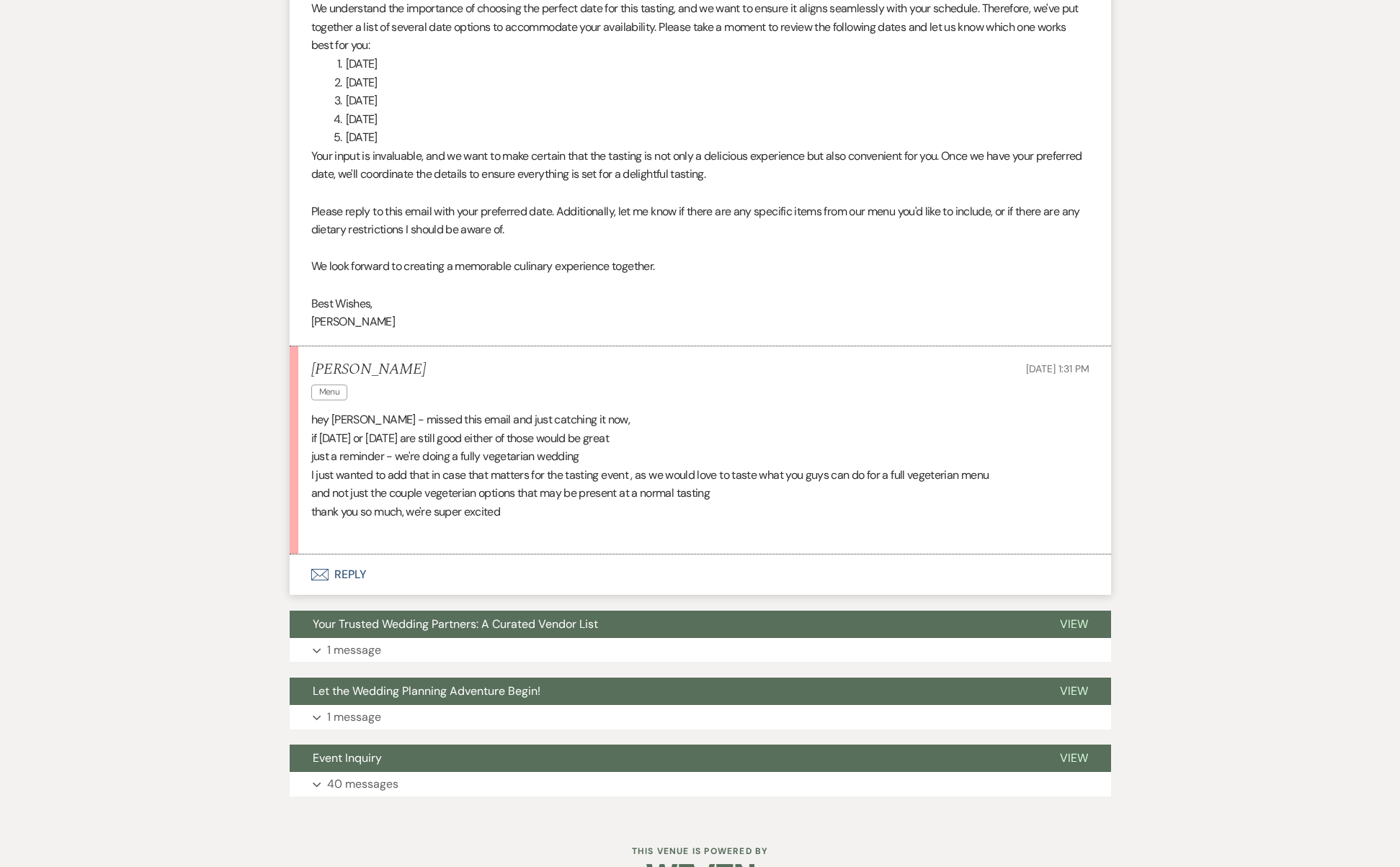
scroll to position [432, 0]
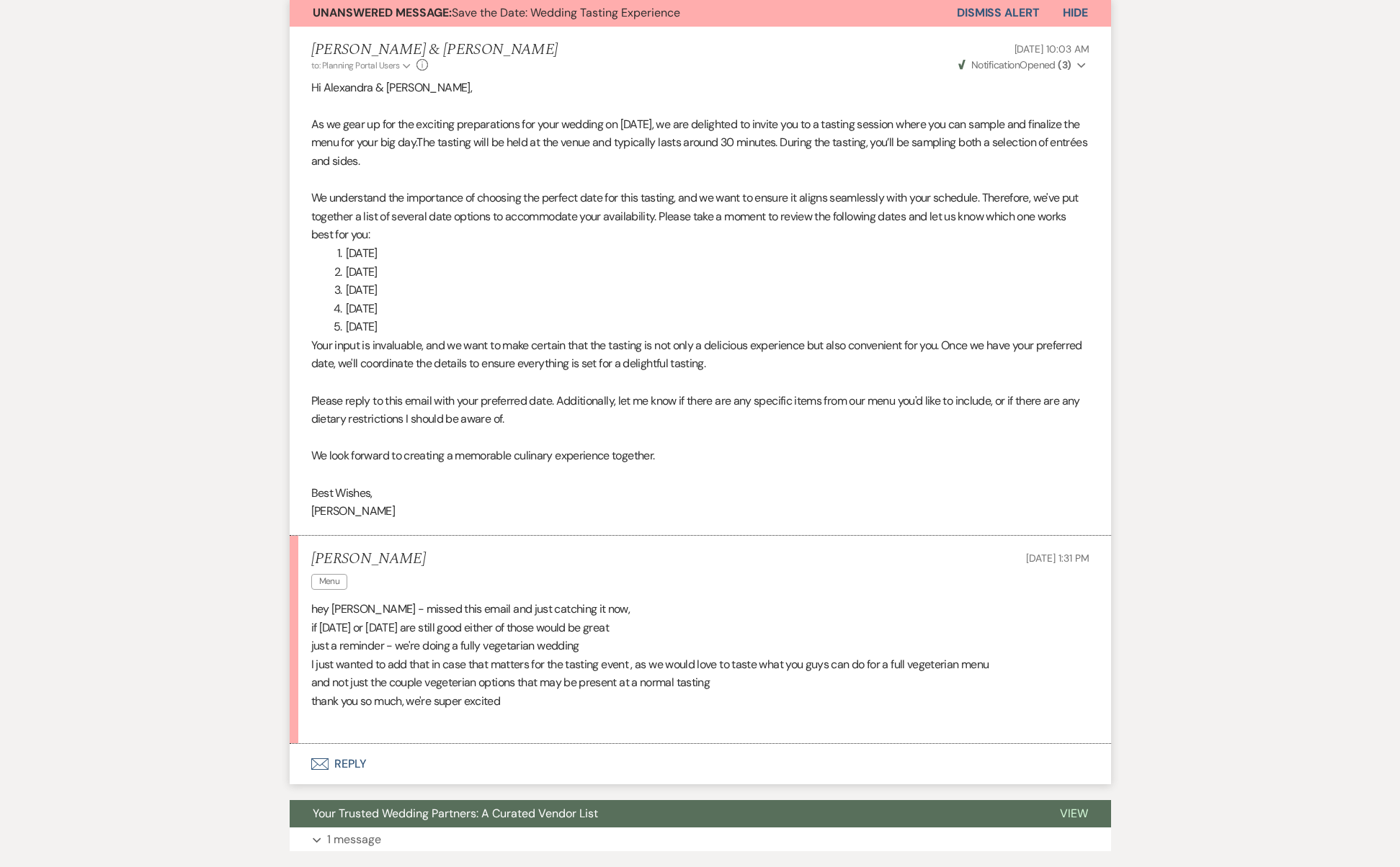
drag, startPoint x: 475, startPoint y: 139, endPoint x: 608, endPoint y: 471, distance: 357.6
click at [608, 471] on div "Hi [PERSON_NAME] & [PERSON_NAME], As we gear up for the exciting preparations f…" at bounding box center [700, 299] width 778 height 442
click at [608, 471] on p at bounding box center [700, 475] width 778 height 19
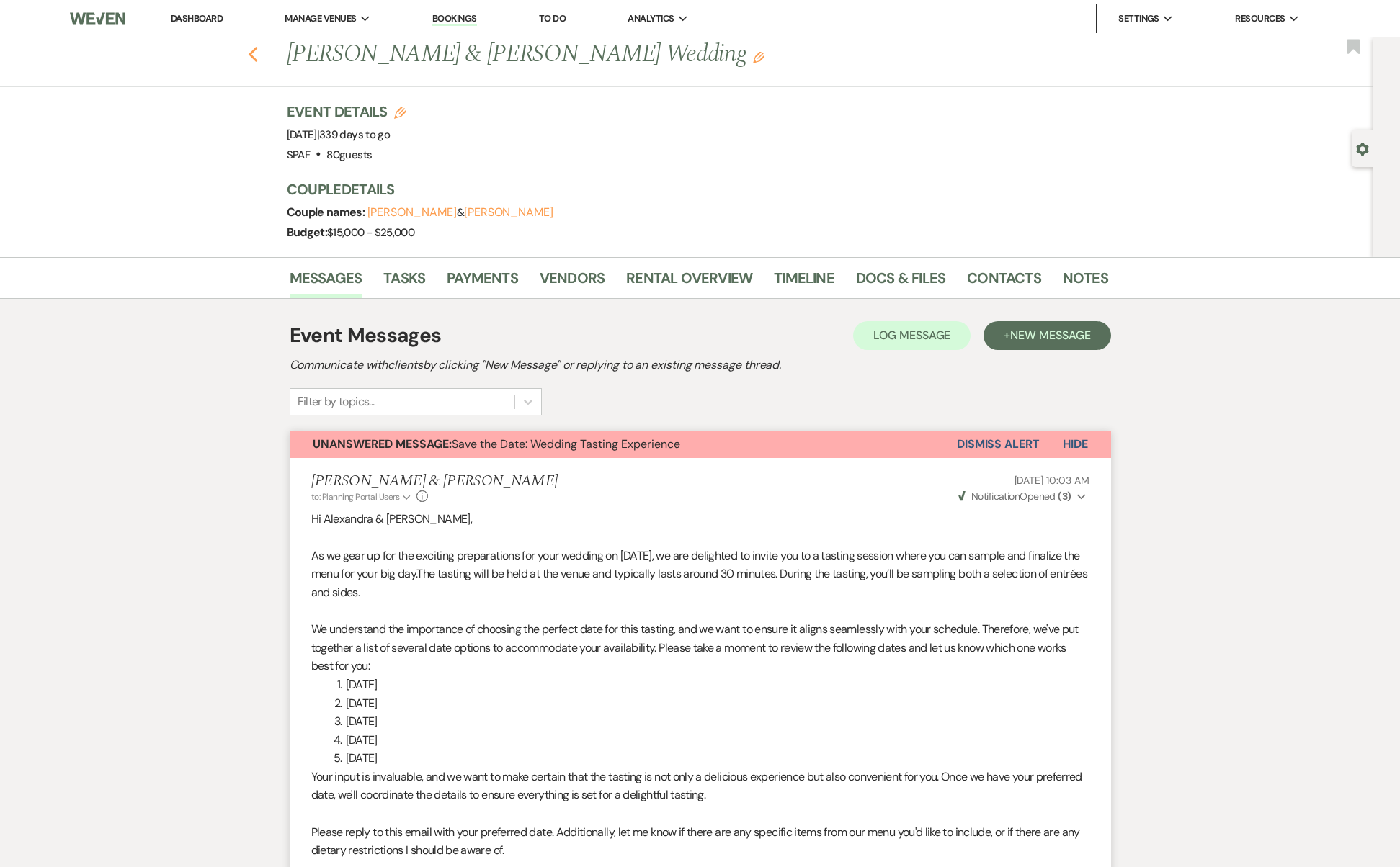
click at [257, 55] on use "button" at bounding box center [252, 54] width 10 height 16
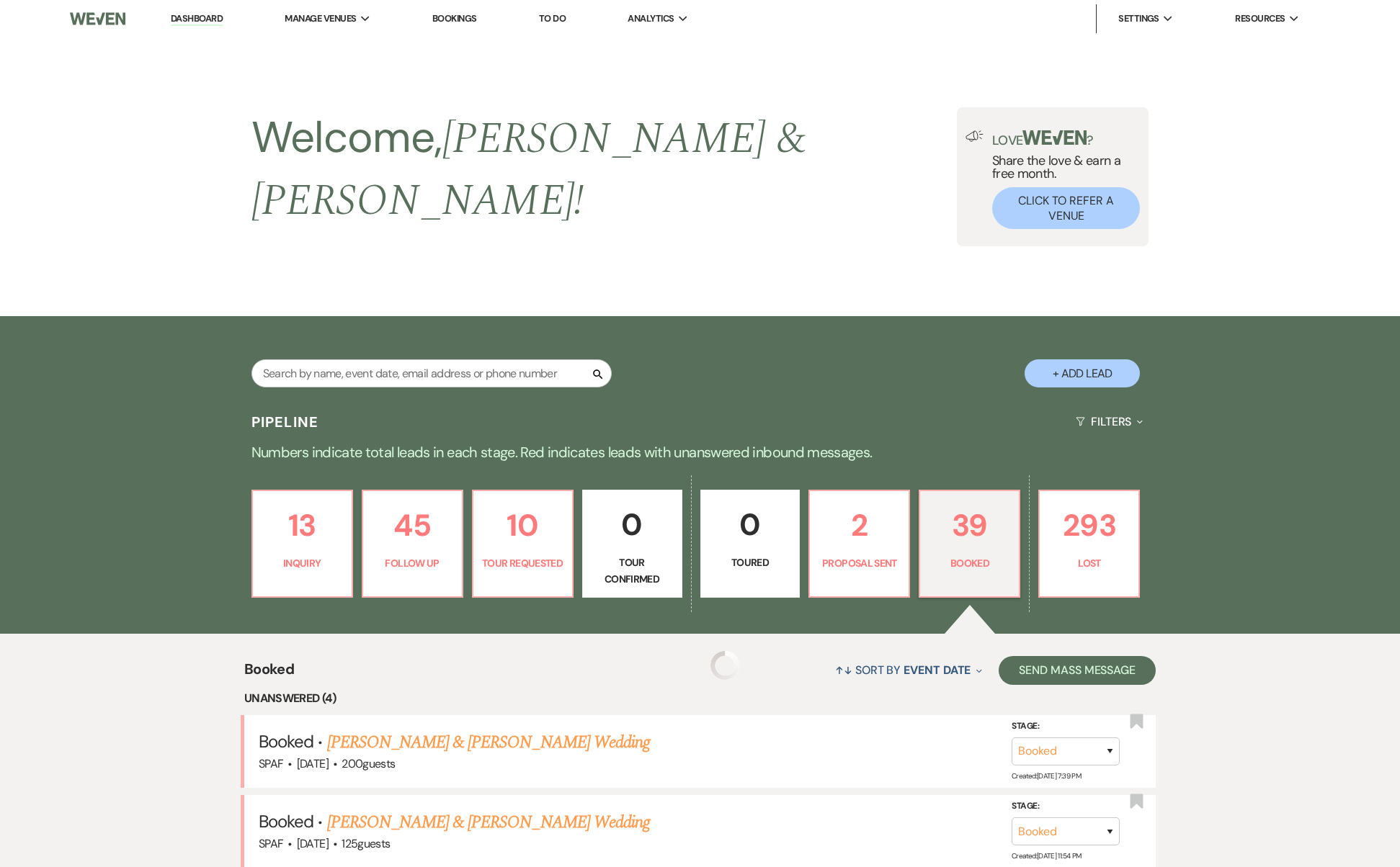
scroll to position [426, 0]
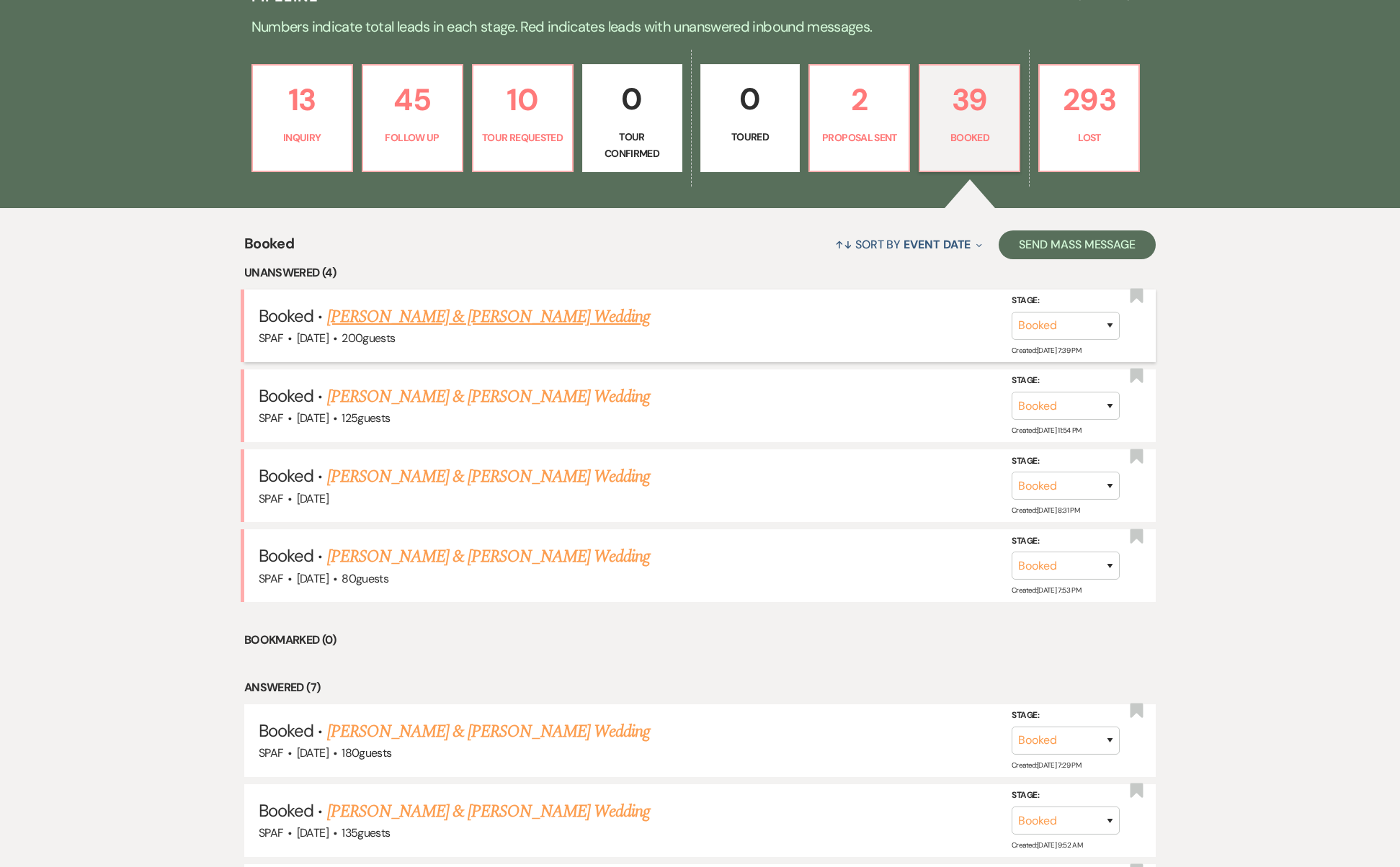
click at [477, 304] on link "[PERSON_NAME] & [PERSON_NAME] Wedding" at bounding box center [488, 316] width 323 height 26
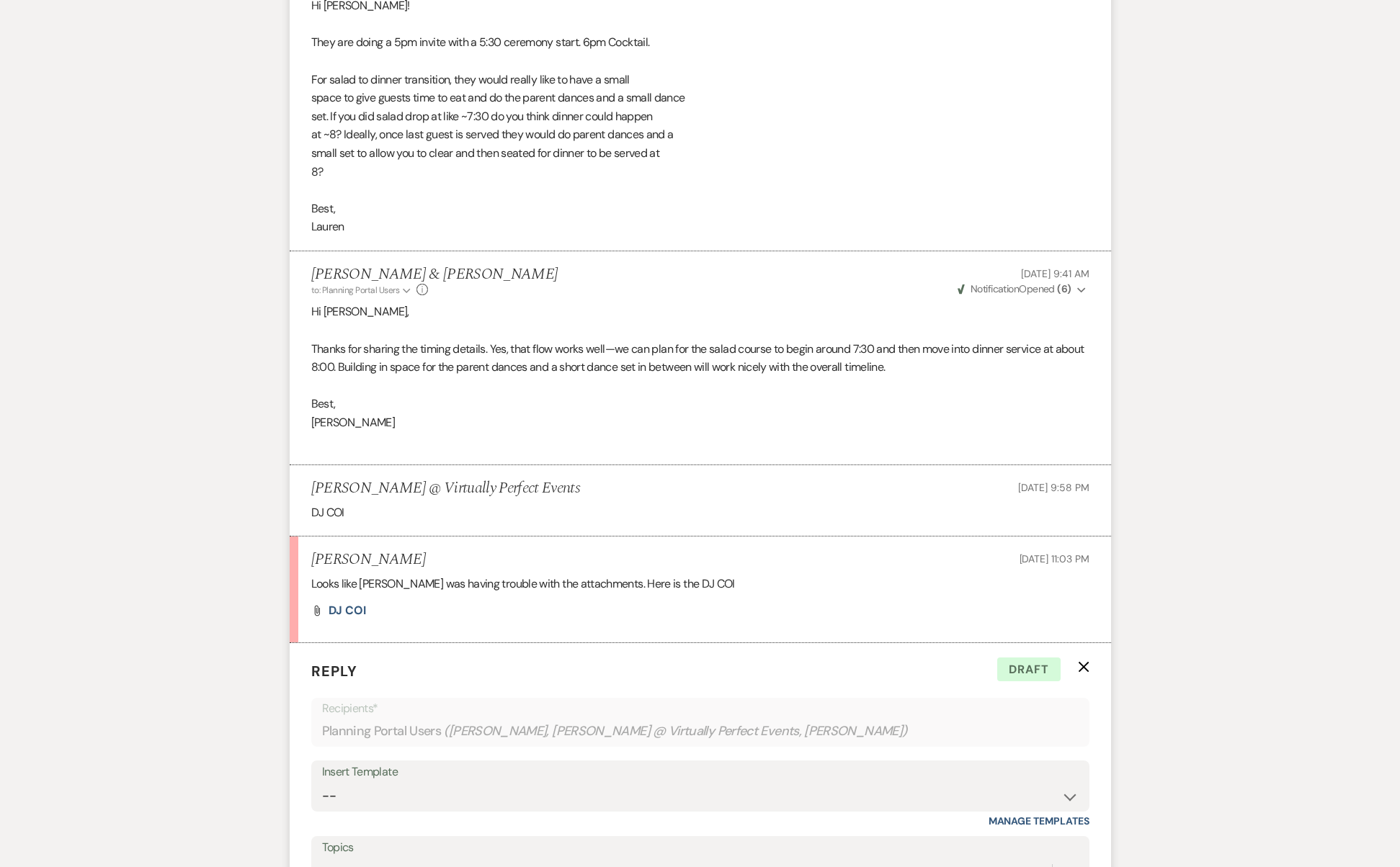
scroll to position [3769, 0]
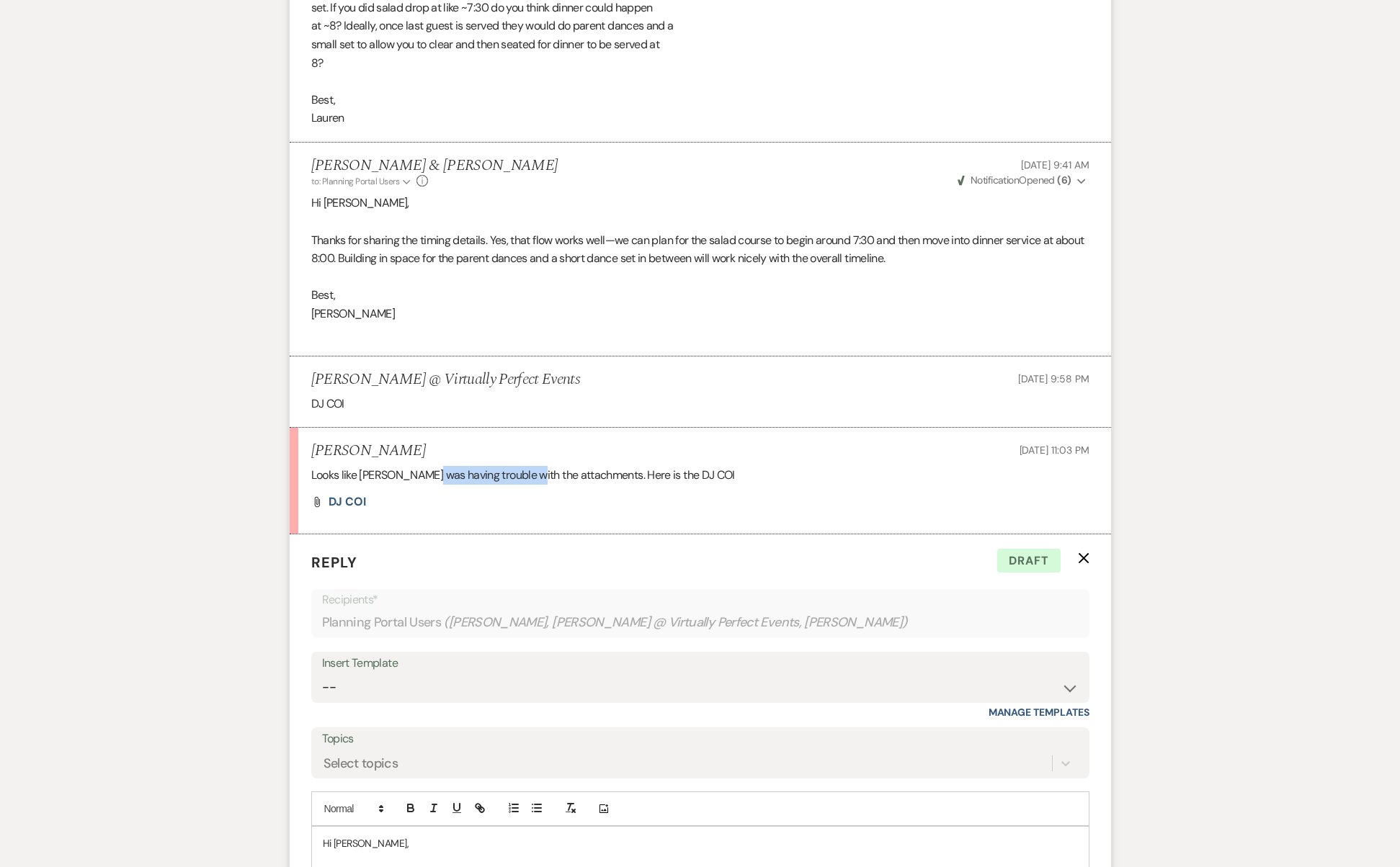
drag, startPoint x: 431, startPoint y: 406, endPoint x: 529, endPoint y: 403, distance: 98.0
click at [529, 466] on p "Looks like [PERSON_NAME] was having trouble with the attachments. Here is the D…" at bounding box center [700, 476] width 778 height 19
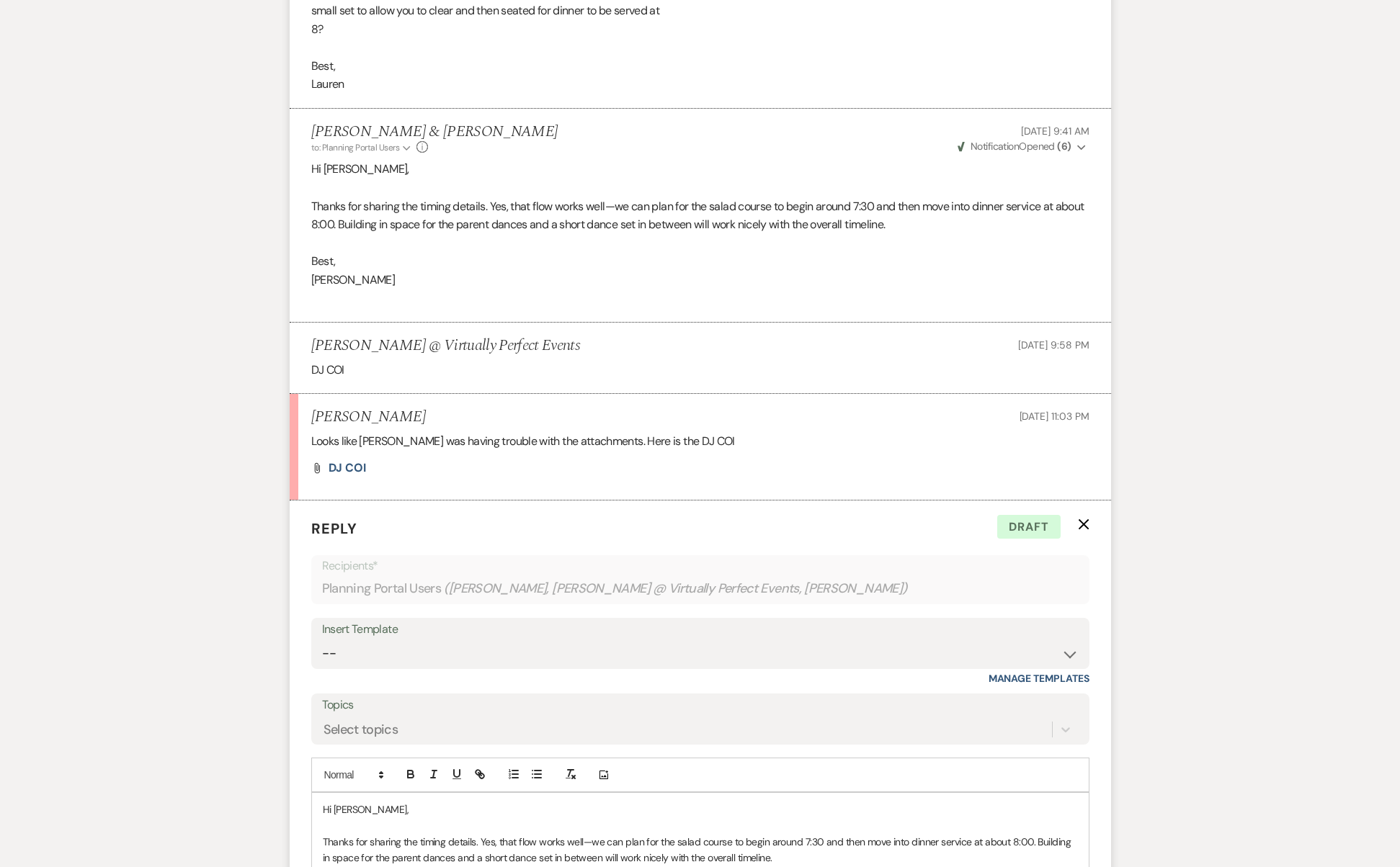
scroll to position [3899, 0]
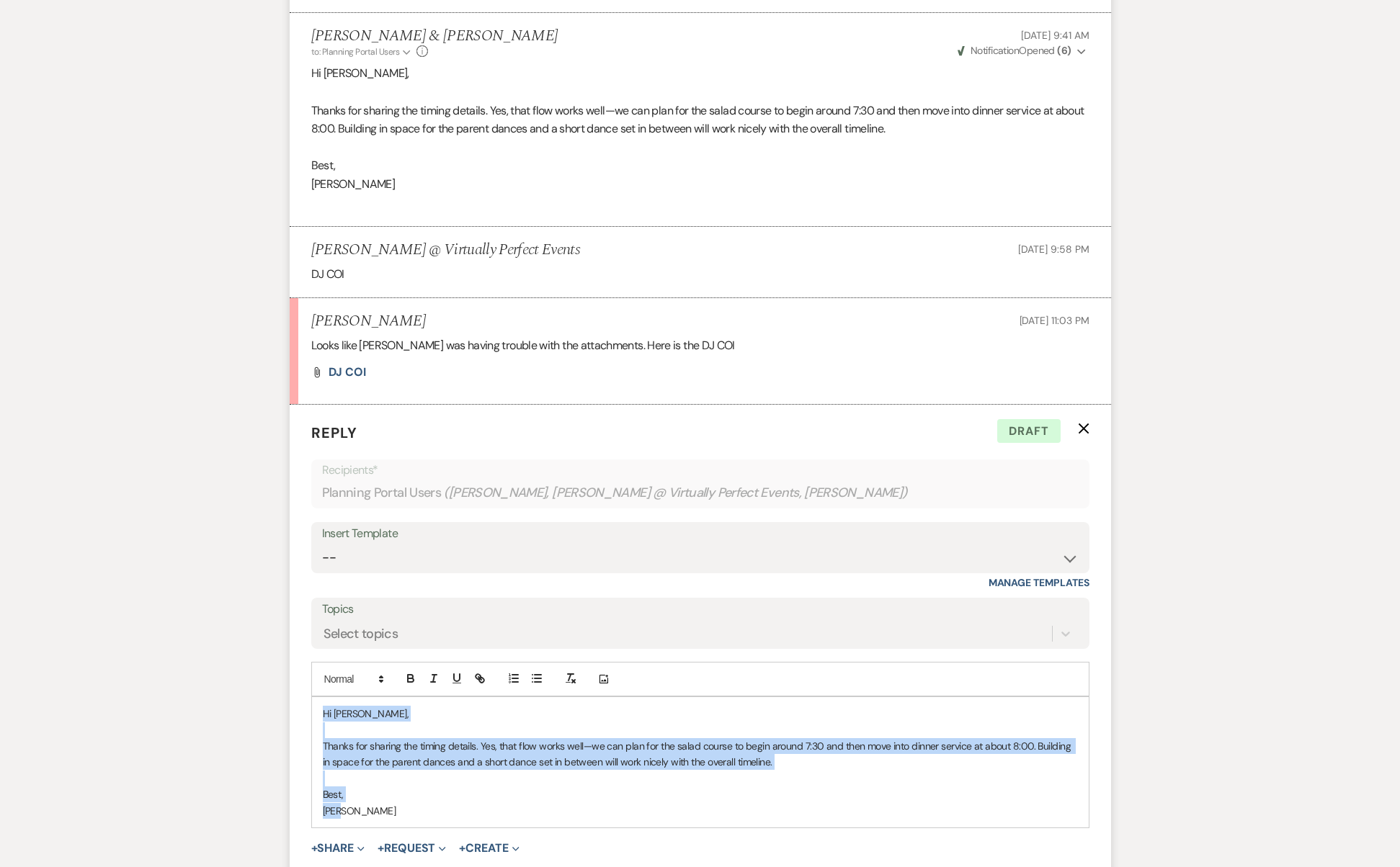
drag, startPoint x: 346, startPoint y: 728, endPoint x: 235, endPoint y: 517, distance: 238.4
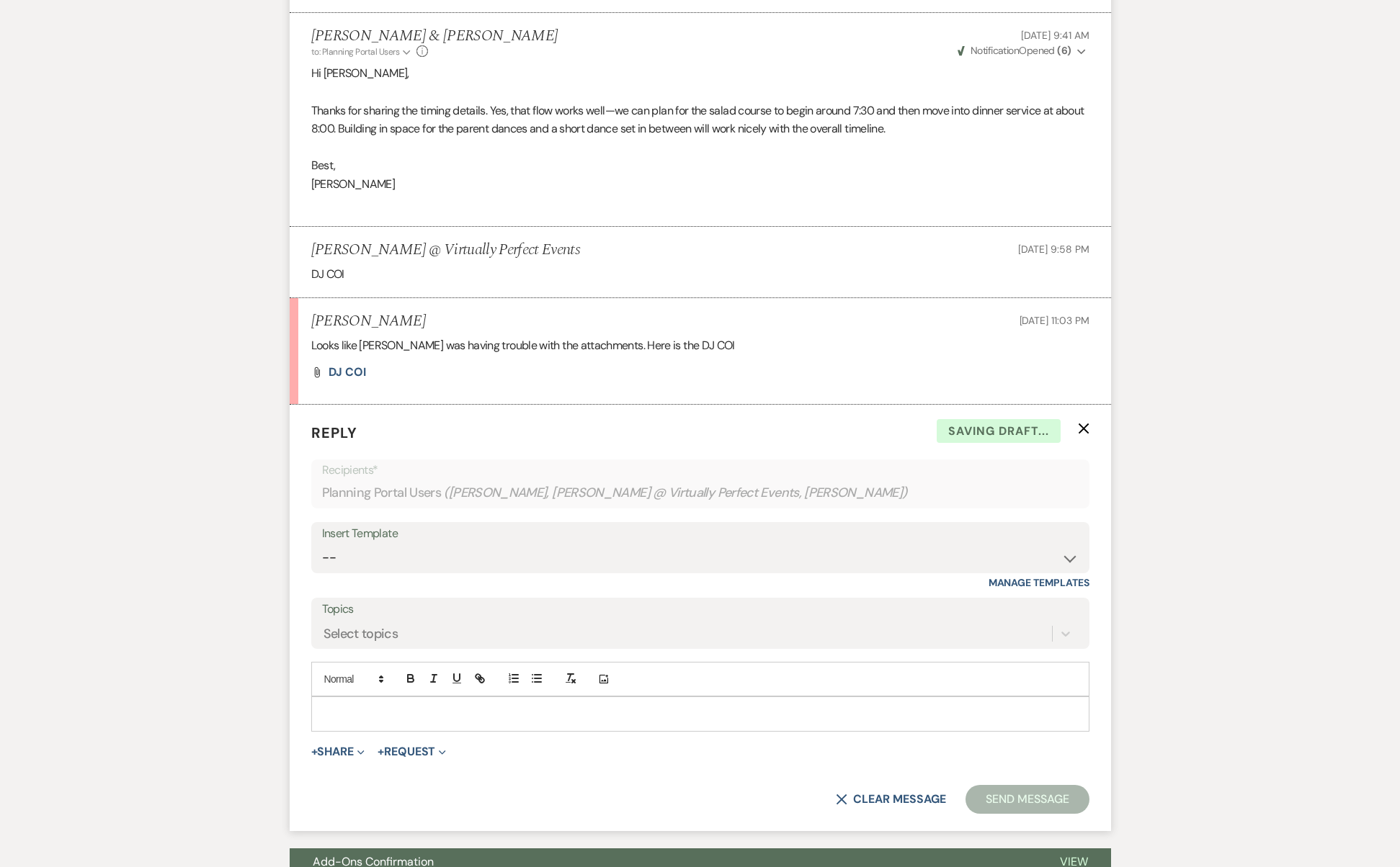
click at [1089, 405] on form "Reply X Saving draft... Recipients* Planning Portal Users ( [PERSON_NAME], [PER…" at bounding box center [700, 618] width 821 height 427
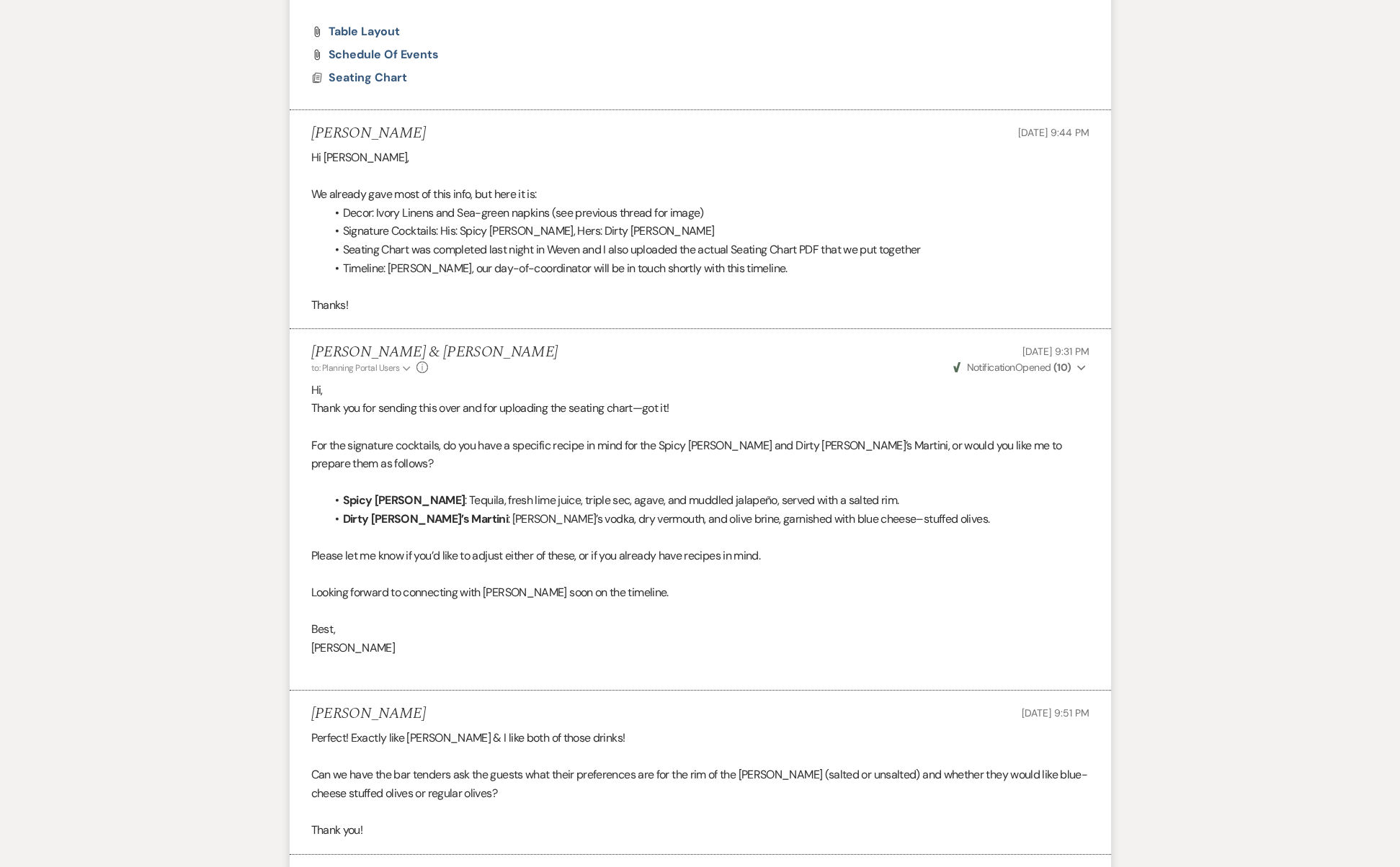
scroll to position [0, 0]
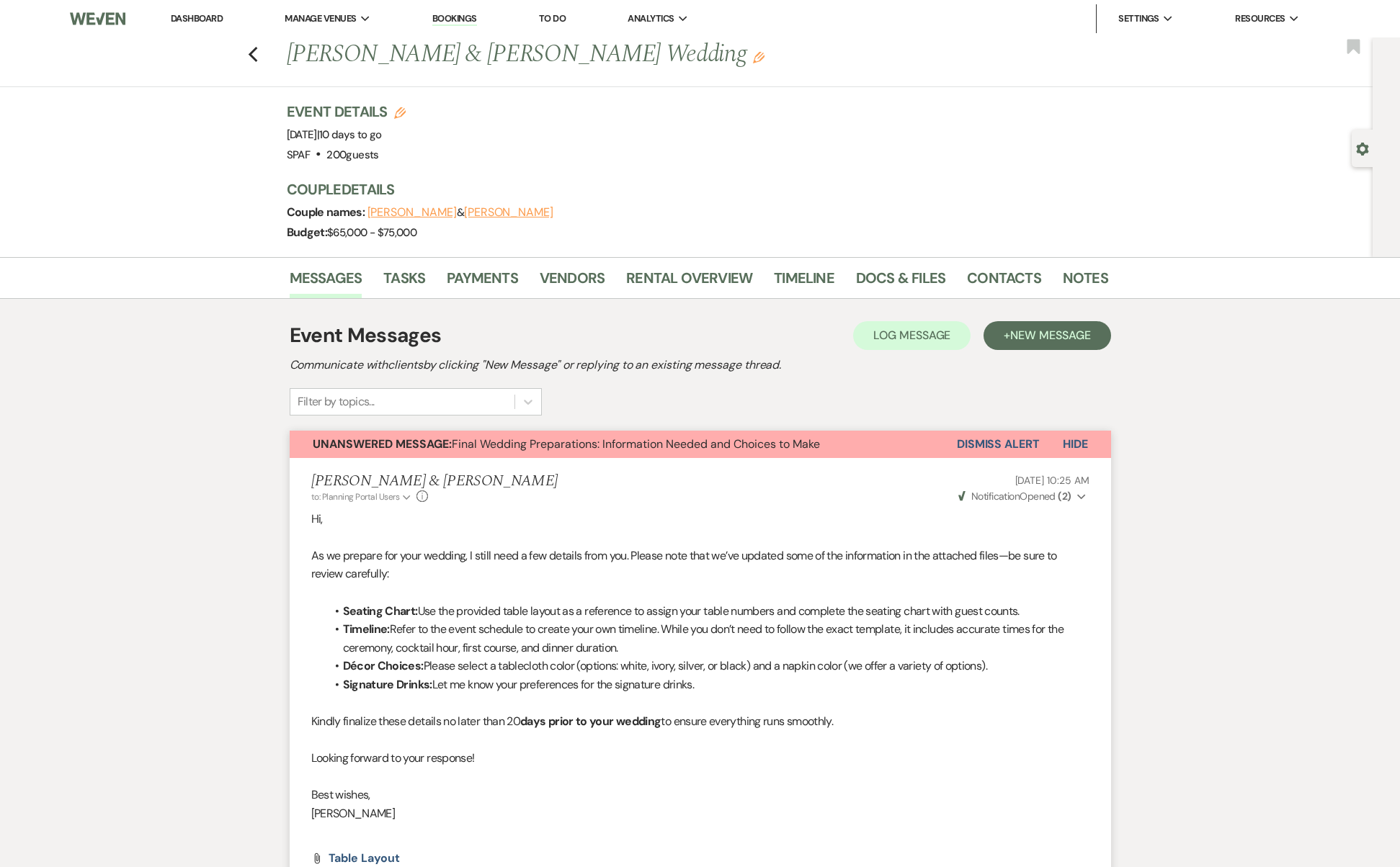
click at [981, 447] on button "Dismiss Alert" at bounding box center [998, 444] width 83 height 28
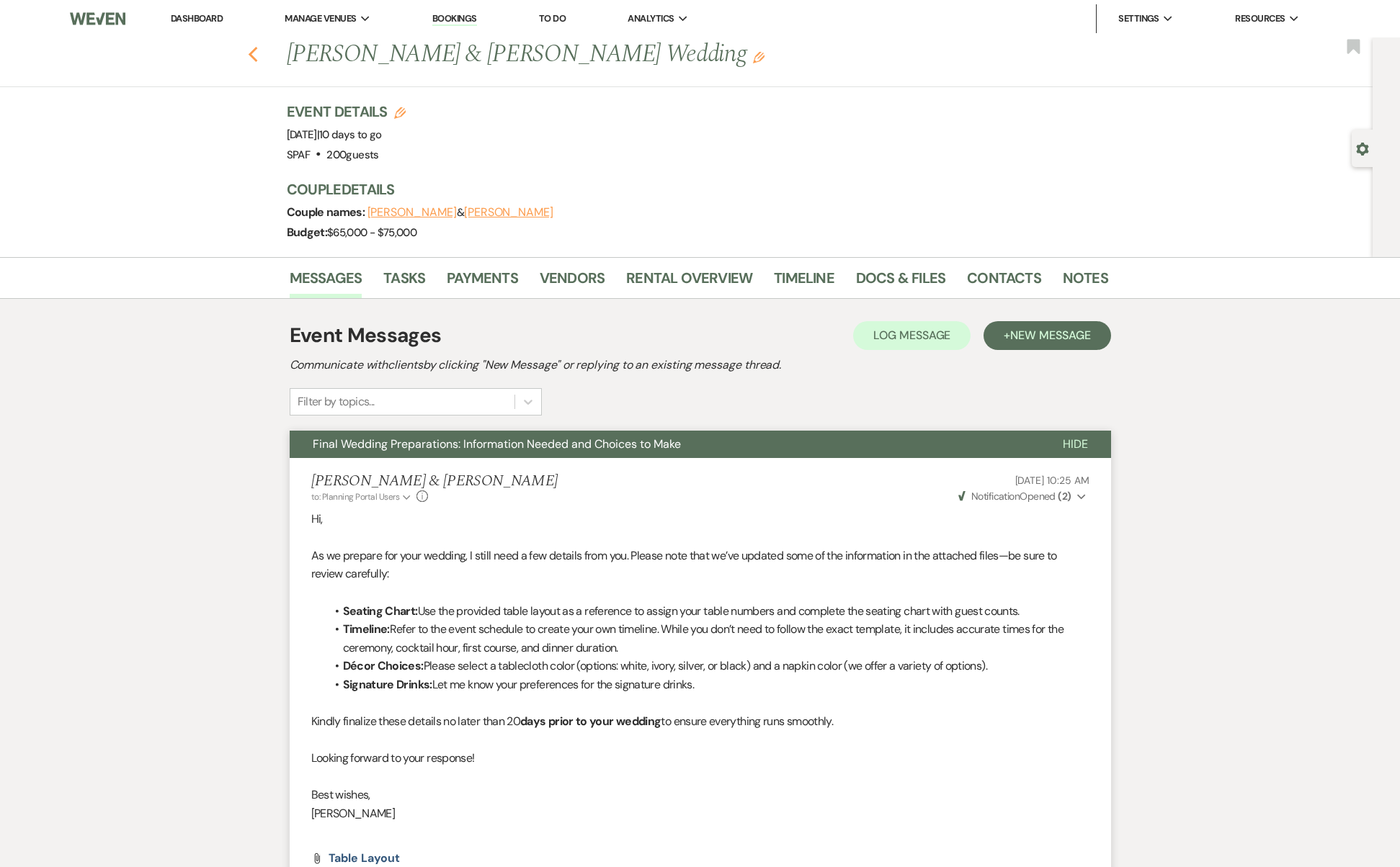
click at [258, 45] on button "Previous" at bounding box center [252, 53] width 11 height 20
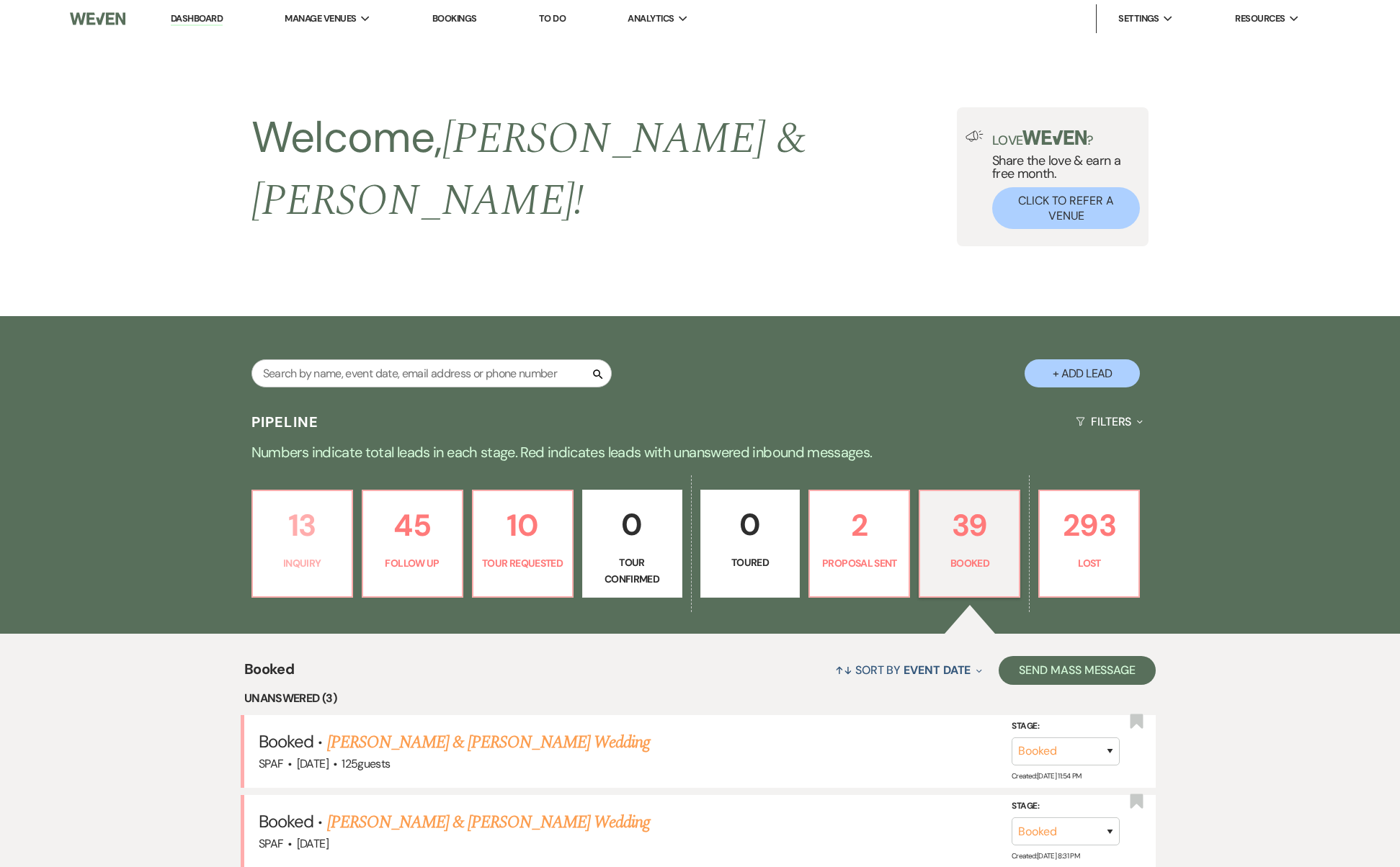
scroll to position [426, 0]
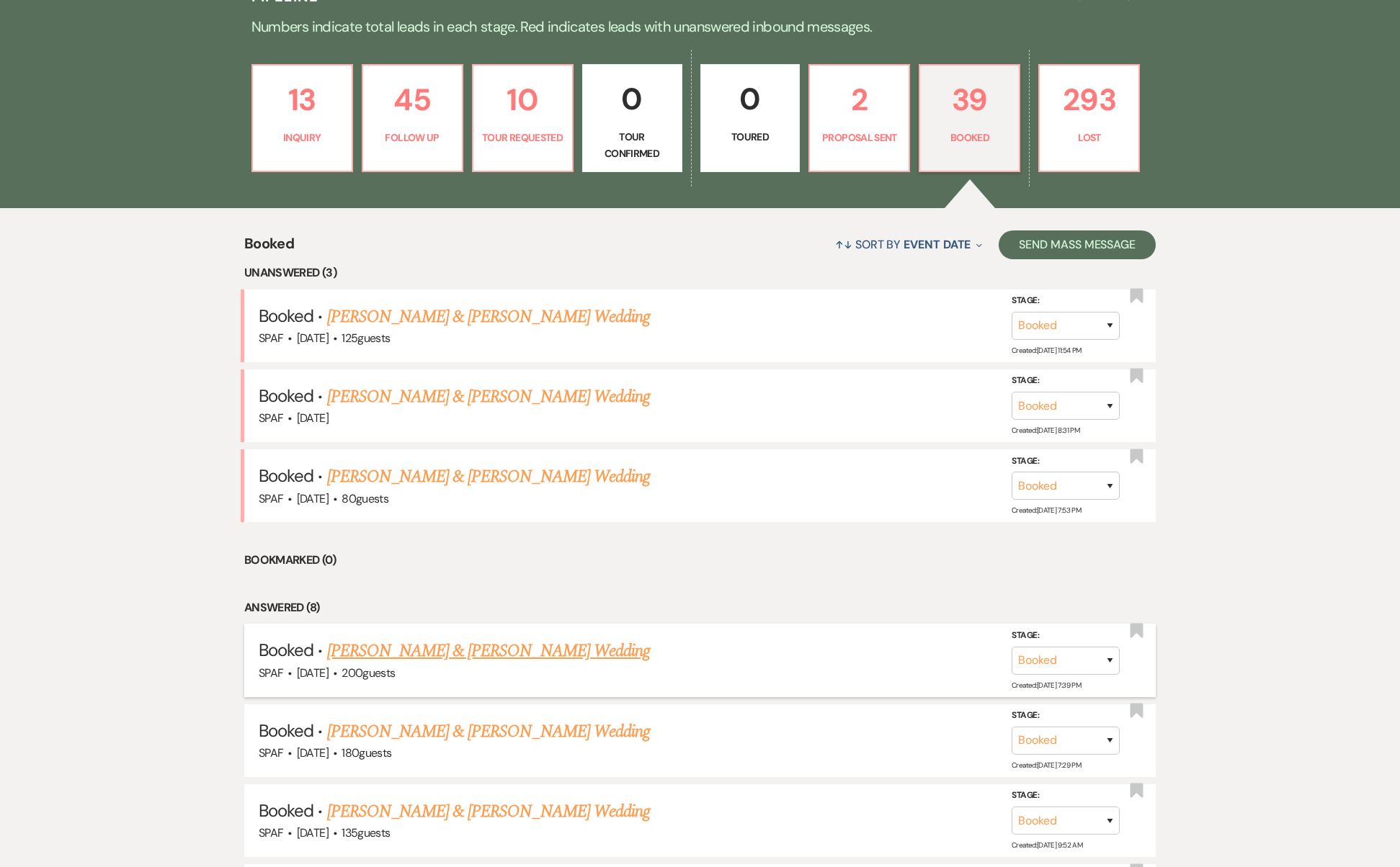
click at [485, 638] on h5 "Booked · [PERSON_NAME] & [PERSON_NAME] Wedding" at bounding box center [700, 650] width 882 height 26
click at [488, 638] on link "[PERSON_NAME] & [PERSON_NAME] Wedding" at bounding box center [488, 650] width 323 height 26
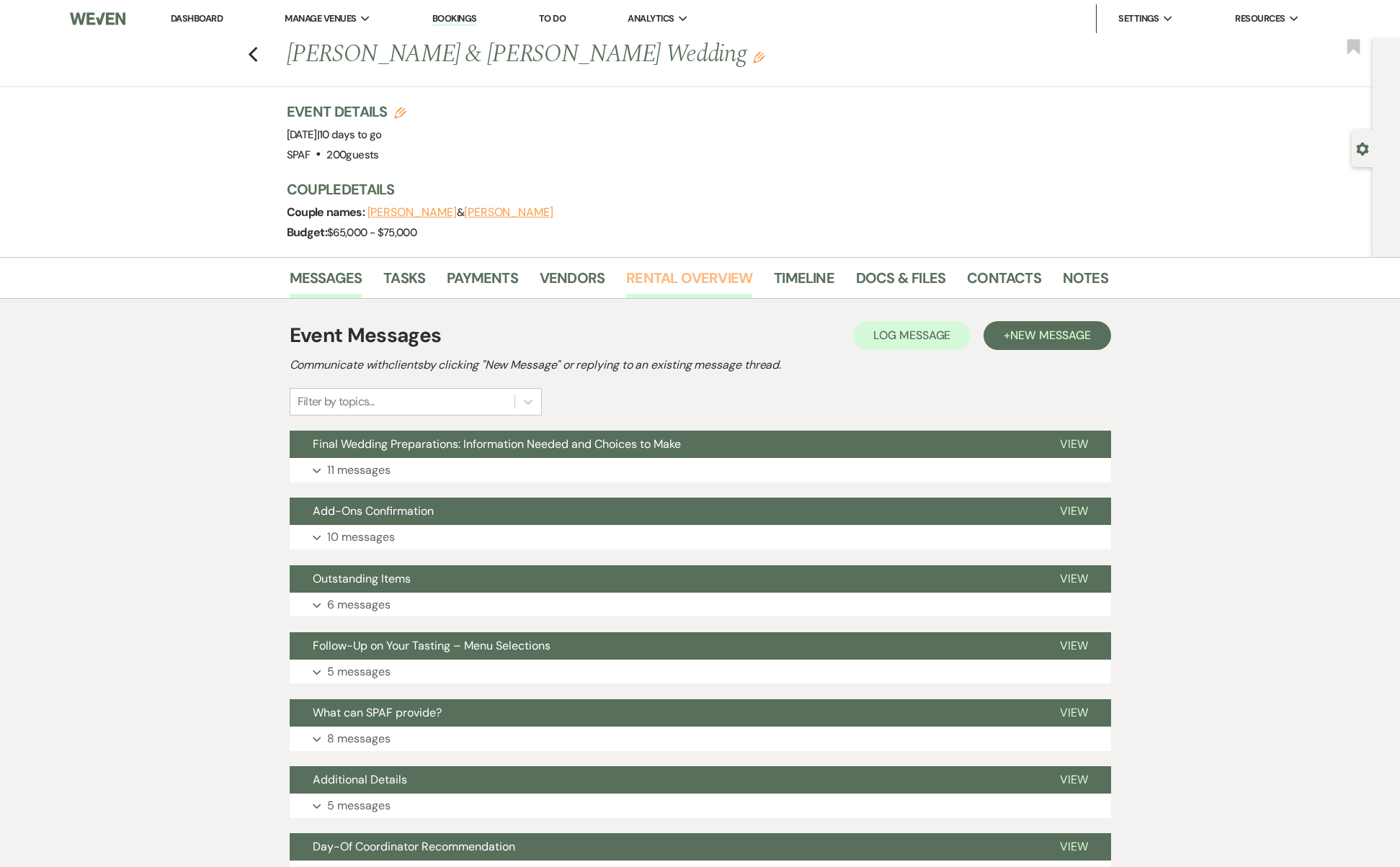
click at [658, 286] on link "Rental Overview" at bounding box center [689, 282] width 126 height 32
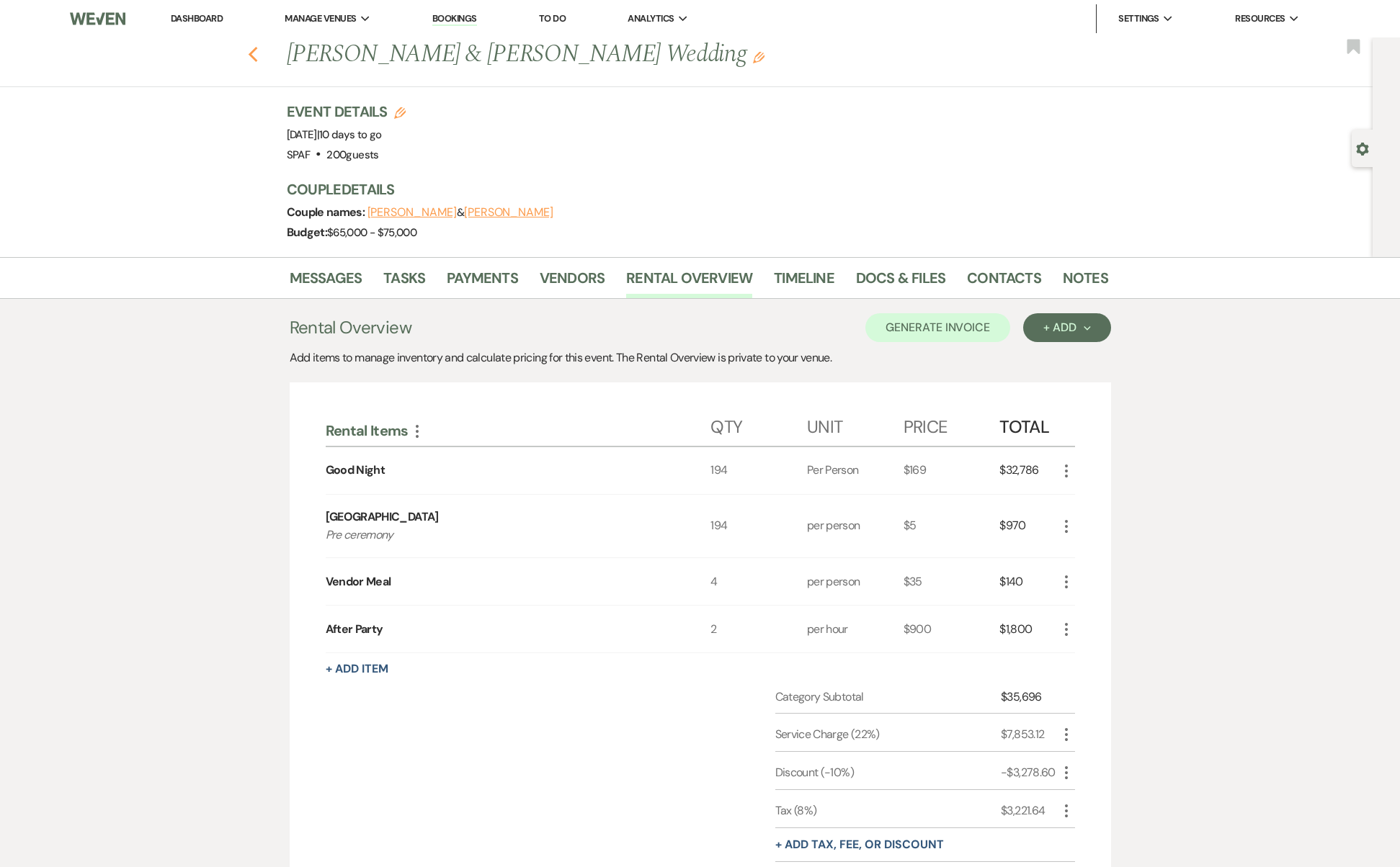
click at [257, 52] on use "button" at bounding box center [252, 54] width 10 height 16
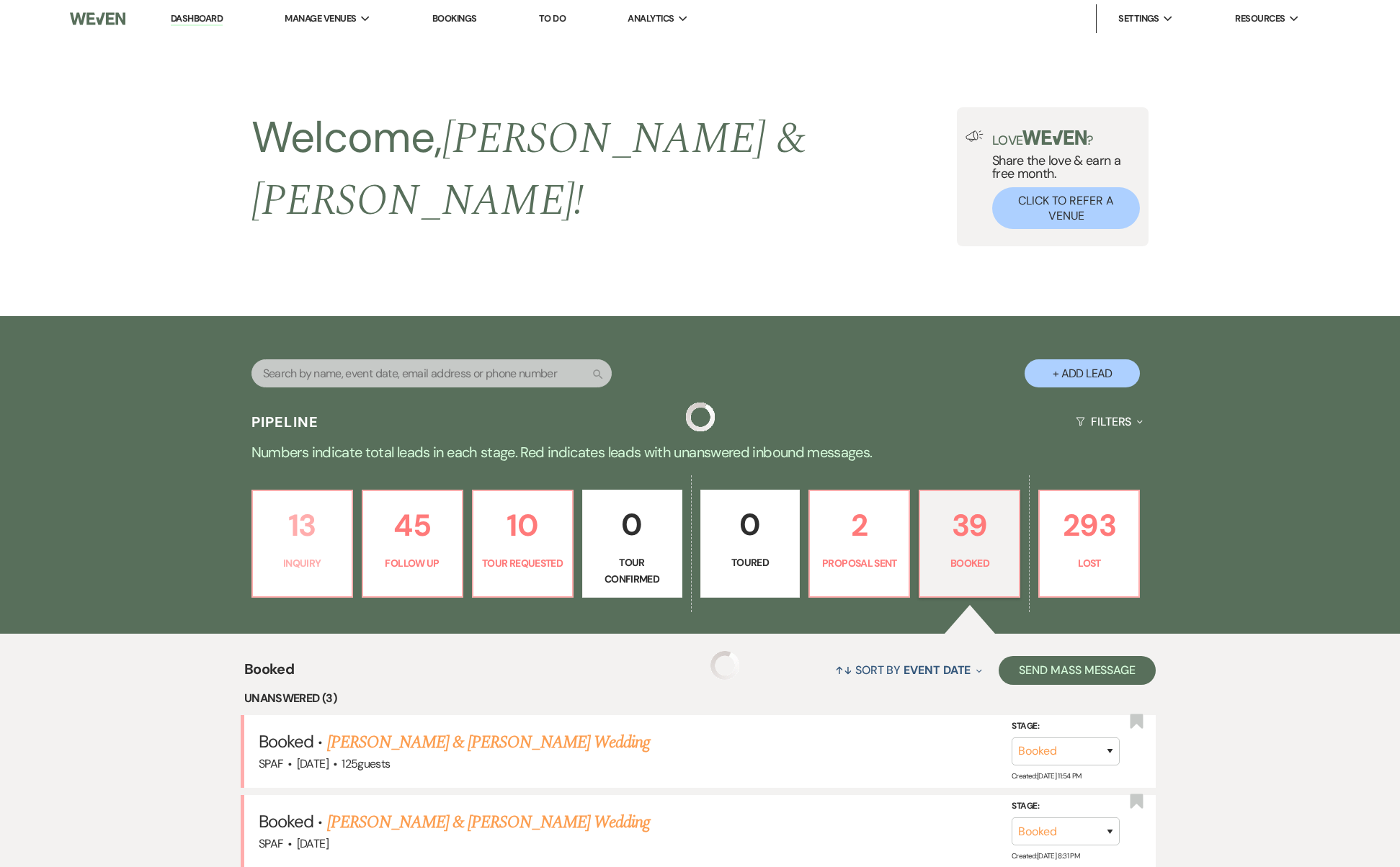
scroll to position [426, 0]
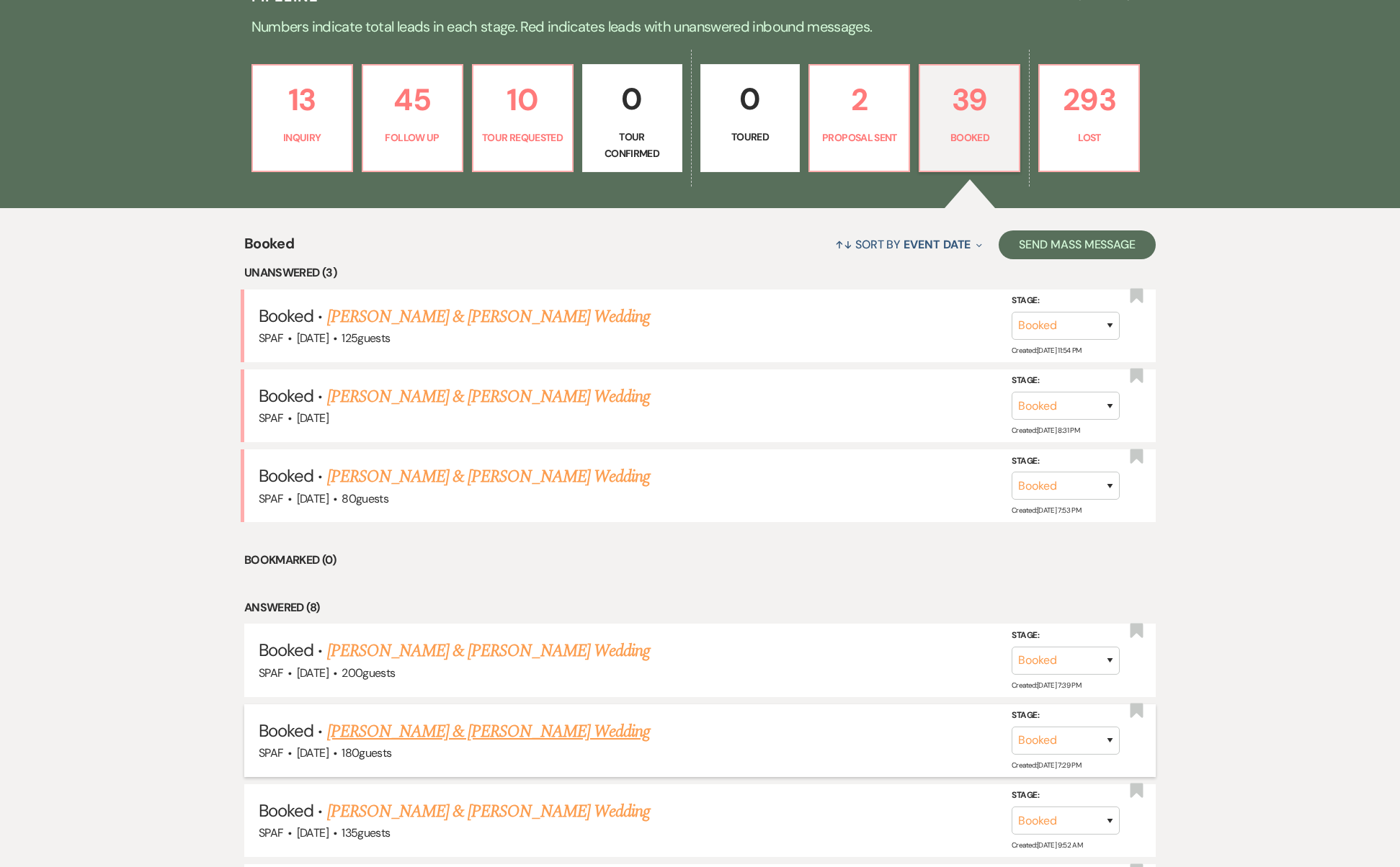
click at [499, 719] on link "[PERSON_NAME] & [PERSON_NAME] Wedding" at bounding box center [488, 731] width 323 height 26
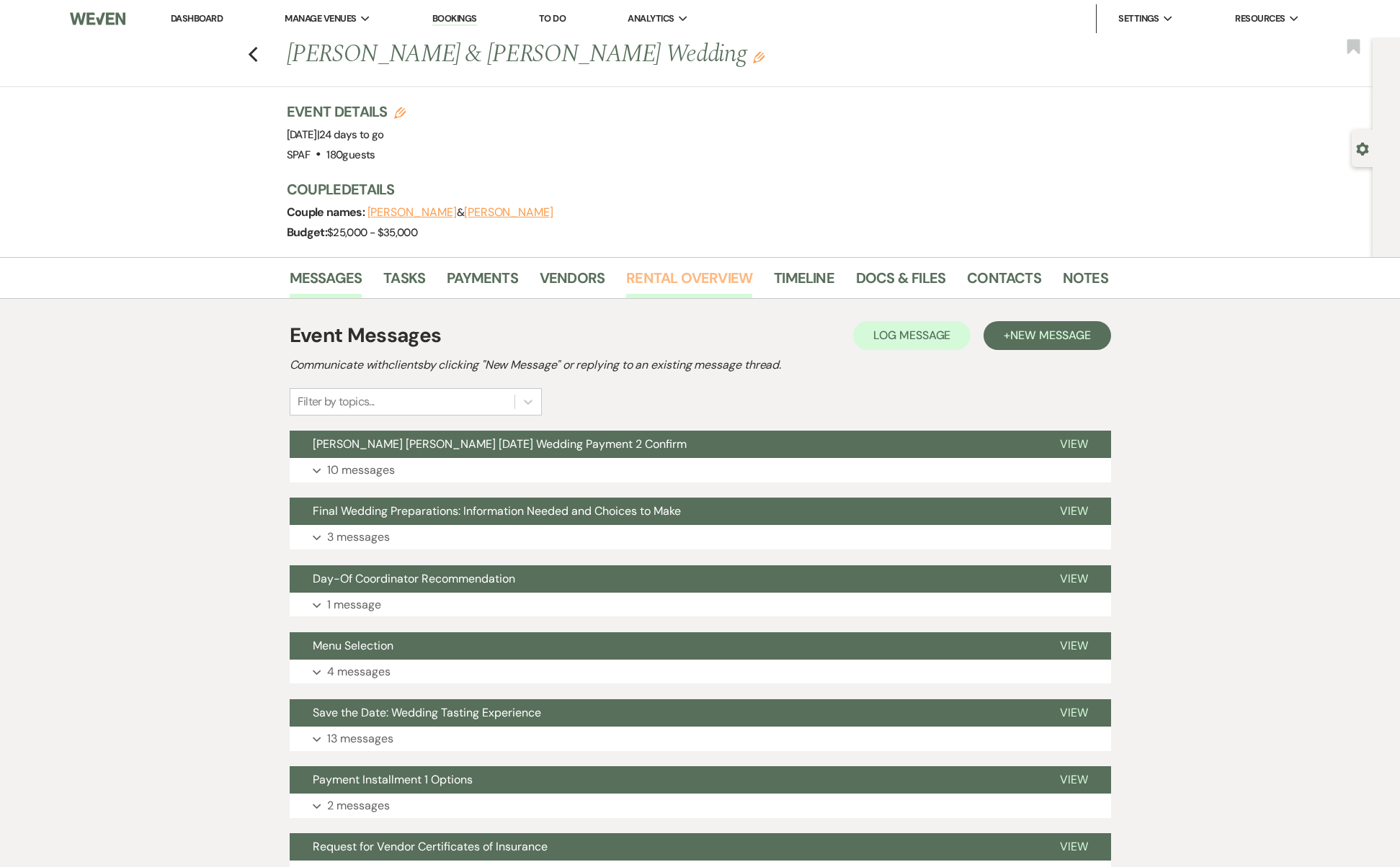
click at [705, 270] on link "Rental Overview" at bounding box center [689, 282] width 126 height 32
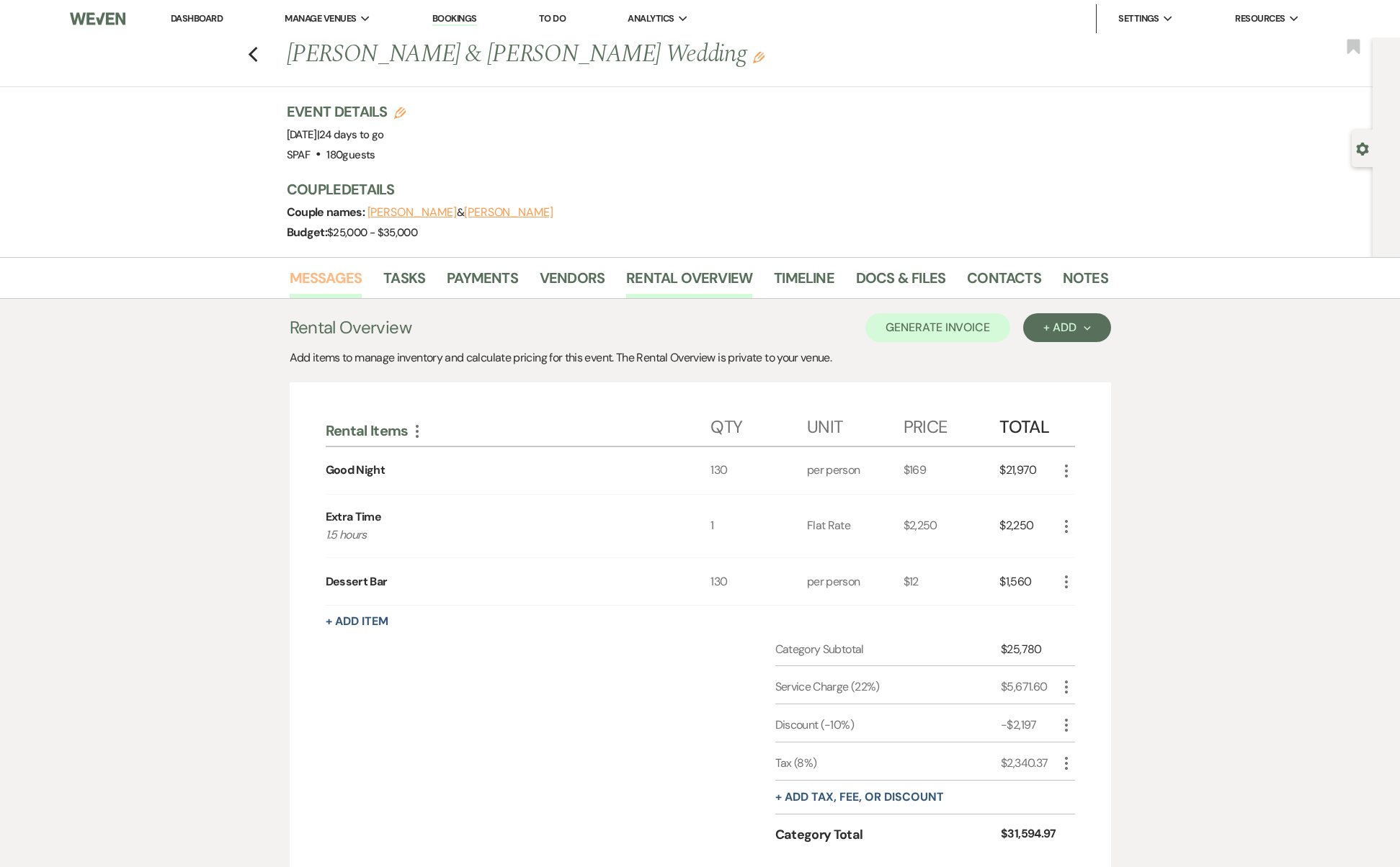
click at [333, 277] on link "Messages" at bounding box center [326, 282] width 73 height 32
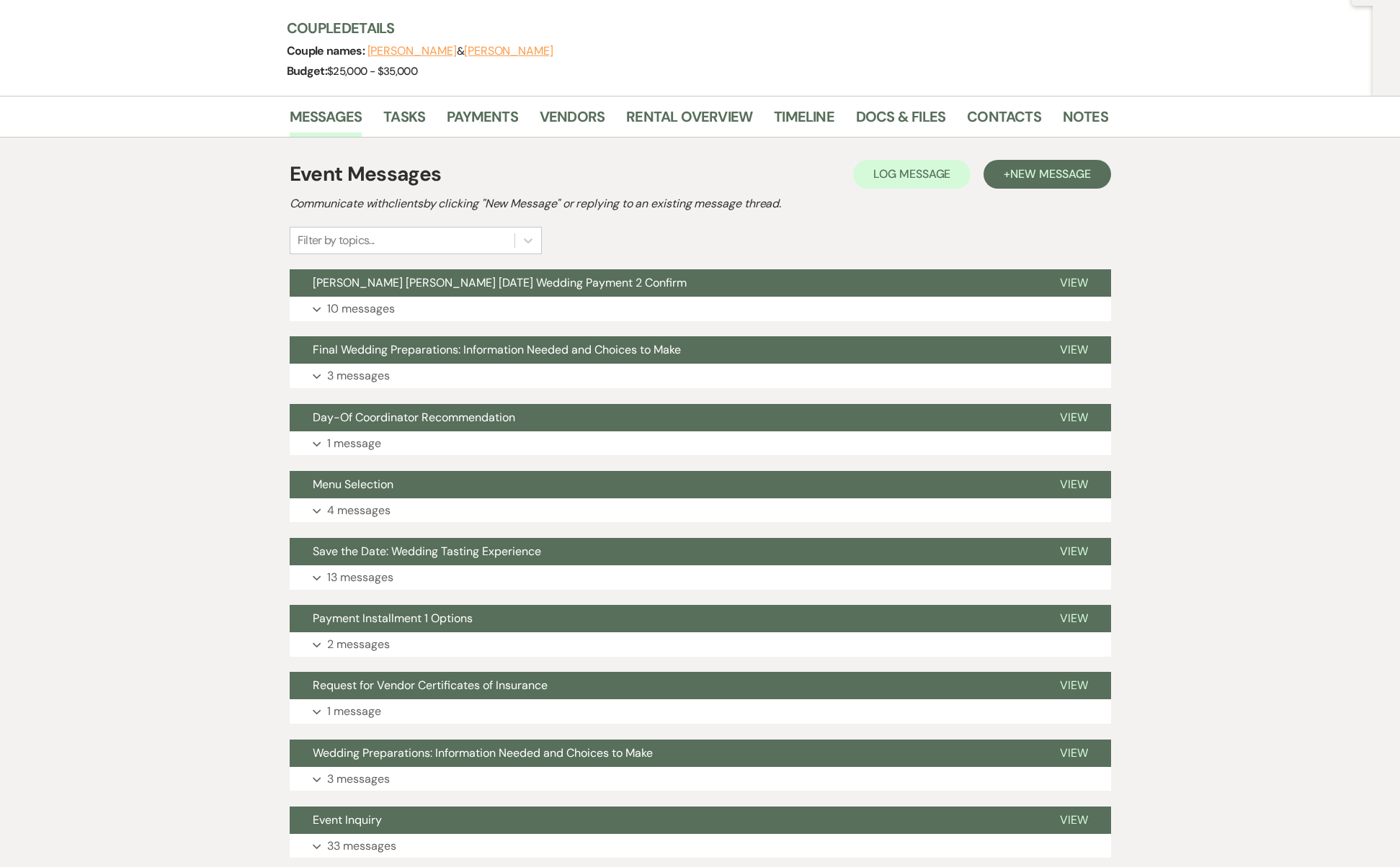
scroll to position [262, 0]
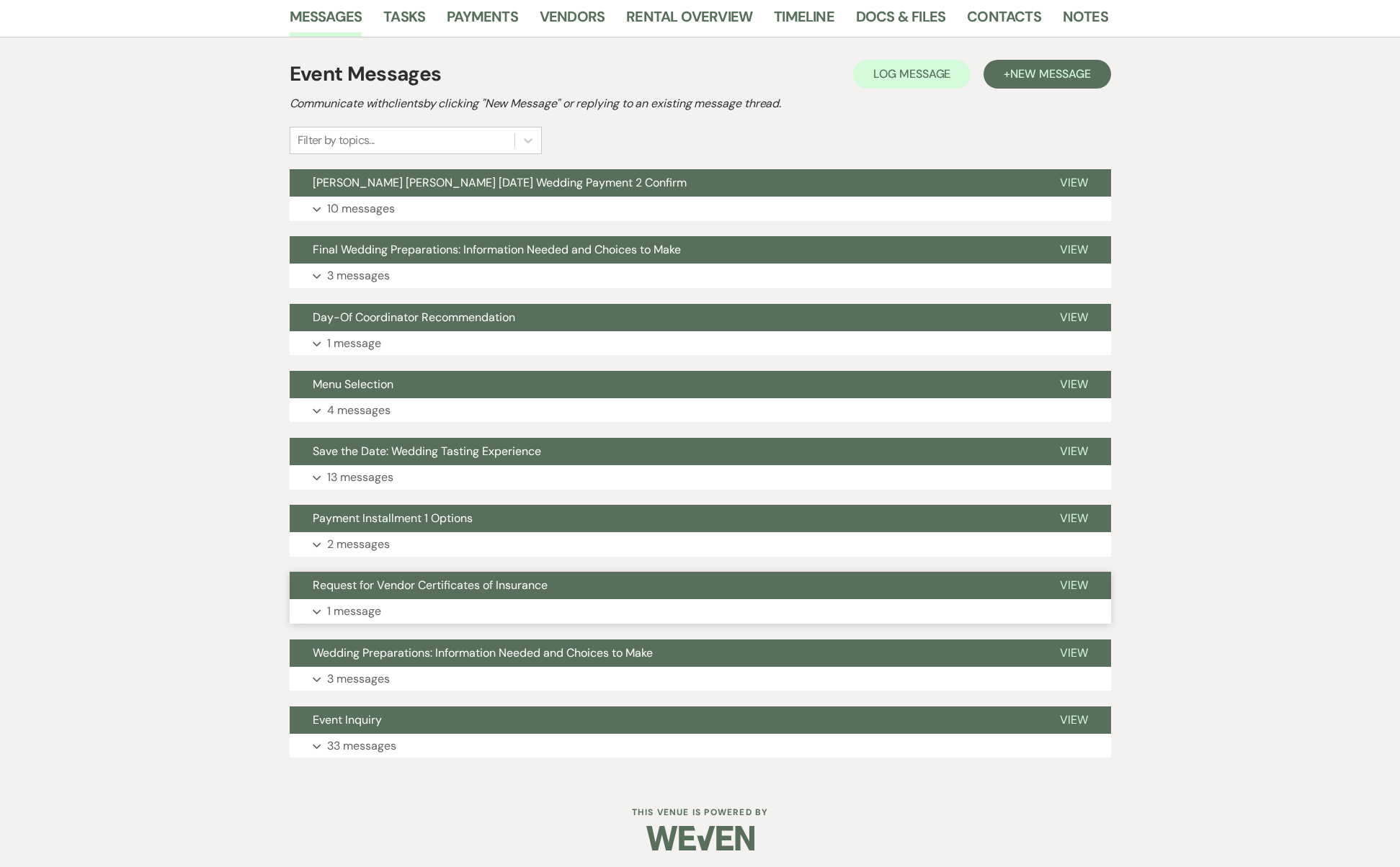
click at [460, 594] on button "Request for Vendor Certificates of Insurance" at bounding box center [663, 585] width 747 height 28
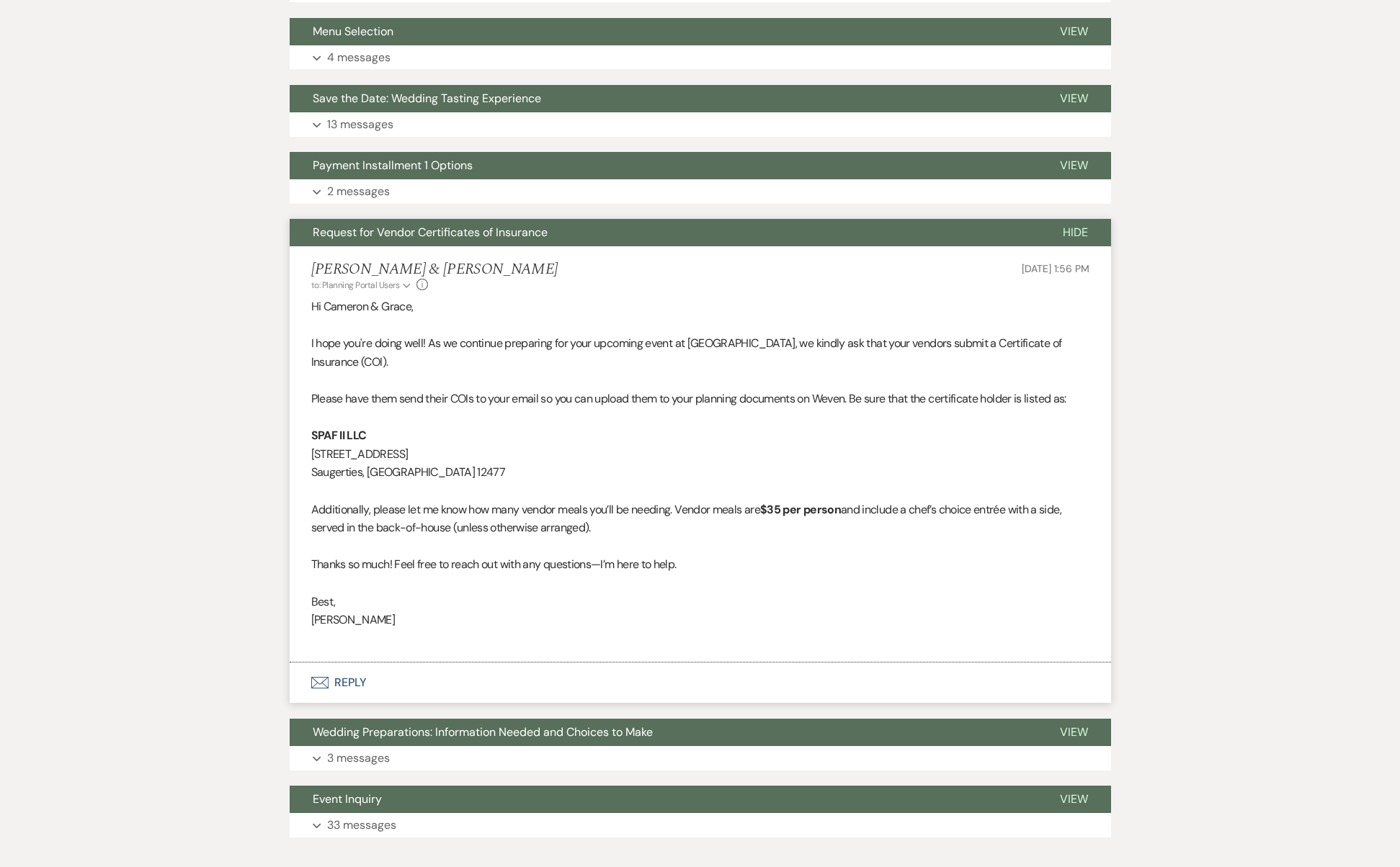
scroll to position [667, 0]
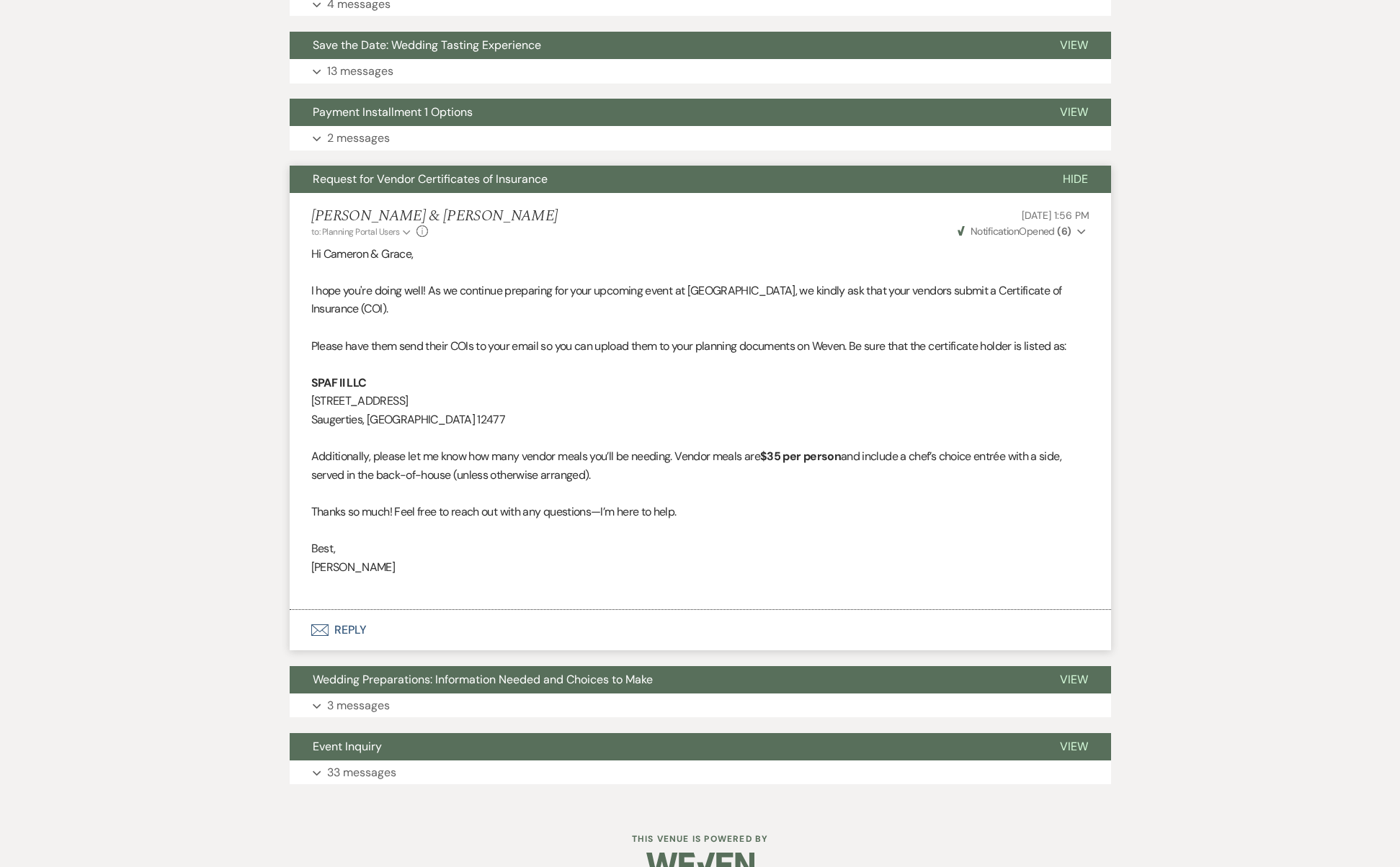
click at [345, 611] on button "Envelope Reply" at bounding box center [700, 630] width 821 height 40
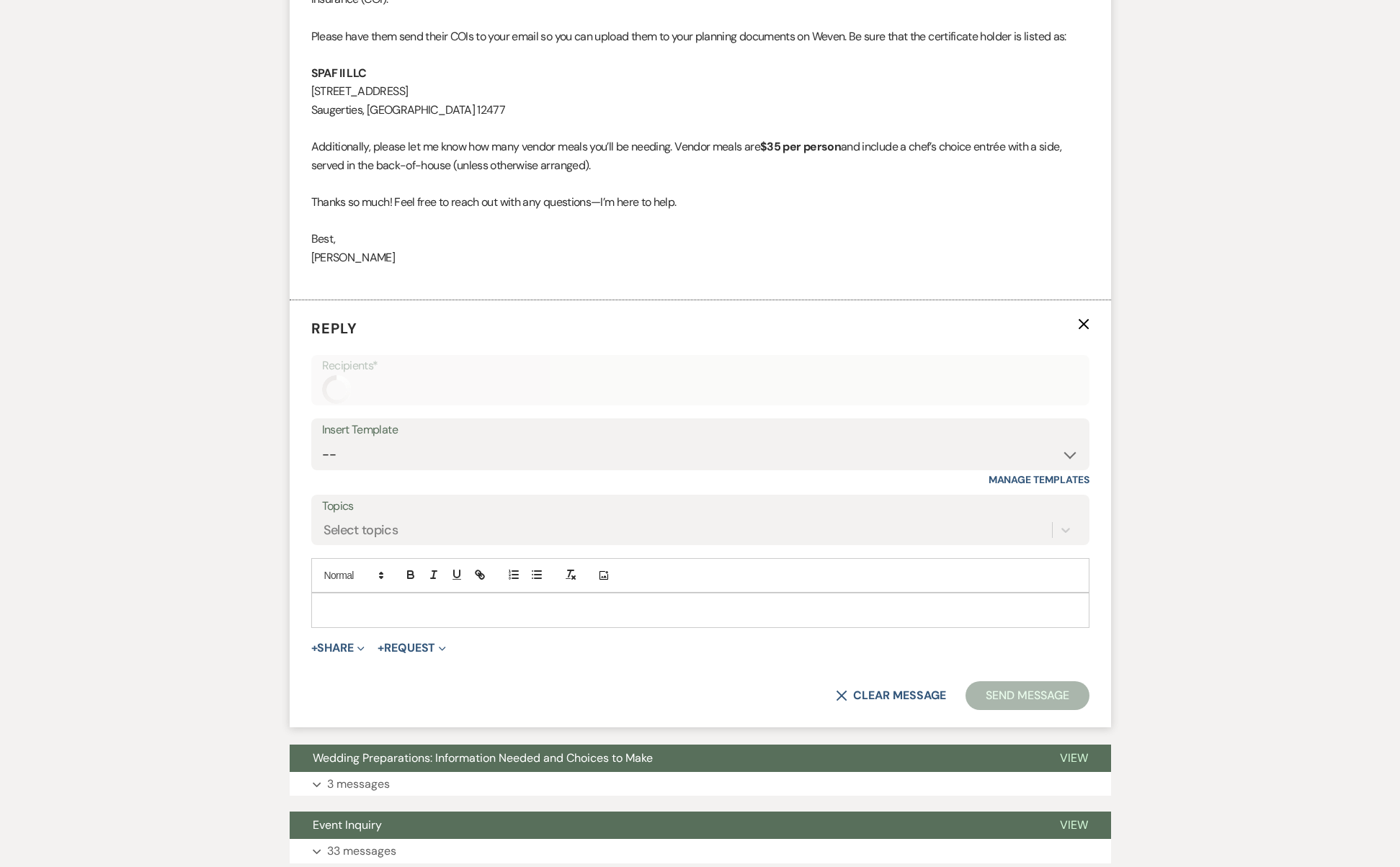
scroll to position [1027, 0]
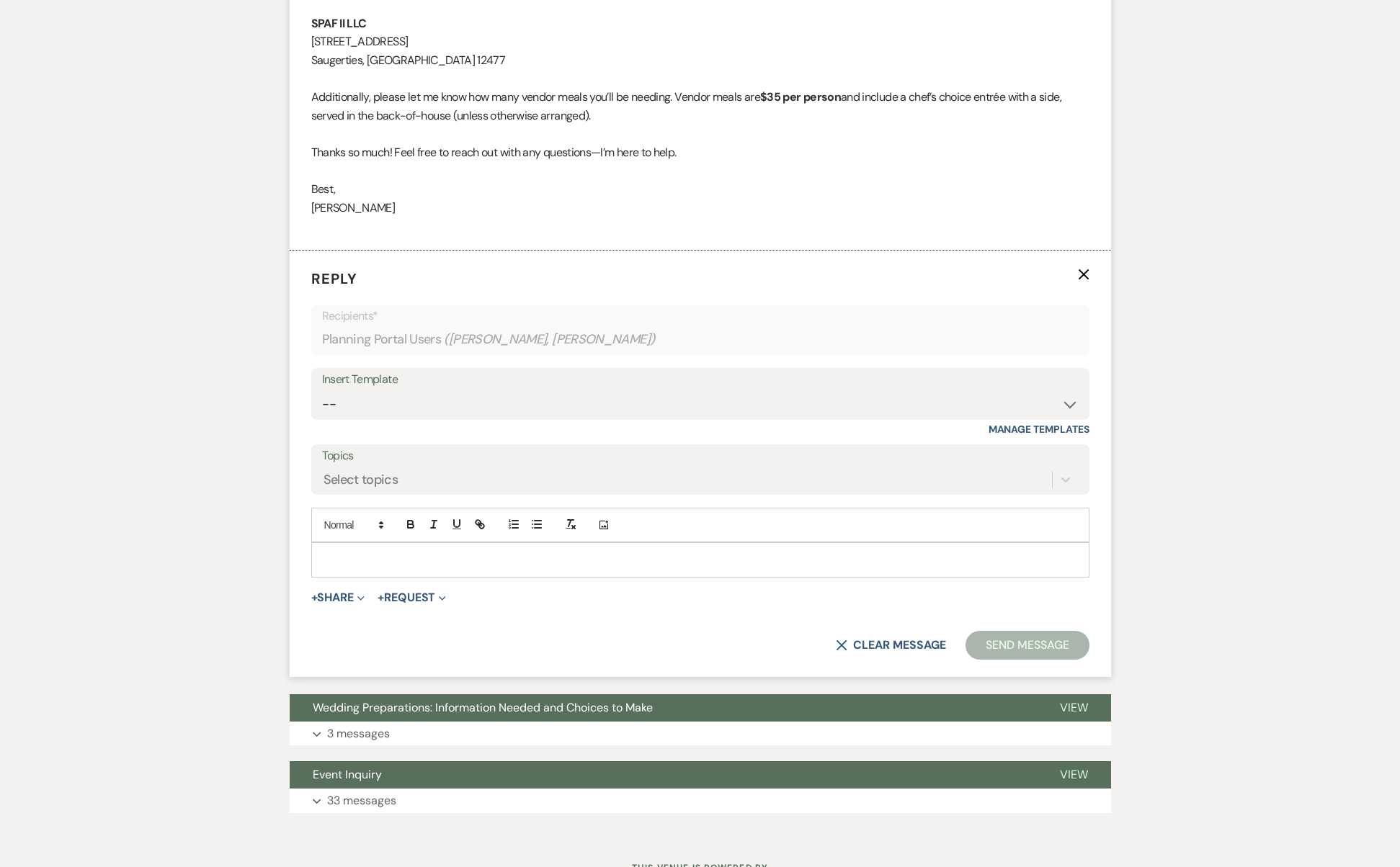
click at [494, 543] on div at bounding box center [700, 560] width 776 height 33
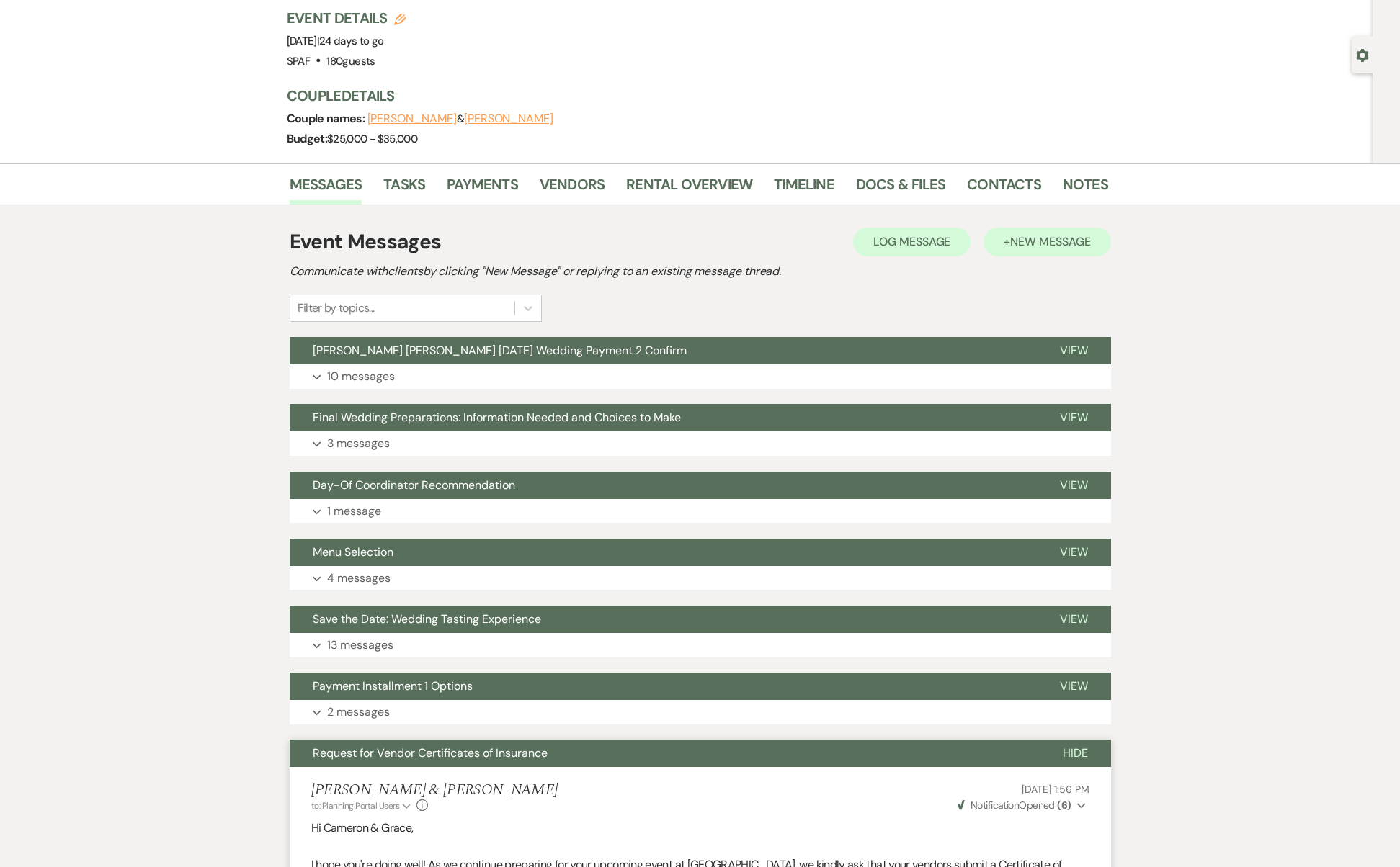
click at [1034, 239] on span "New Message" at bounding box center [1050, 242] width 80 height 15
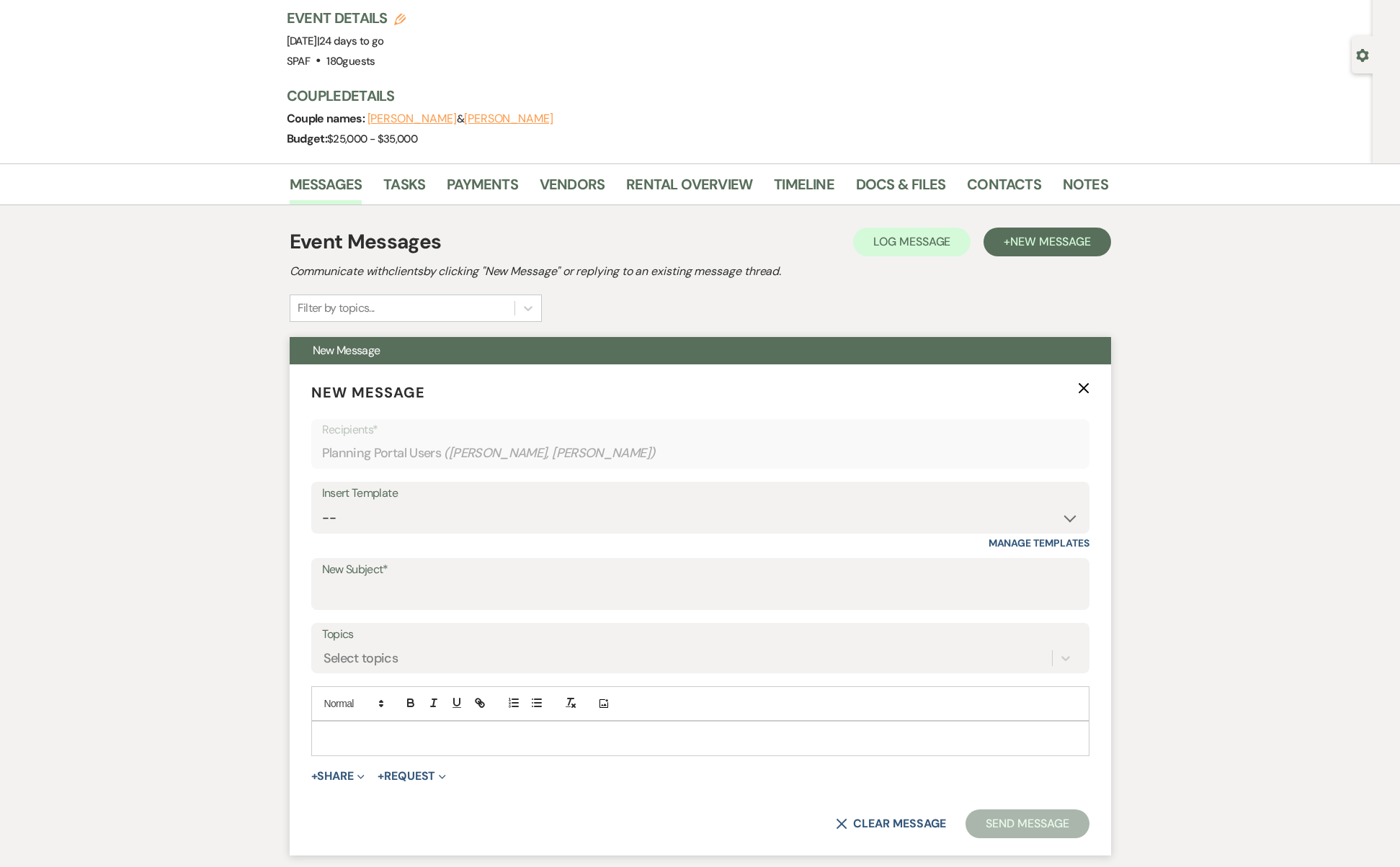
click at [858, 495] on div "Insert Template" at bounding box center [700, 494] width 756 height 21
click at [859, 497] on div "Insert Template" at bounding box center [700, 494] width 756 height 21
select select "3619"
type input "Request for Vendor Certificates of Insurance"
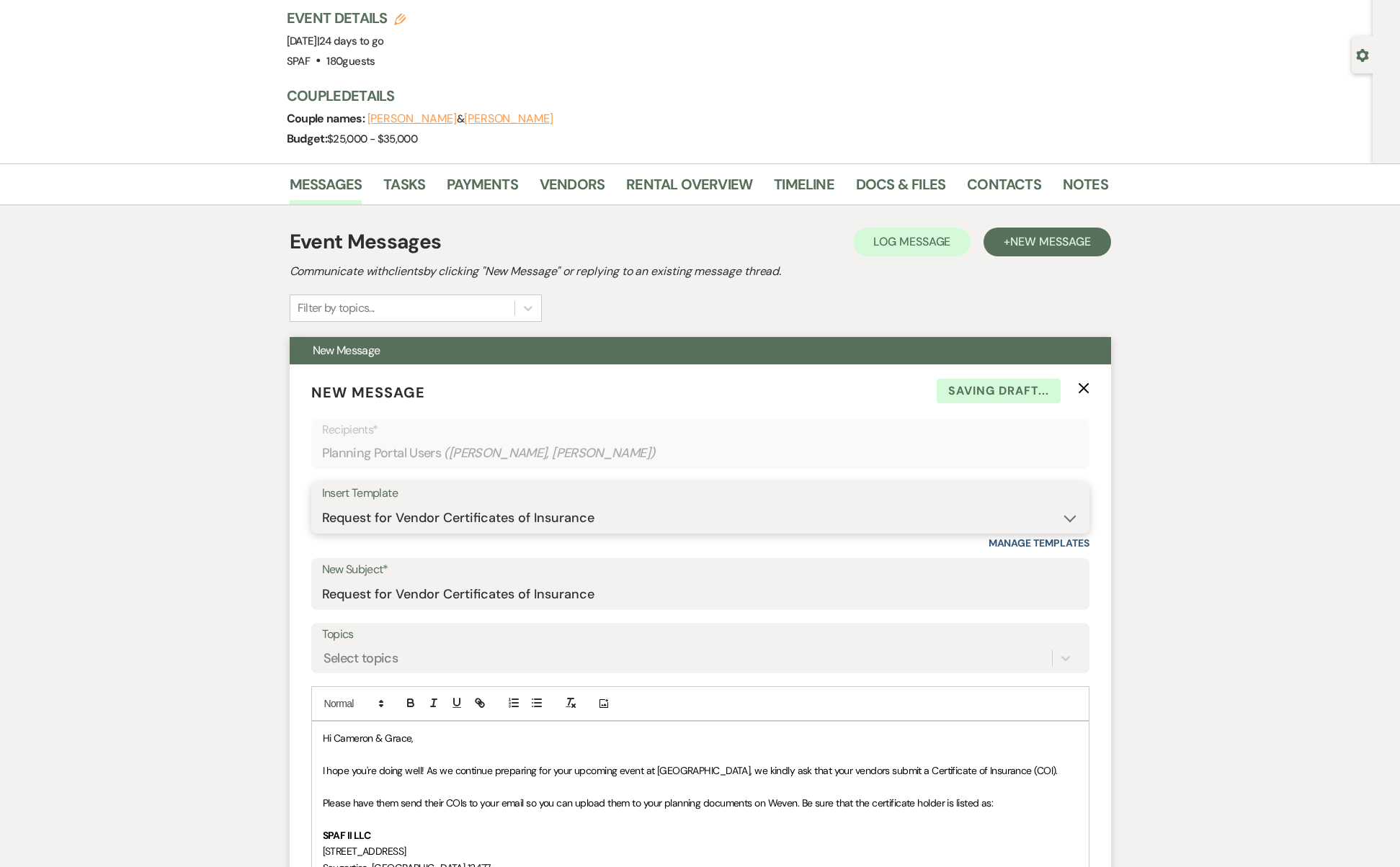
scroll to position [501, 0]
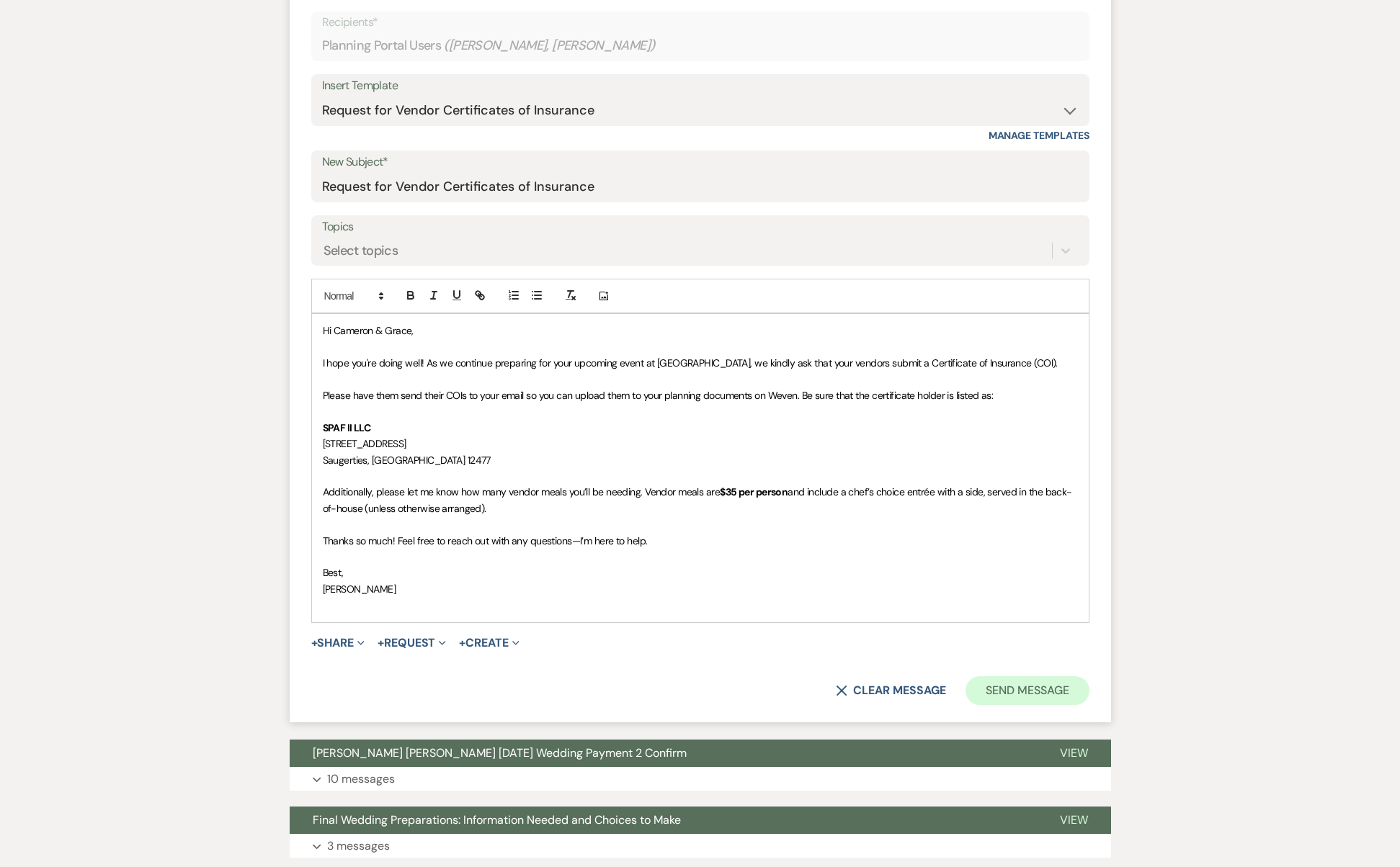
click at [1069, 687] on button "Send Message" at bounding box center [1027, 690] width 123 height 29
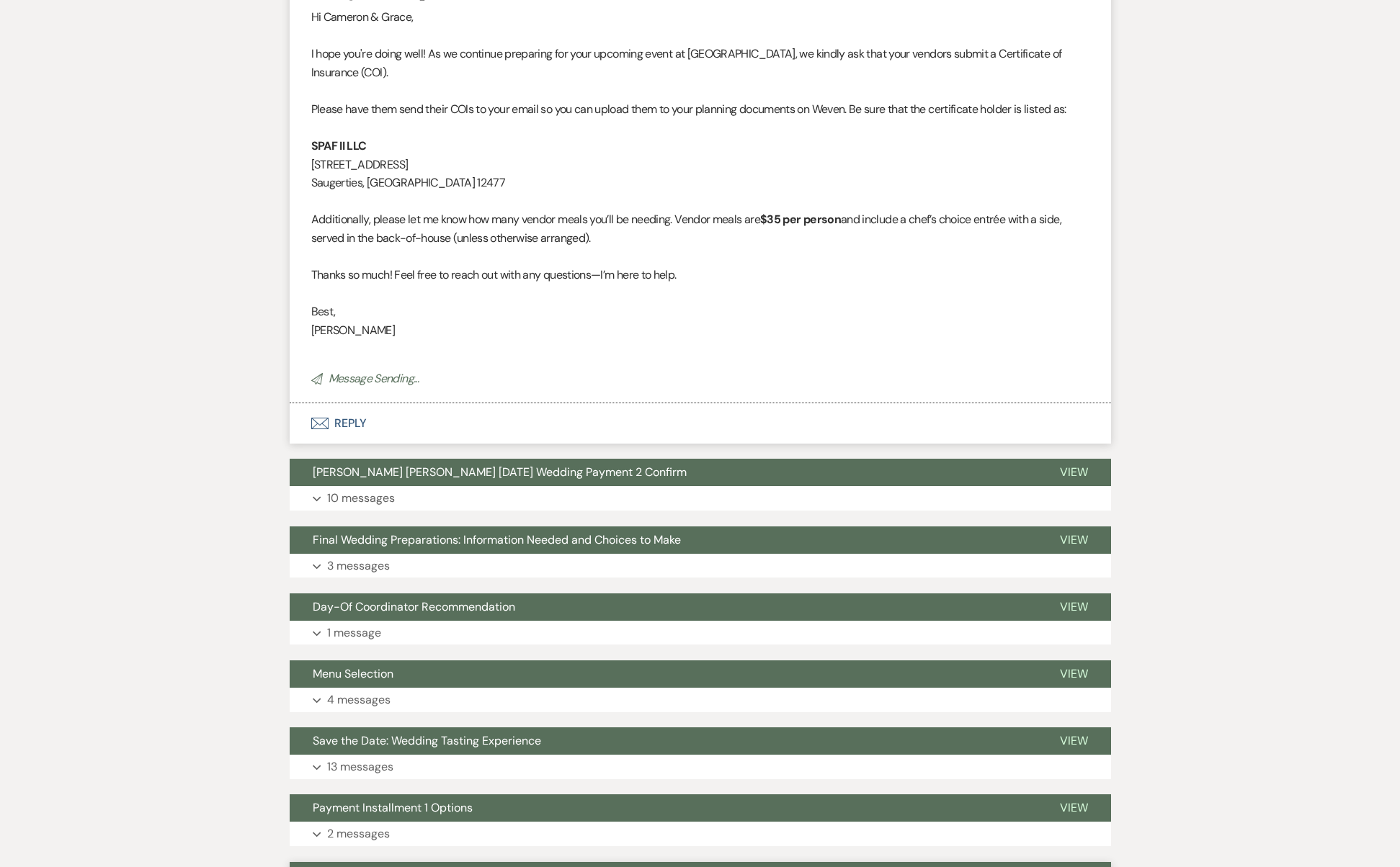
scroll to position [0, 0]
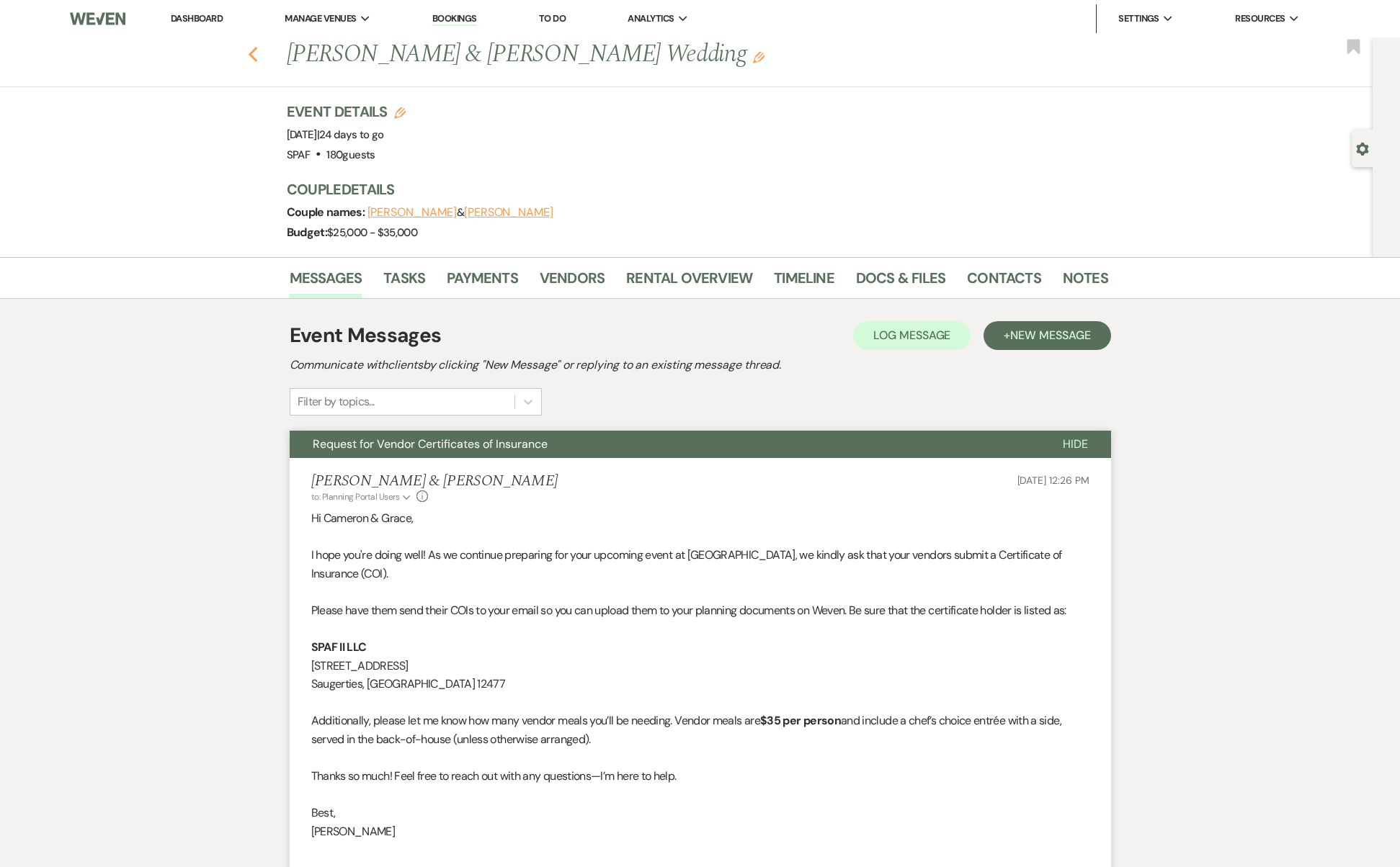
click at [256, 57] on icon "Previous" at bounding box center [252, 54] width 11 height 17
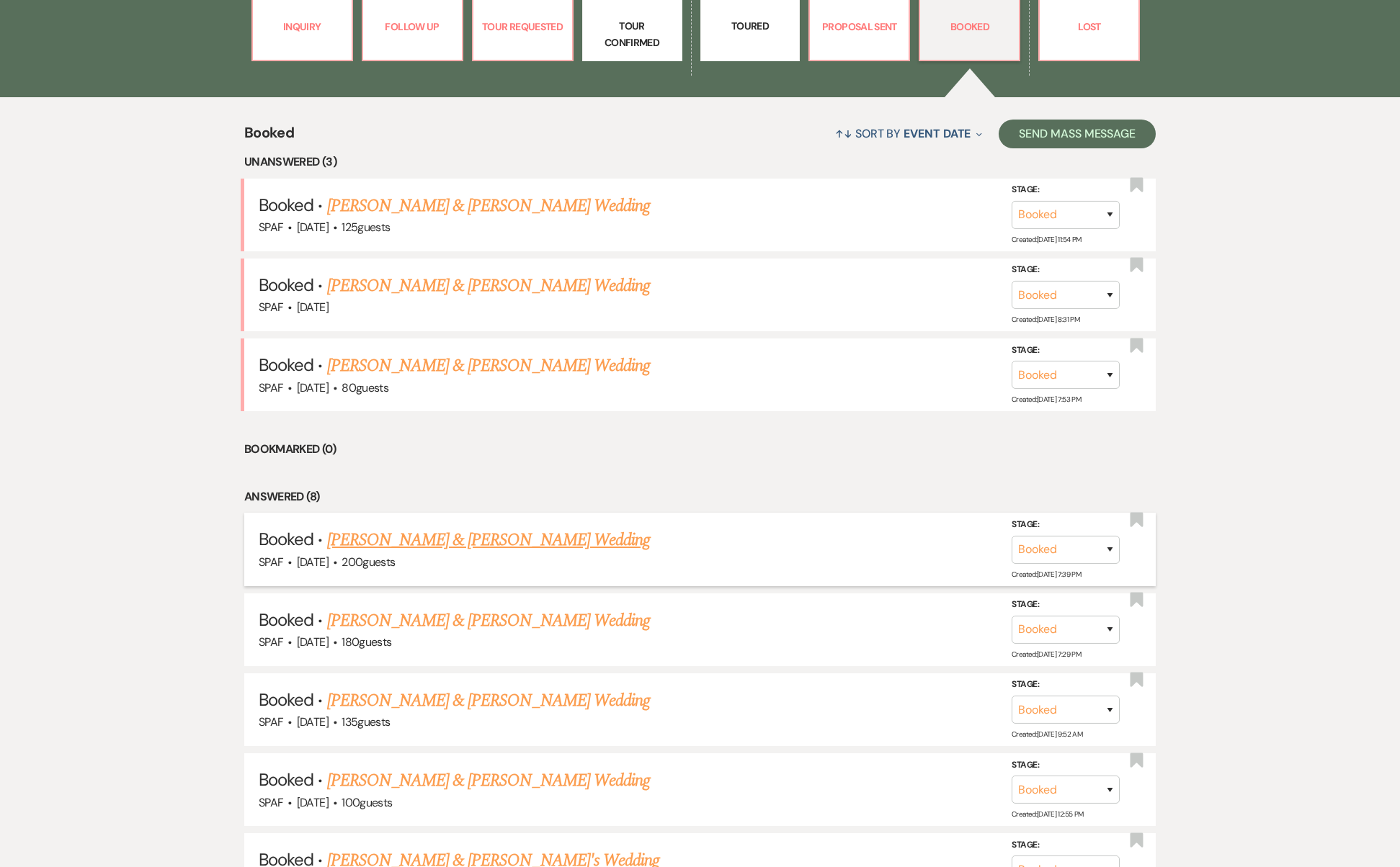
scroll to position [666, 0]
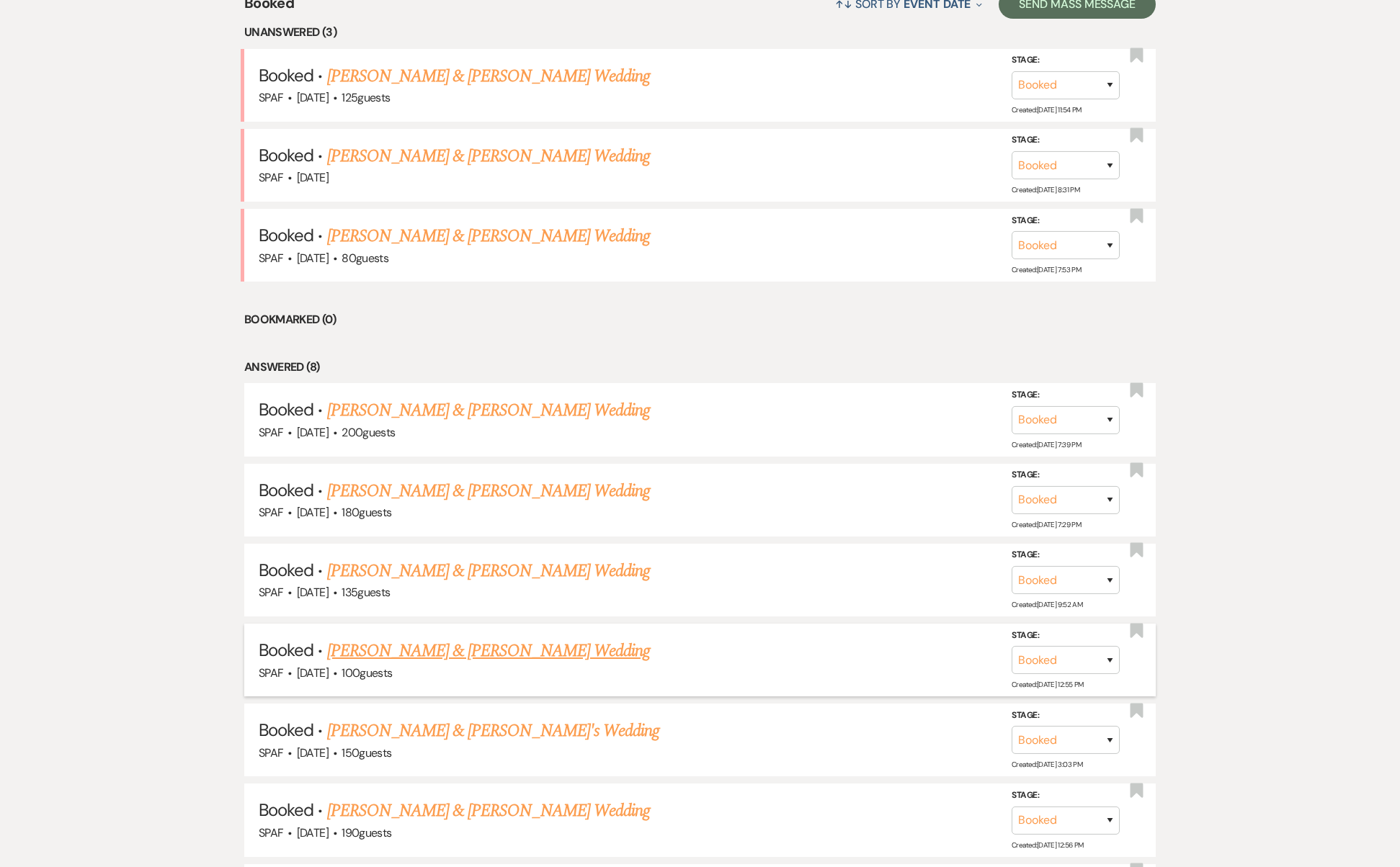
click at [487, 638] on link "[PERSON_NAME] & [PERSON_NAME] Wedding" at bounding box center [488, 650] width 323 height 26
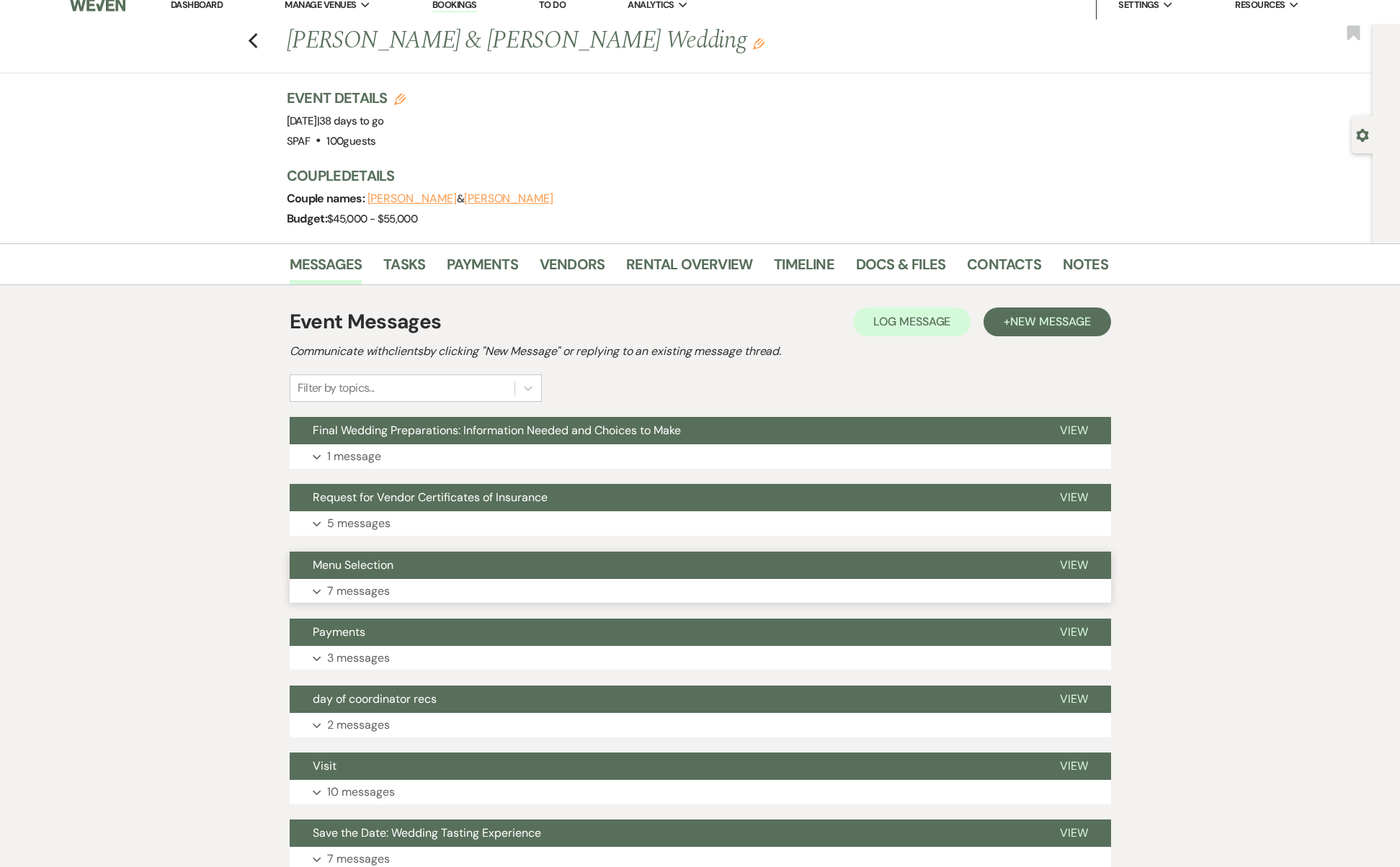
scroll to position [214, 0]
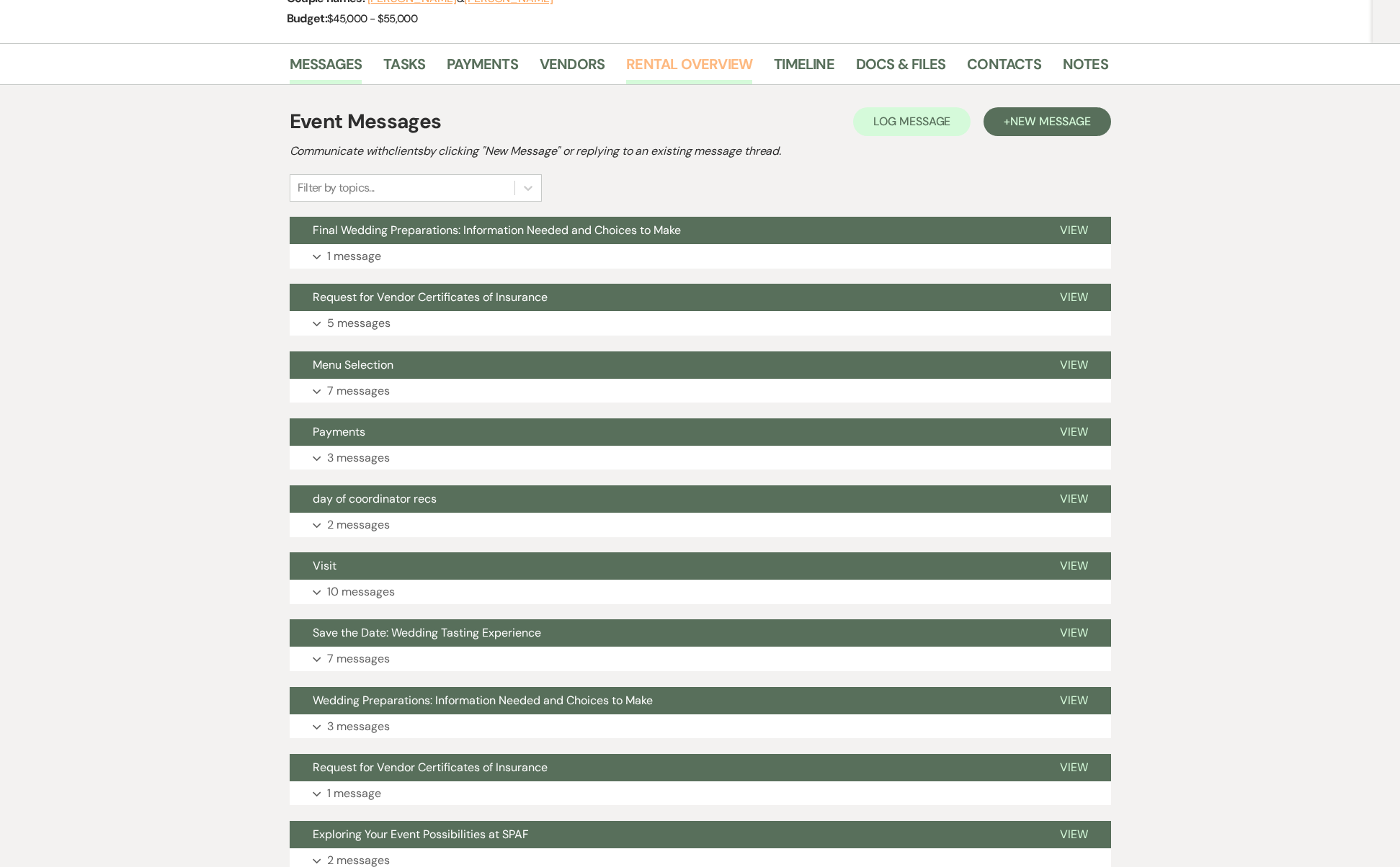
click at [664, 59] on link "Rental Overview" at bounding box center [689, 68] width 126 height 32
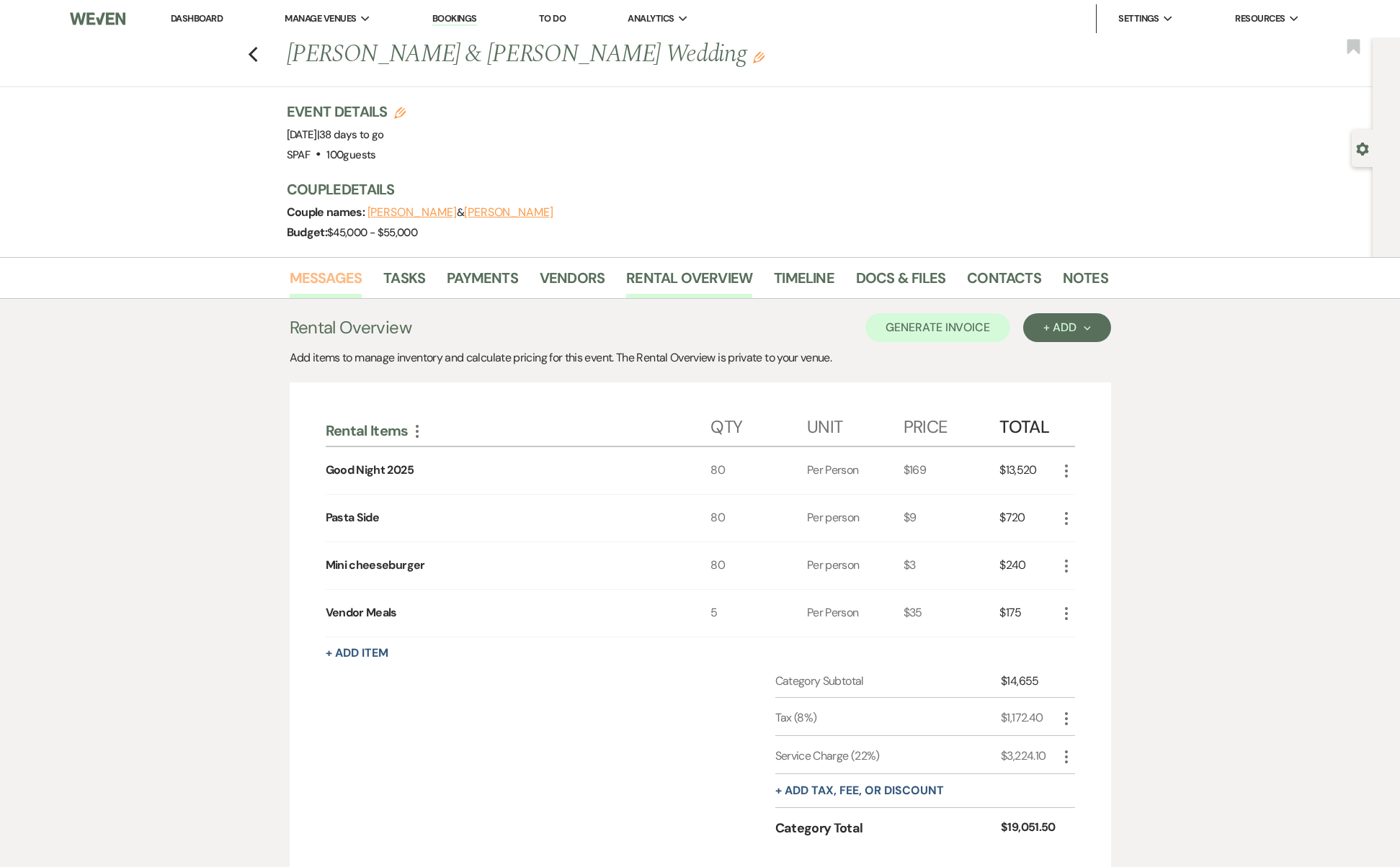
click at [318, 274] on link "Messages" at bounding box center [326, 282] width 73 height 32
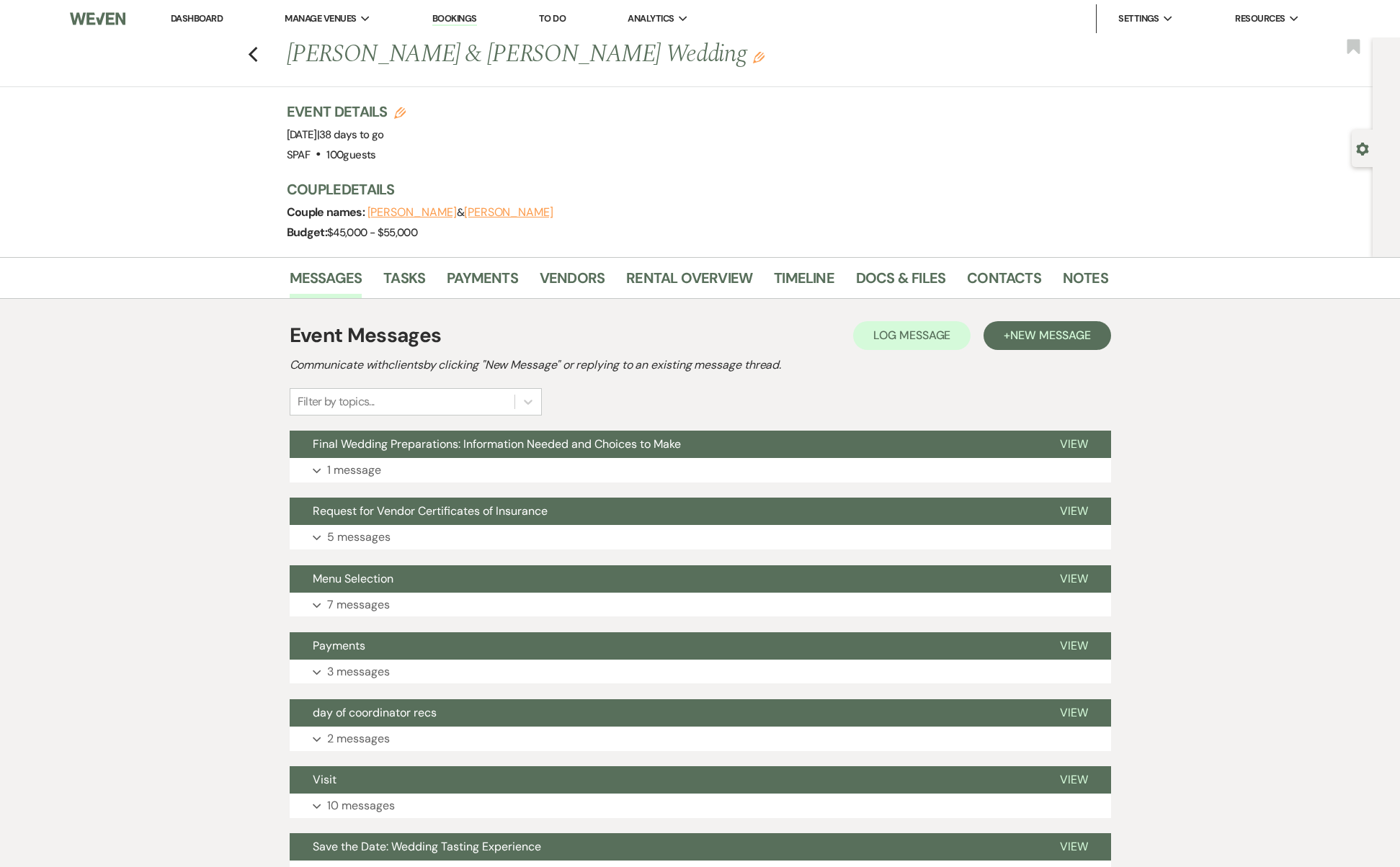
scroll to position [167, 0]
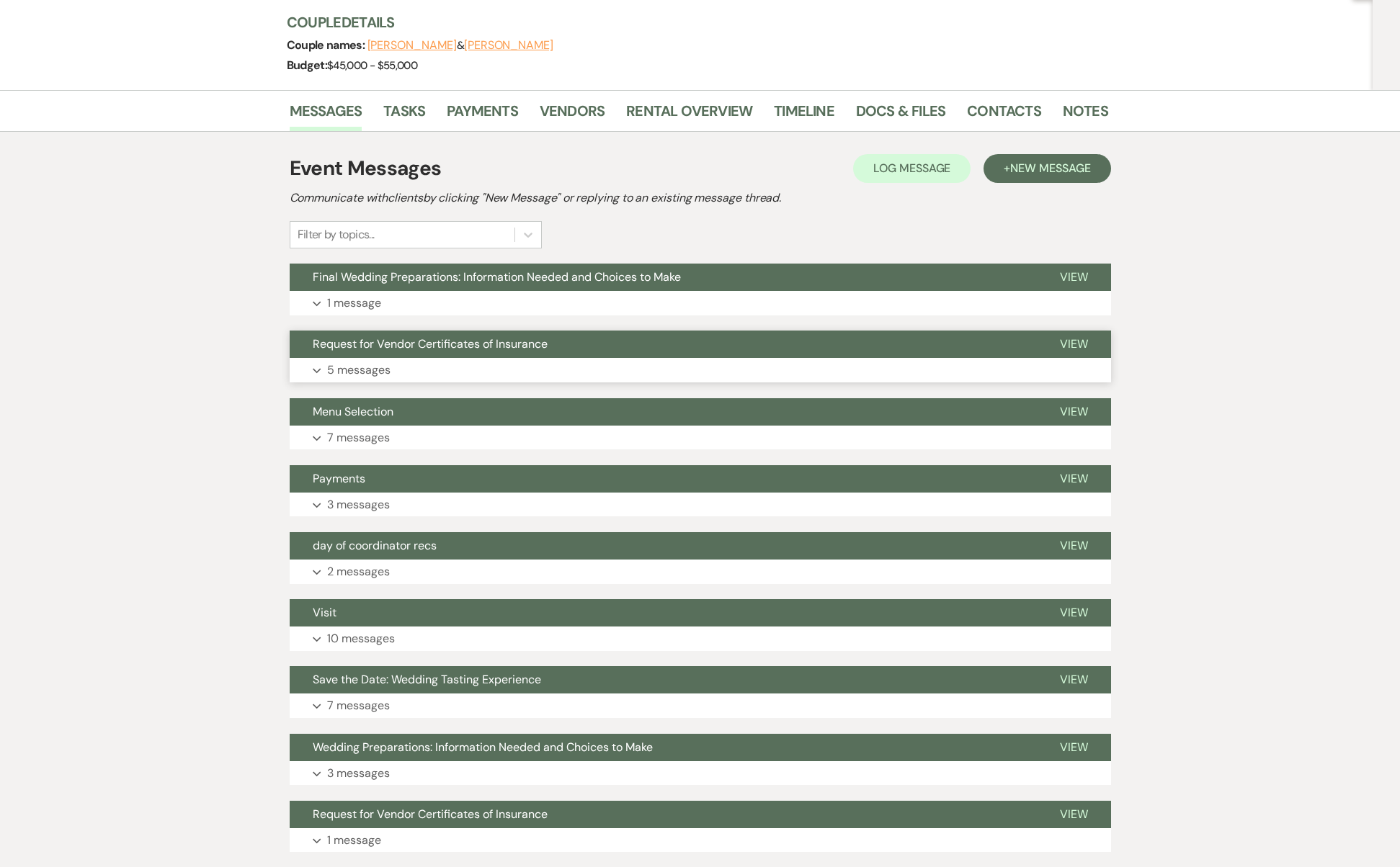
click at [406, 362] on button "Expand 5 messages" at bounding box center [700, 370] width 821 height 25
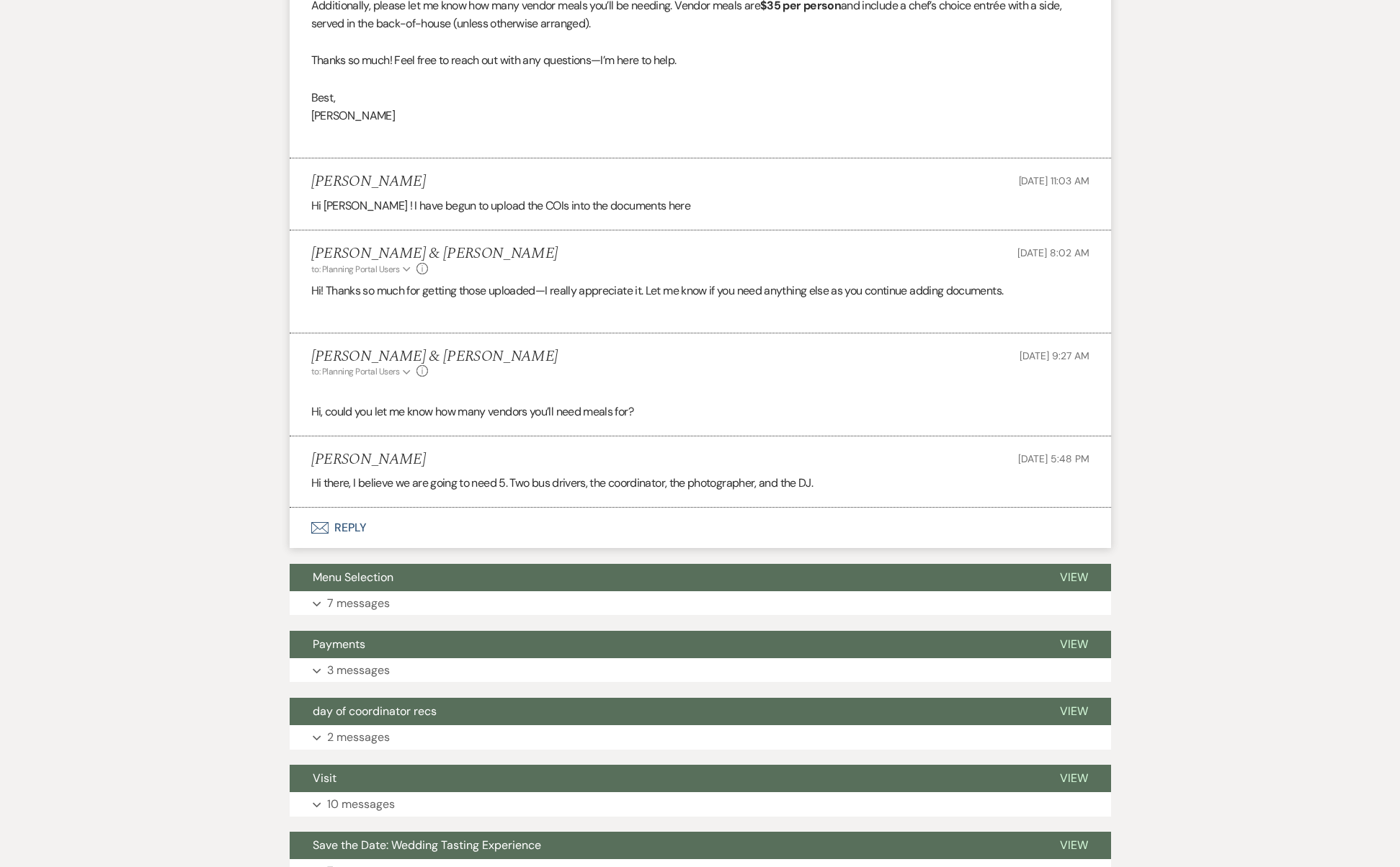
scroll to position [702, 0]
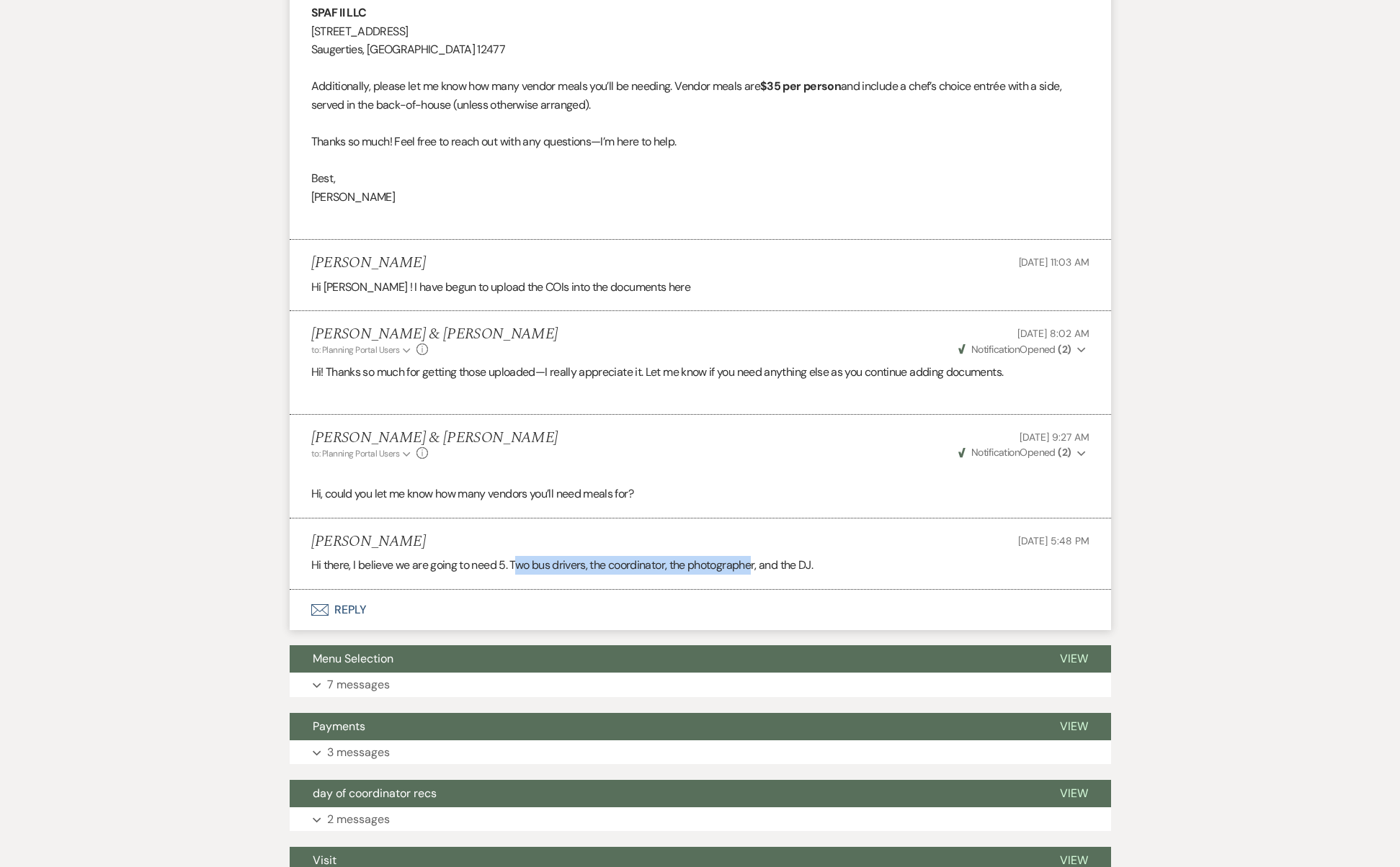
drag, startPoint x: 520, startPoint y: 531, endPoint x: 755, endPoint y: 539, distance: 235.1
click at [755, 556] on p "Hi there, I believe we are going to need 5. Two bus drivers, the coordinator, t…" at bounding box center [700, 565] width 778 height 19
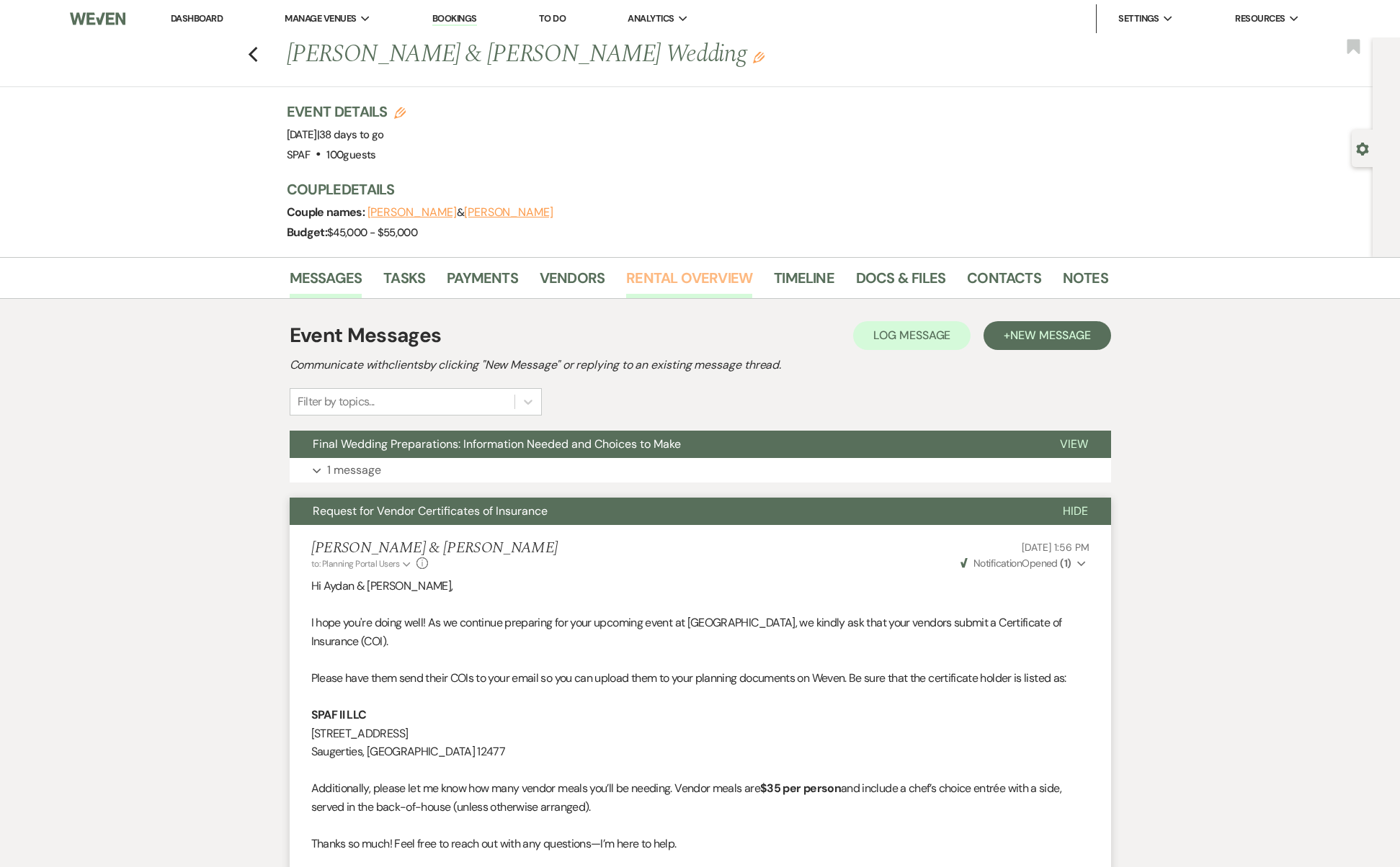
click at [656, 274] on link "Rental Overview" at bounding box center [689, 282] width 126 height 32
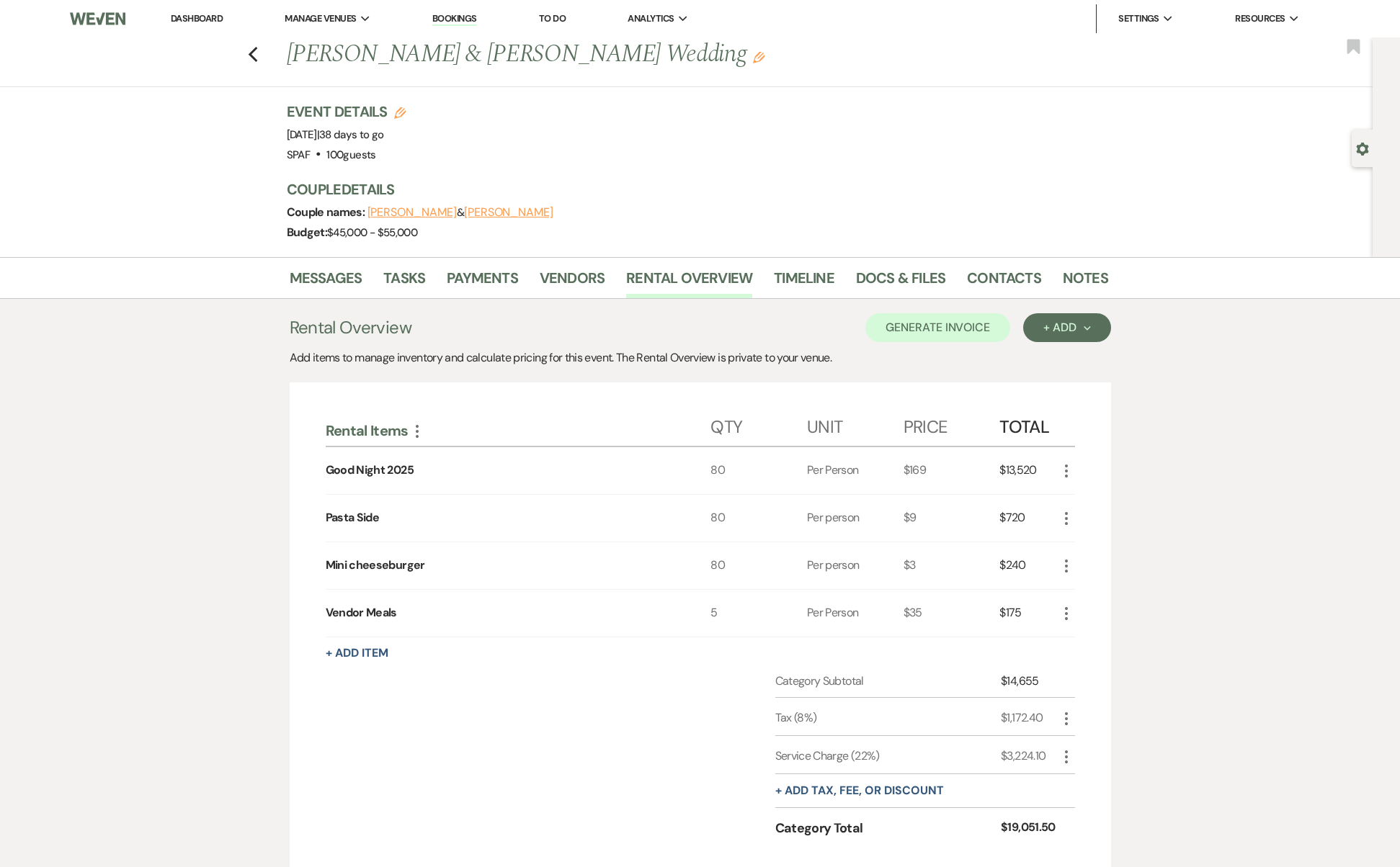
click at [523, 271] on li "Payments" at bounding box center [493, 281] width 93 height 34
click at [438, 270] on li "Tasks" at bounding box center [414, 281] width 63 height 34
click at [456, 275] on link "Payments" at bounding box center [482, 282] width 72 height 32
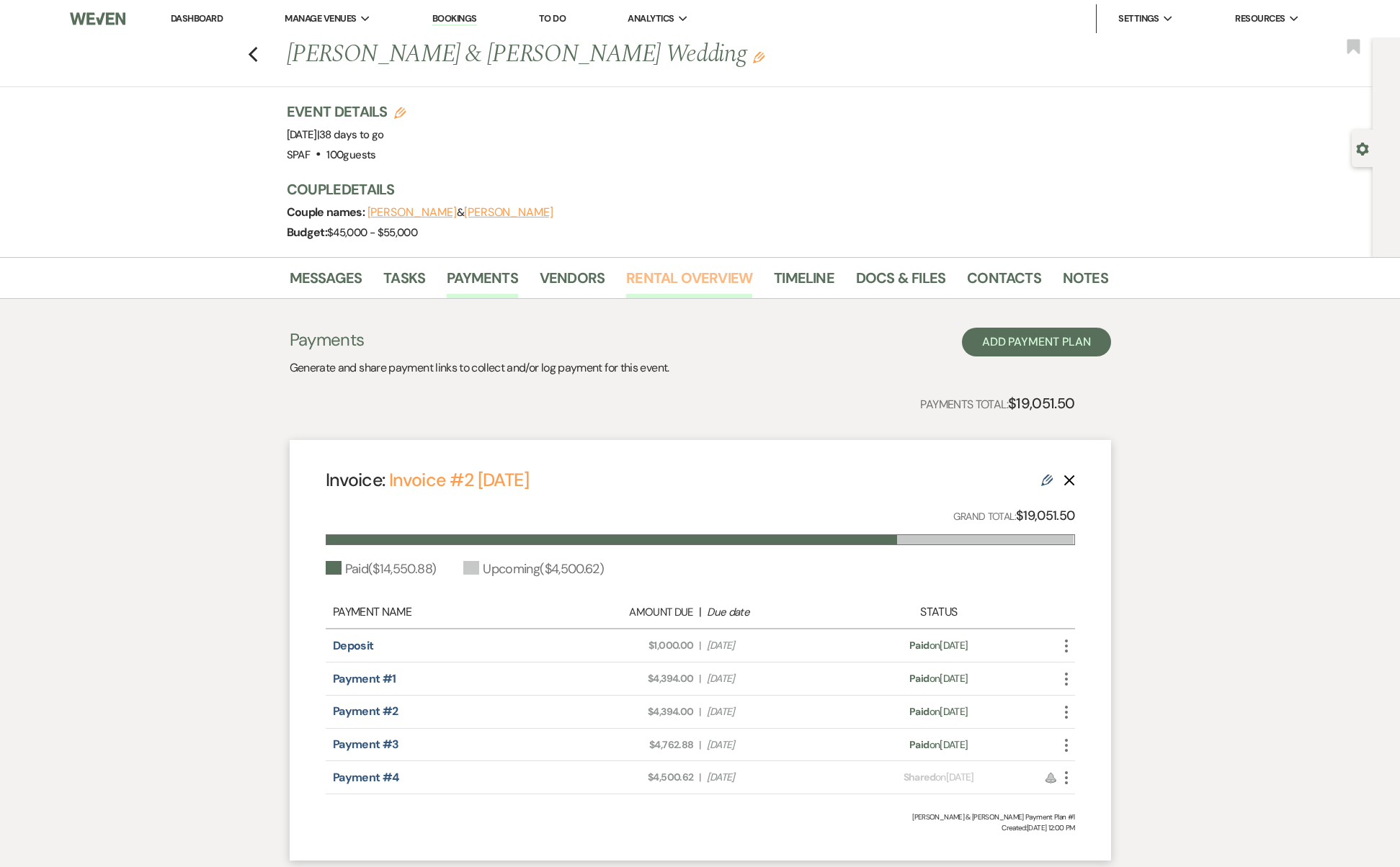
click at [660, 288] on link "Rental Overview" at bounding box center [689, 282] width 126 height 32
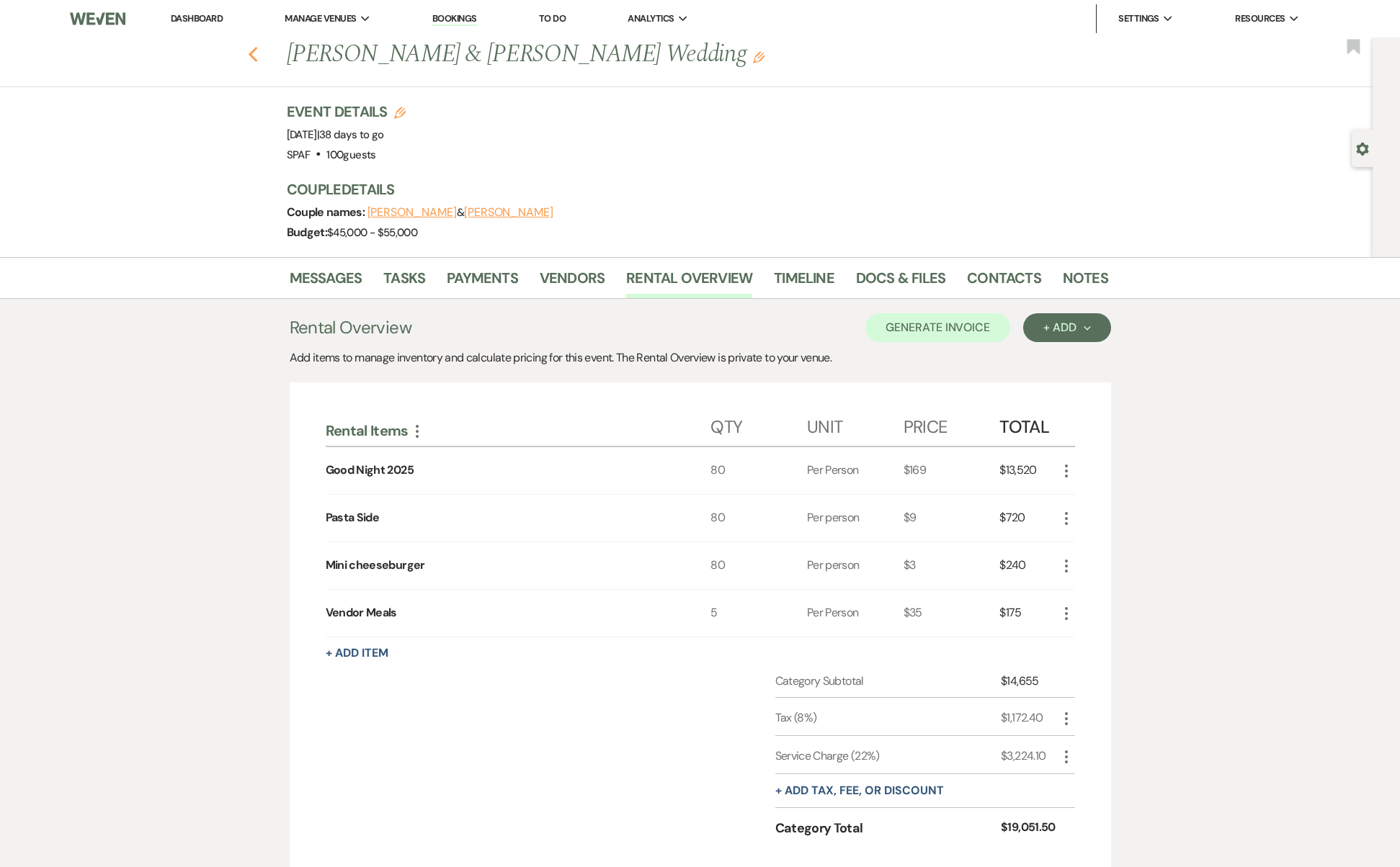
click at [259, 57] on icon "Previous" at bounding box center [252, 54] width 11 height 17
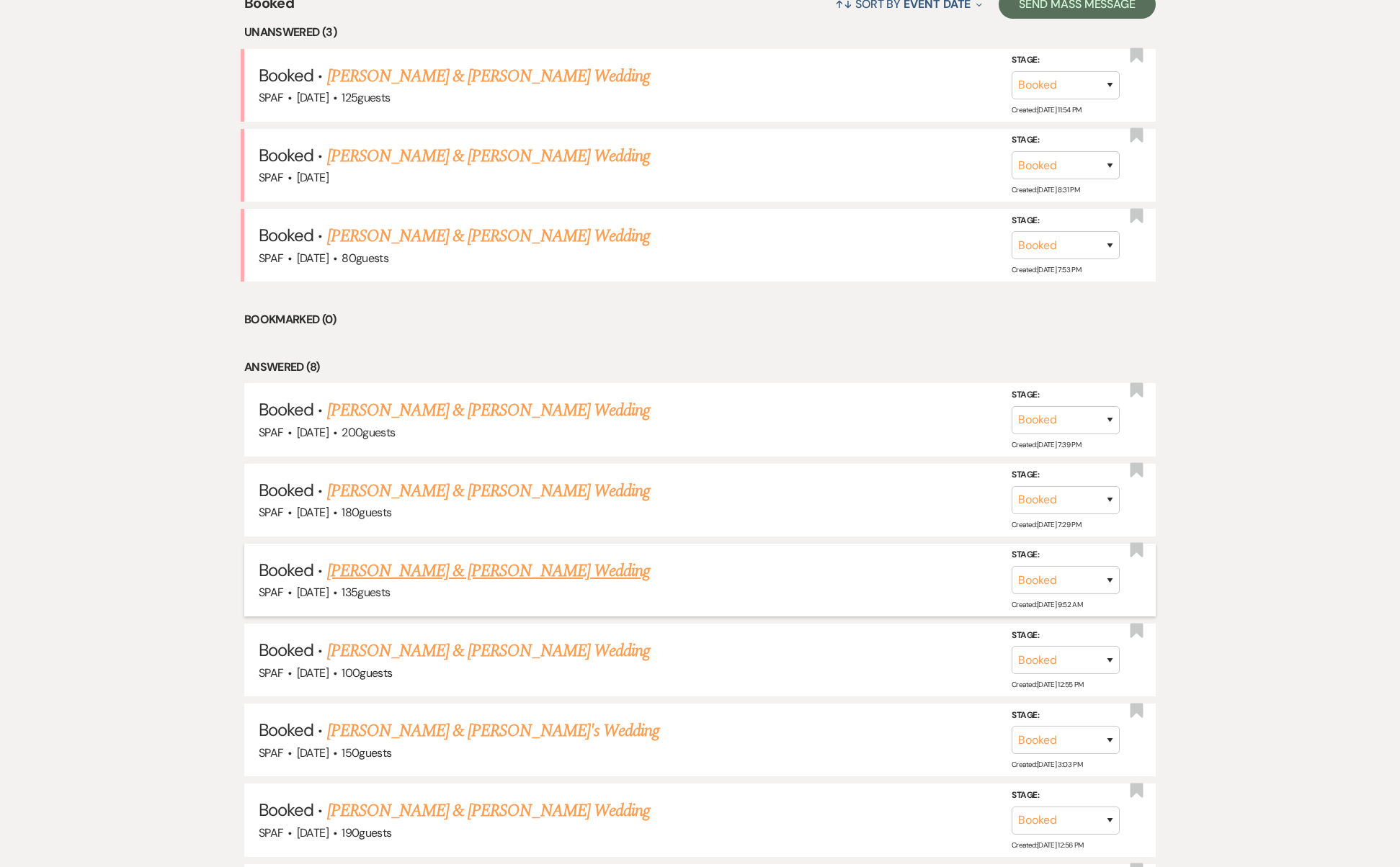
scroll to position [700, 0]
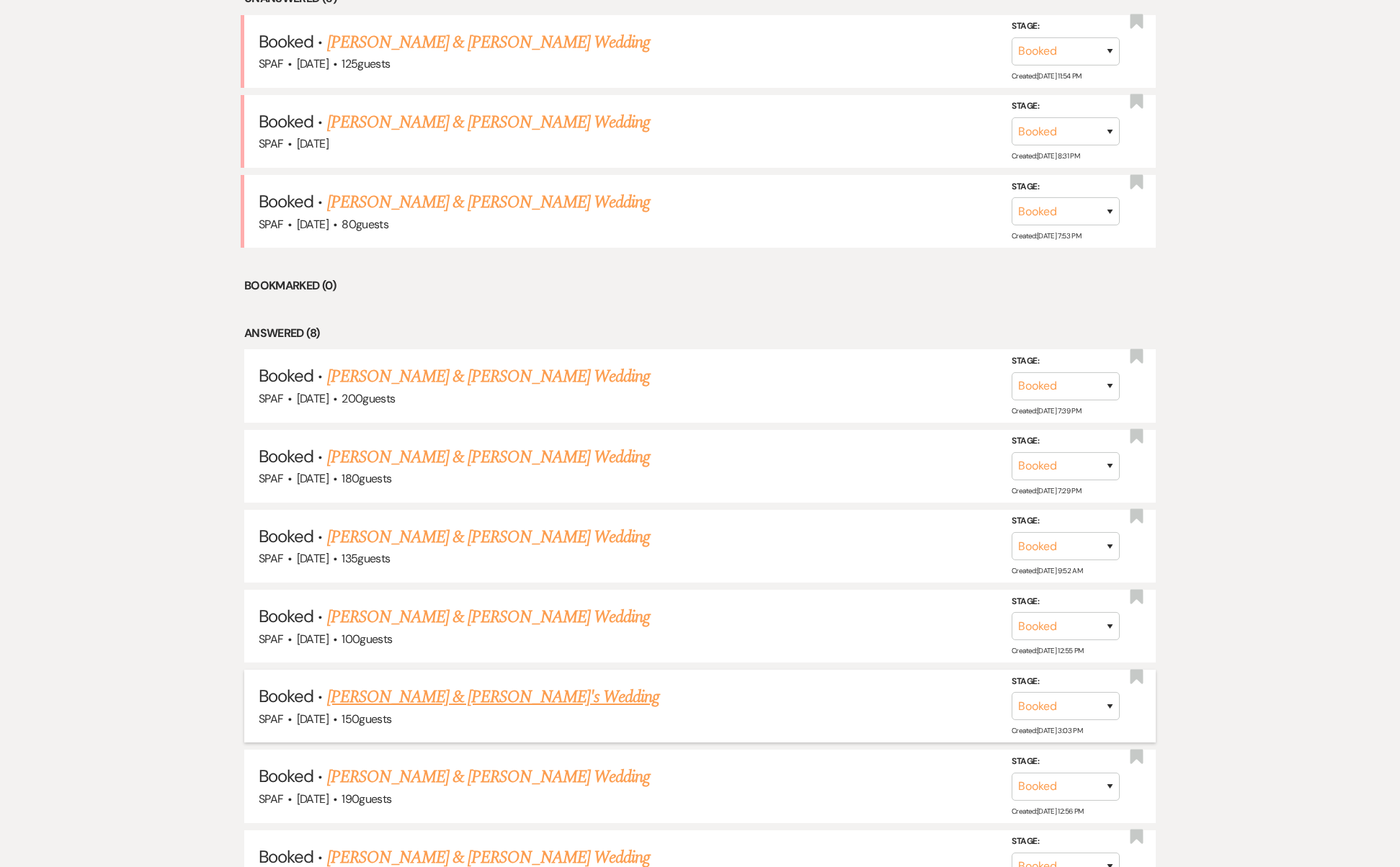
click at [443, 685] on link "[PERSON_NAME] & [PERSON_NAME]'s Wedding" at bounding box center [493, 697] width 332 height 26
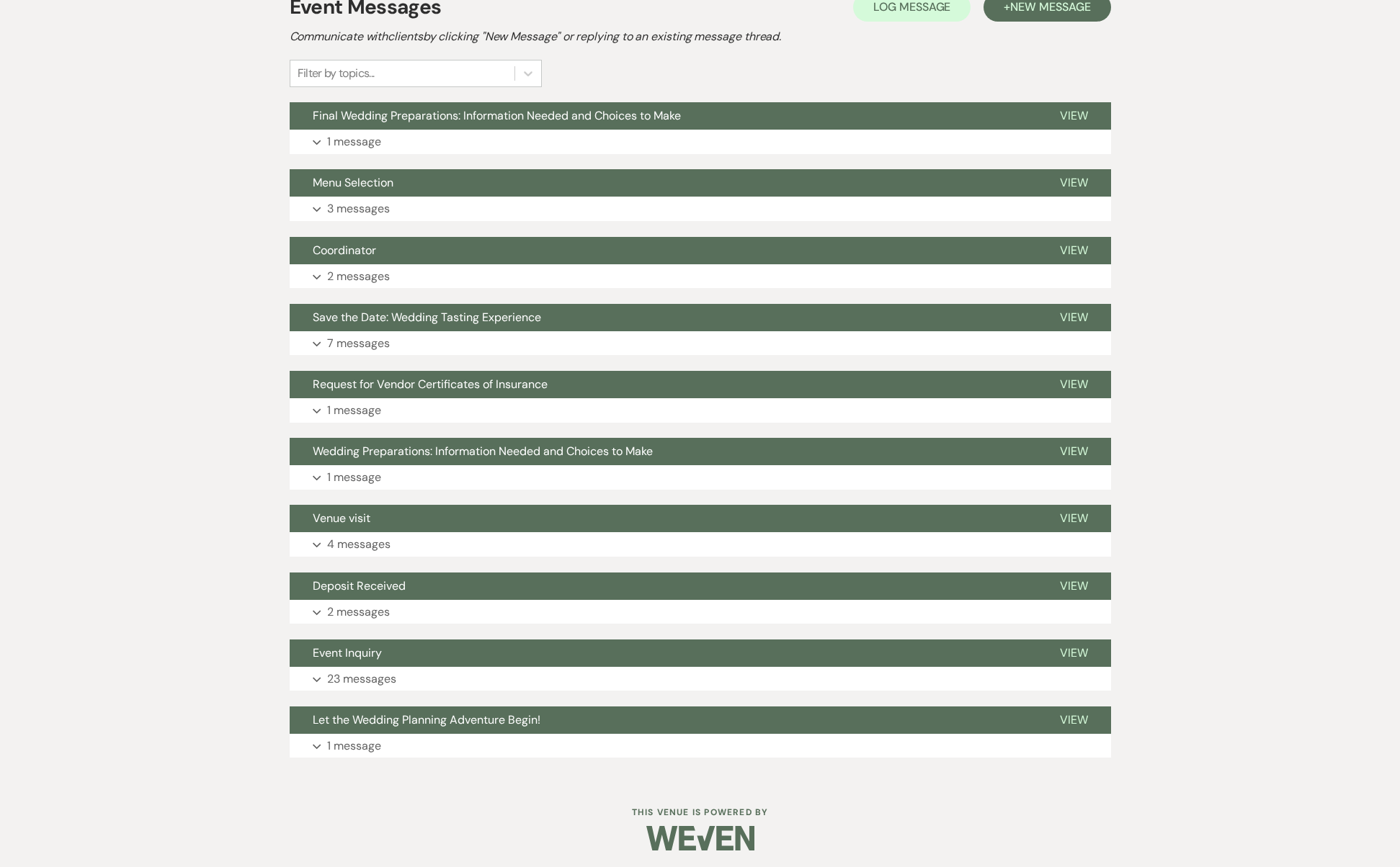
scroll to position [310, 0]
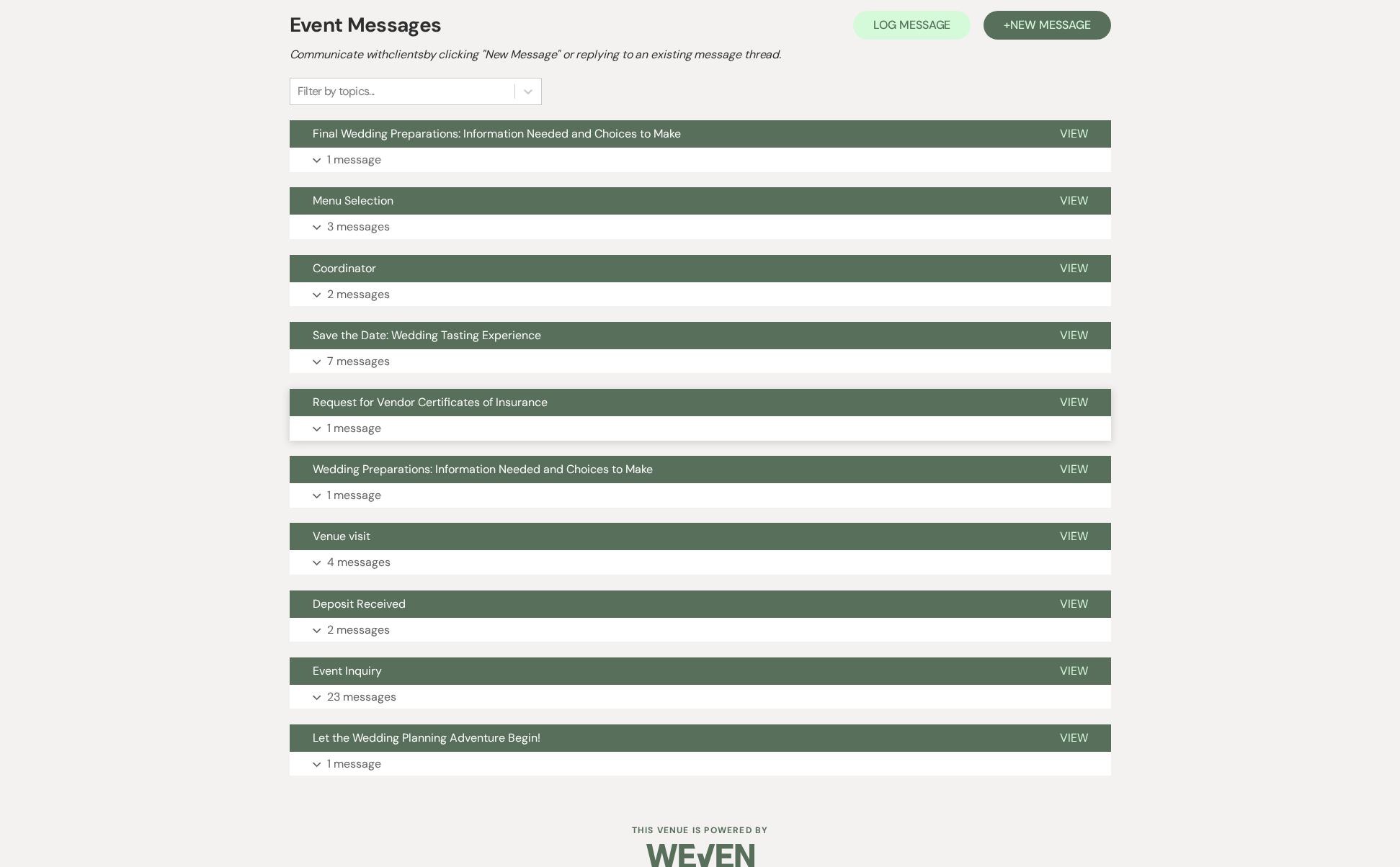
click at [474, 398] on span "Request for Vendor Certificates of Insurance" at bounding box center [430, 402] width 235 height 15
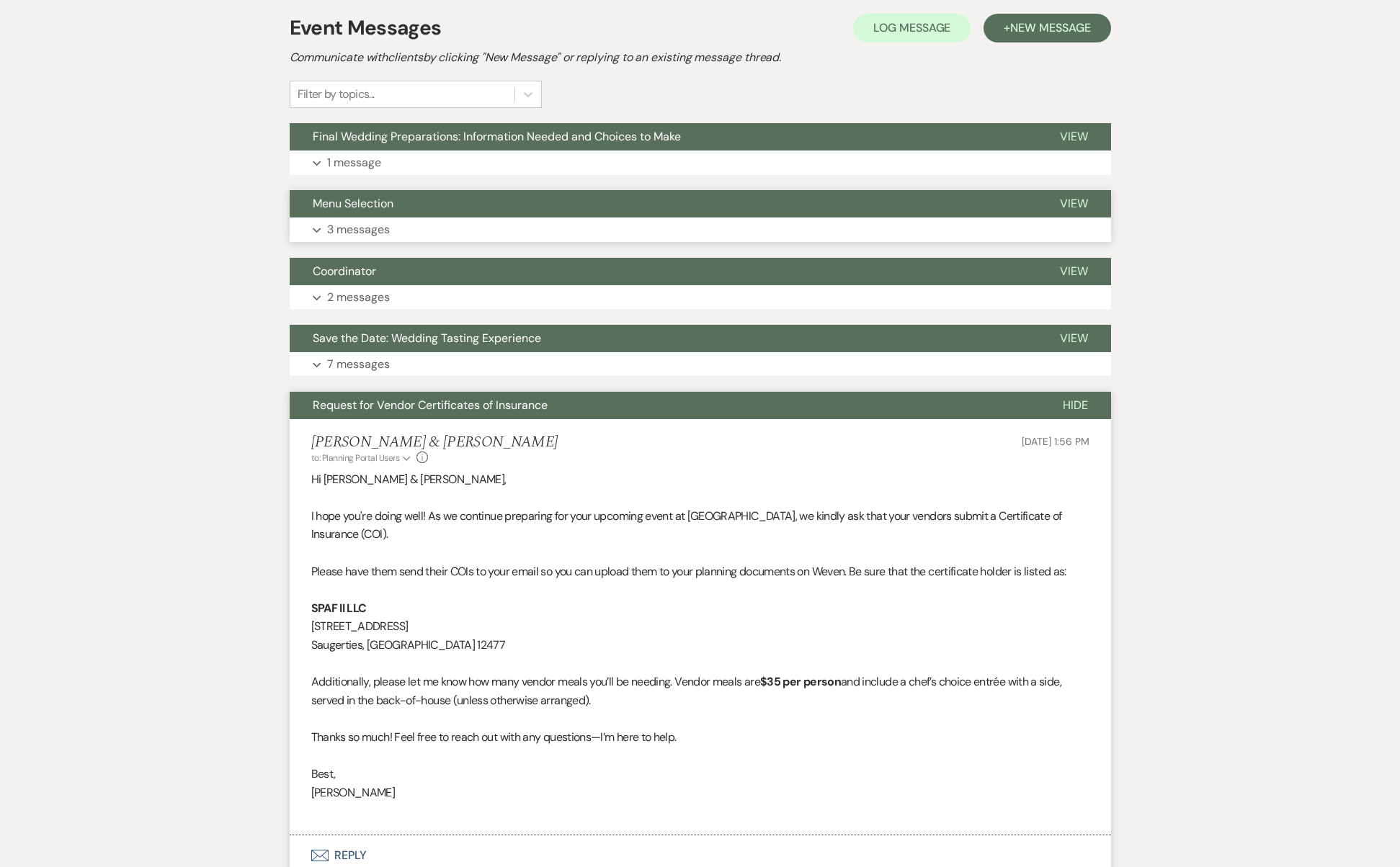
scroll to position [180, 0]
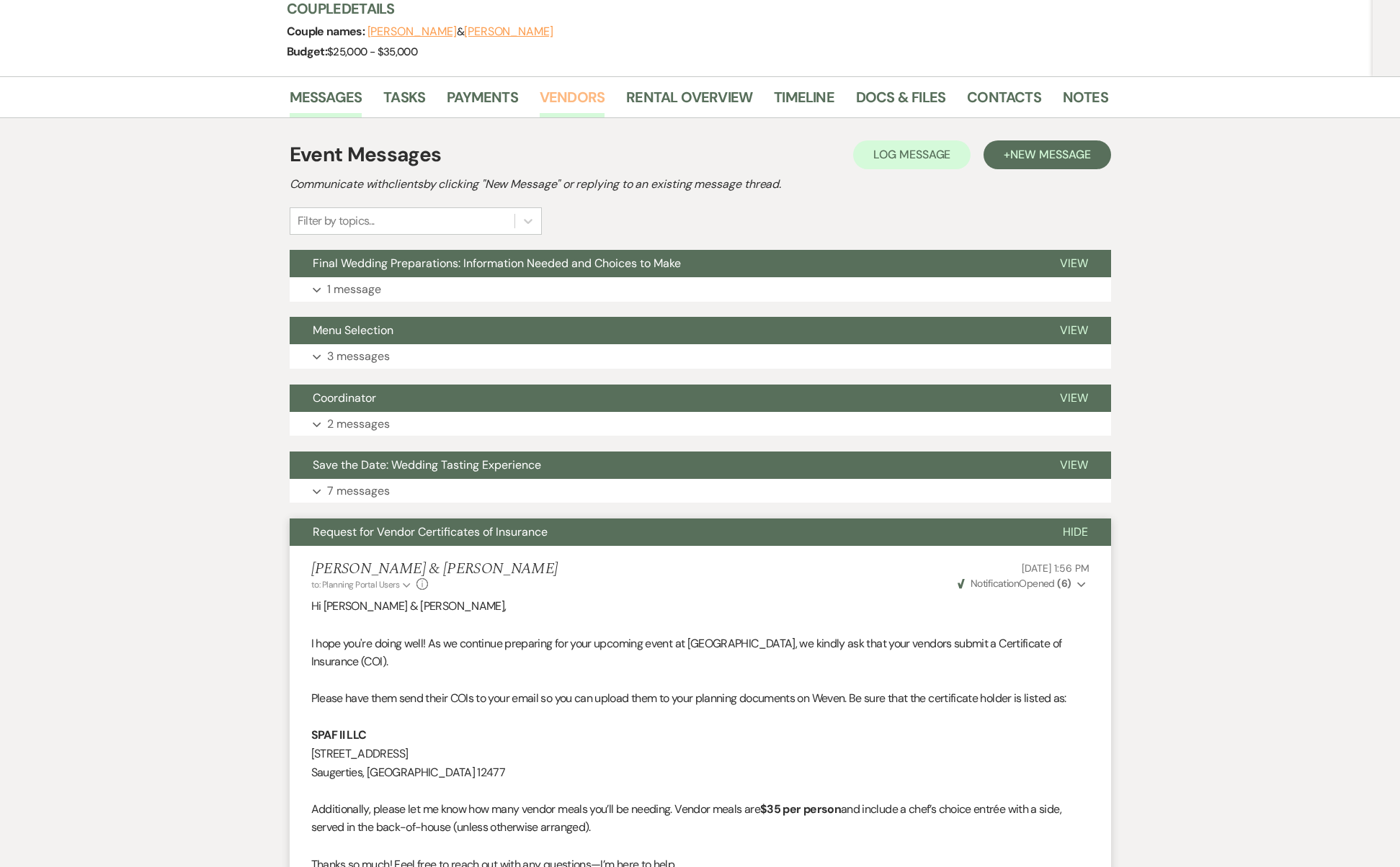
click at [570, 108] on link "Vendors" at bounding box center [572, 101] width 65 height 32
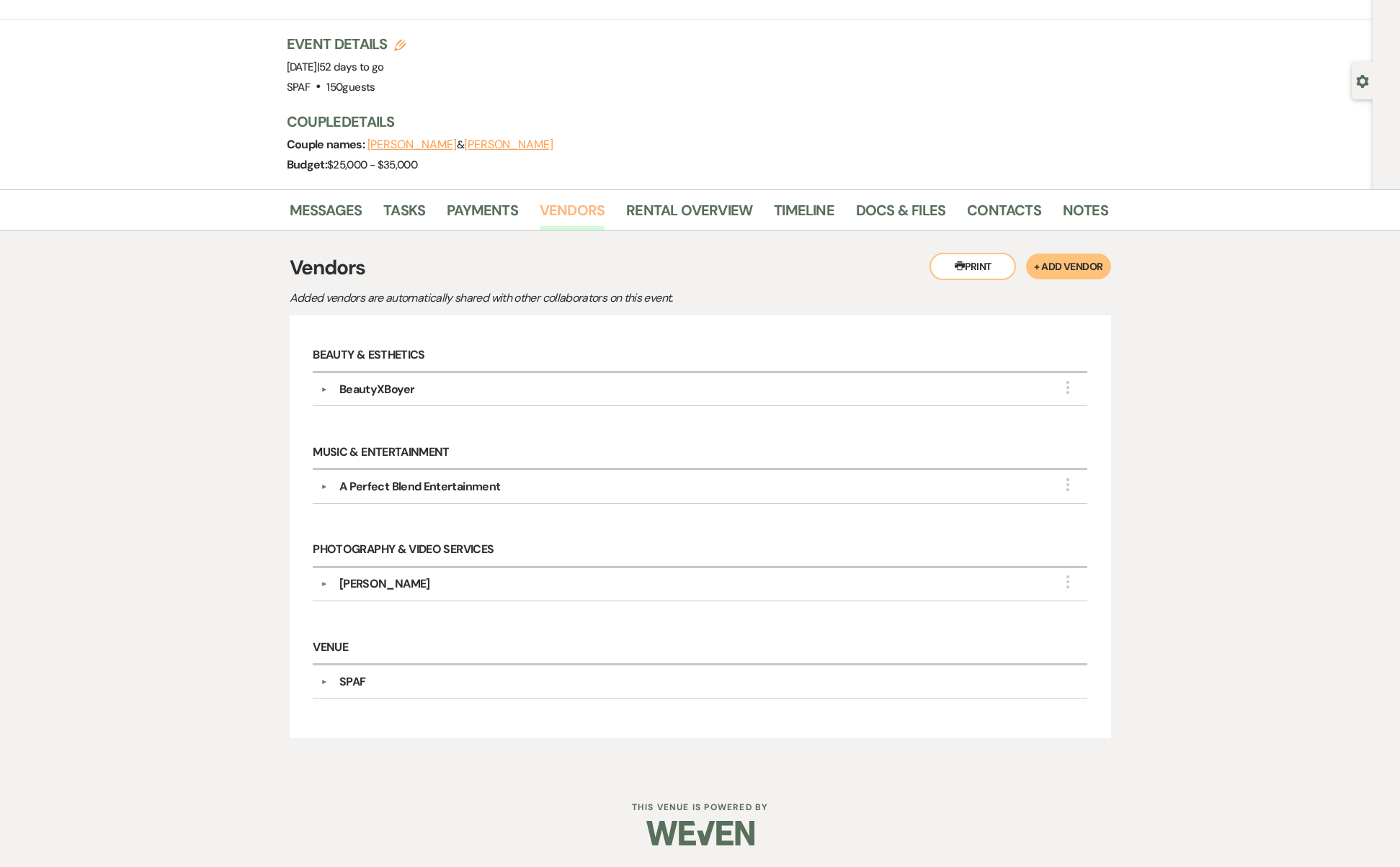
scroll to position [65, 0]
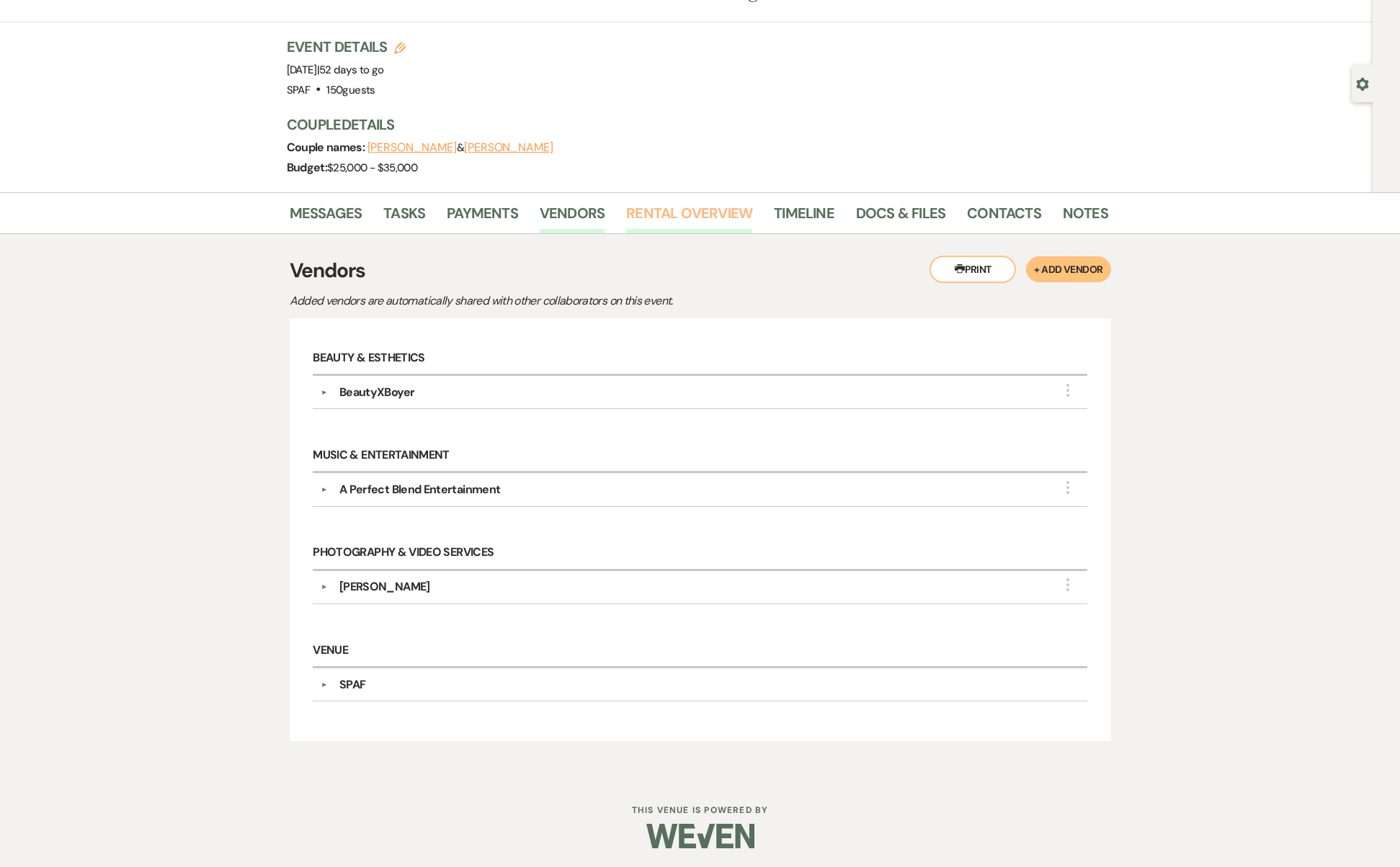
click at [646, 219] on link "Rental Overview" at bounding box center [689, 217] width 126 height 32
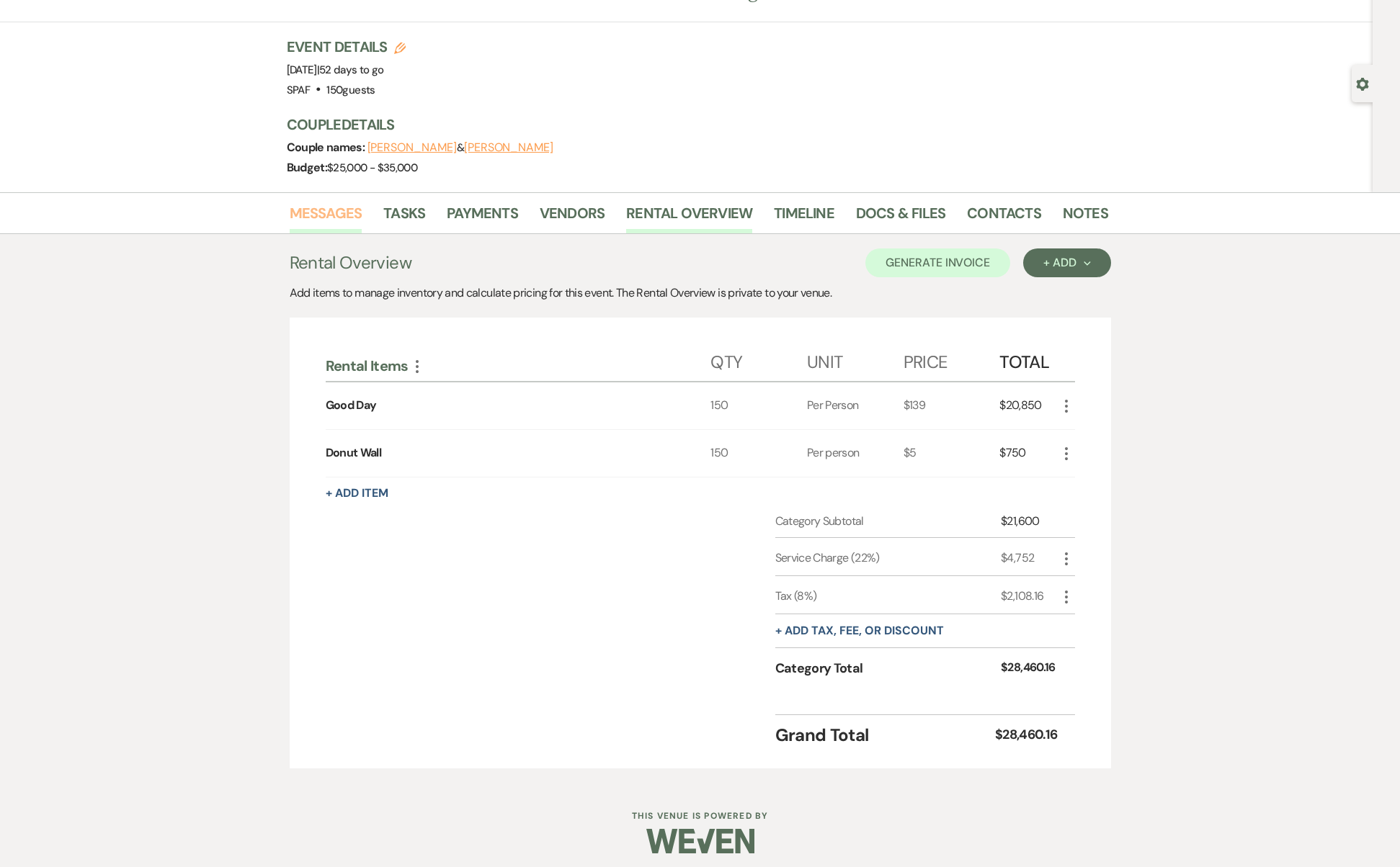
click at [300, 213] on link "Messages" at bounding box center [326, 217] width 73 height 32
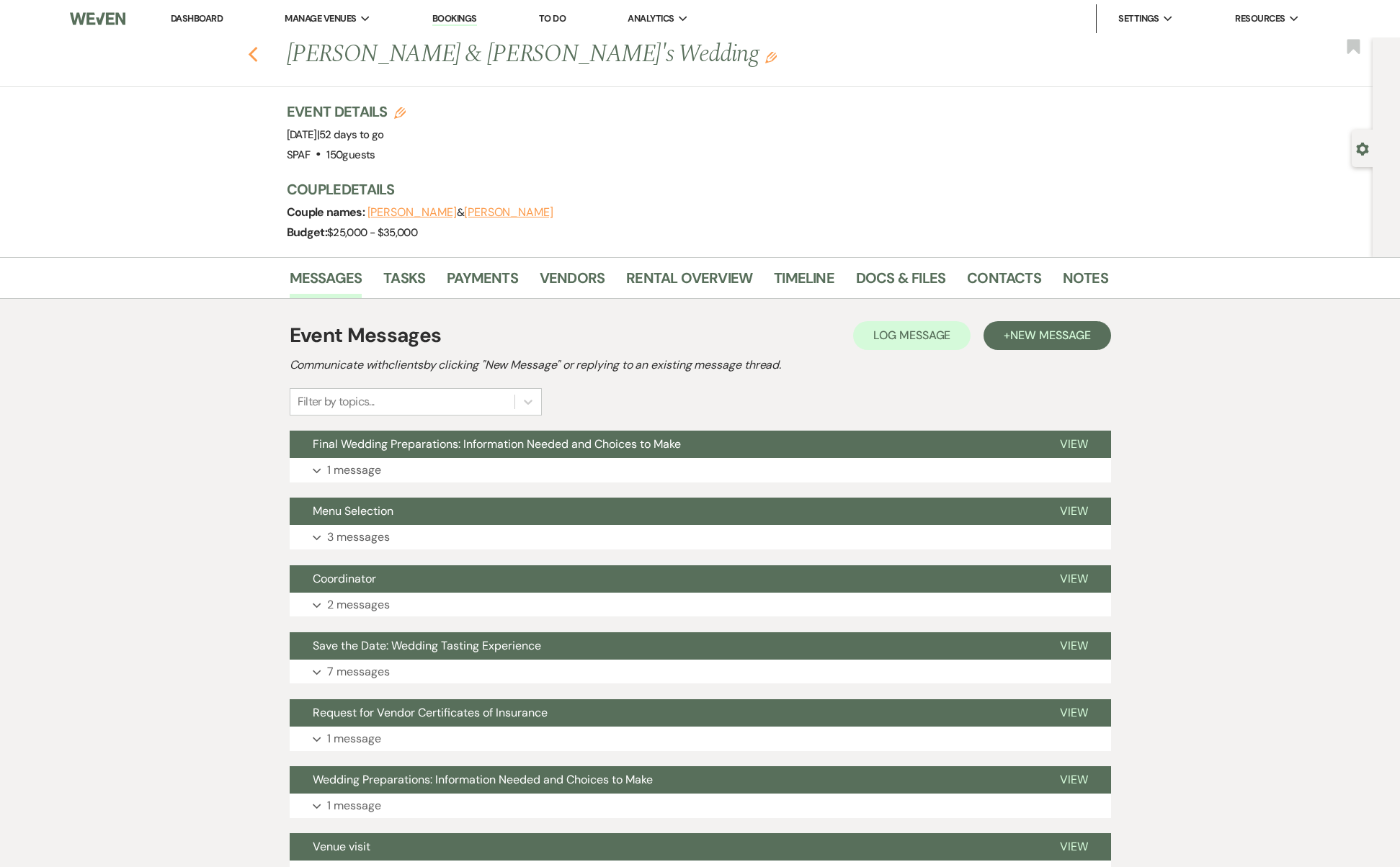
click at [259, 53] on icon "Previous" at bounding box center [252, 54] width 11 height 17
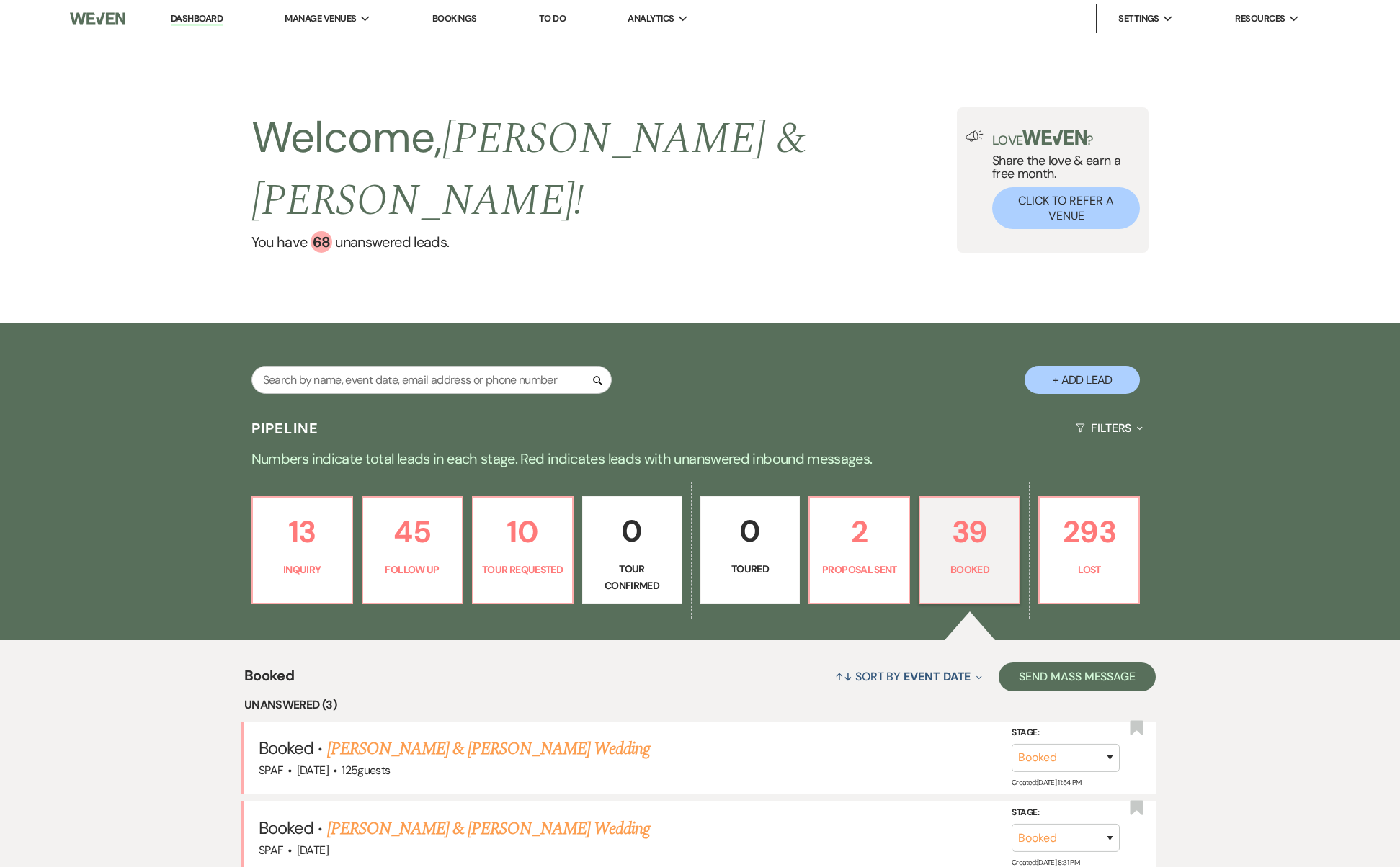
scroll to position [353, 0]
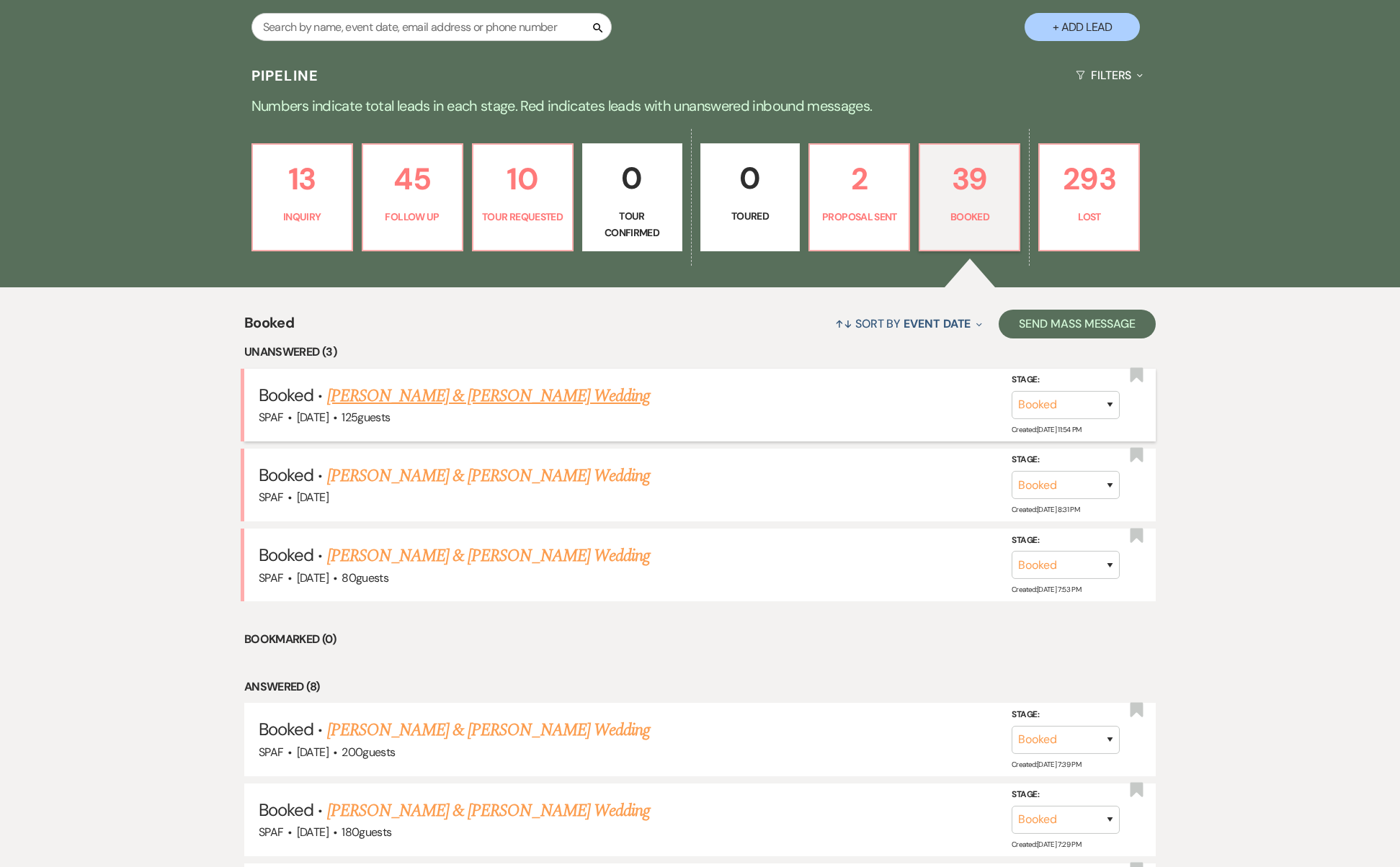
click at [487, 383] on link "[PERSON_NAME] & [PERSON_NAME] Wedding" at bounding box center [488, 395] width 323 height 26
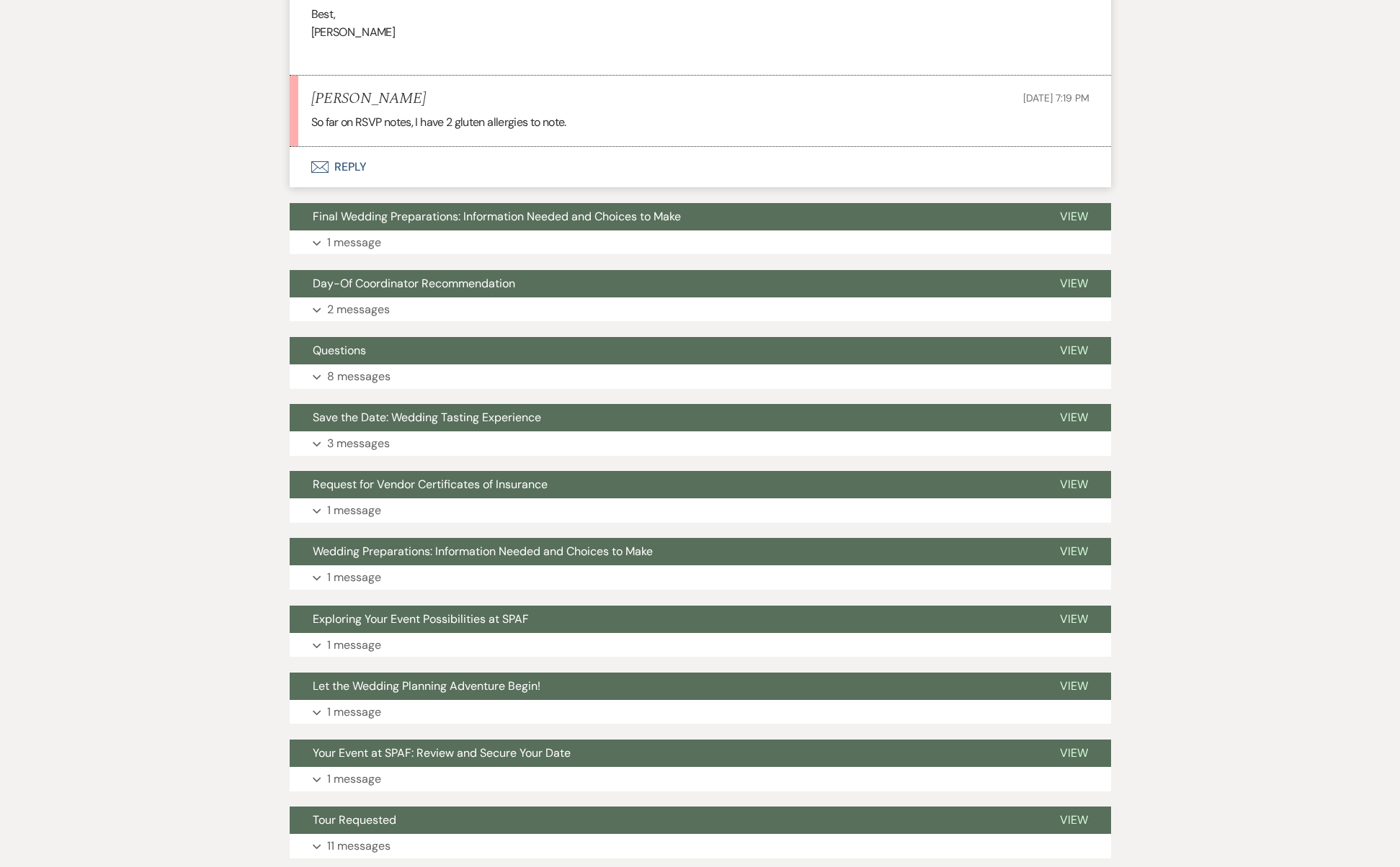
scroll to position [1336, 0]
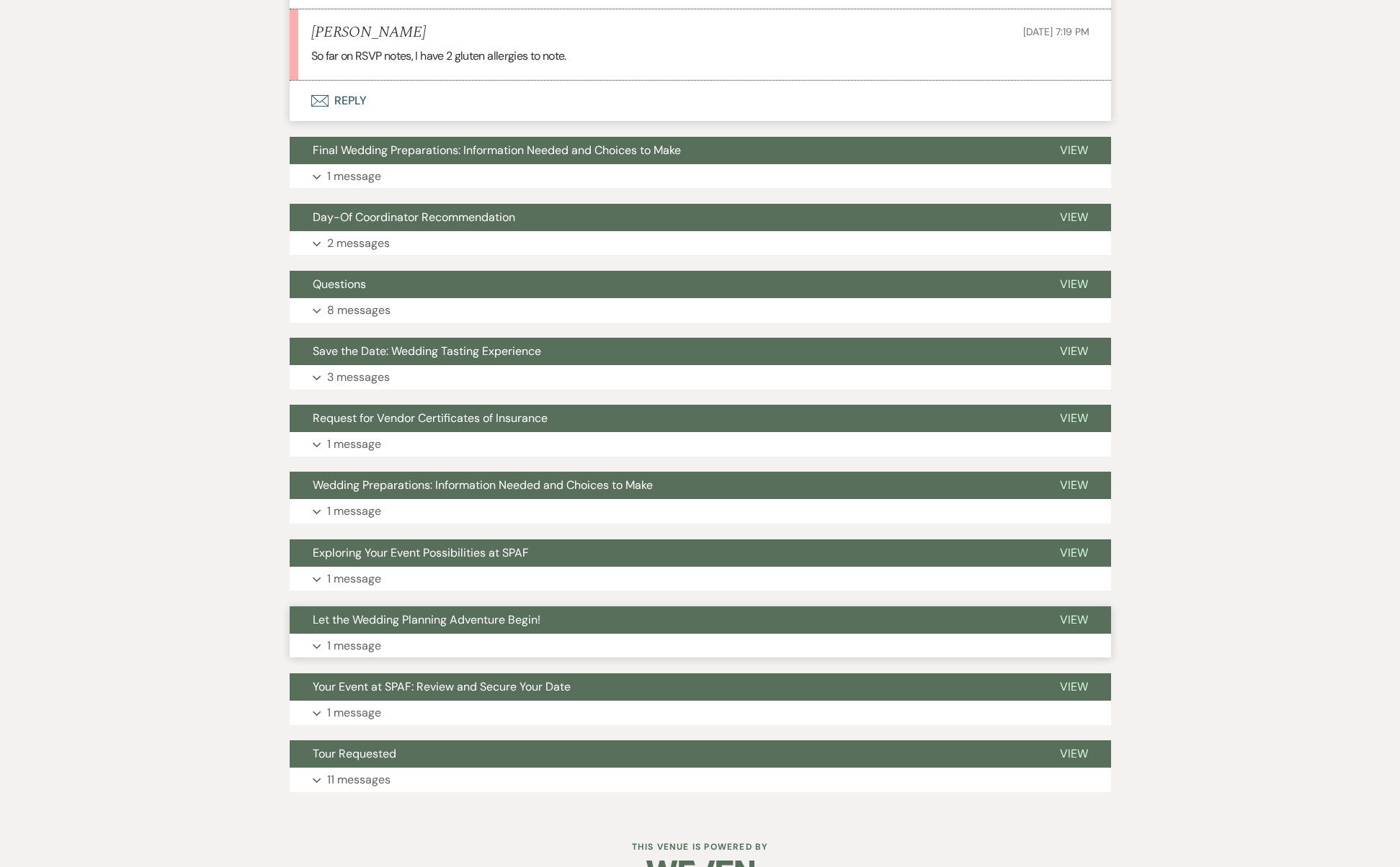
click at [494, 612] on button "Let the Wedding Planning Adventure Begin!" at bounding box center [663, 620] width 747 height 28
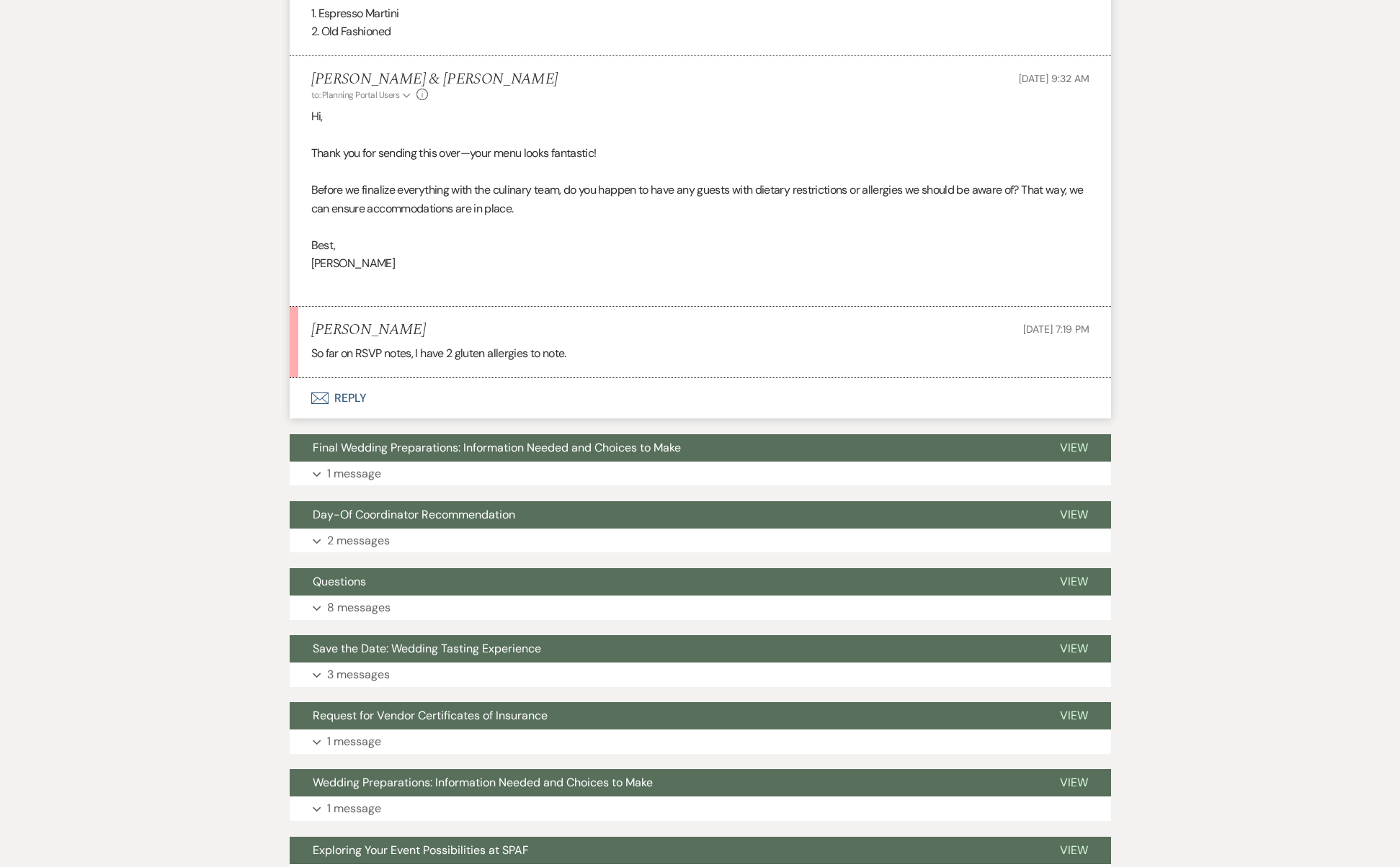
scroll to position [0, 0]
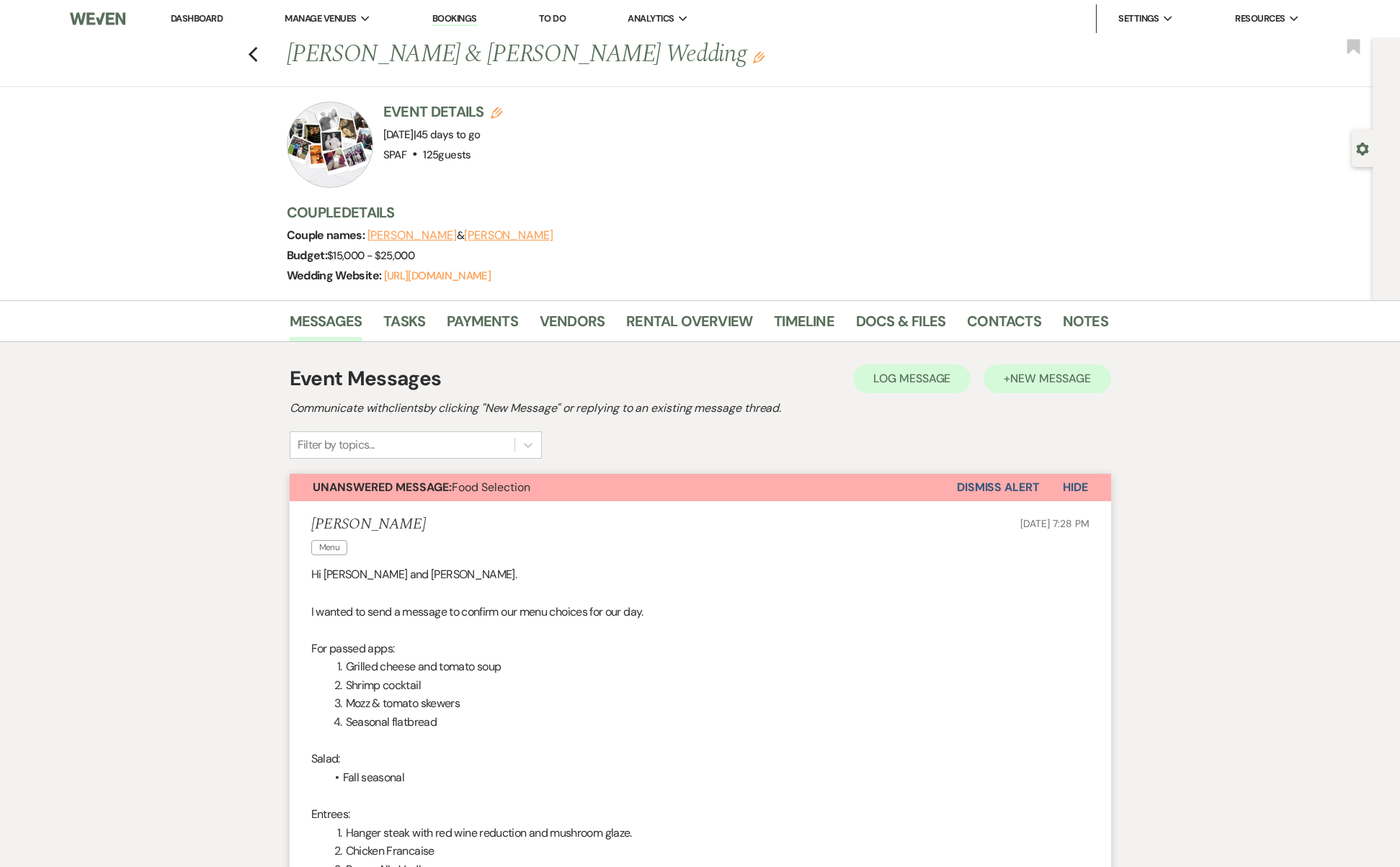
click at [1051, 377] on span "New Message" at bounding box center [1050, 378] width 80 height 15
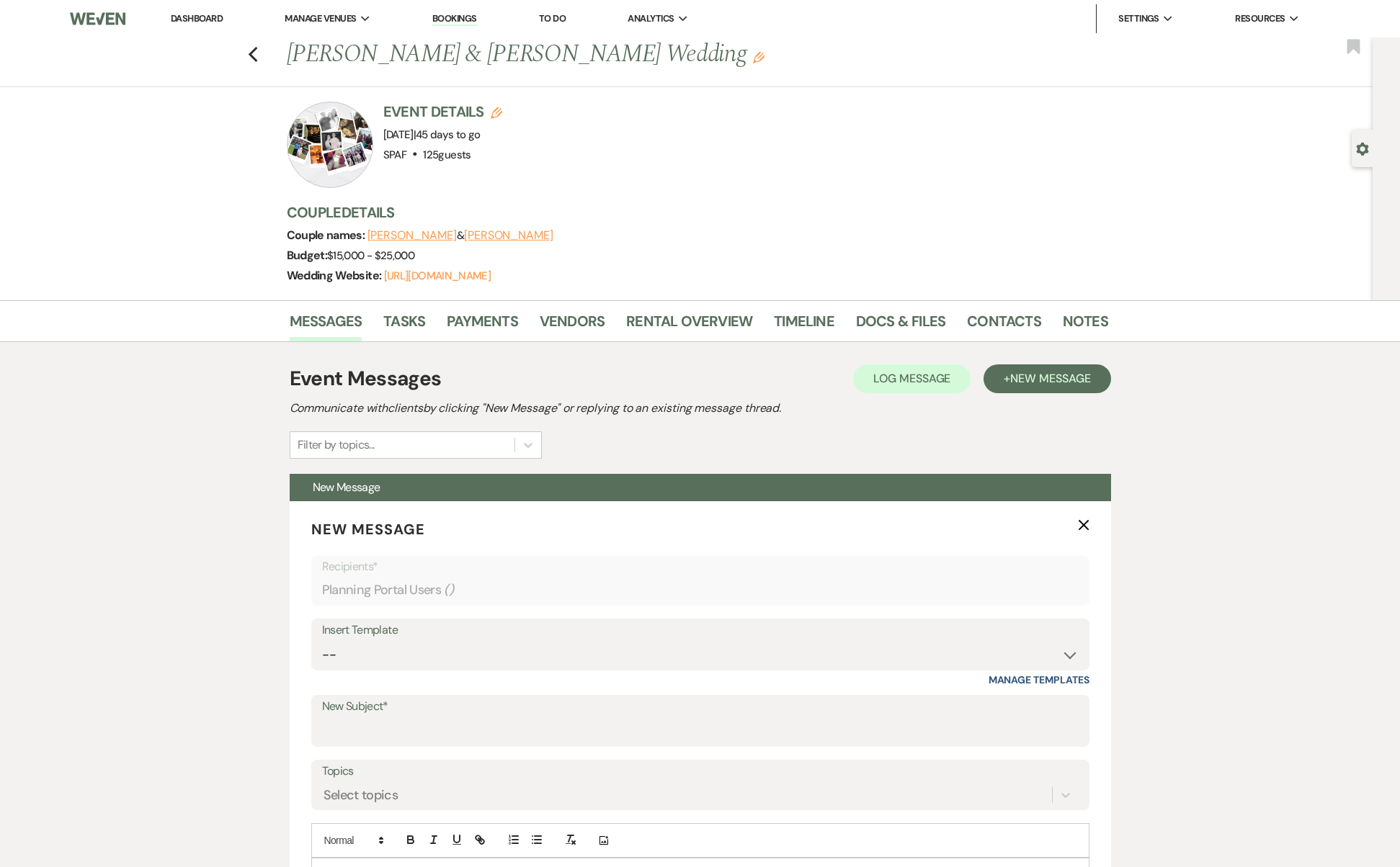
scroll to position [421, 0]
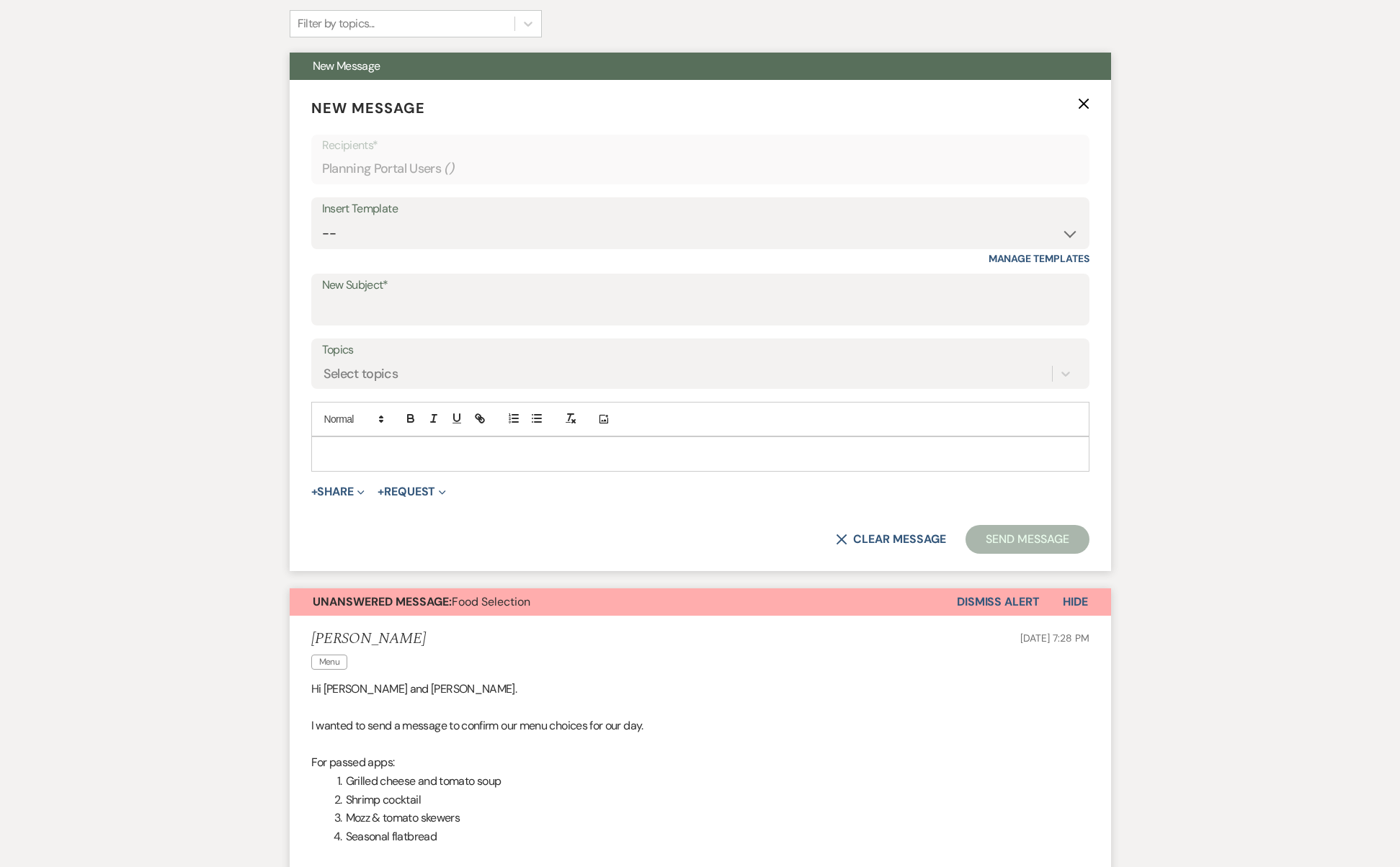
click at [682, 207] on div "Insert Template" at bounding box center [700, 209] width 756 height 21
select select "2744"
type input "Your Trusted Wedding Partners: A Curated Vendor List"
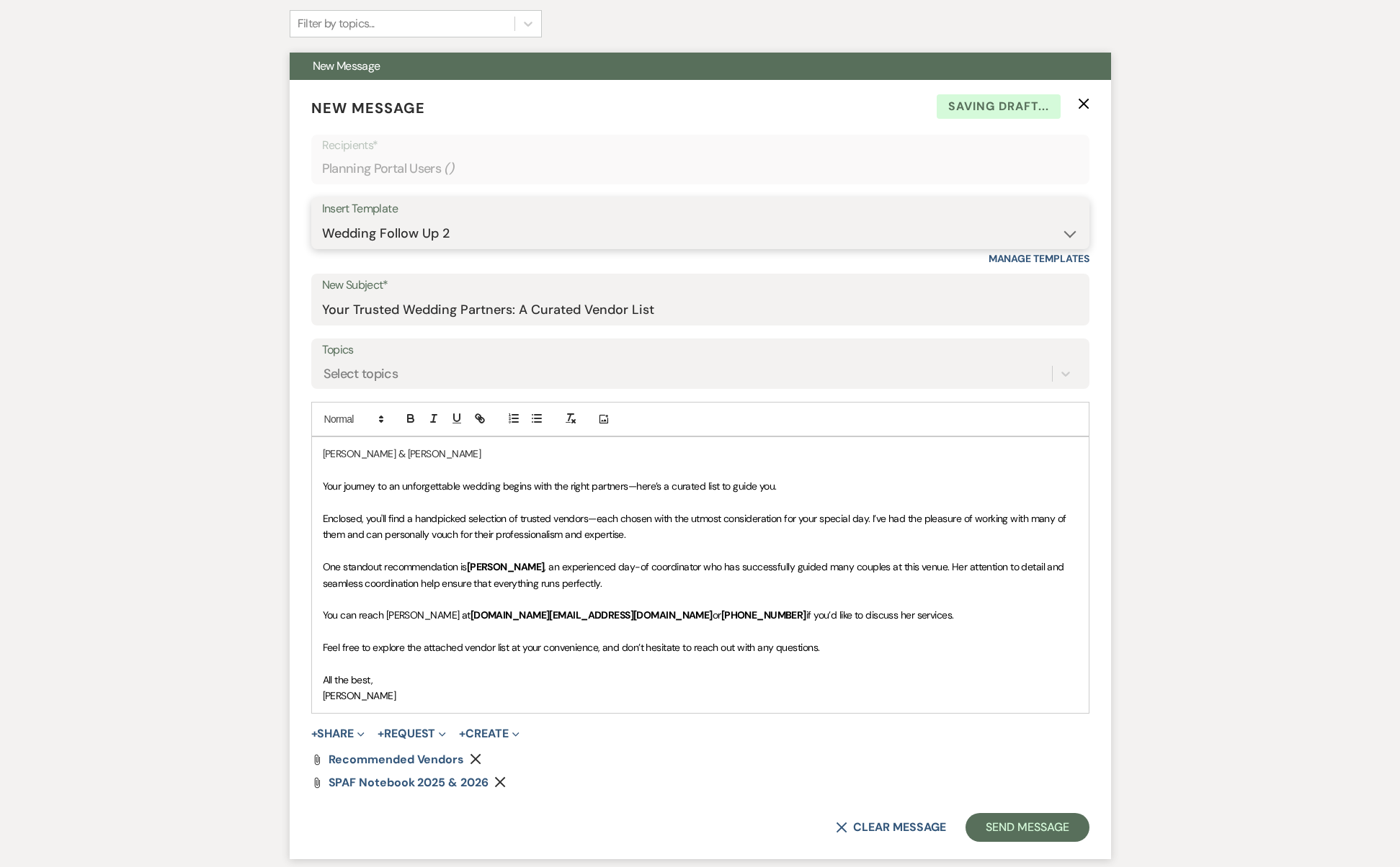
scroll to position [538, 0]
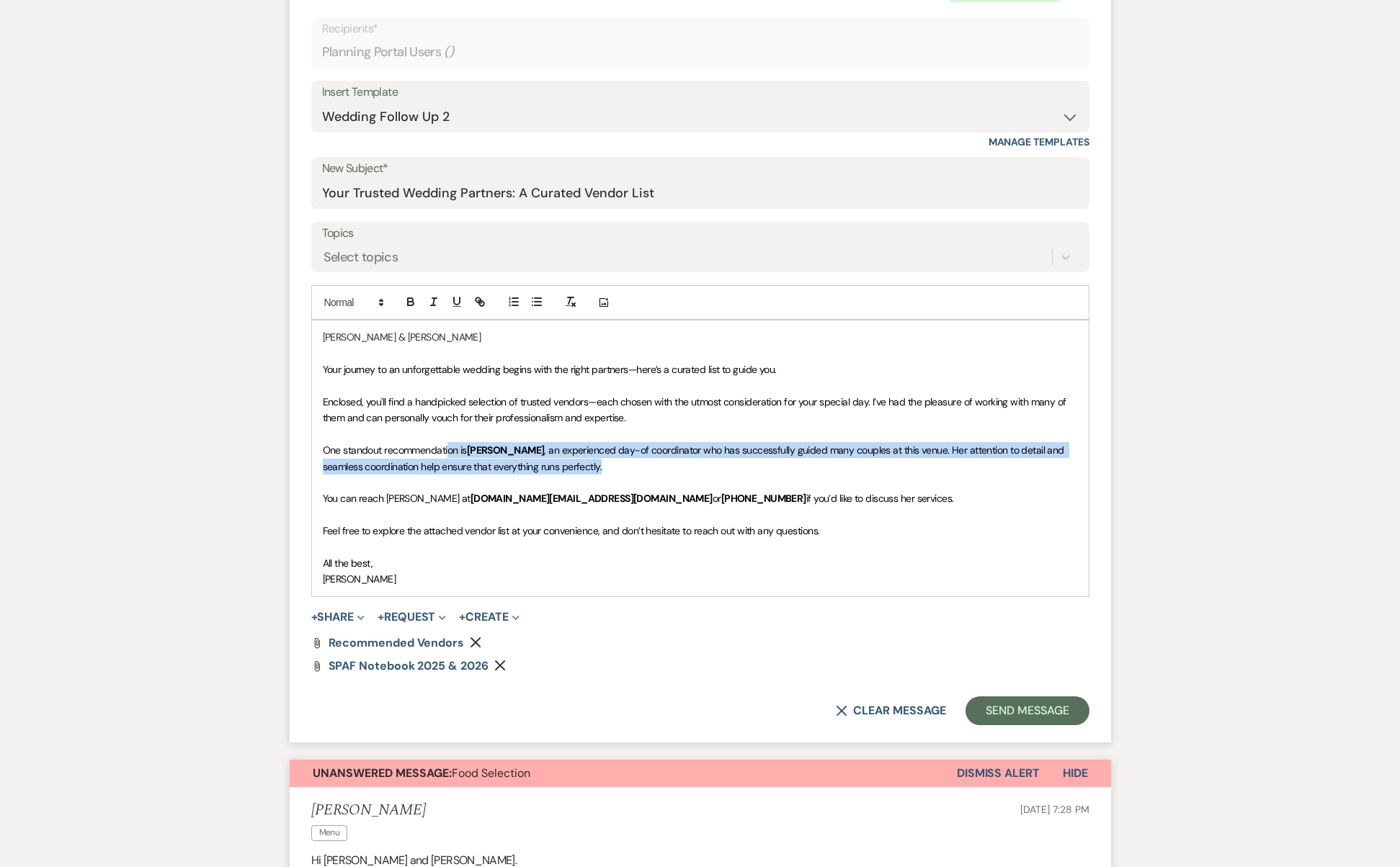
drag, startPoint x: 588, startPoint y: 463, endPoint x: 448, endPoint y: 448, distance: 140.8
click at [448, 448] on p "One standout recommendation is [PERSON_NAME] , an experienced day-of coordinato…" at bounding box center [700, 458] width 755 height 32
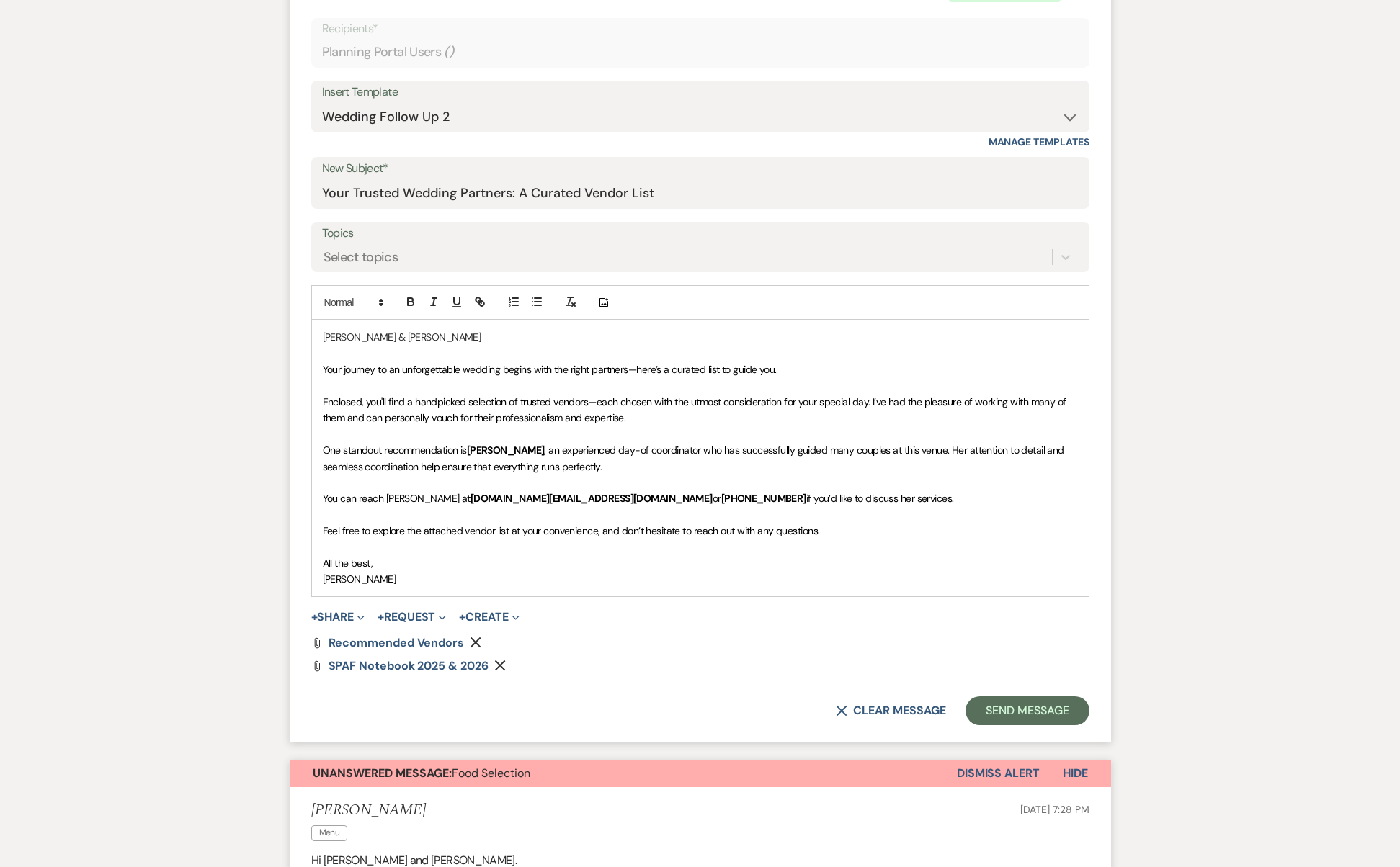
click at [490, 456] on span ", an experienced day-of coordinator who has successfully guided many couples at…" at bounding box center [694, 458] width 744 height 29
drag, startPoint x: 859, startPoint y: 494, endPoint x: 330, endPoint y: 434, distance: 532.4
click at [330, 434] on div "[PERSON_NAME] & [PERSON_NAME] Your journey to an unforgettable wedding begins w…" at bounding box center [700, 458] width 776 height 275
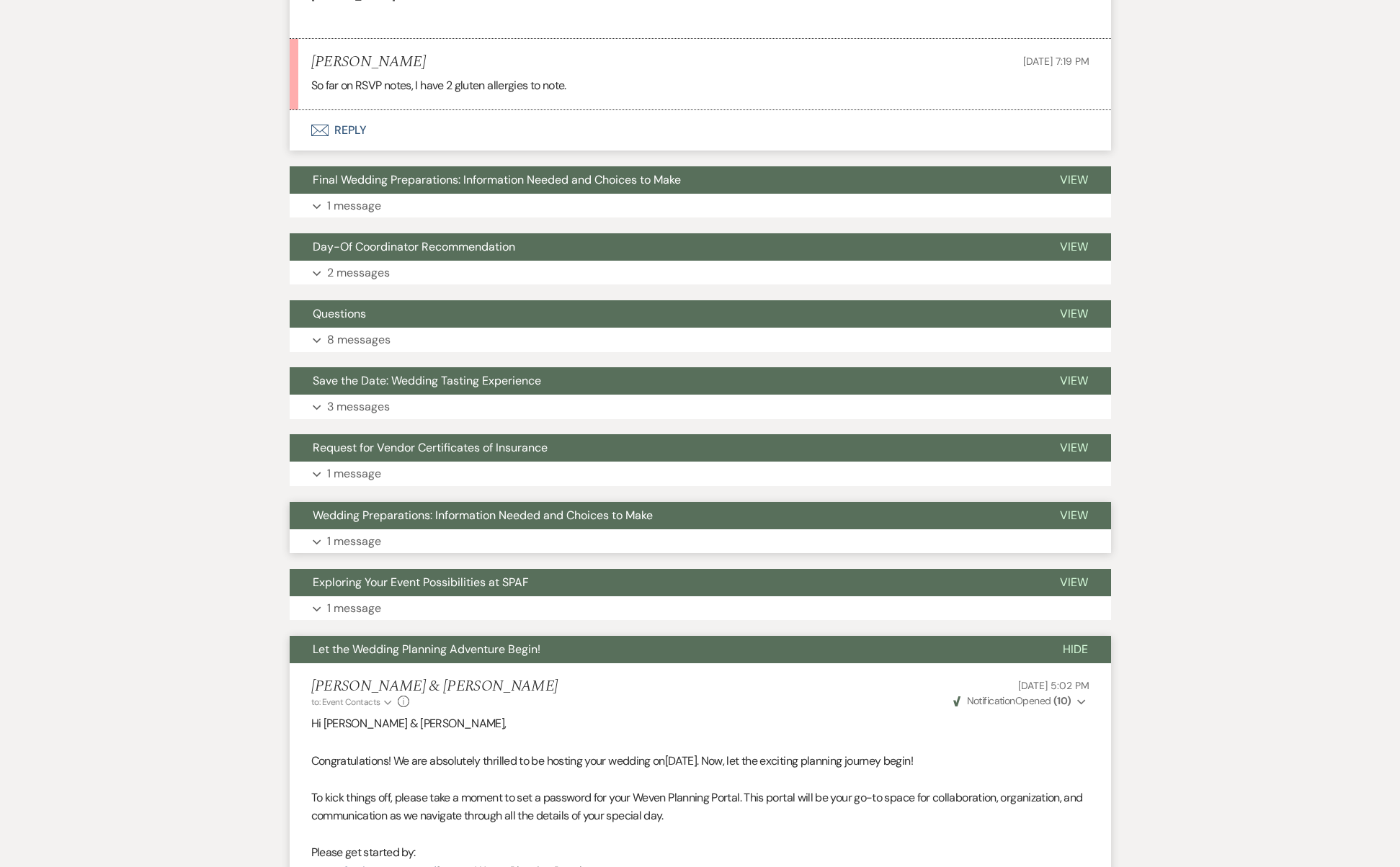
scroll to position [1869, 0]
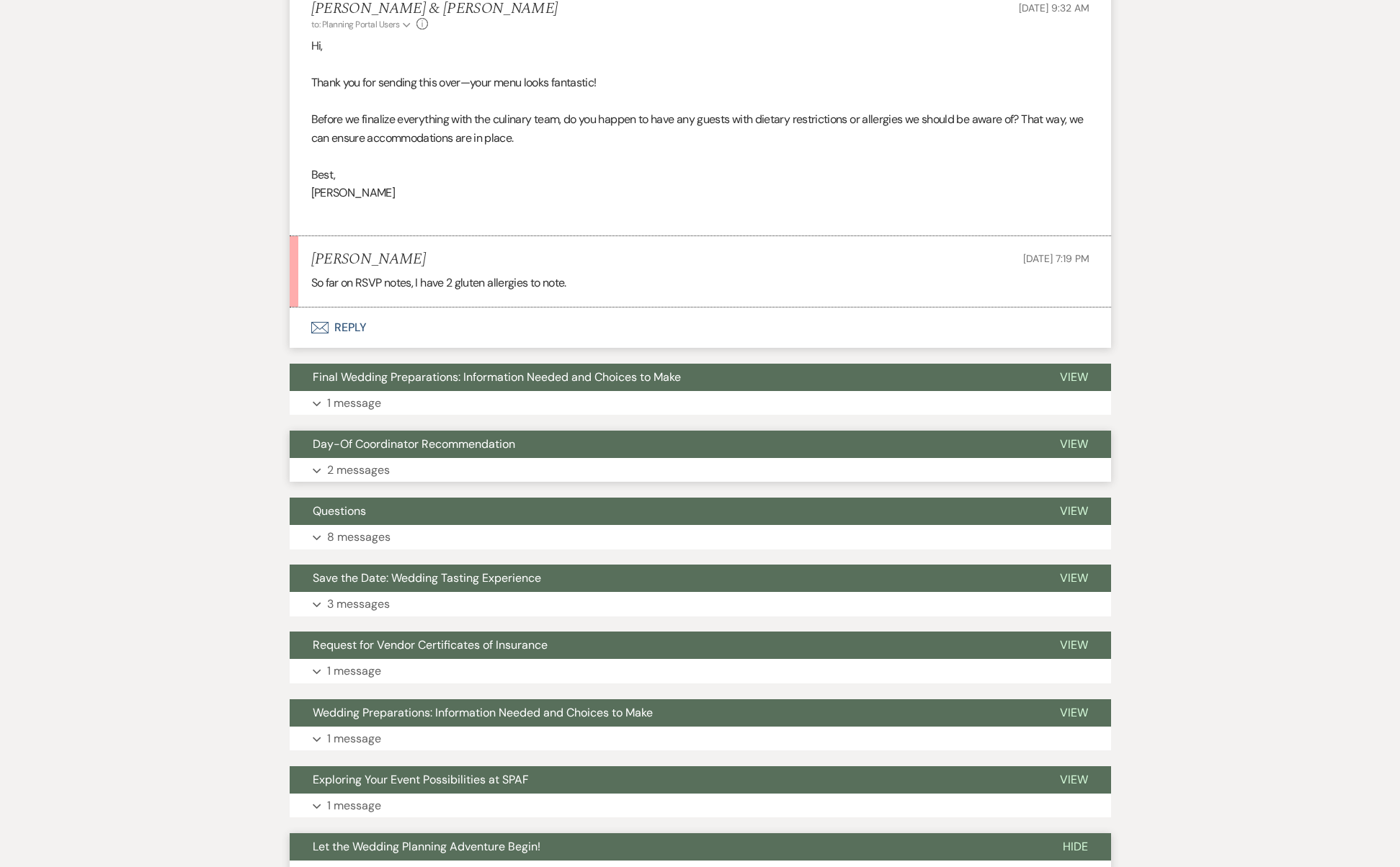
click at [419, 436] on span "Day-Of Coordinator Recommendation" at bounding box center [414, 444] width 202 height 15
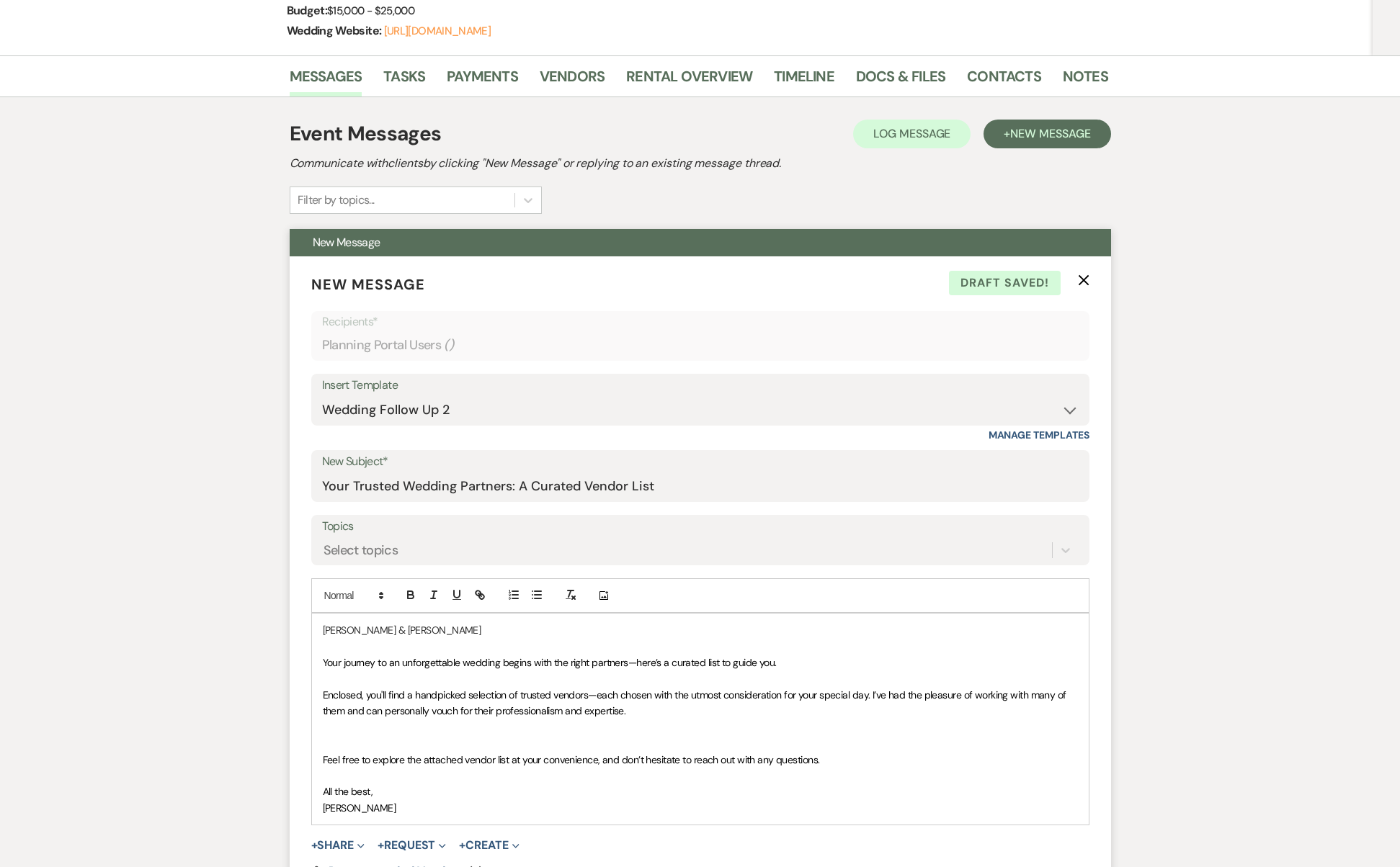
scroll to position [406, 0]
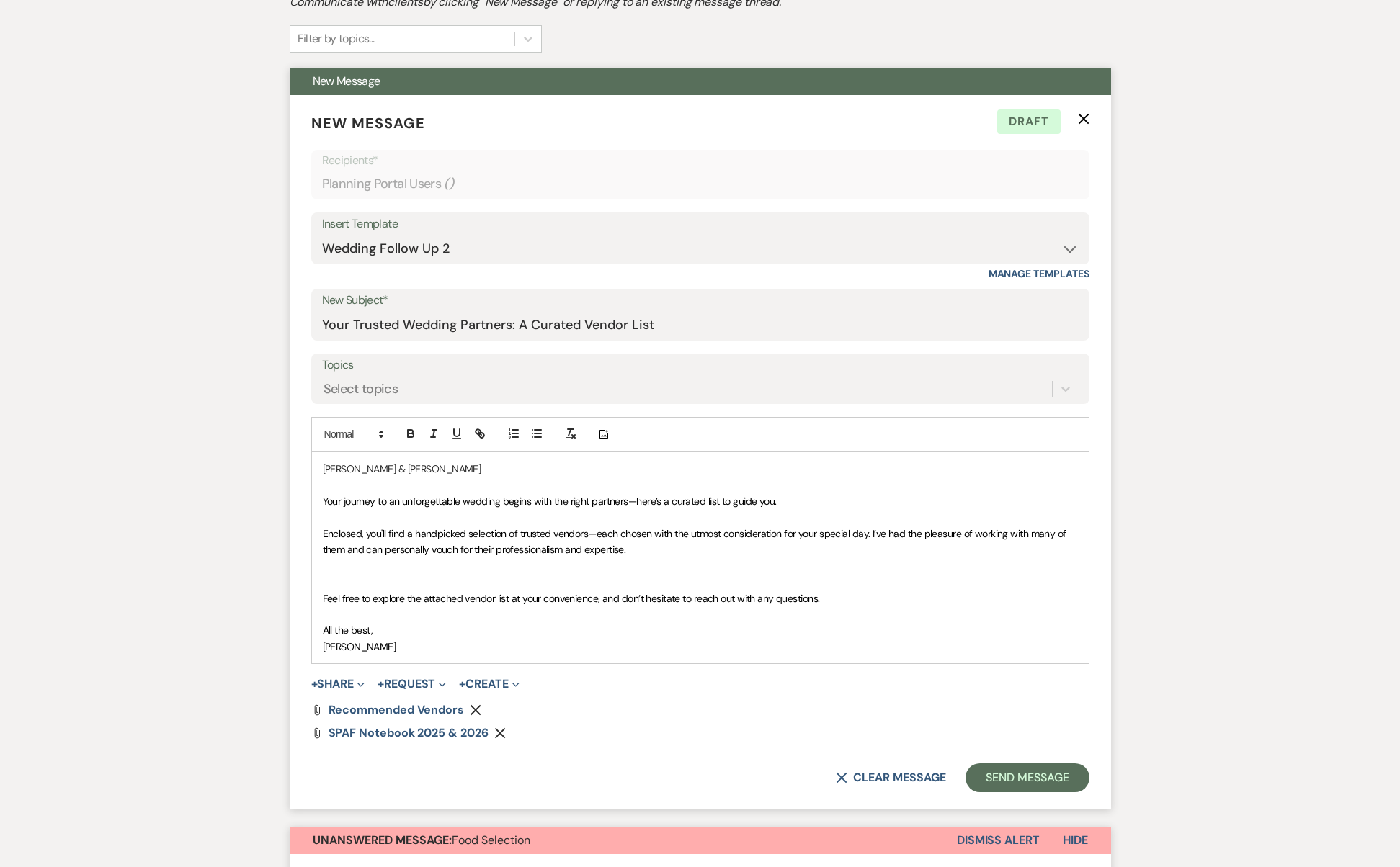
click at [499, 728] on use "button" at bounding box center [498, 732] width 11 height 11
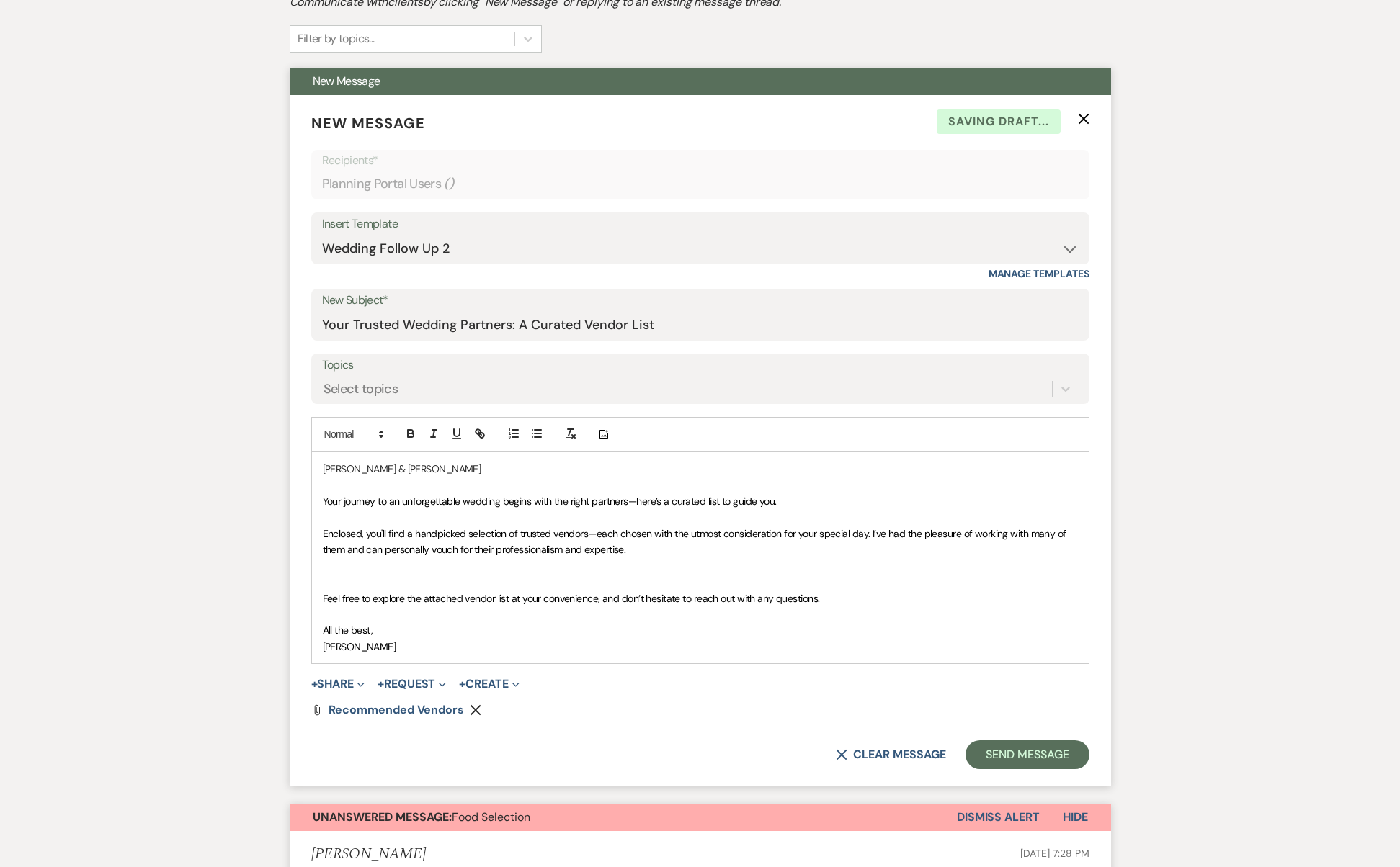
click at [558, 580] on p at bounding box center [700, 582] width 755 height 16
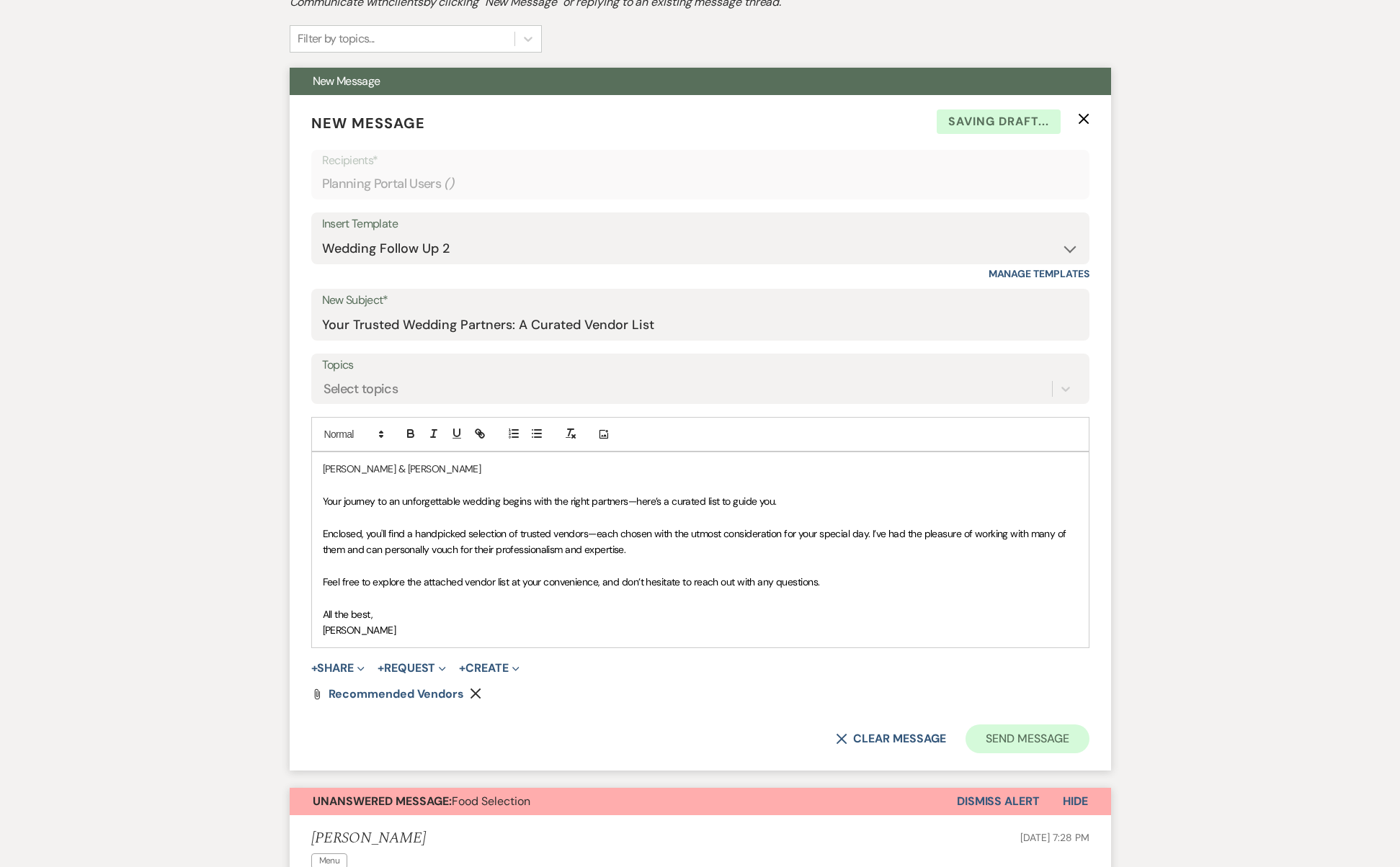
click at [1022, 731] on button "Send Message" at bounding box center [1027, 739] width 123 height 29
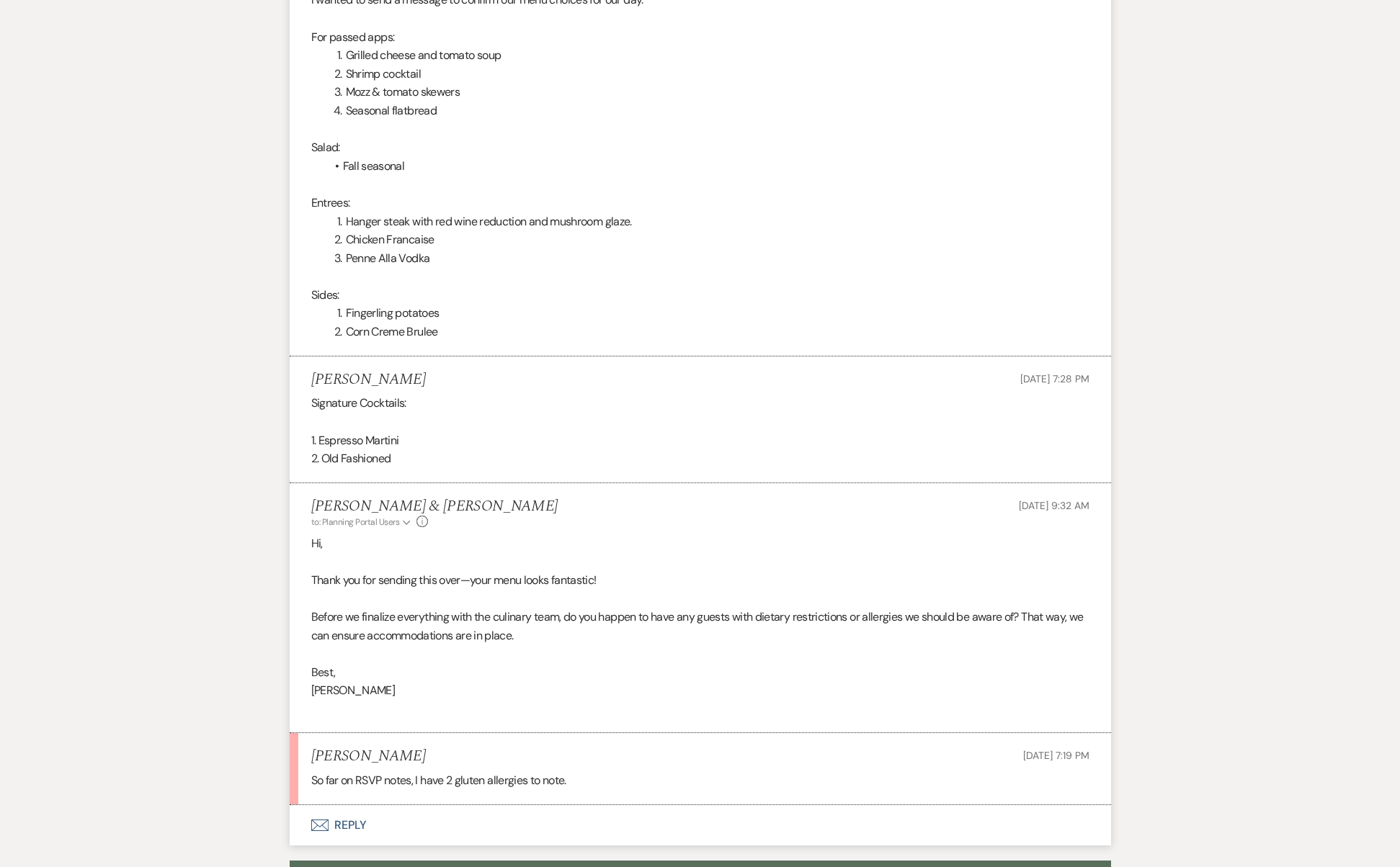
scroll to position [0, 0]
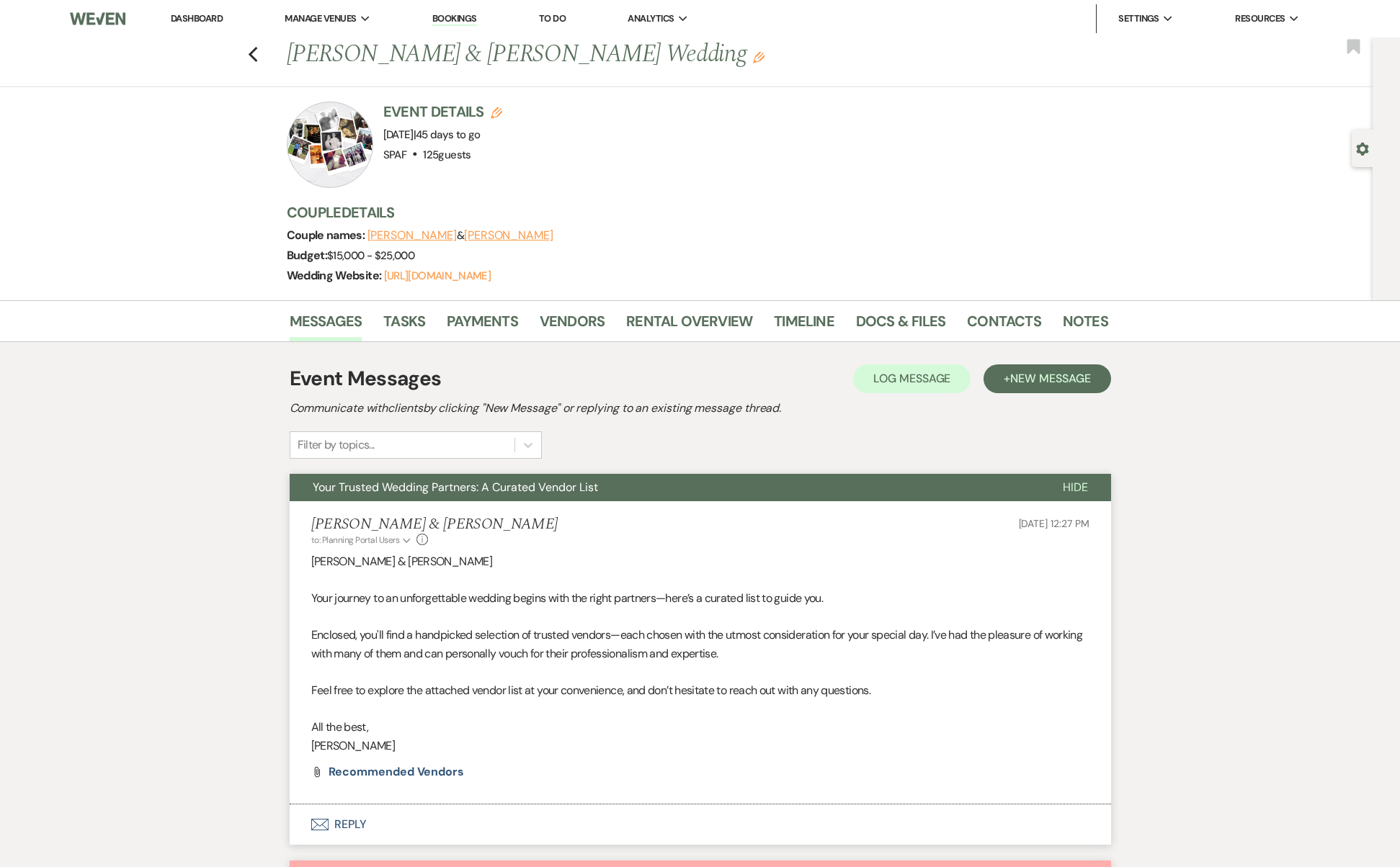
click at [250, 53] on div "Previous [PERSON_NAME] & [PERSON_NAME] Wedding Edit Bookmark" at bounding box center [682, 62] width 1379 height 50
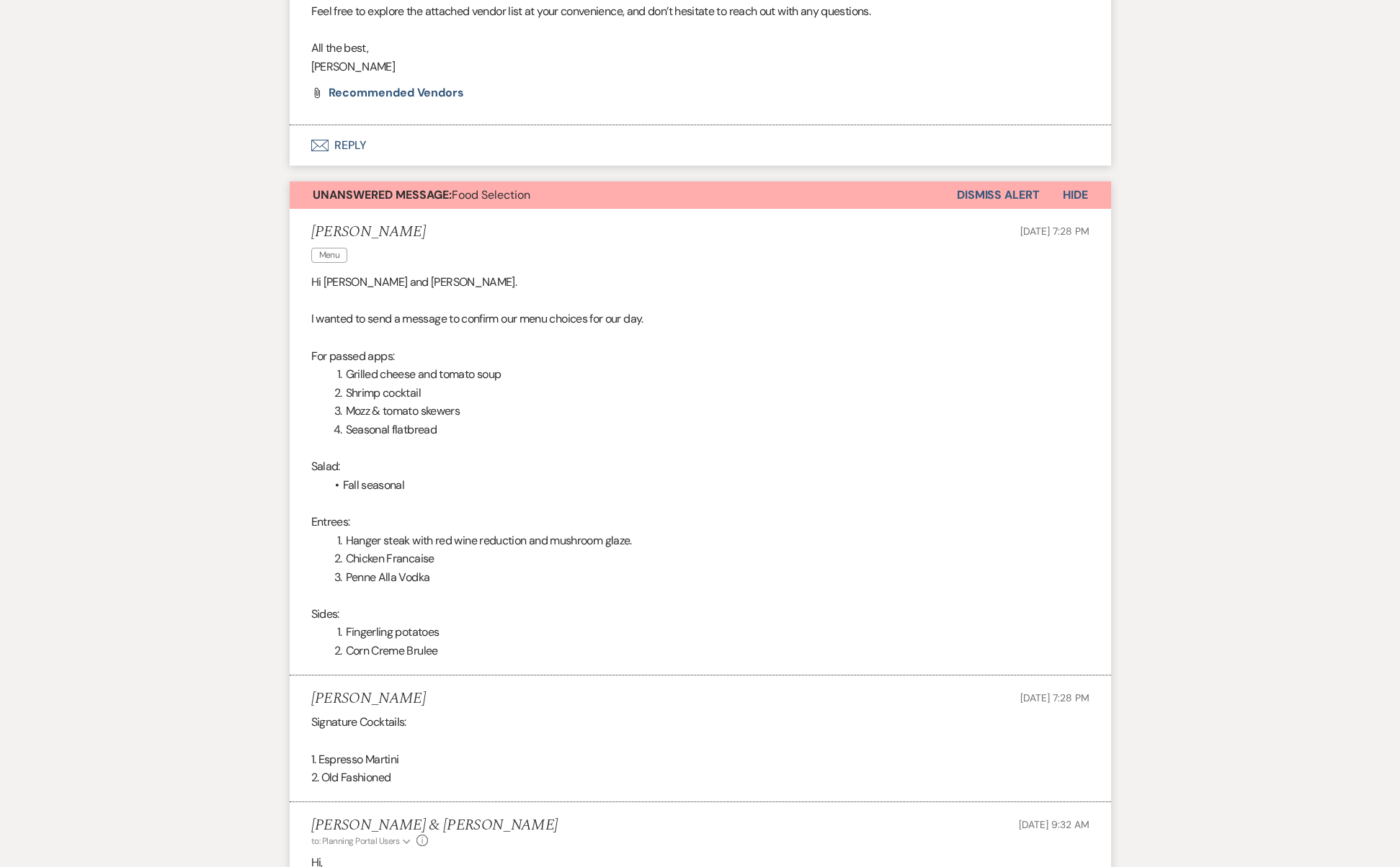
click at [965, 184] on button "Dismiss Alert" at bounding box center [998, 195] width 83 height 28
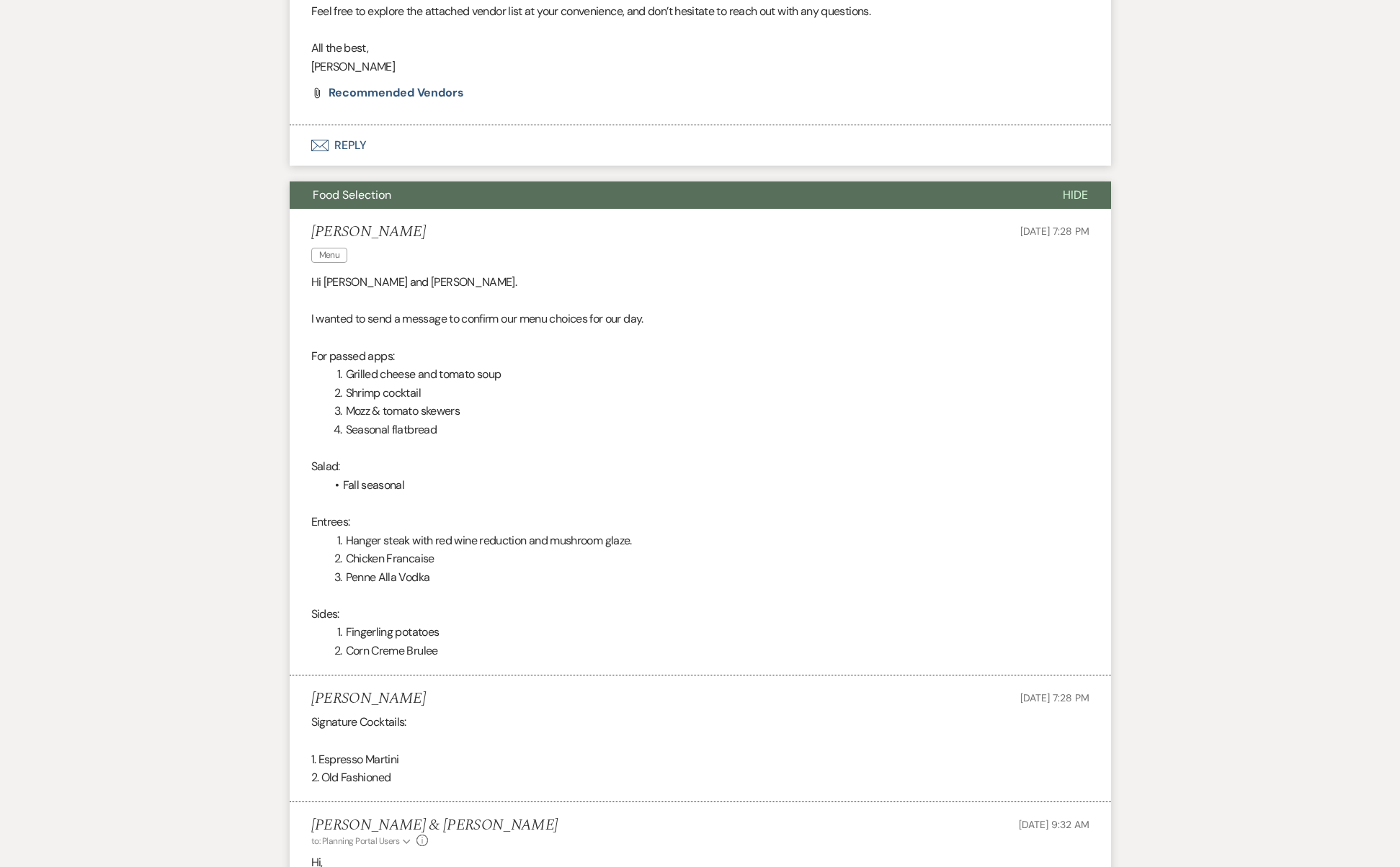
scroll to position [0, 0]
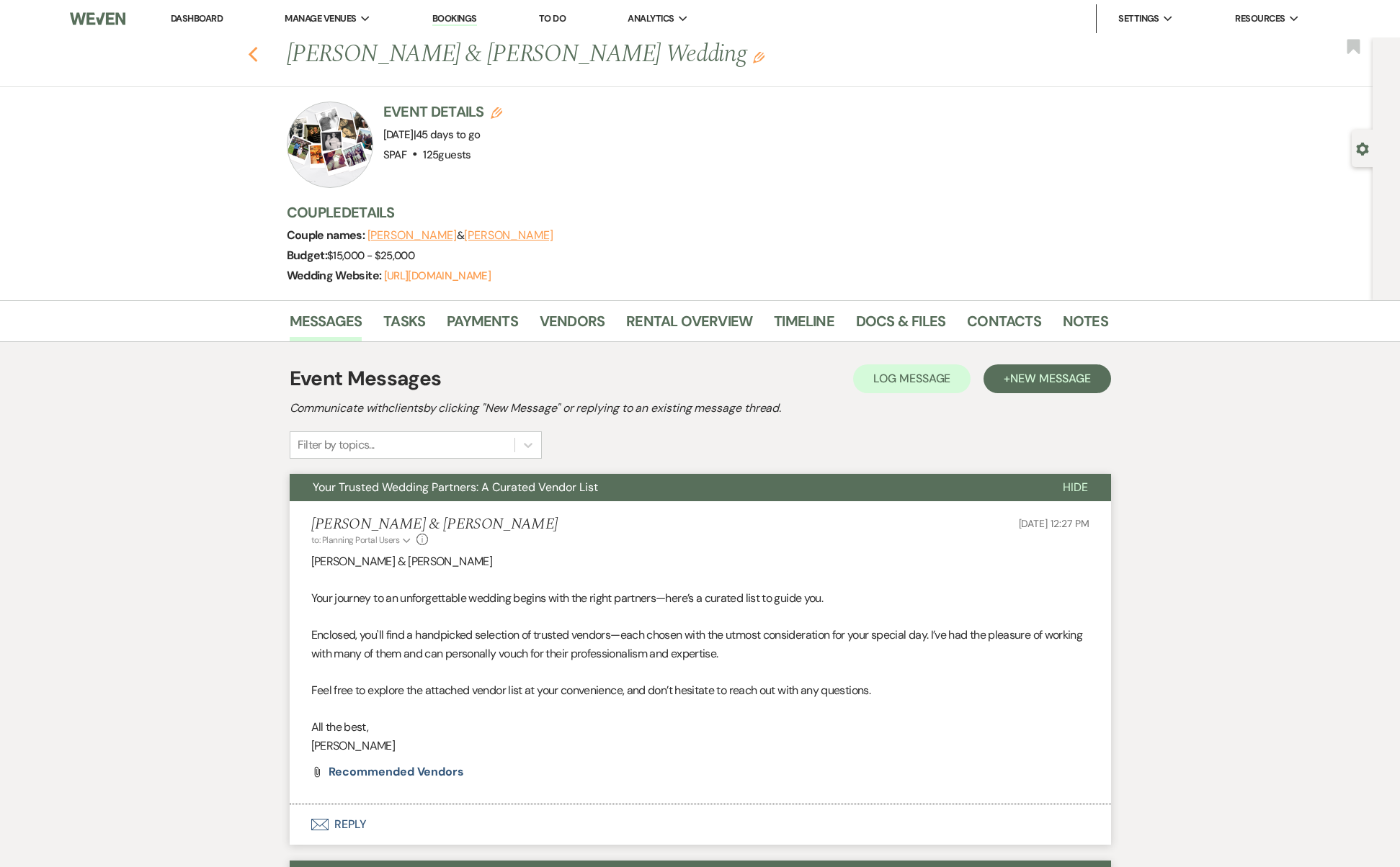
click at [259, 54] on icon "Previous" at bounding box center [252, 54] width 11 height 17
